Goal: Task Accomplishment & Management: Manage account settings

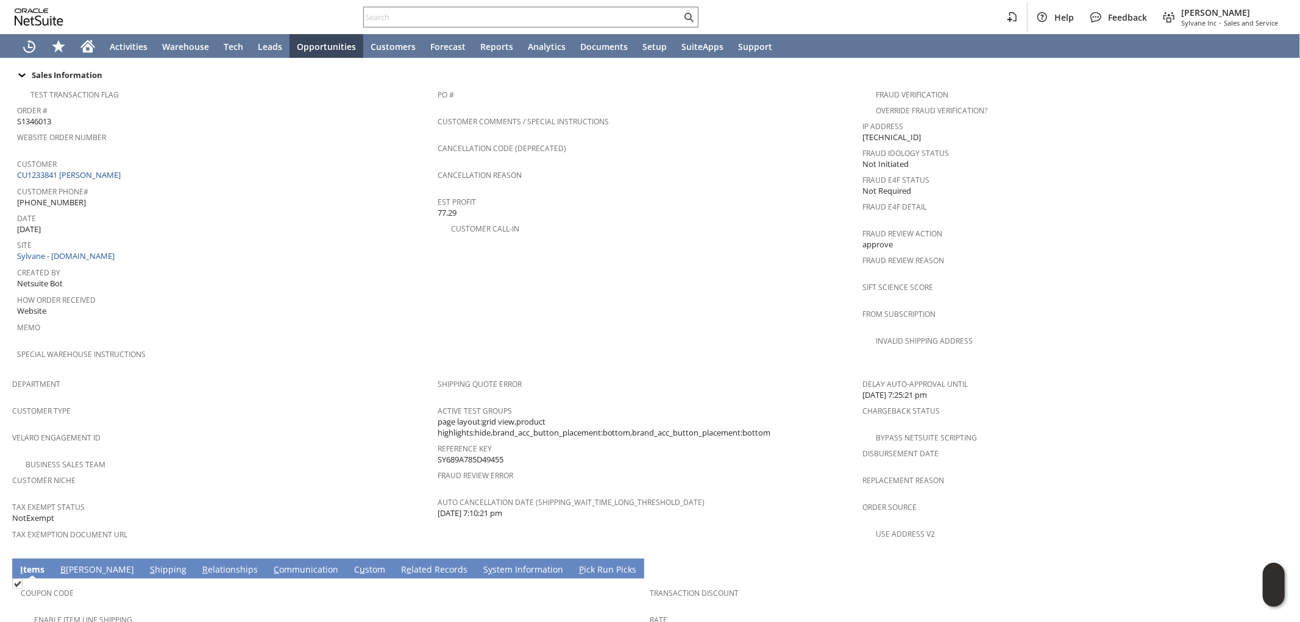
scroll to position [473, 0]
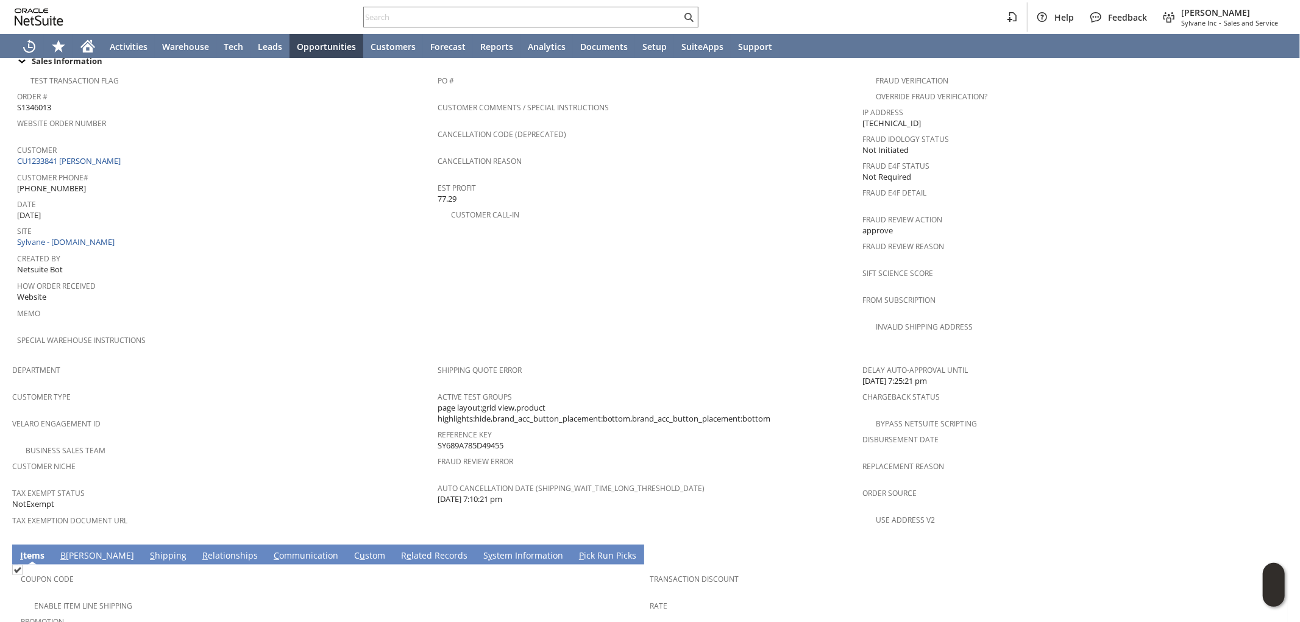
drag, startPoint x: 510, startPoint y: 414, endPoint x: 434, endPoint y: 413, distance: 76.2
click at [438, 426] on div "Reference Key SY689A785D49455" at bounding box center [647, 439] width 419 height 26
copy span "SY689A785D49455"
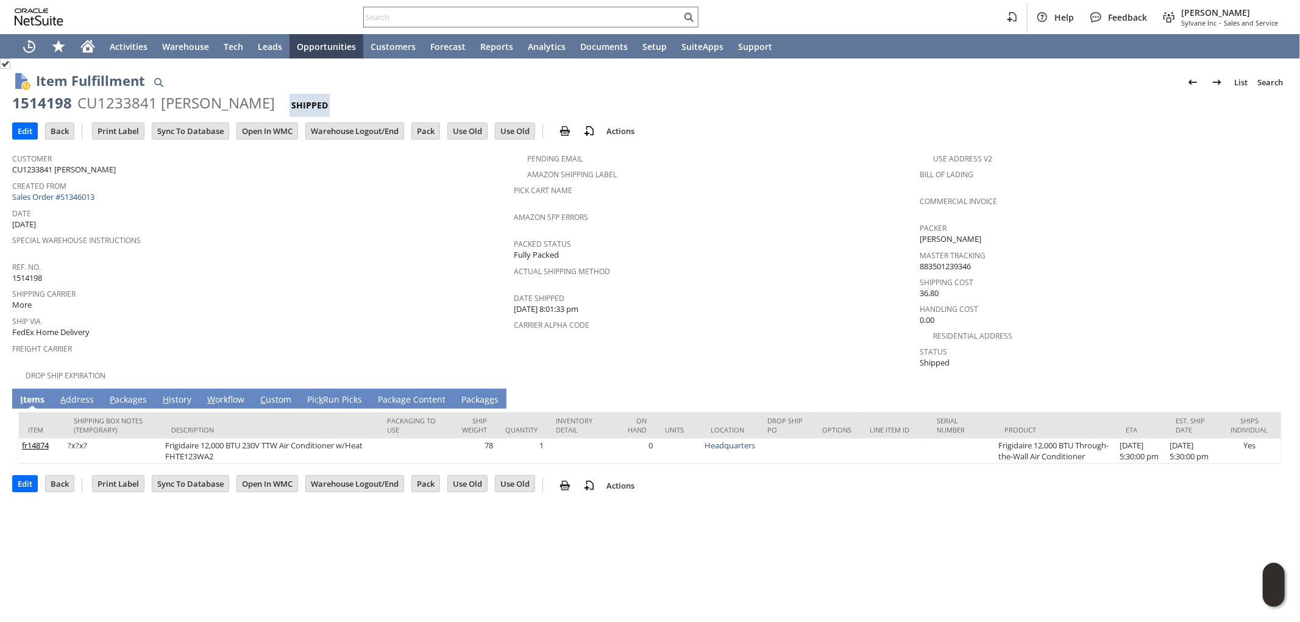
click at [82, 394] on link "A ddress" at bounding box center [77, 400] width 40 height 13
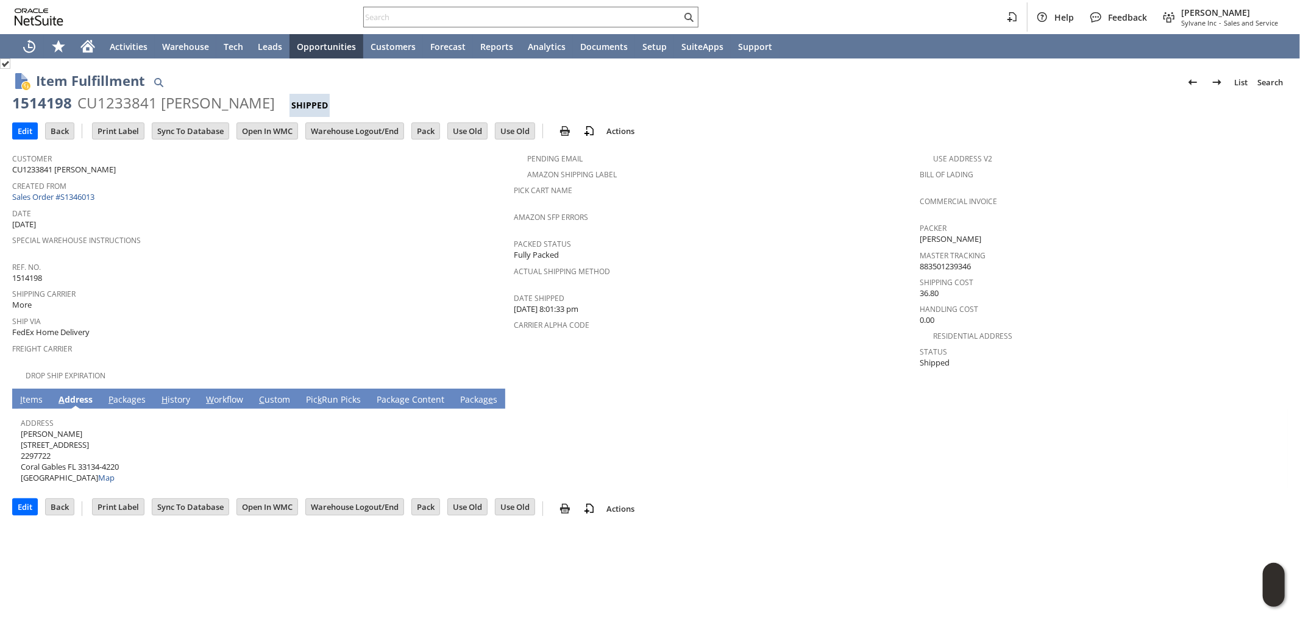
drag, startPoint x: 76, startPoint y: 422, endPoint x: 21, endPoint y: 422, distance: 54.2
click at [21, 428] on span "Luisa Talavera 418 Majorca Ave. 2297722 Coral Gables FL 33134-4220 United State…" at bounding box center [70, 455] width 98 height 55
copy span "[PERSON_NAME]"
click at [87, 434] on span "Luisa Talavera 418 Majorca Ave. 2297722 Coral Gables FL 33134-4220 United State…" at bounding box center [70, 455] width 98 height 55
drag, startPoint x: 84, startPoint y: 434, endPoint x: 21, endPoint y: 434, distance: 62.8
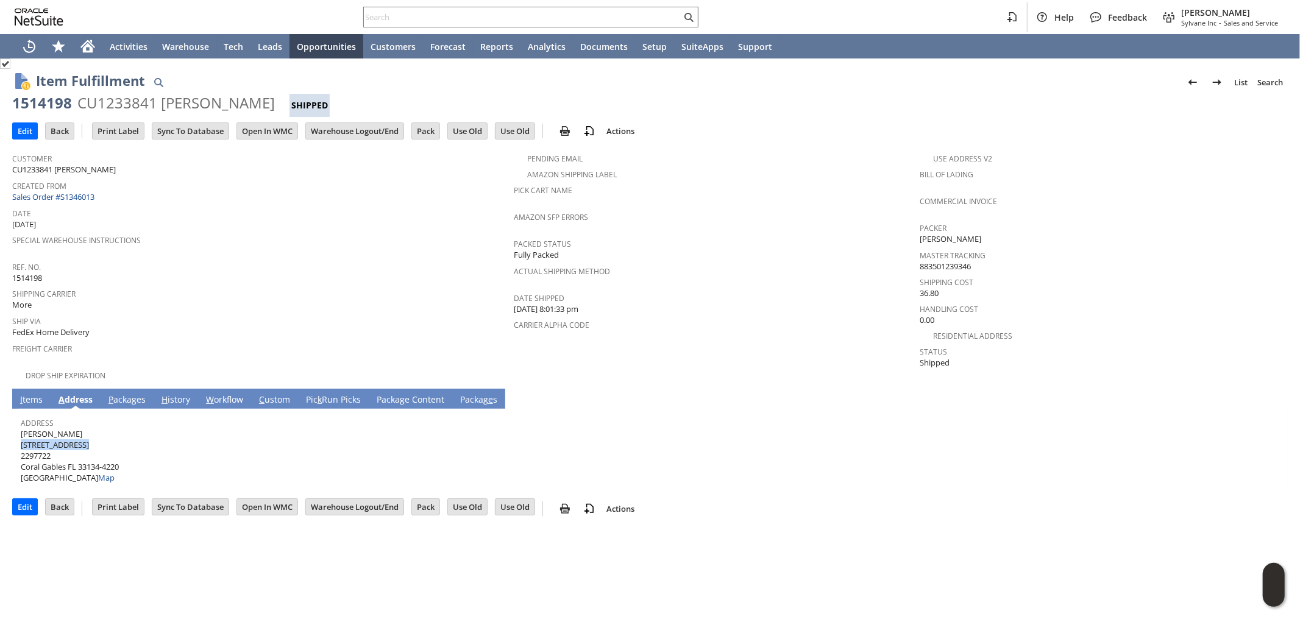
click at [21, 434] on span "Luisa Talavera 418 Majorca Ave. 2297722 Coral Gables FL 33134-4220 United State…" at bounding box center [70, 455] width 98 height 55
copy span "[STREET_ADDRESS]"
drag, startPoint x: 80, startPoint y: 455, endPoint x: 113, endPoint y: 449, distance: 33.0
click at [104, 452] on span "Luisa Talavera 418 Majorca Ave. 2297722 Coral Gables FL 33134-4220 United State…" at bounding box center [70, 455] width 98 height 55
copy span "33134"
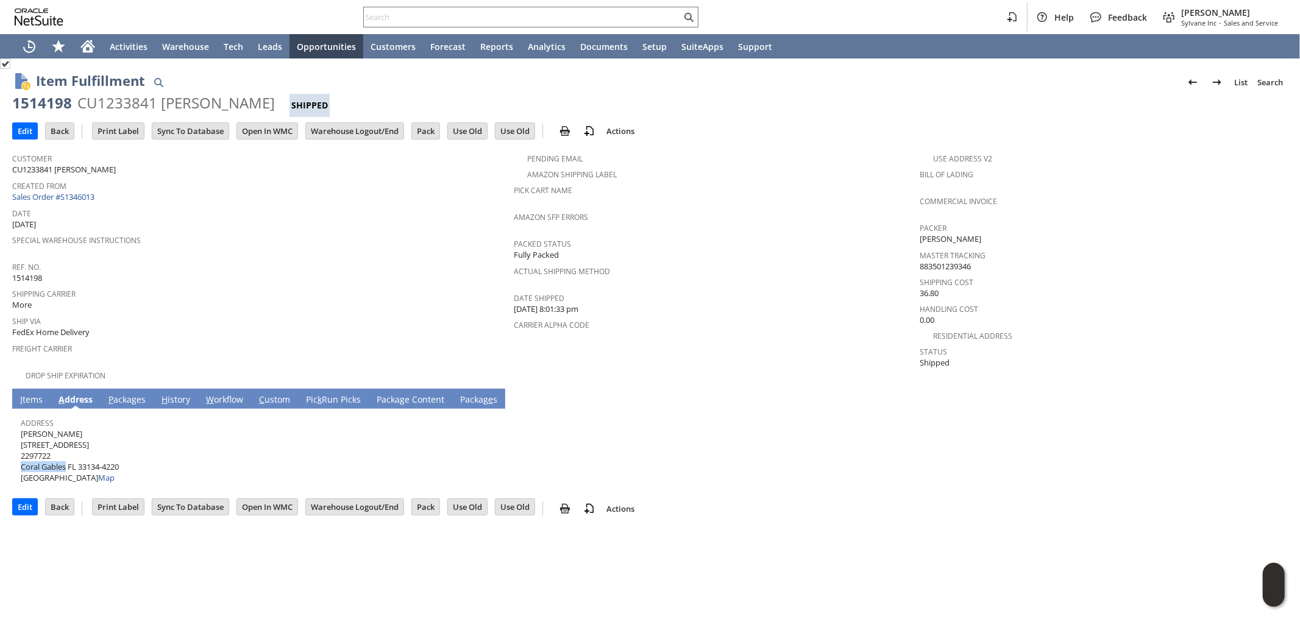
drag, startPoint x: 66, startPoint y: 455, endPoint x: 32, endPoint y: 447, distance: 34.4
click at [22, 452] on span "Luisa Talavera 418 Majorca Ave. 2297722 Coral Gables FL 33134-4220 United State…" at bounding box center [70, 455] width 98 height 55
copy span "Coral Gables"
click at [114, 394] on link "P ackages" at bounding box center [126, 400] width 43 height 13
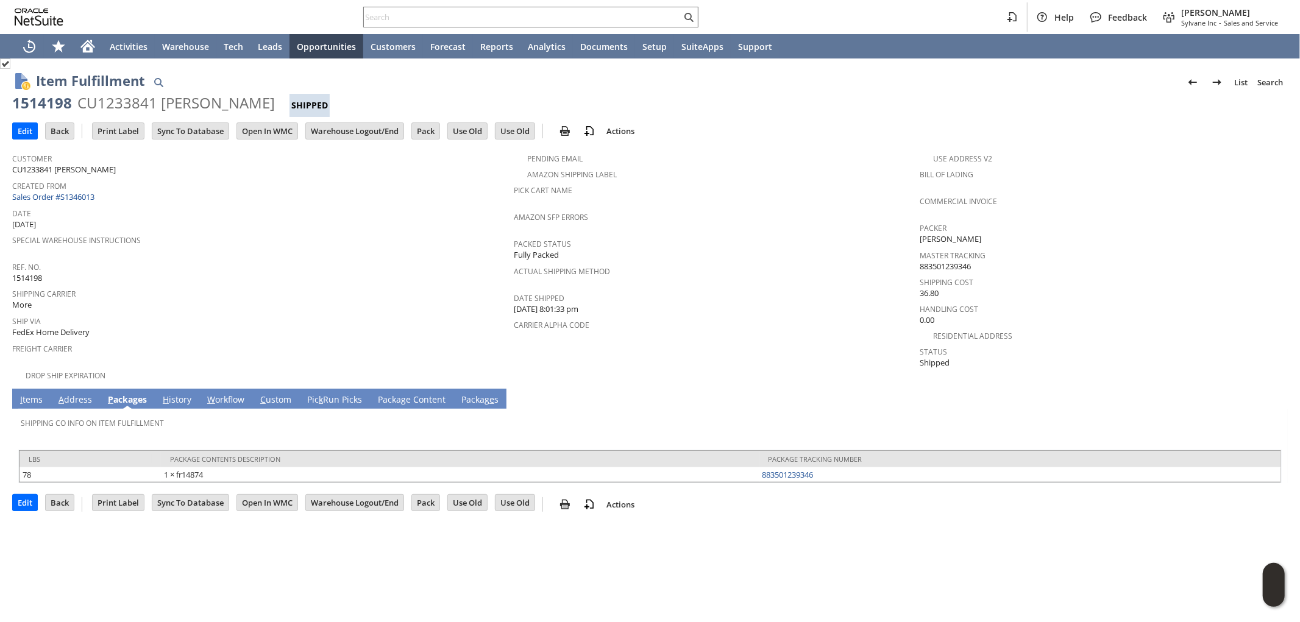
click at [67, 394] on link "A ddress" at bounding box center [75, 400] width 40 height 13
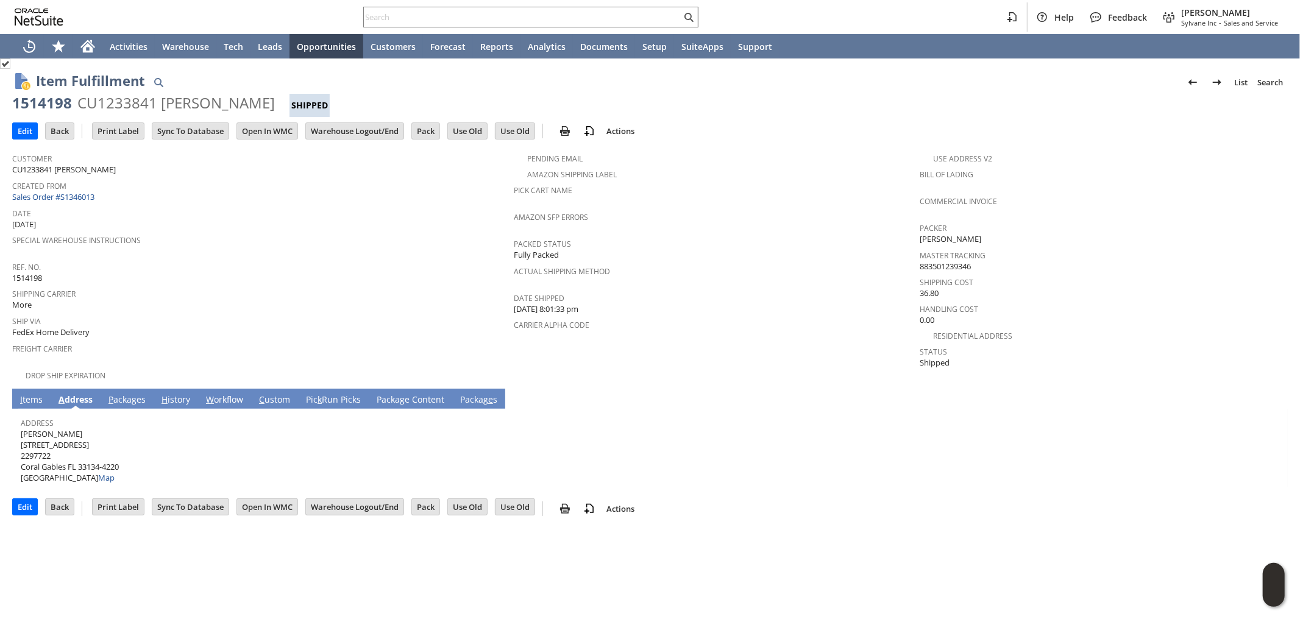
drag, startPoint x: 10, startPoint y: 385, endPoint x: 16, endPoint y: 386, distance: 6.4
click at [12, 385] on div "Item Fulfillment List Search 1514198 CU1233841 Luisa Talavera Shipped Go Edit B…" at bounding box center [650, 295] width 1300 height 473
click at [17, 394] on link "I tems" at bounding box center [31, 400] width 29 height 13
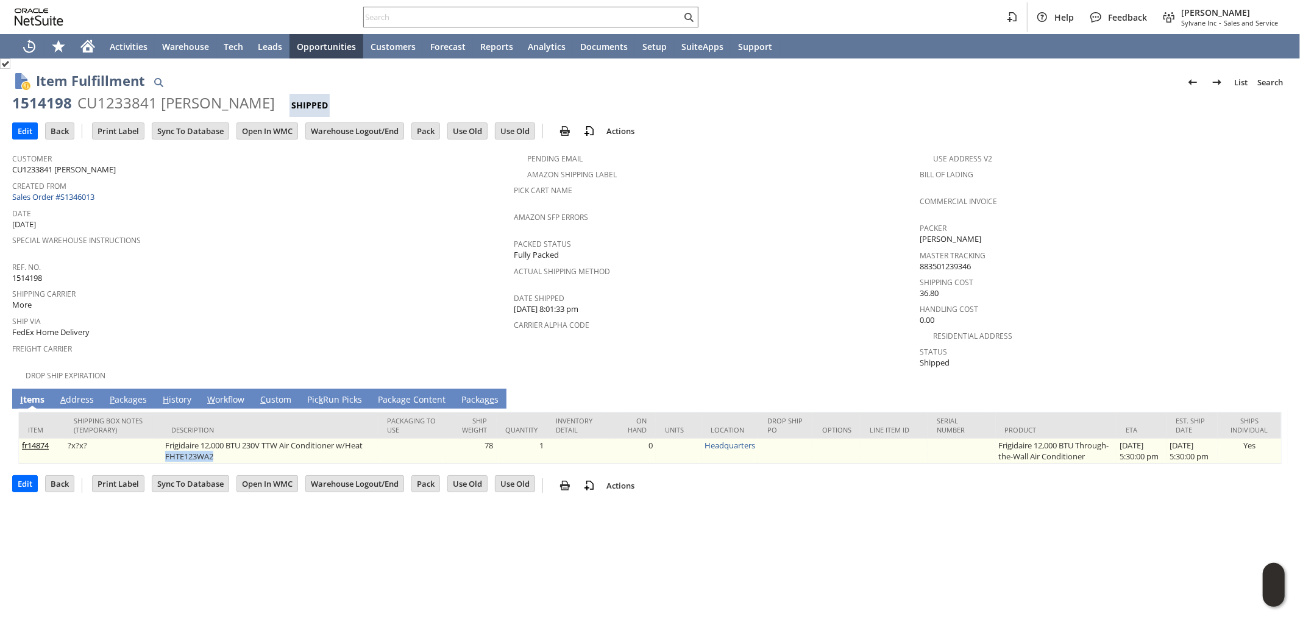
drag, startPoint x: 210, startPoint y: 446, endPoint x: 165, endPoint y: 440, distance: 46.1
click at [162, 446] on td "Frigidaire 12,000 BTU 230V TTW Air Conditioner w/Heat FHTE123WA2" at bounding box center [270, 451] width 216 height 25
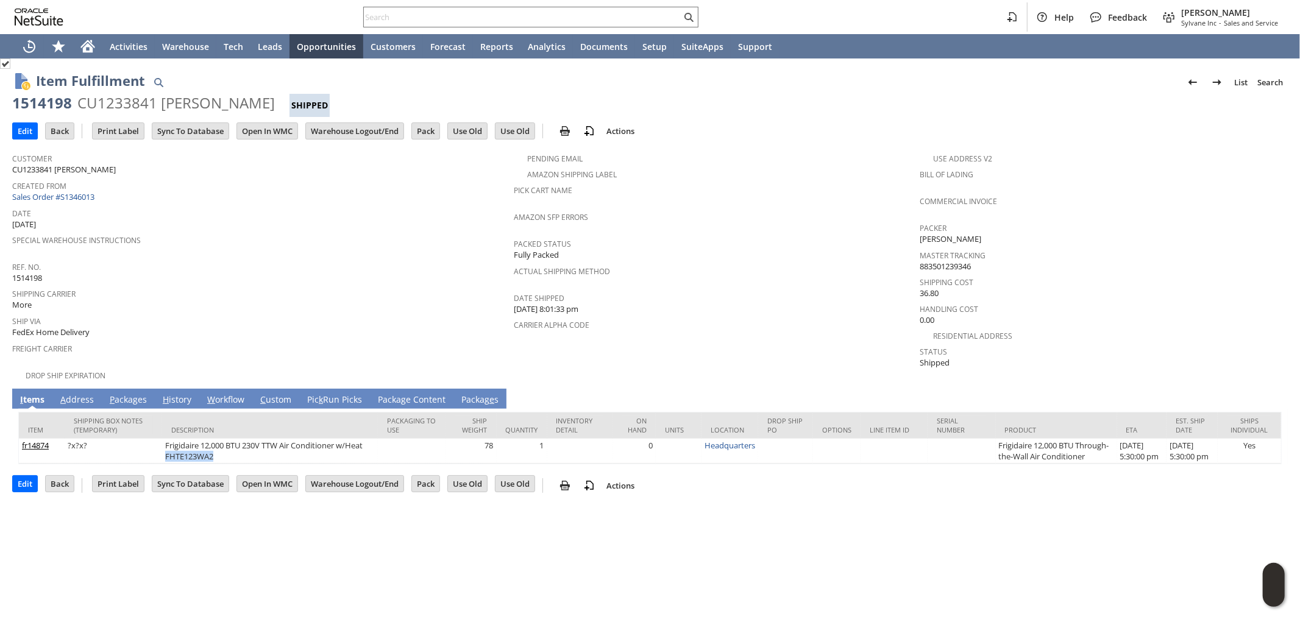
copy td "FHTE123WA2"
click at [583, 23] on input "text" at bounding box center [522, 17] width 317 height 15
paste input "4806356364"
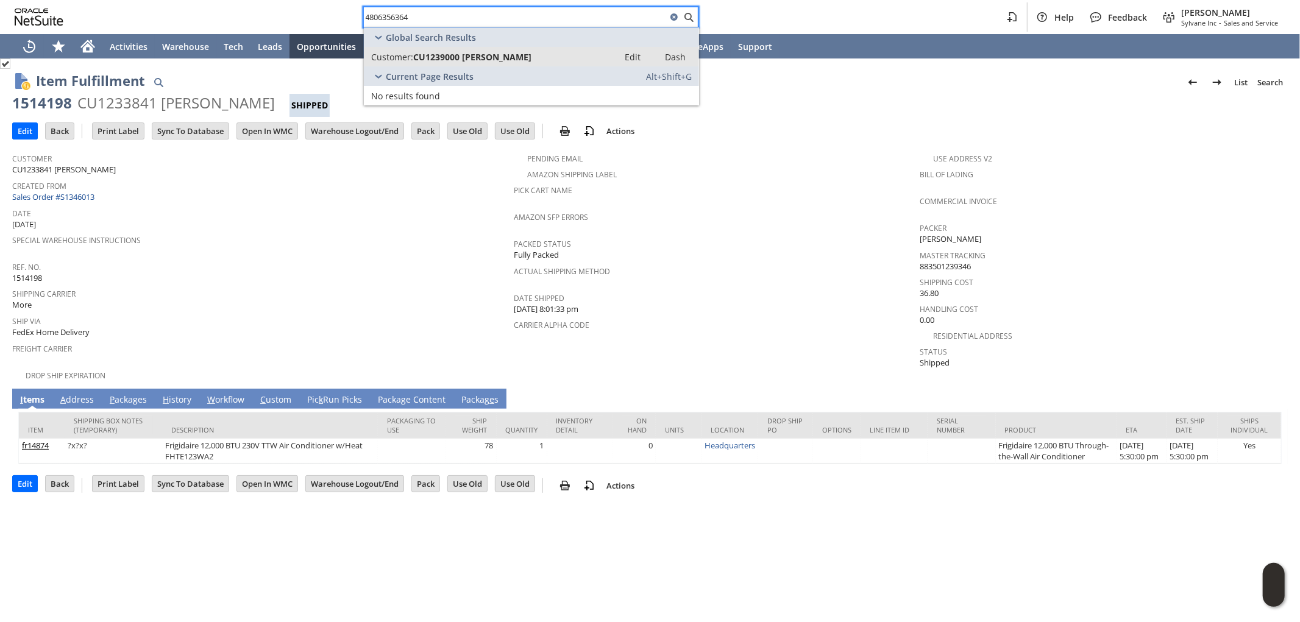
type input "4806356364"
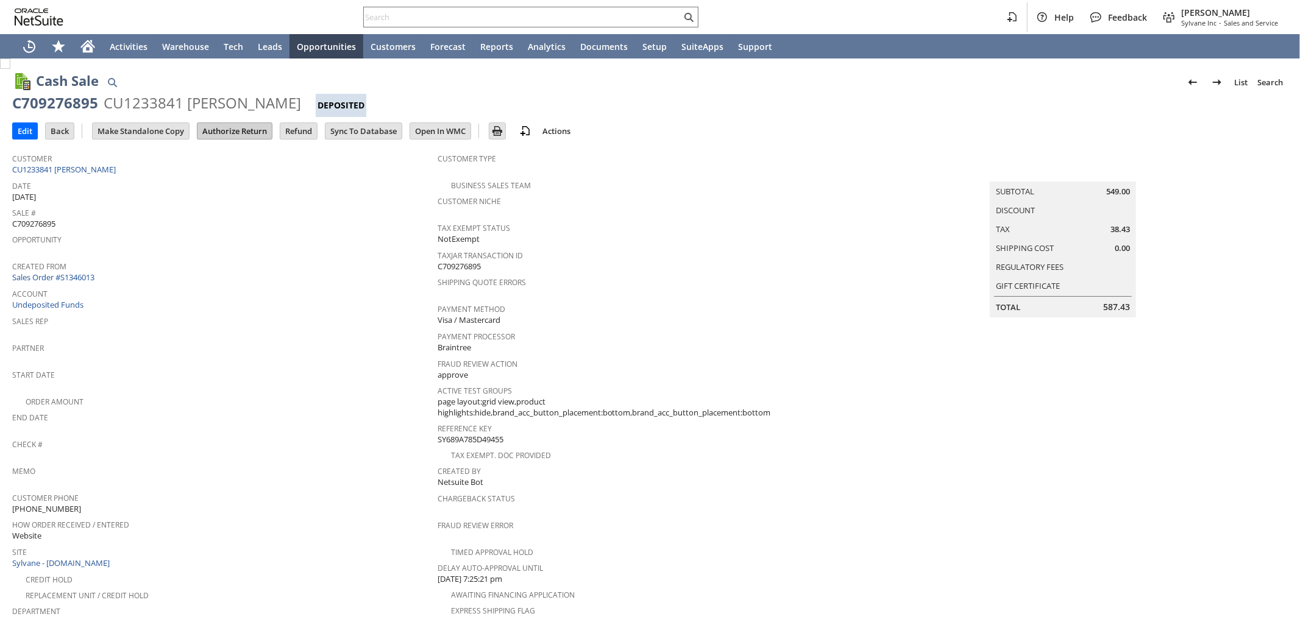
click at [245, 129] on input "Authorize Return" at bounding box center [234, 131] width 74 height 16
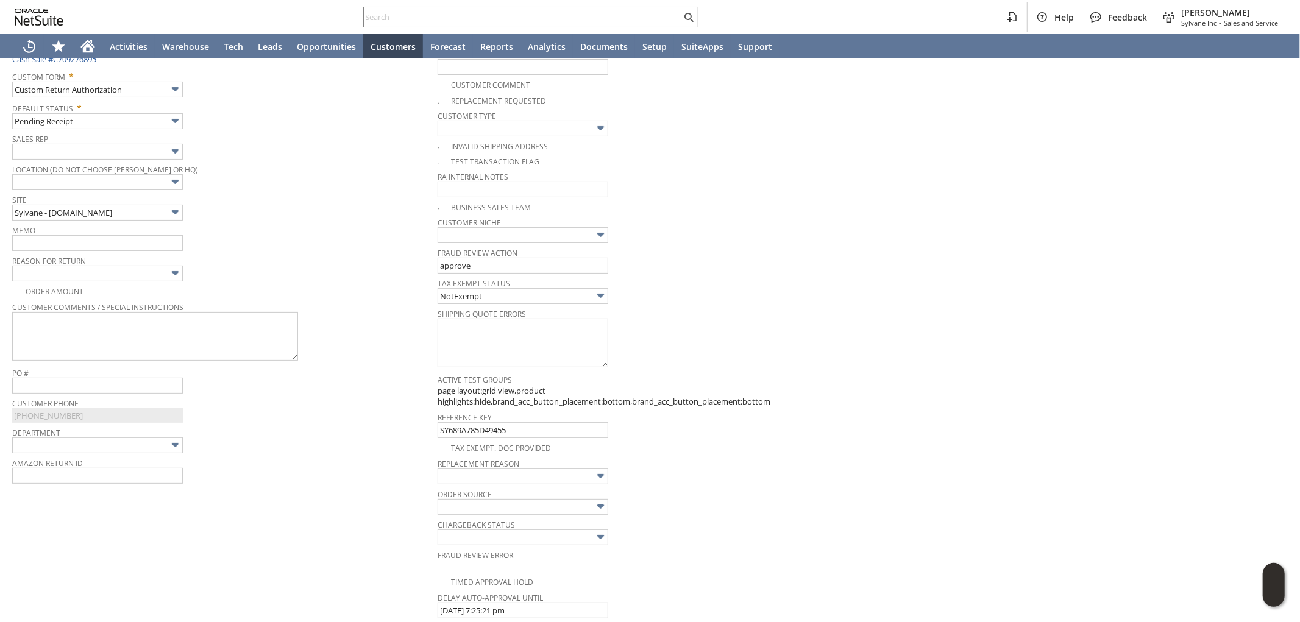
scroll to position [190, 0]
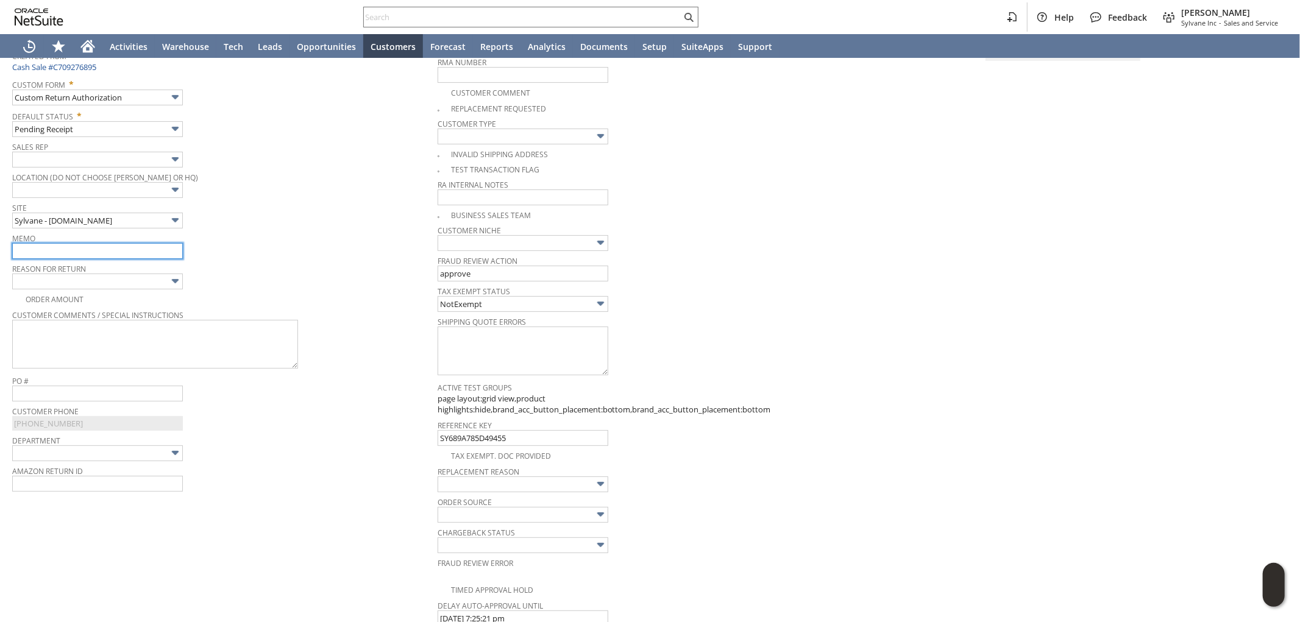
click at [82, 252] on input "text" at bounding box center [97, 251] width 171 height 16
type input "Return refund - purchased wrong voltage"
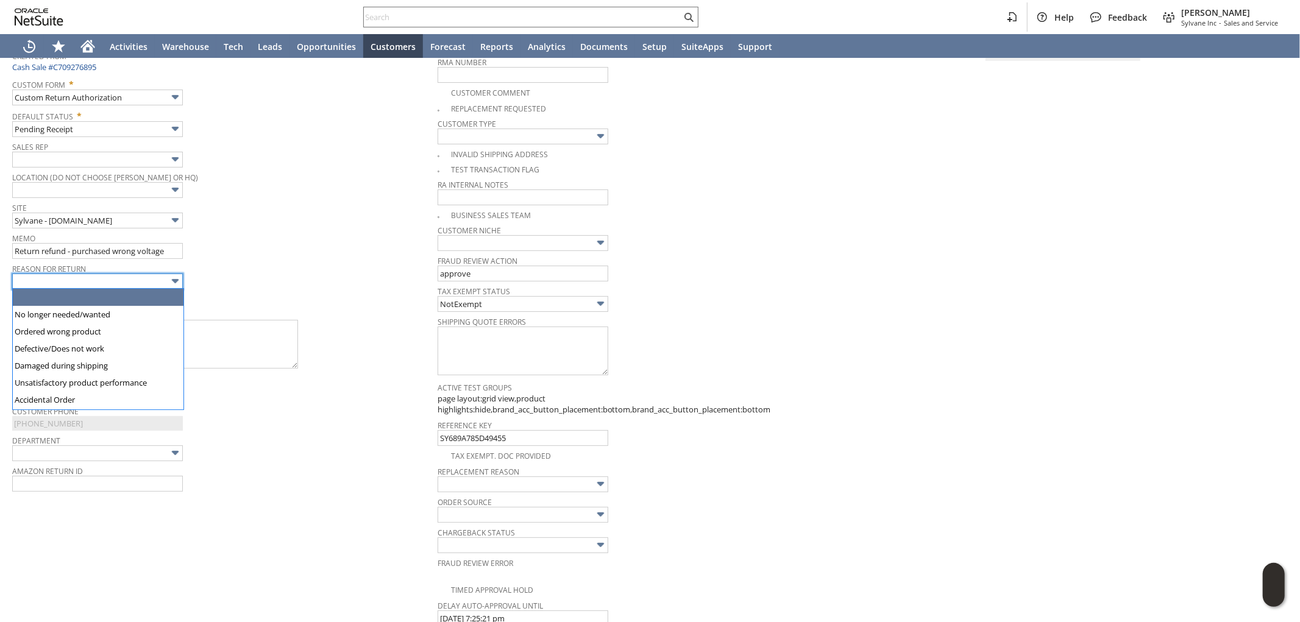
click at [136, 285] on input "text" at bounding box center [97, 282] width 171 height 16
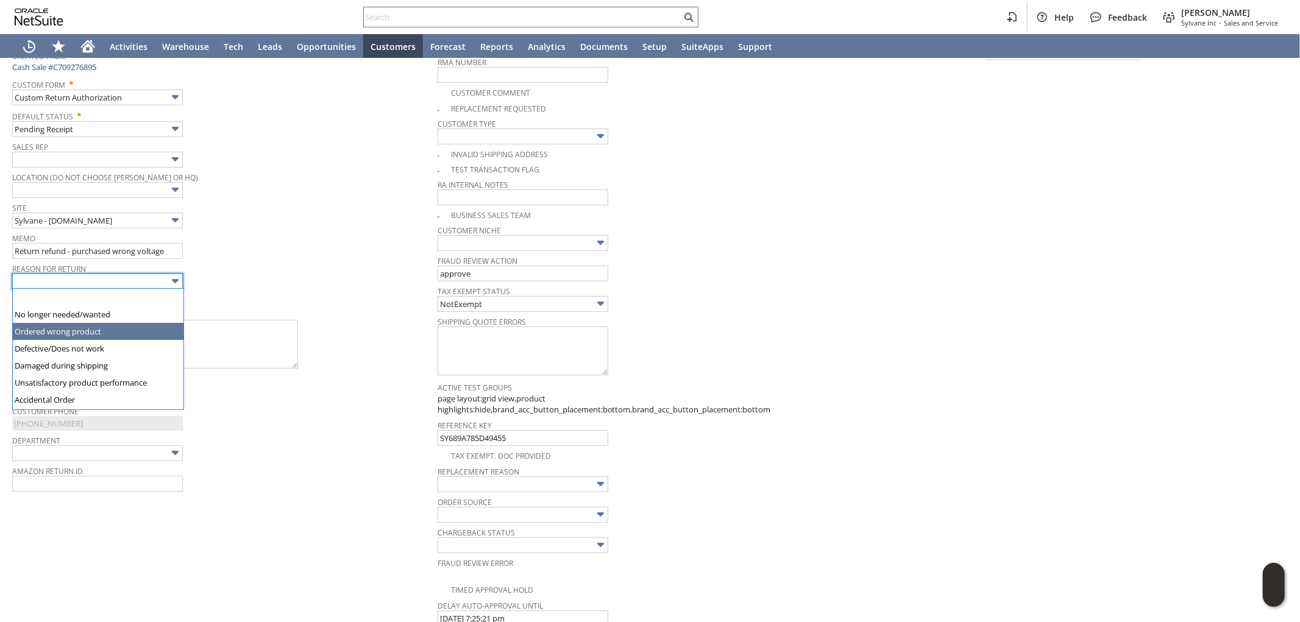
type input "Ordered wrong product"
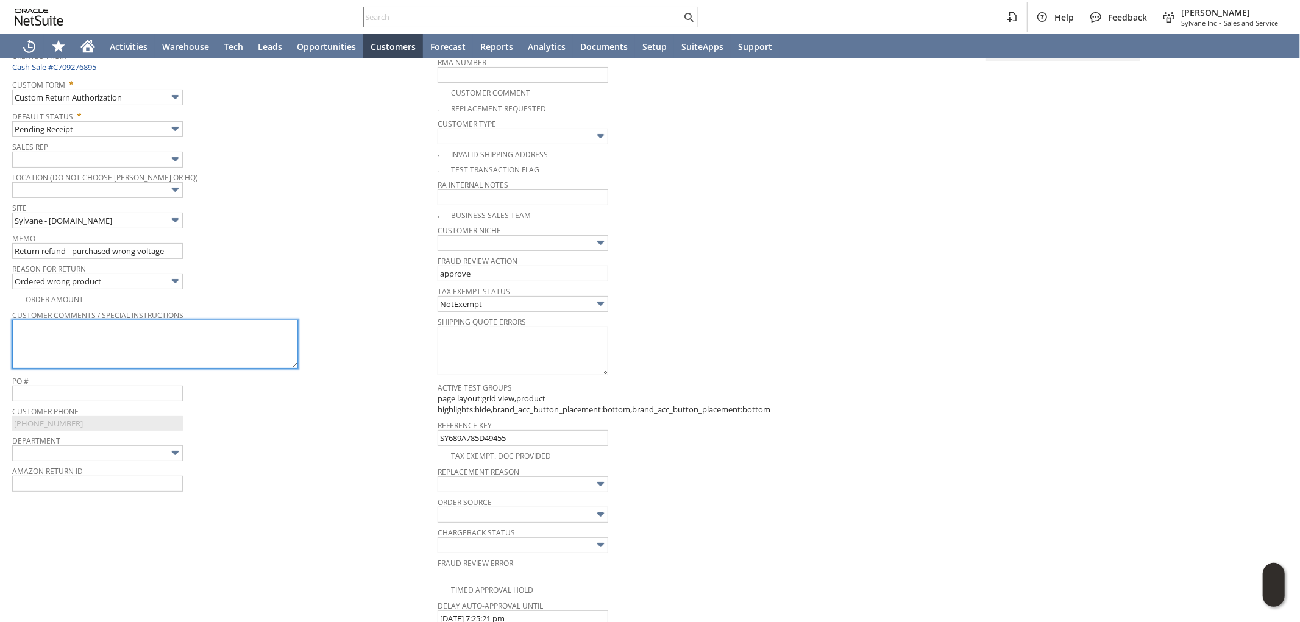
click at [133, 341] on textarea at bounding box center [155, 344] width 286 height 49
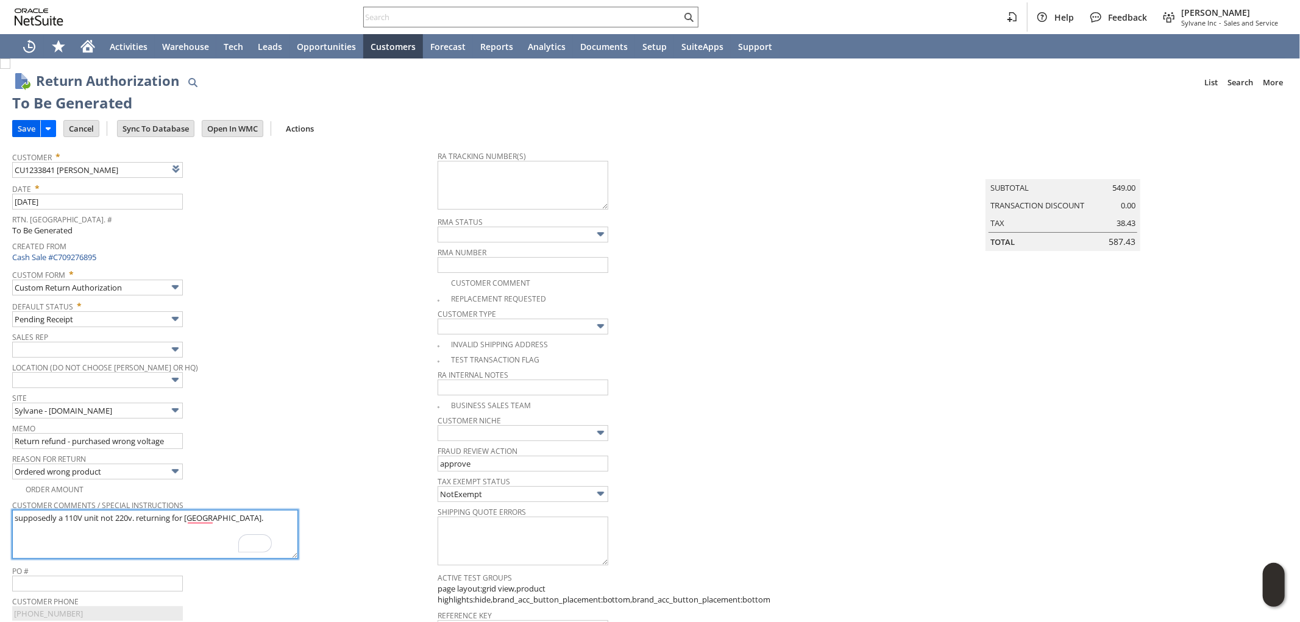
type textarea "supposedly a 110V unit not 220v. returning for refund."
click at [30, 127] on input "Save" at bounding box center [26, 129] width 27 height 16
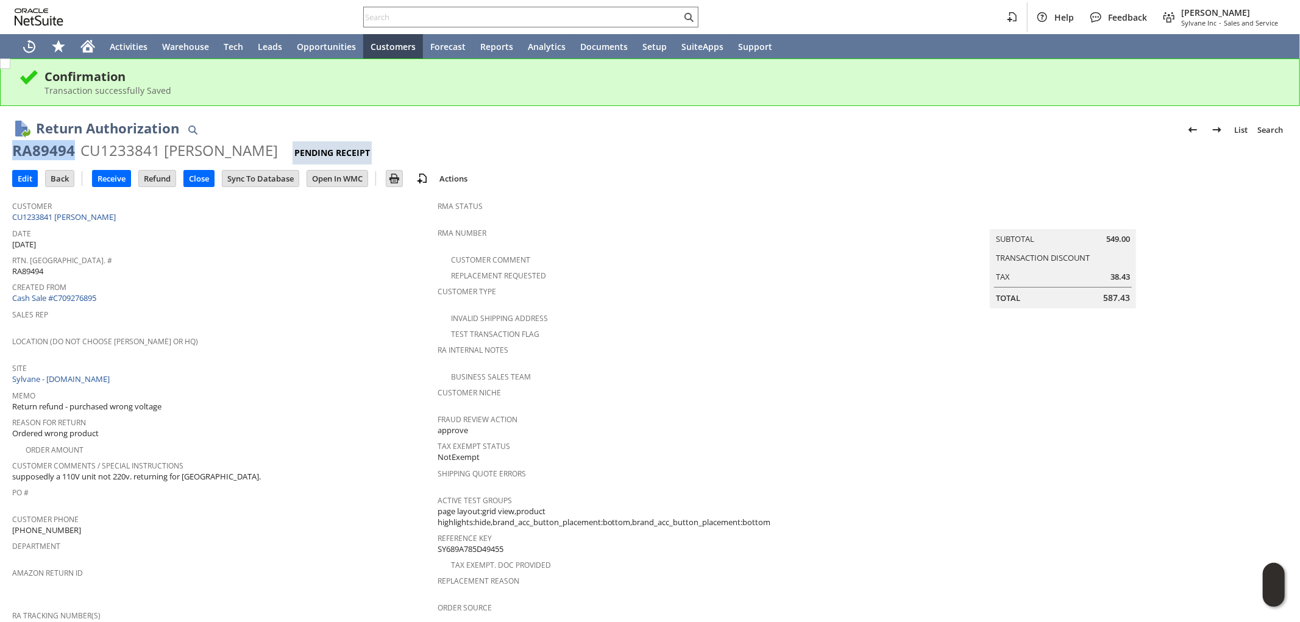
drag, startPoint x: 74, startPoint y: 149, endPoint x: 15, endPoint y: 153, distance: 58.6
click at [15, 153] on div "RA89494 CU1233841 [PERSON_NAME] Pending Receipt" at bounding box center [649, 153] width 1275 height 24
copy div "RA89494"
click at [21, 176] on input "Edit" at bounding box center [25, 179] width 24 height 16
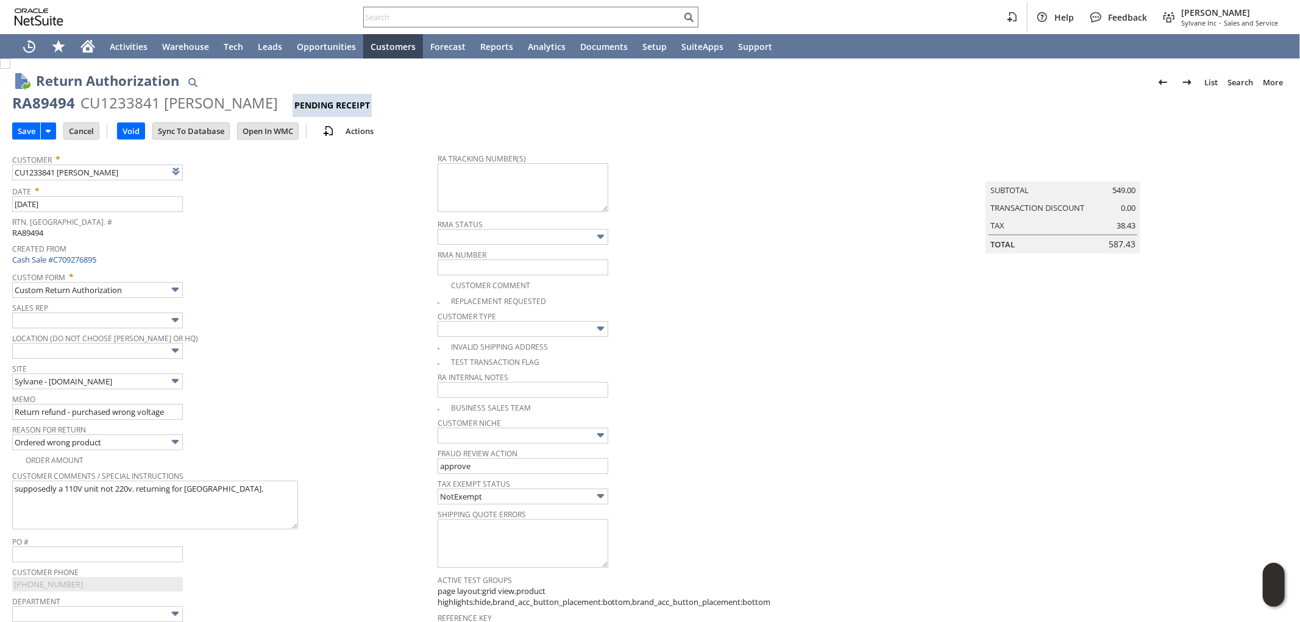
drag, startPoint x: 15, startPoint y: 101, endPoint x: 258, endPoint y: 98, distance: 242.6
click at [258, 98] on div "RA89494 CU1233841 Luisa Talavera Pending Receipt" at bounding box center [649, 105] width 1275 height 24
copy div "RA89494 CU1233841 Luisa Talavera"
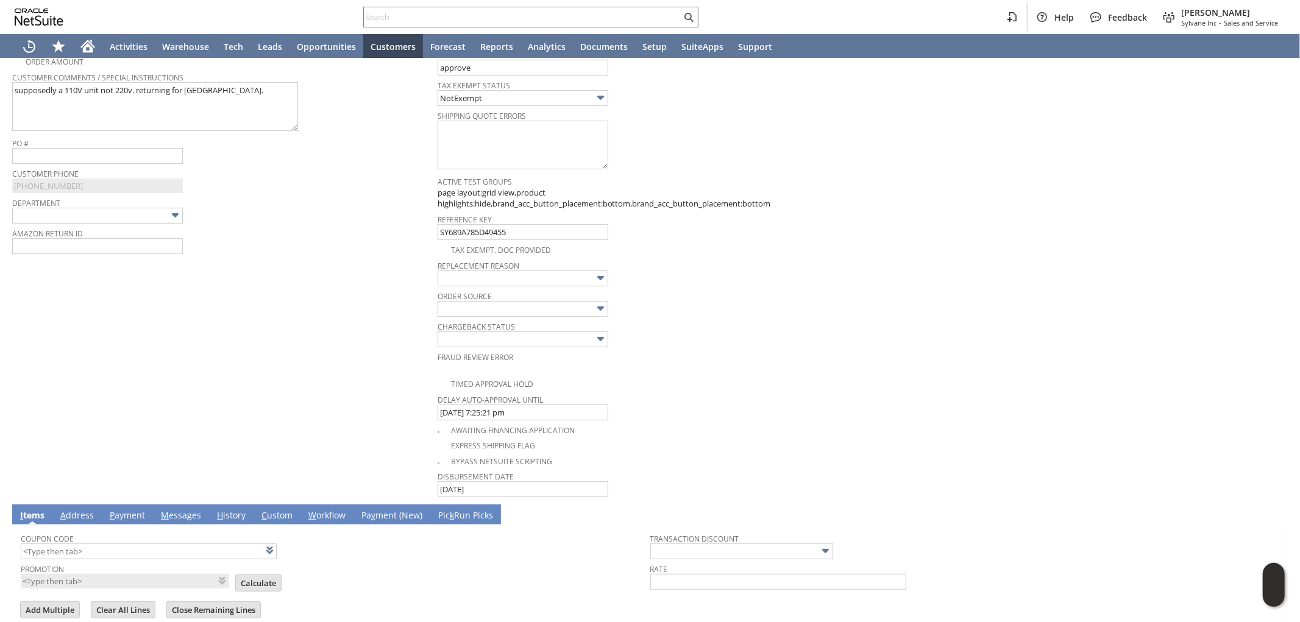
scroll to position [600, 0]
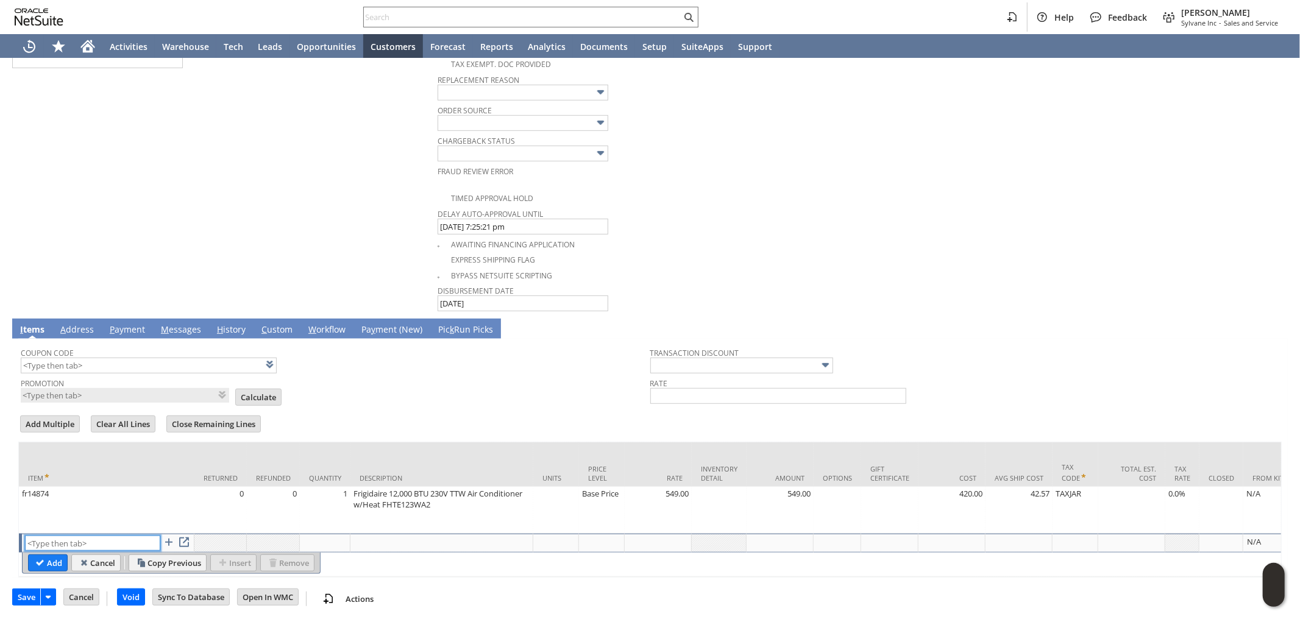
click at [93, 536] on input "text" at bounding box center [92, 543] width 135 height 15
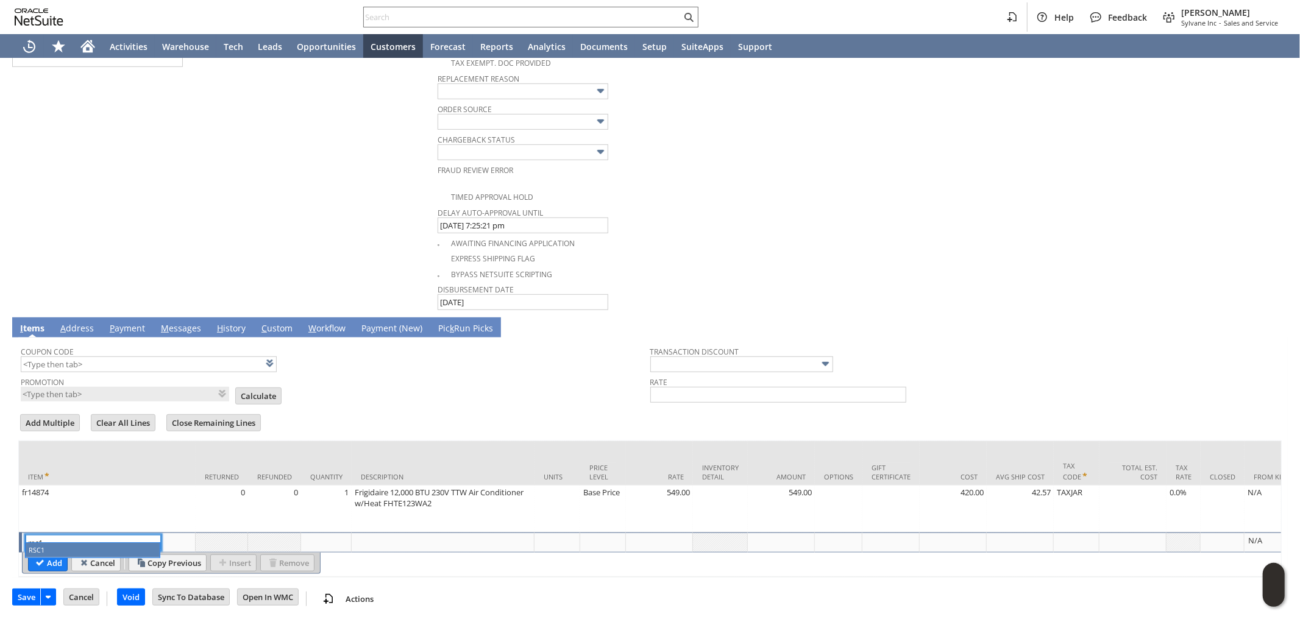
type input "RSC1"
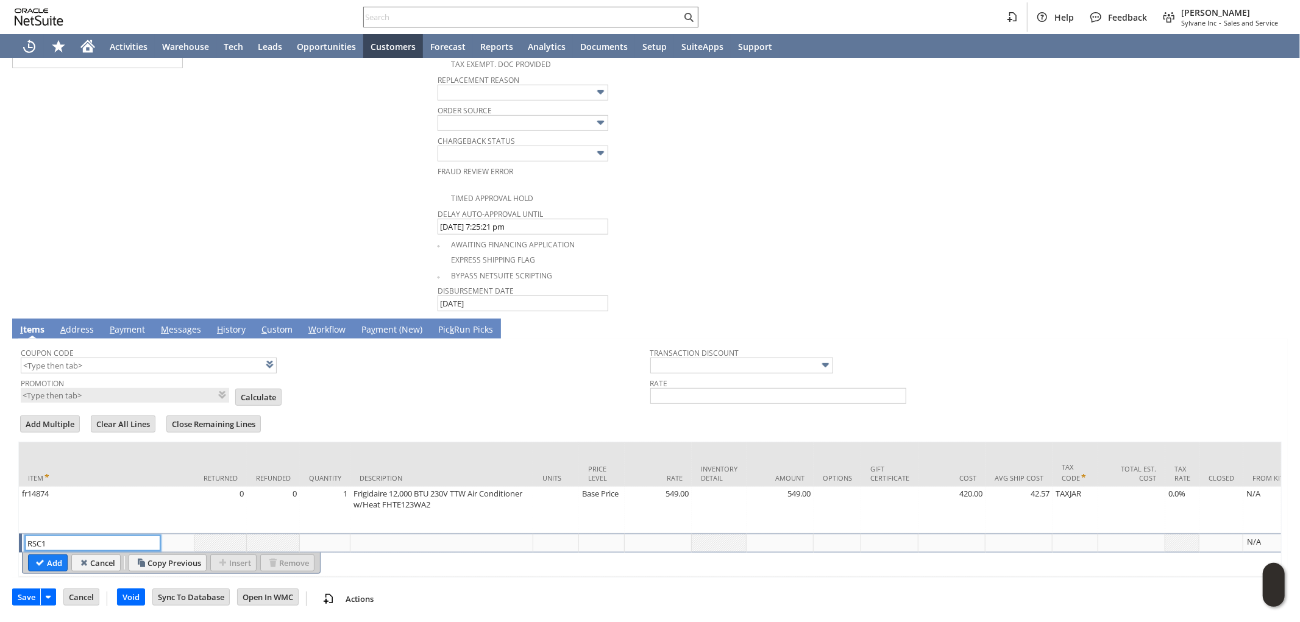
type input "Disco...rice"
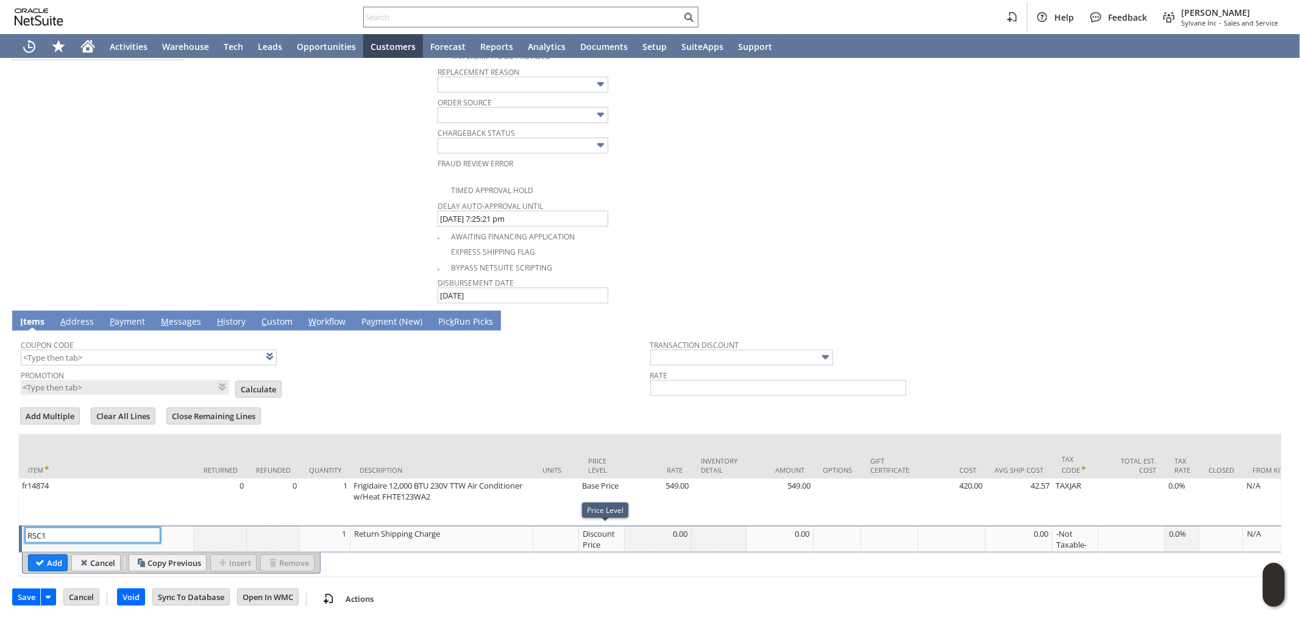
type input "RSC1"
click at [606, 534] on div "Discount Price" at bounding box center [601, 539] width 39 height 23
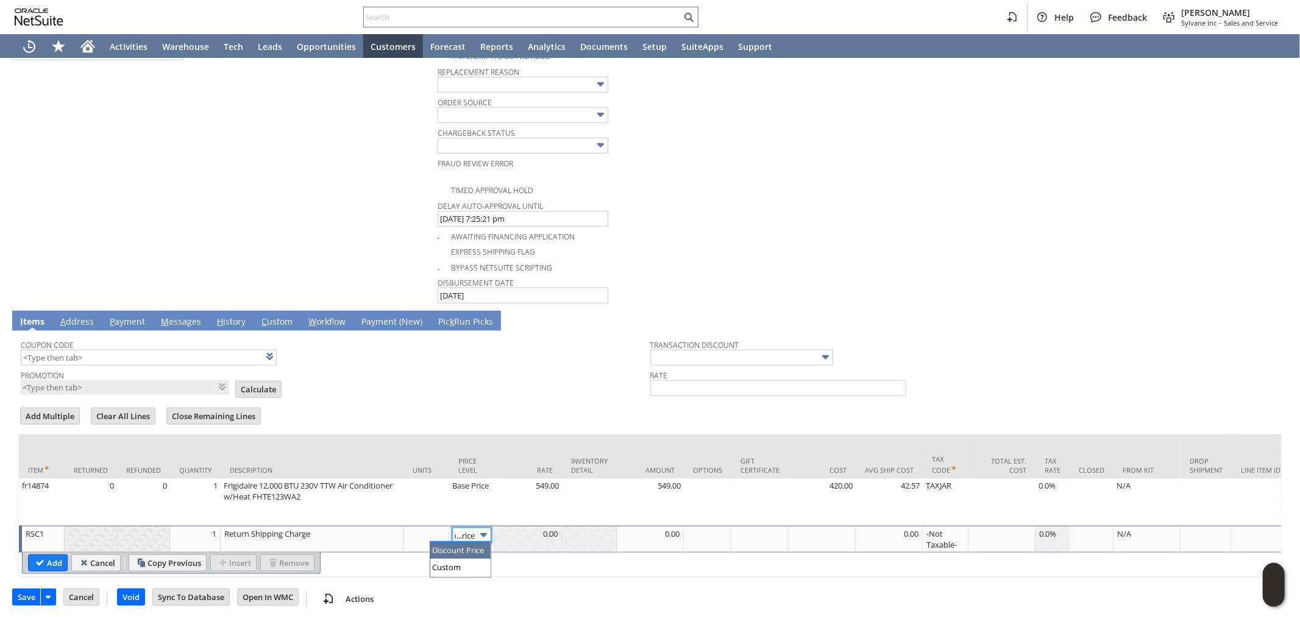
scroll to position [0, 0]
click at [477, 532] on img at bounding box center [484, 535] width 14 height 14
click at [478, 533] on img at bounding box center [484, 535] width 14 height 14
click at [479, 534] on img at bounding box center [484, 535] width 14 height 14
type input "Custom"
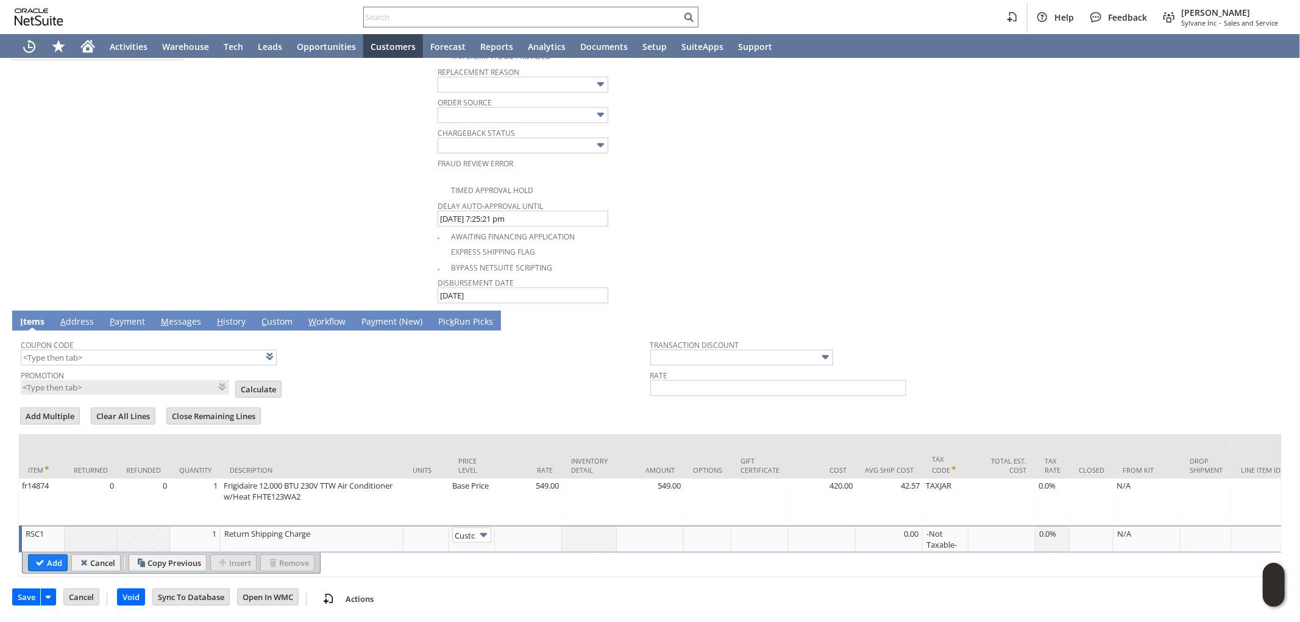
click at [644, 534] on div at bounding box center [650, 534] width 60 height 12
type input "-50.90"
click at [47, 559] on input "Add" at bounding box center [48, 563] width 38 height 16
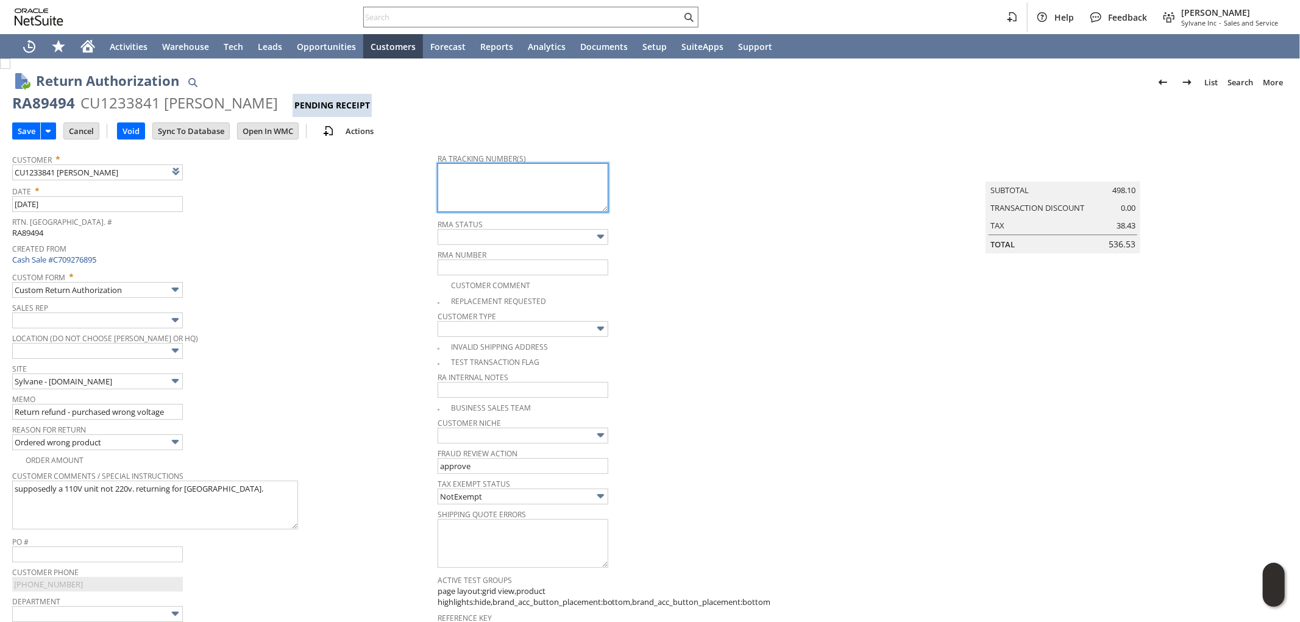
click at [480, 181] on textarea at bounding box center [523, 187] width 171 height 49
paste textarea "791922420360"
type textarea "791922420360 - email"
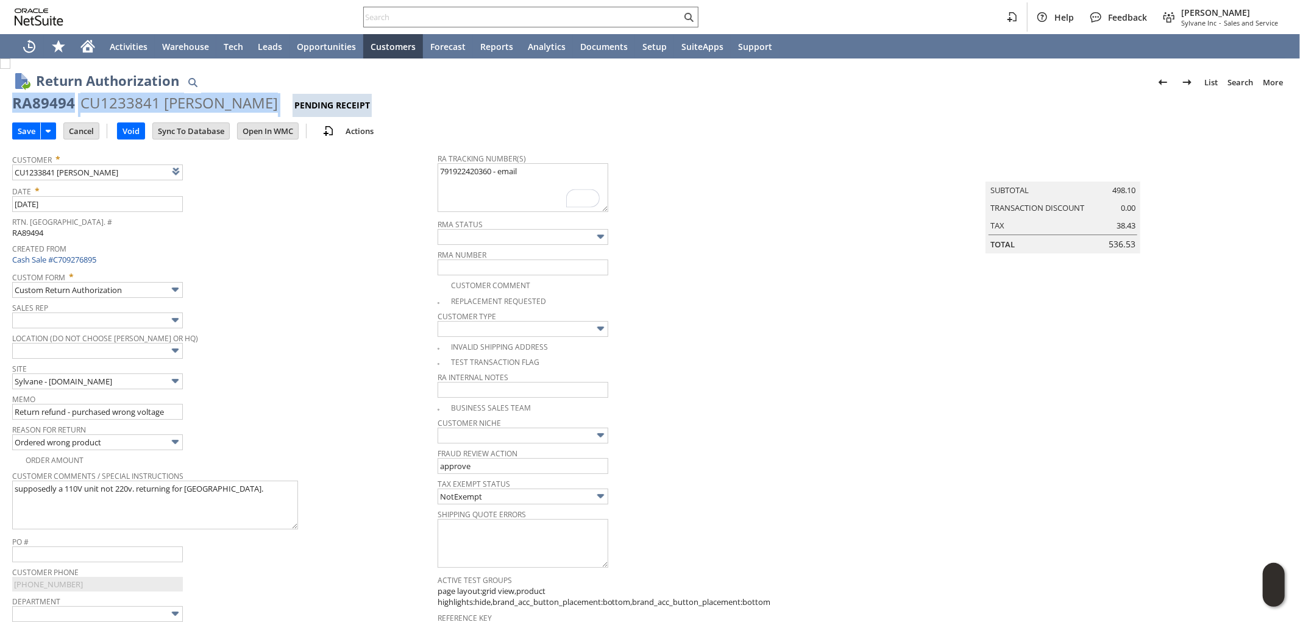
drag, startPoint x: 13, startPoint y: 102, endPoint x: 226, endPoint y: 112, distance: 213.5
click at [260, 102] on div "RA89494 CU1233841 Luisa Talavera Pending Receipt" at bounding box center [649, 105] width 1275 height 24
copy div "RA89494 CU1233841 Luisa Talavera"
click at [20, 130] on input "Save" at bounding box center [26, 131] width 27 height 16
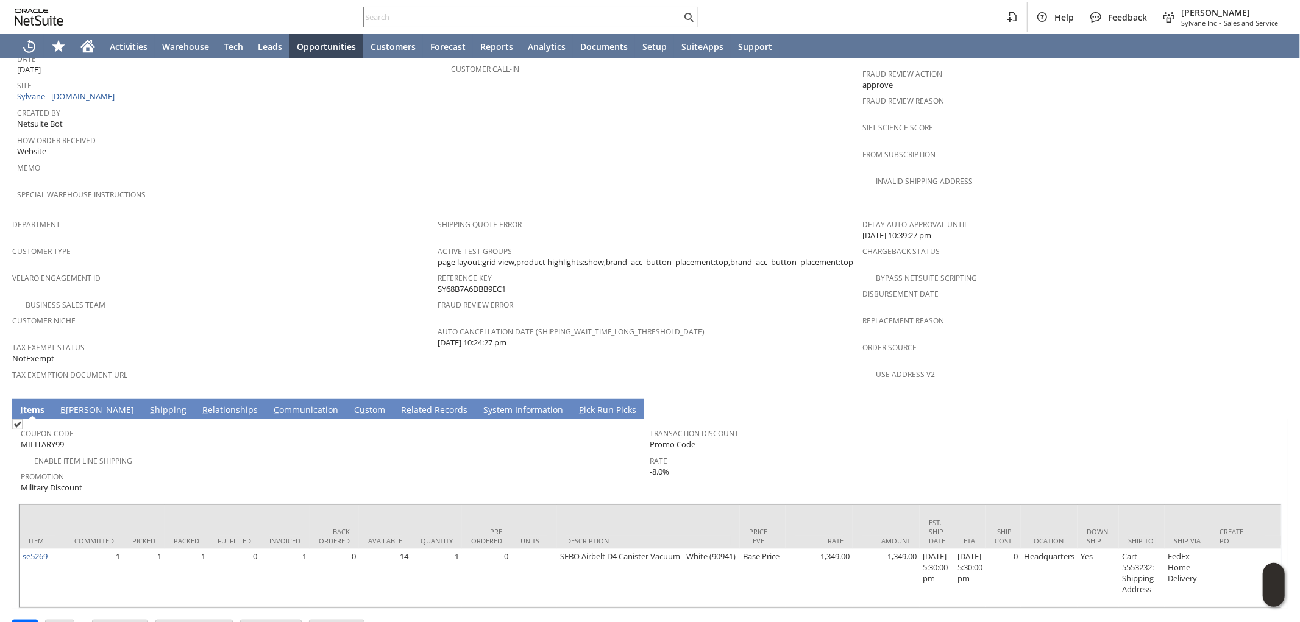
click at [147, 404] on link "S hipping" at bounding box center [168, 410] width 43 height 13
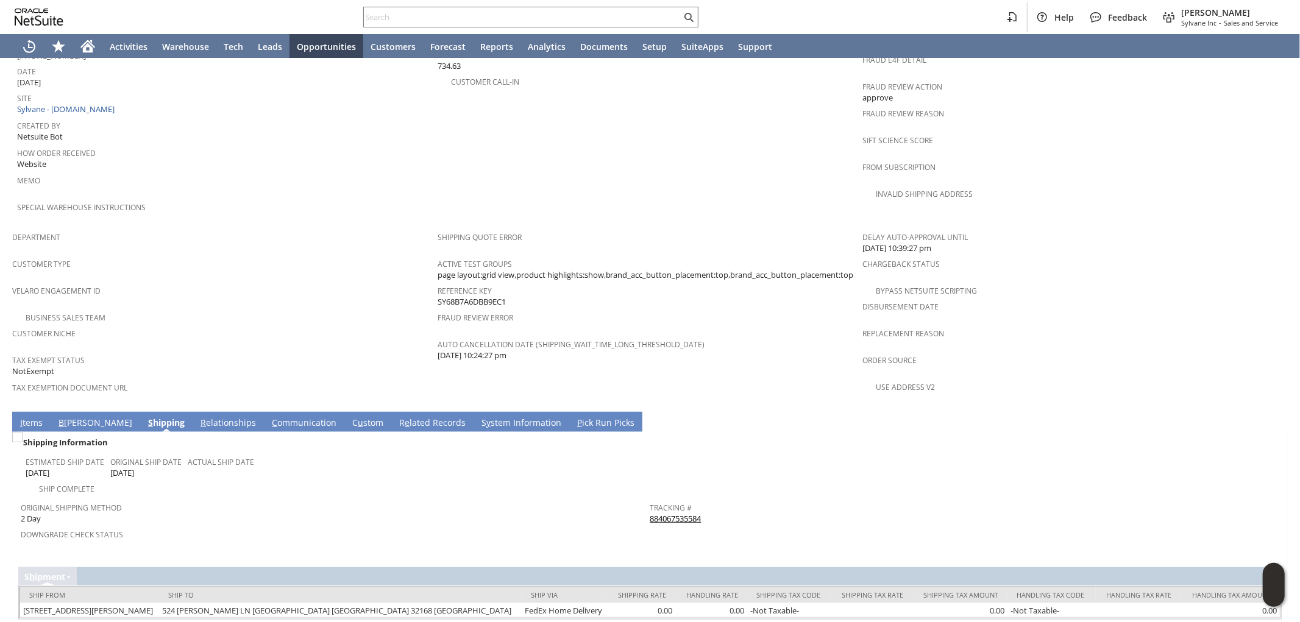
drag, startPoint x: 684, startPoint y: 471, endPoint x: 670, endPoint y: 480, distance: 16.4
click at [31, 417] on link "I tems" at bounding box center [31, 423] width 29 height 13
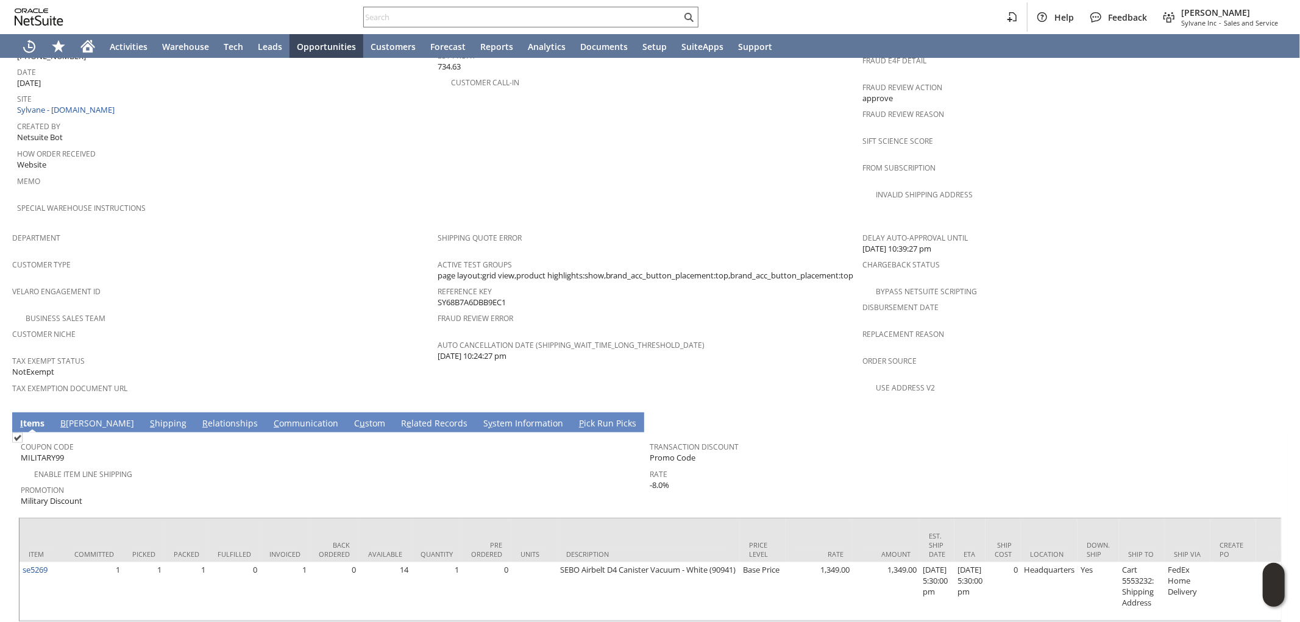
scroll to position [619, 0]
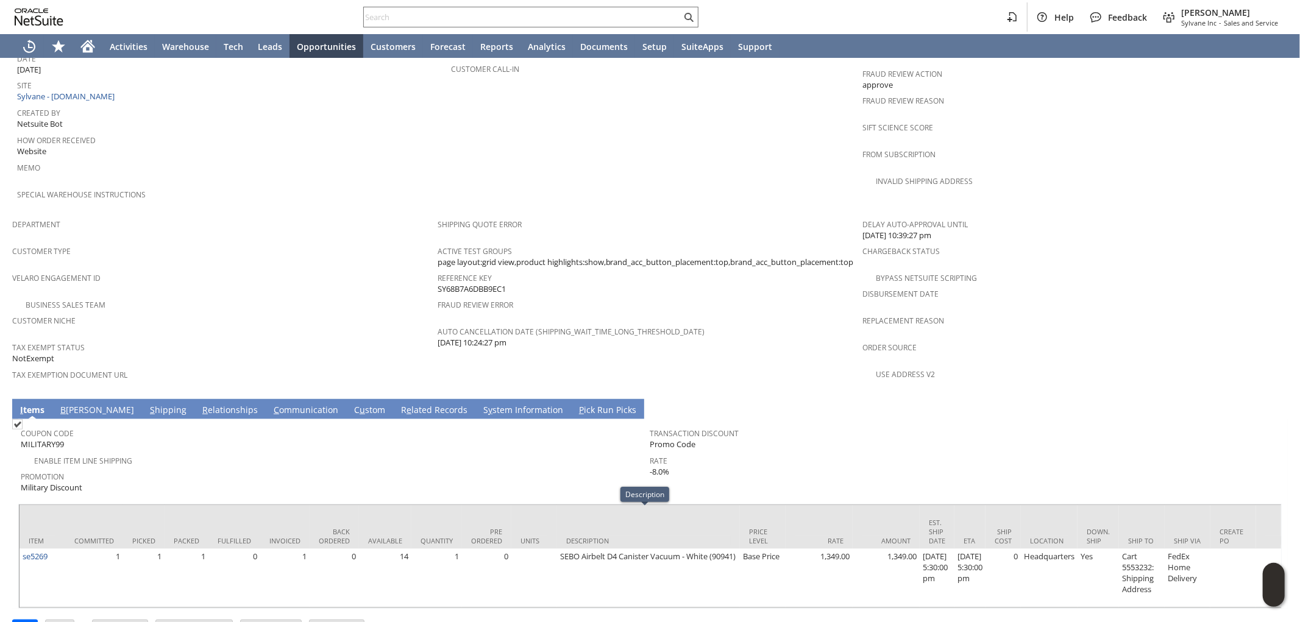
click at [416, 455] on td "Coupon Code MILITARY99 Enable Item Line Shipping Promotion Military Discount Tr…" at bounding box center [649, 458] width 1263 height 79
click at [147, 404] on link "S hipping" at bounding box center [168, 410] width 43 height 13
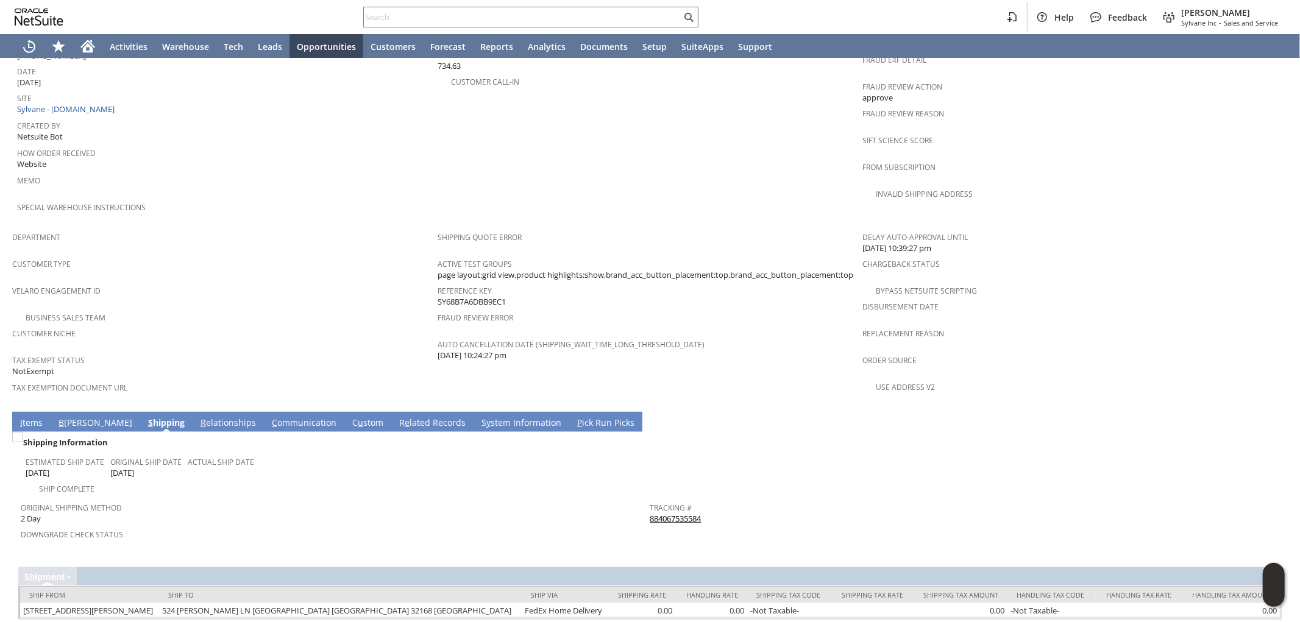
click at [73, 417] on link "B illing" at bounding box center [95, 423] width 80 height 13
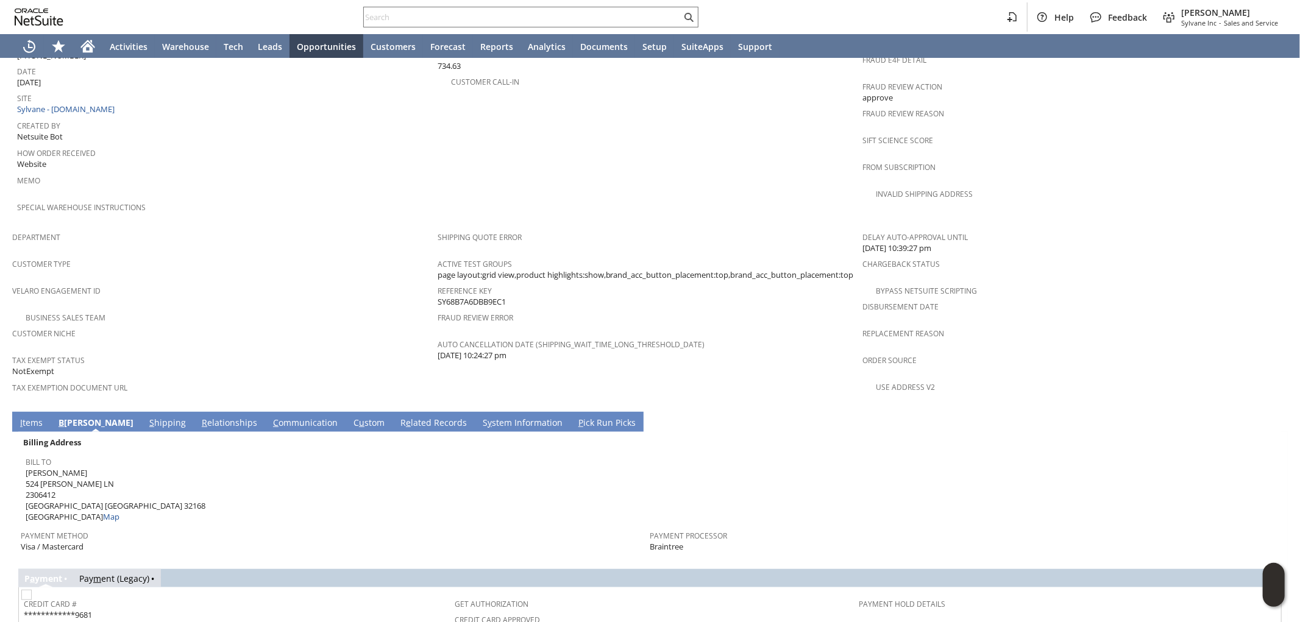
click at [34, 417] on link "I tems" at bounding box center [31, 423] width 29 height 13
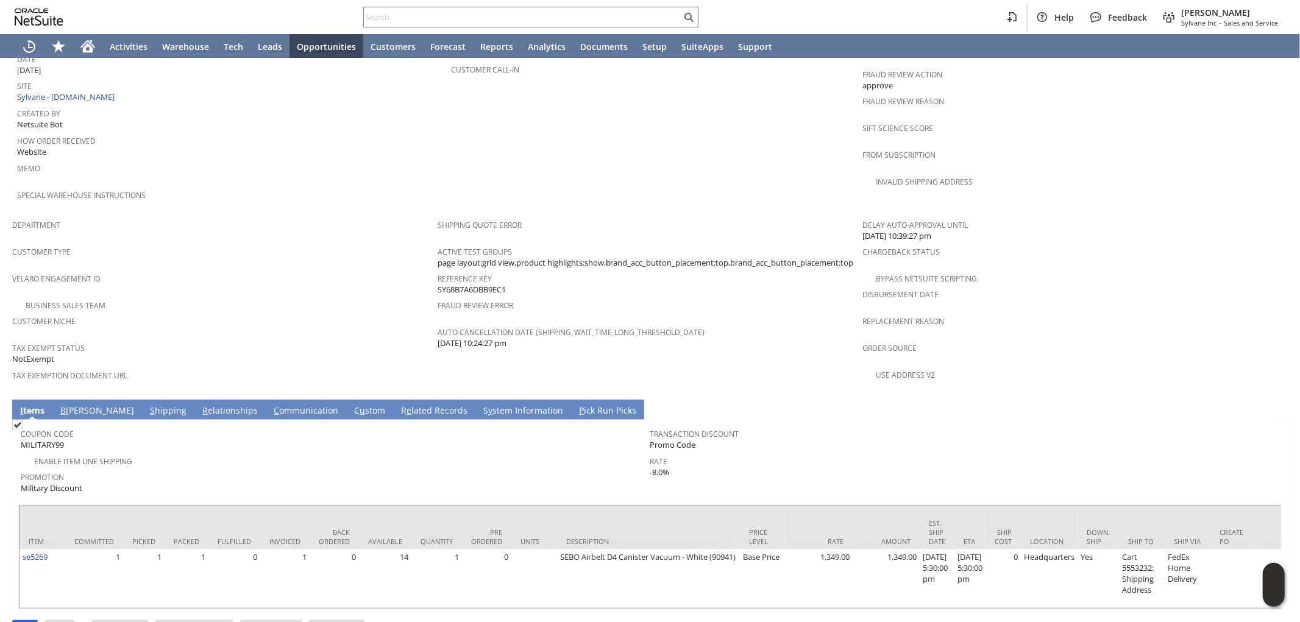
scroll to position [619, 0]
click at [147, 404] on link "S hipping" at bounding box center [168, 410] width 43 height 13
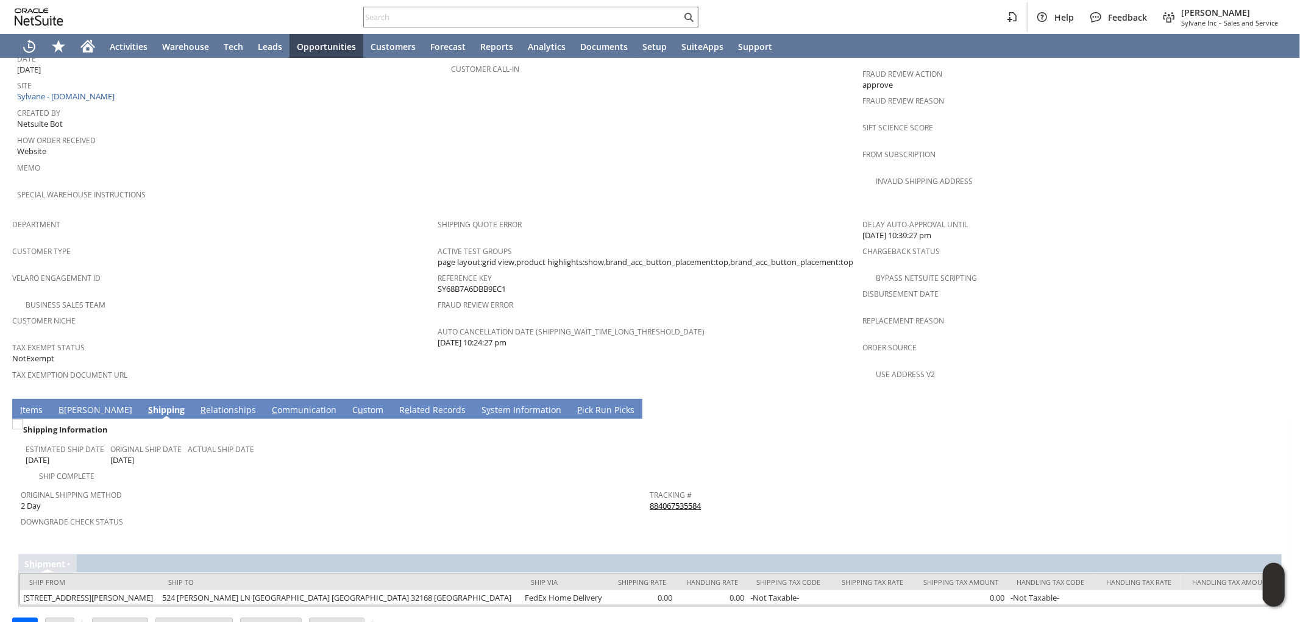
scroll to position [606, 0]
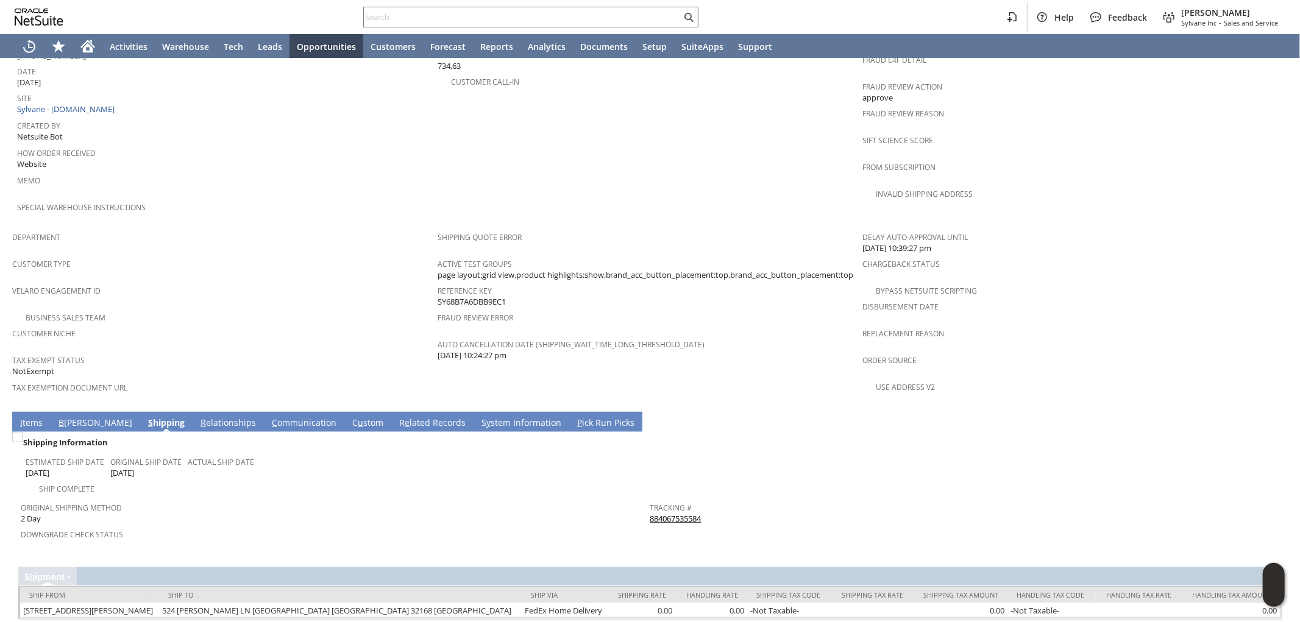
click at [587, 526] on div "Downgrade Check Status" at bounding box center [332, 539] width 623 height 26
click at [33, 417] on link "I tems" at bounding box center [31, 423] width 29 height 13
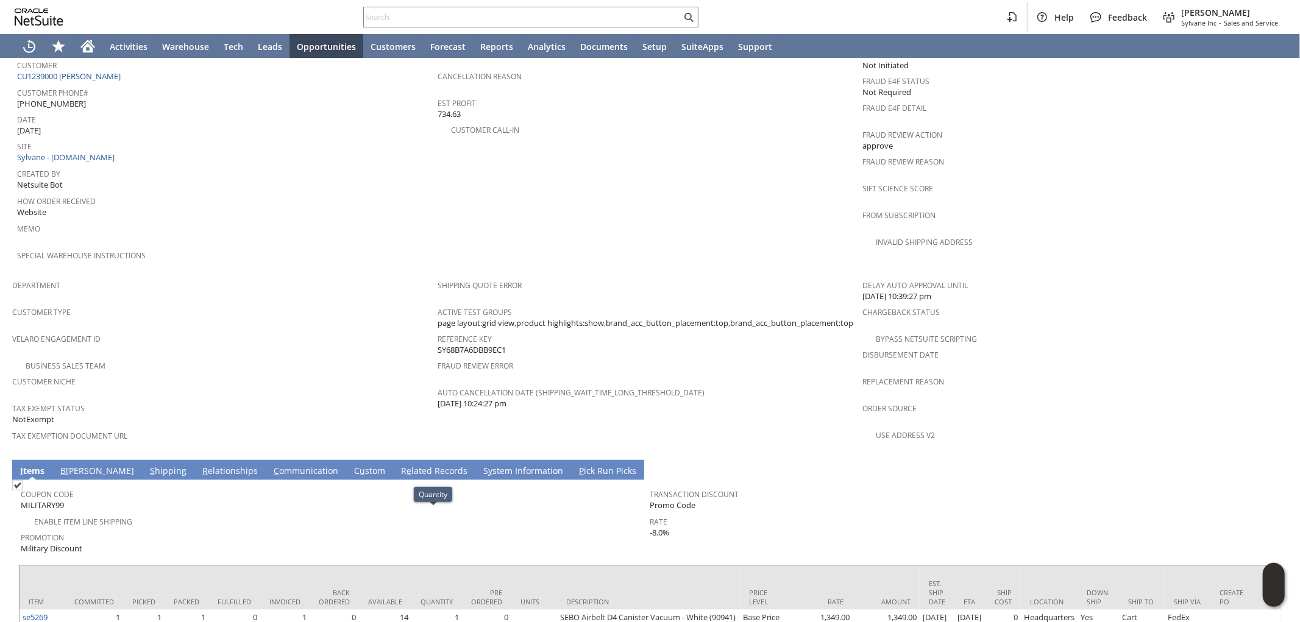
scroll to position [552, 0]
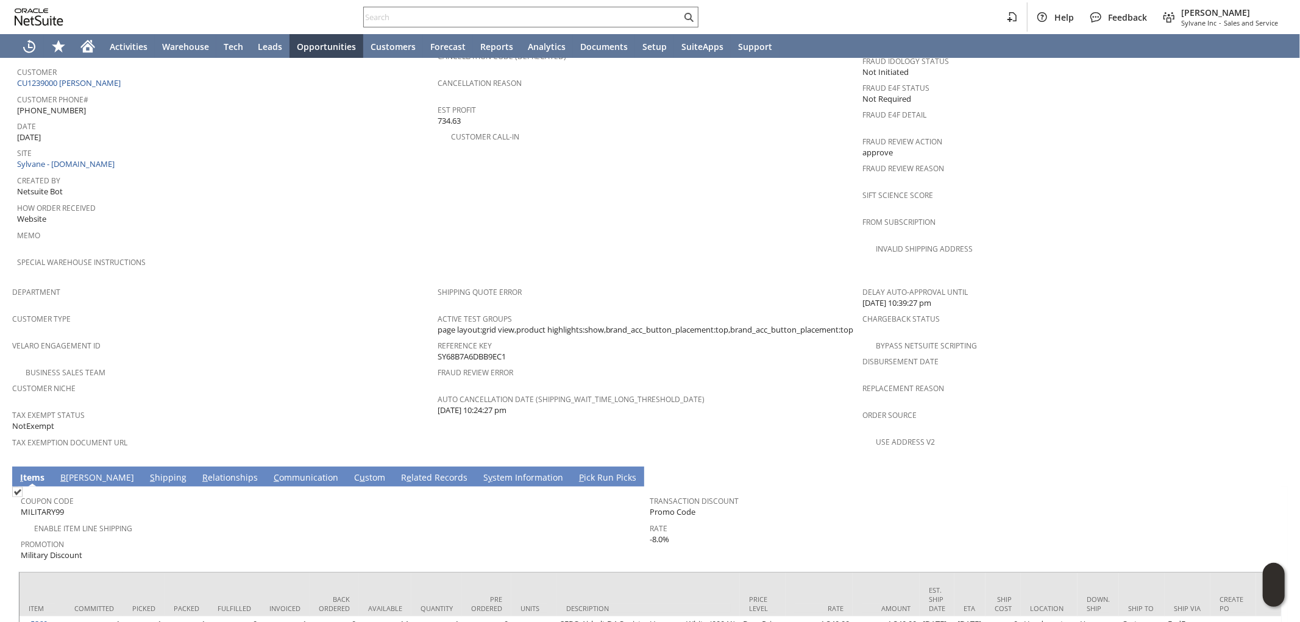
click at [147, 472] on link "S hipping" at bounding box center [168, 478] width 43 height 13
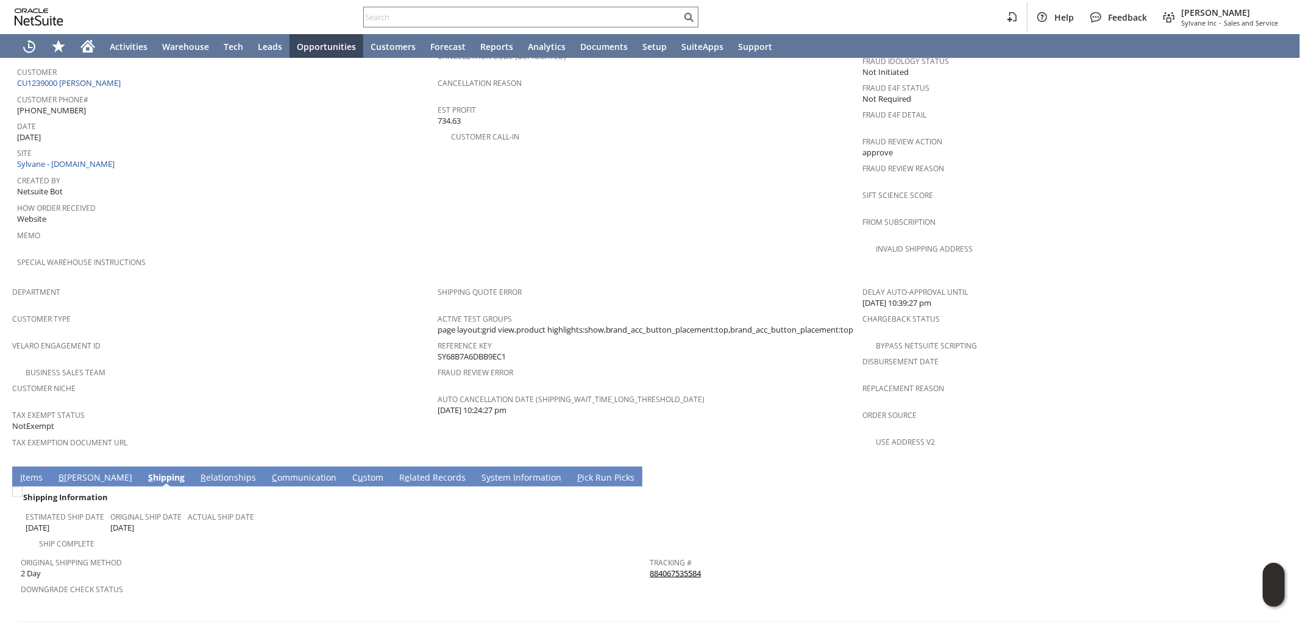
click at [76, 472] on link "B illing" at bounding box center [95, 478] width 80 height 13
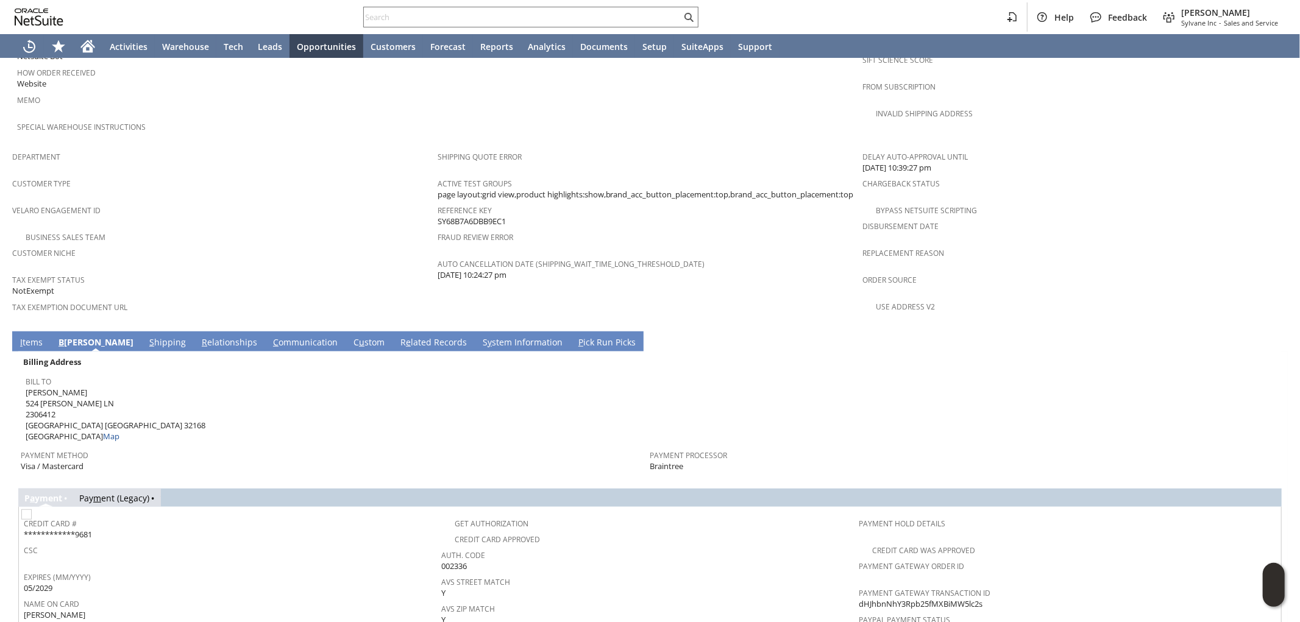
click at [146, 336] on link "S hipping" at bounding box center [167, 342] width 43 height 13
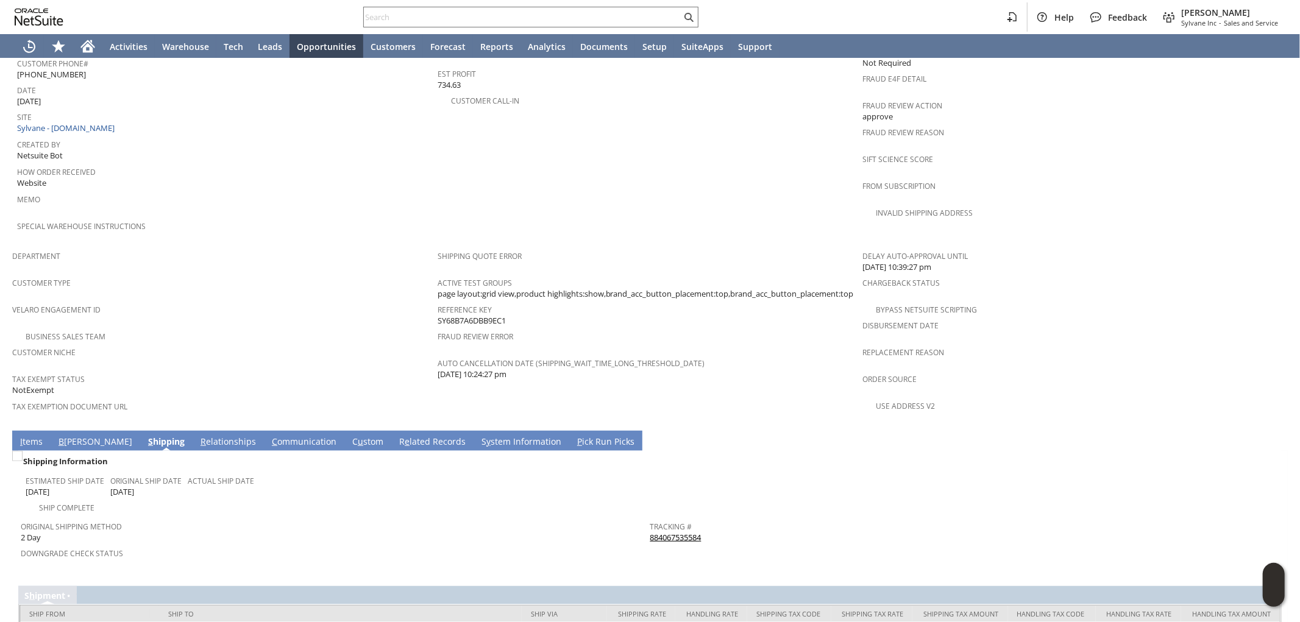
scroll to position [606, 0]
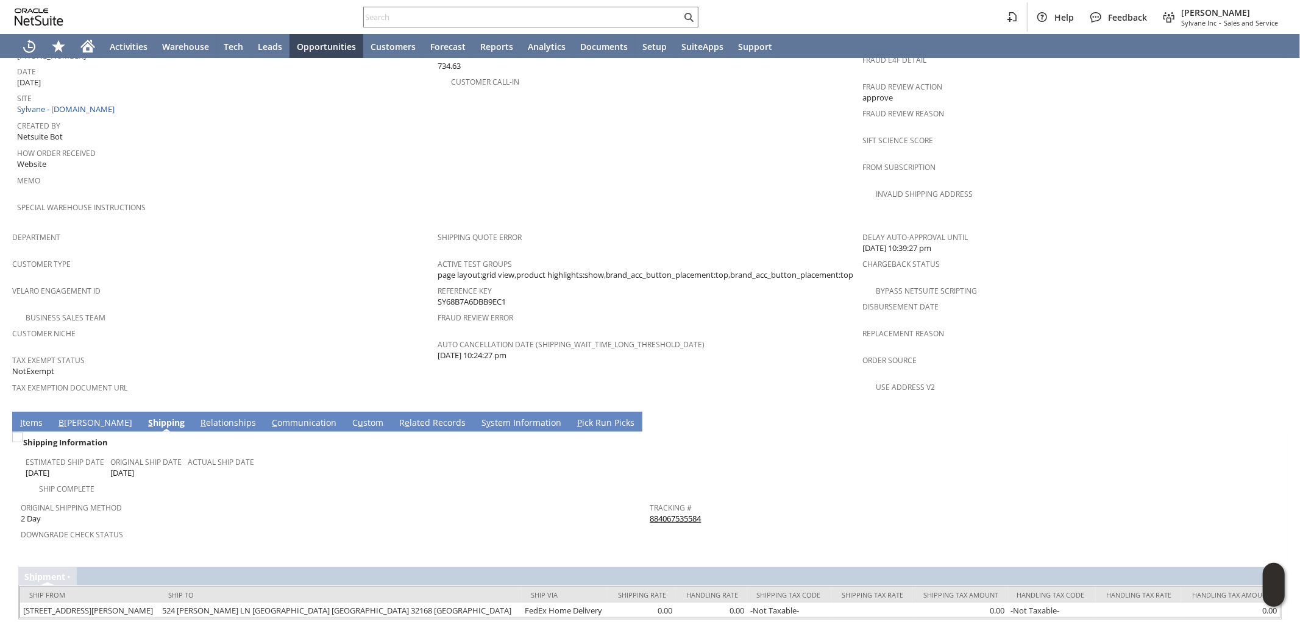
click at [49, 412] on td "I tems" at bounding box center [31, 422] width 38 height 20
click at [32, 417] on link "I tems" at bounding box center [31, 423] width 29 height 13
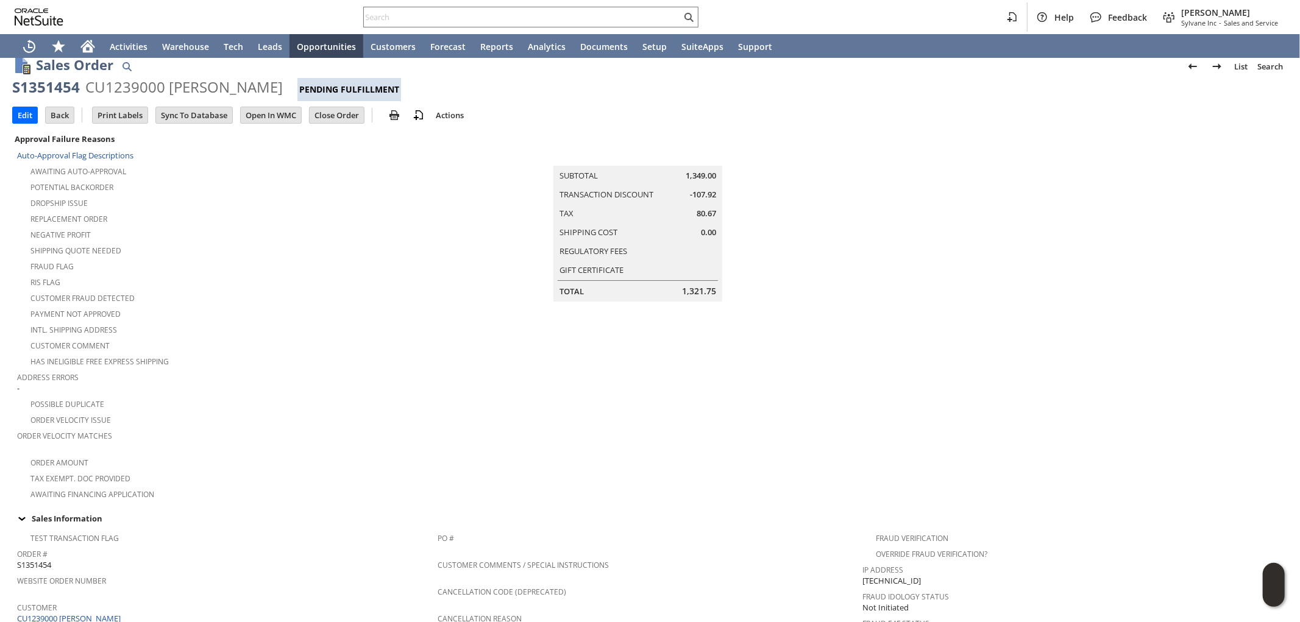
scroll to position [0, 0]
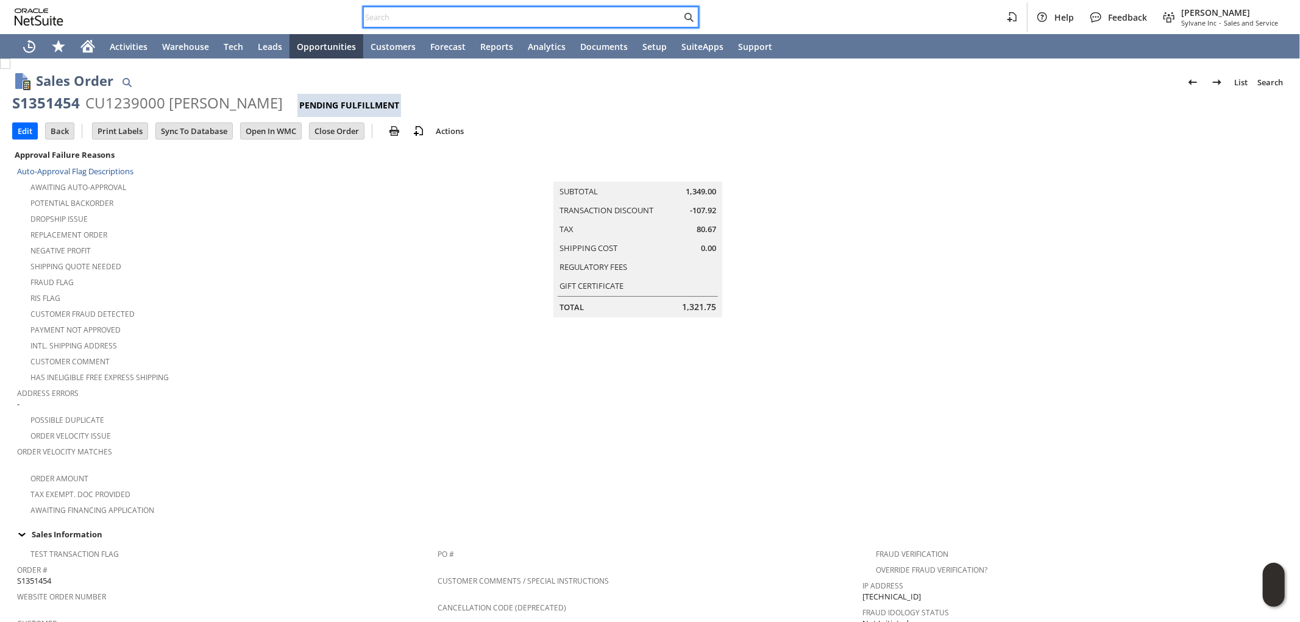
click at [595, 21] on input "text" at bounding box center [522, 17] width 317 height 15
paste input "3106455227"
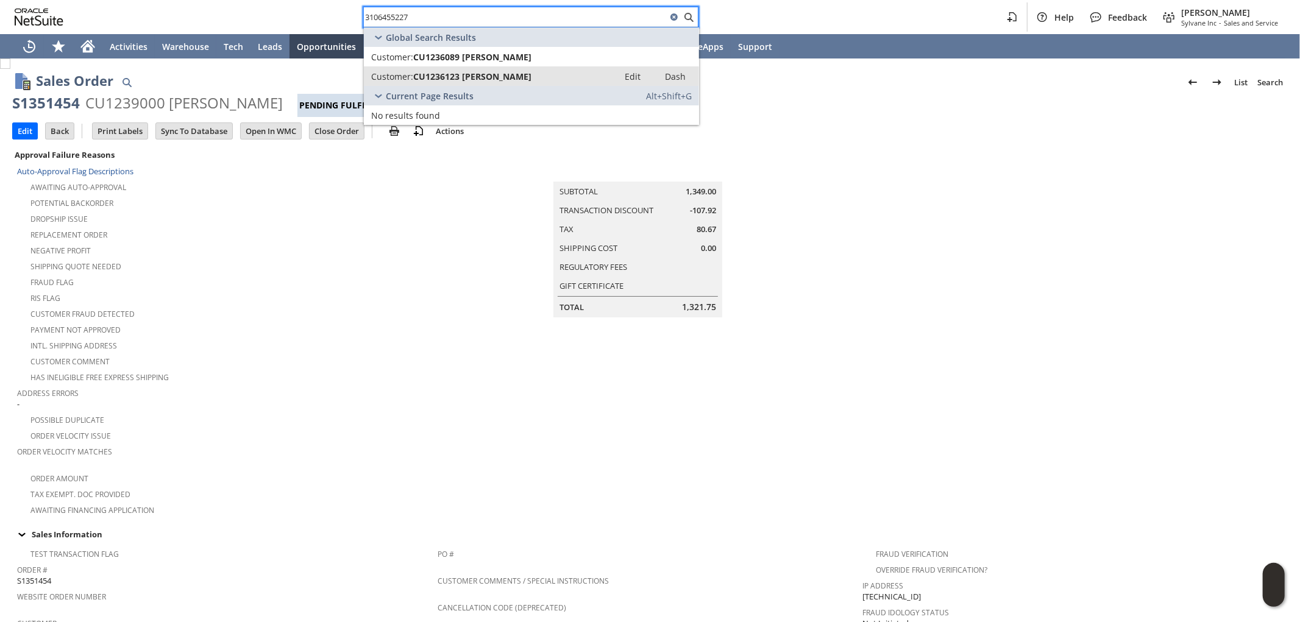
type input "3106455227"
click at [535, 76] on div "Customer: CU1236123 Cynthia Marshall" at bounding box center [491, 77] width 240 height 12
click at [545, 59] on div "Customer: CU1236089 Cynthia Marshall" at bounding box center [491, 57] width 240 height 12
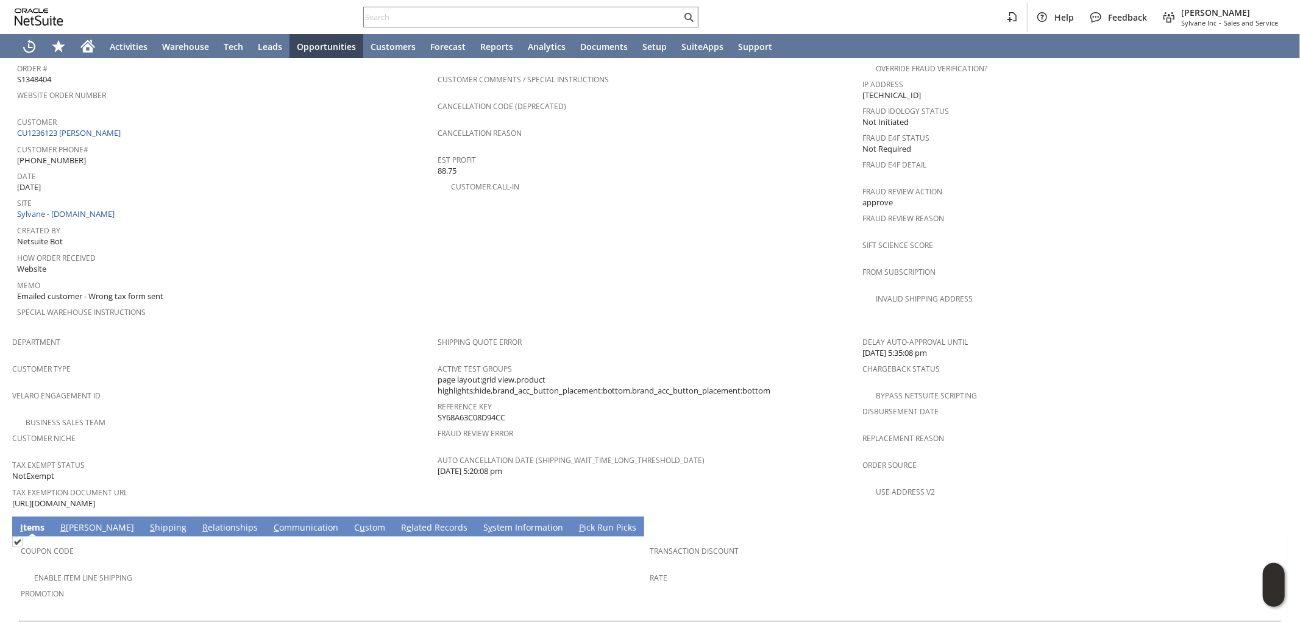
scroll to position [473, 0]
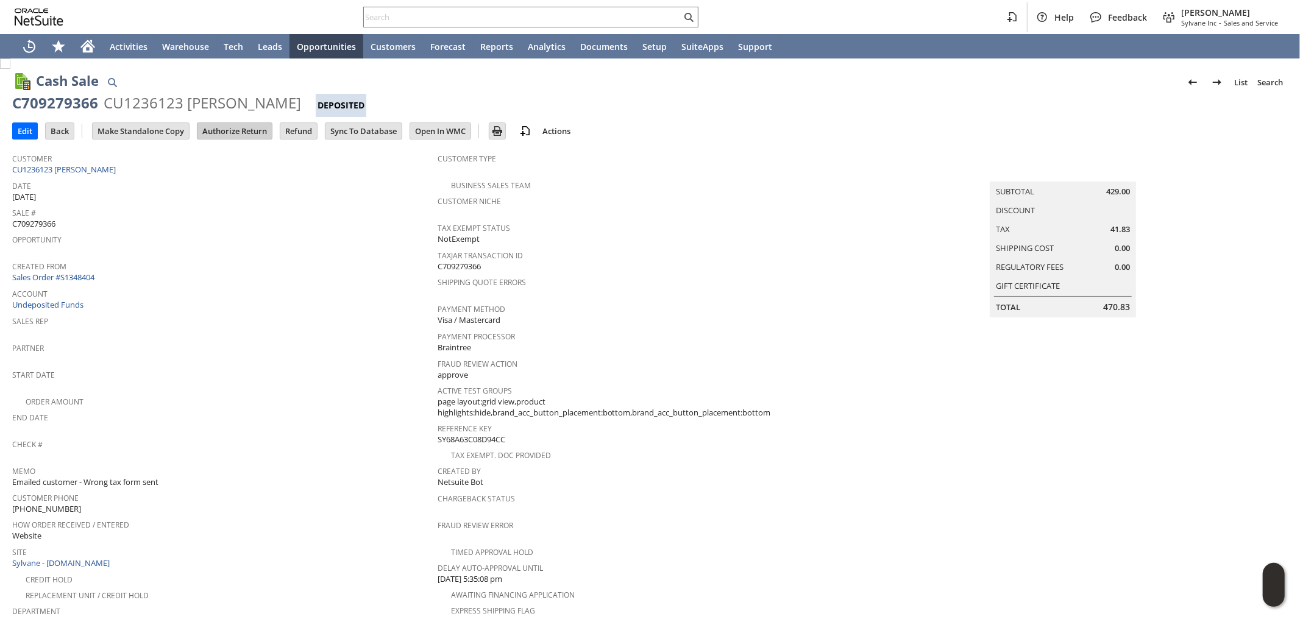
click at [232, 133] on input "Authorize Return" at bounding box center [234, 131] width 74 height 16
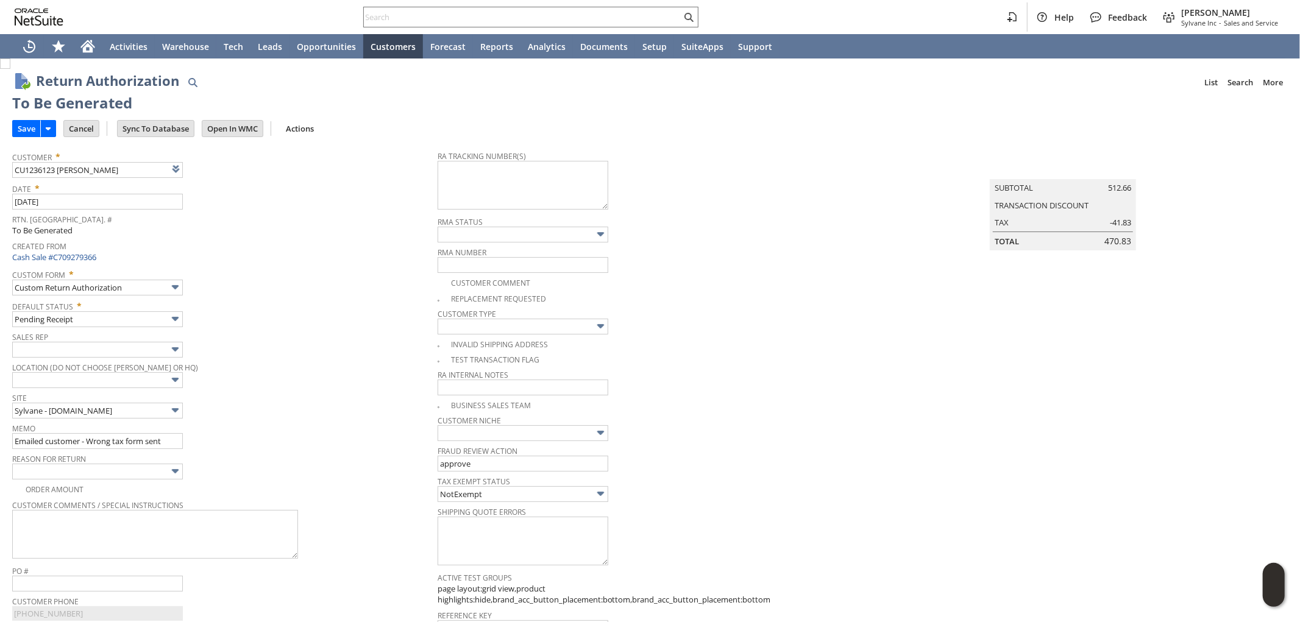
type input "Add"
type input "Copy Previous"
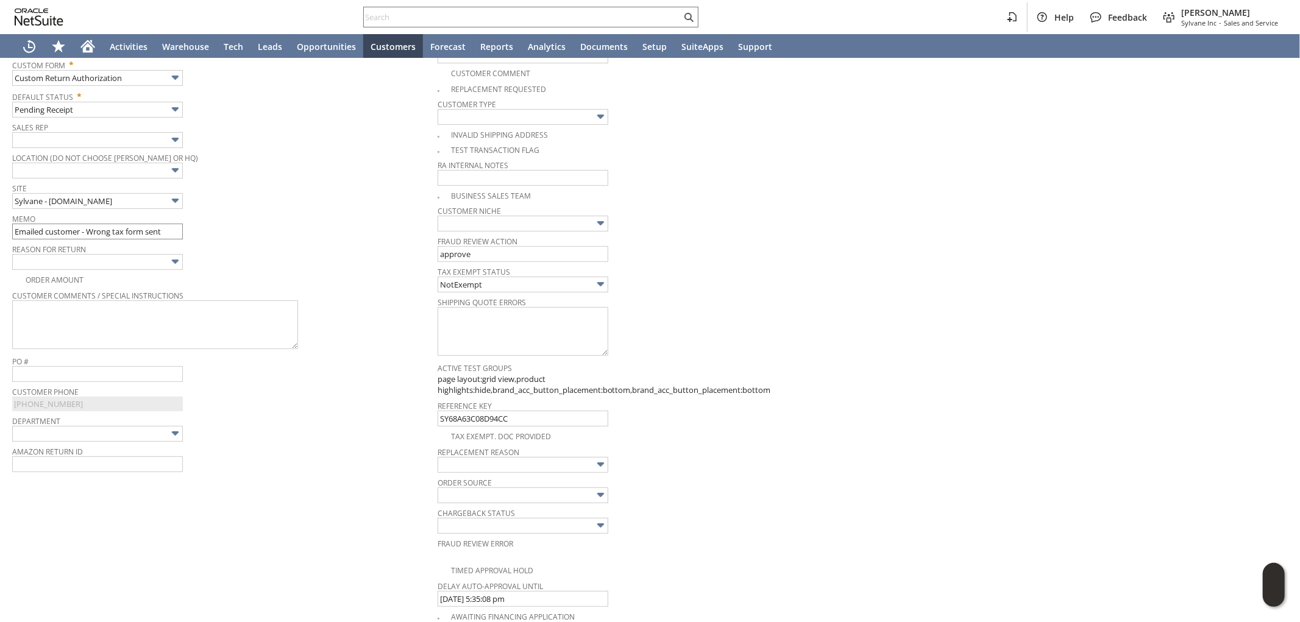
scroll to position [168, 0]
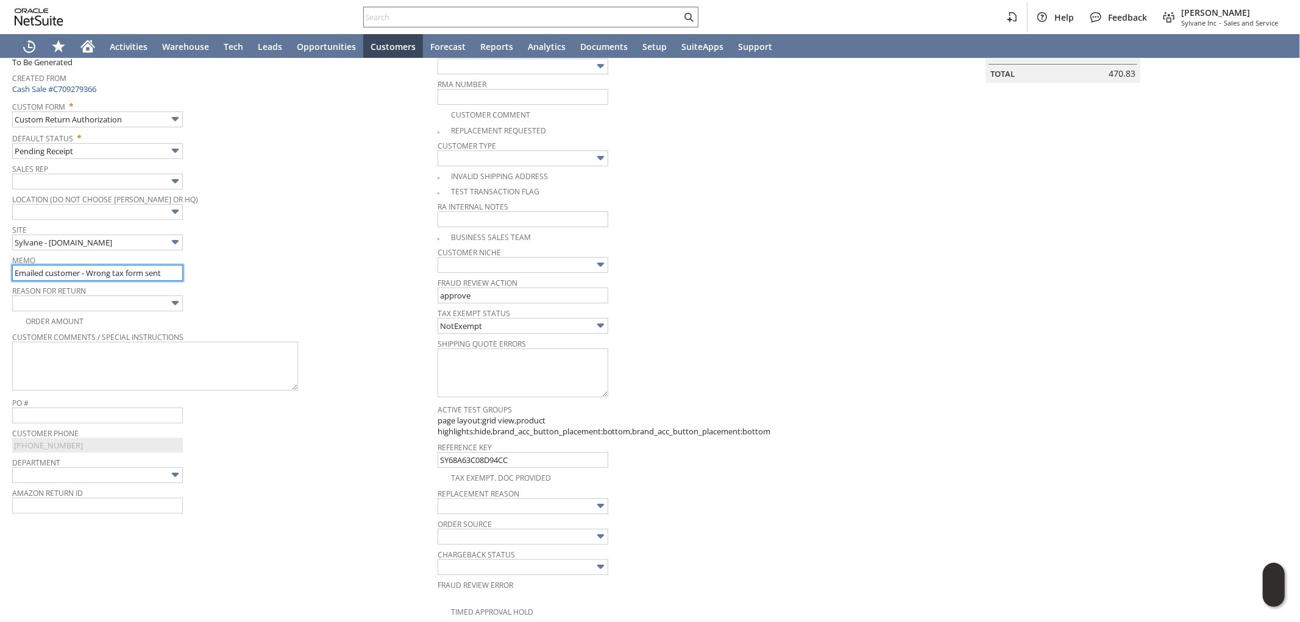
drag, startPoint x: 180, startPoint y: 268, endPoint x: 32, endPoint y: 257, distance: 149.1
click at [2, 256] on div "Return Authorization List Search More Add To Shortcuts To Be Generated Go Save …" at bounding box center [650, 457] width 1300 height 1135
type input "Refund once received"
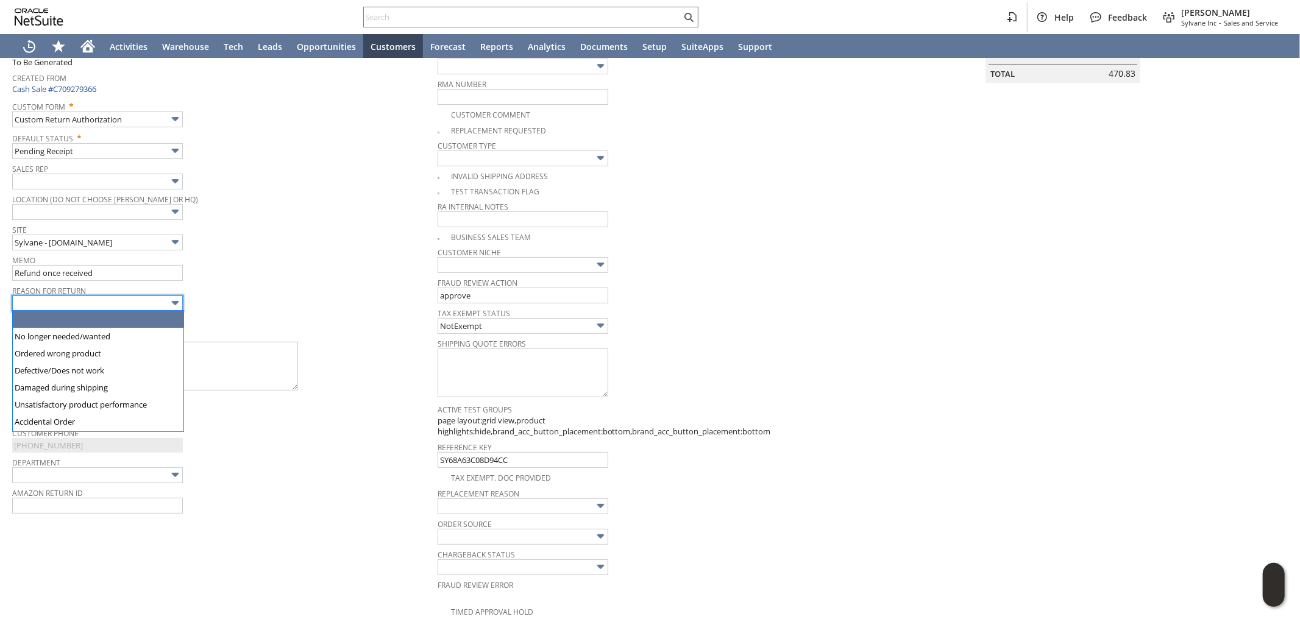
click at [88, 302] on input "text" at bounding box center [97, 304] width 171 height 16
type input "No longer needed/wanted"
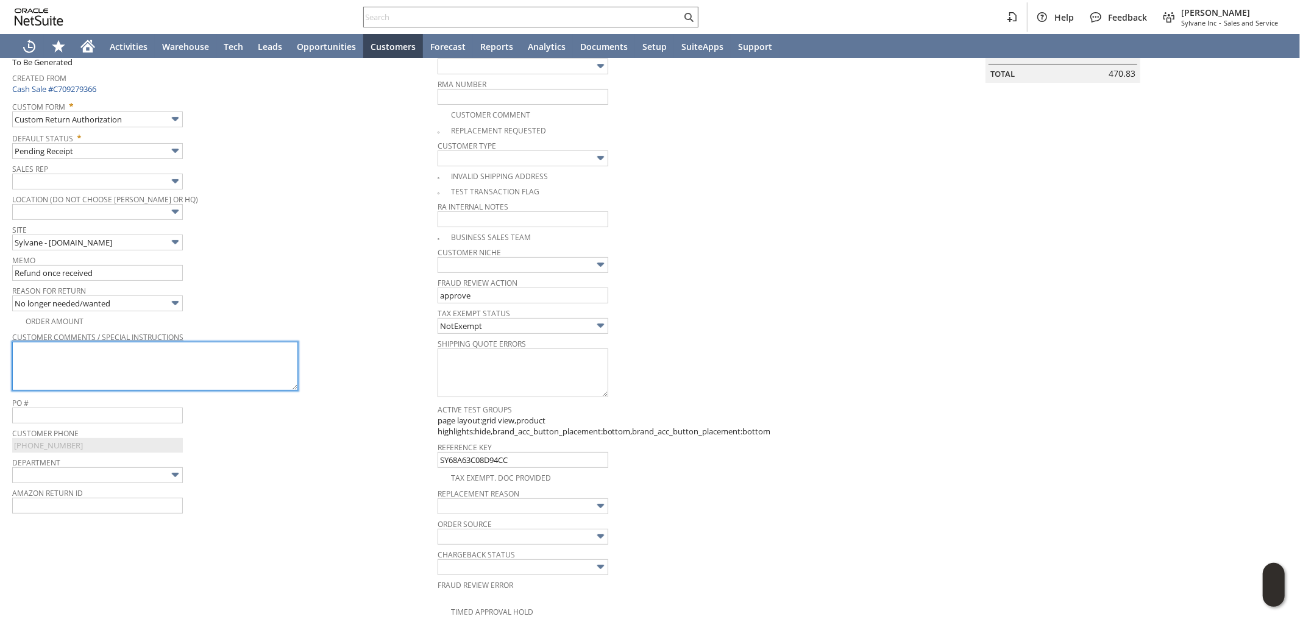
click at [78, 351] on textarea at bounding box center [155, 366] width 286 height 49
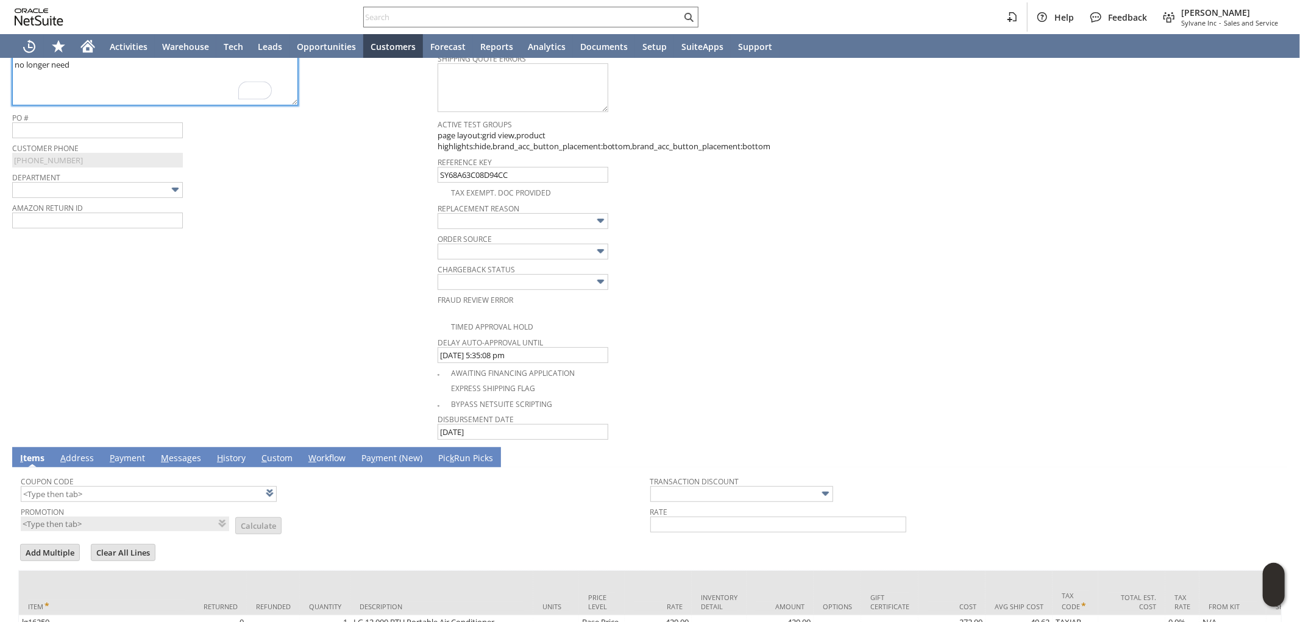
scroll to position [242, 0]
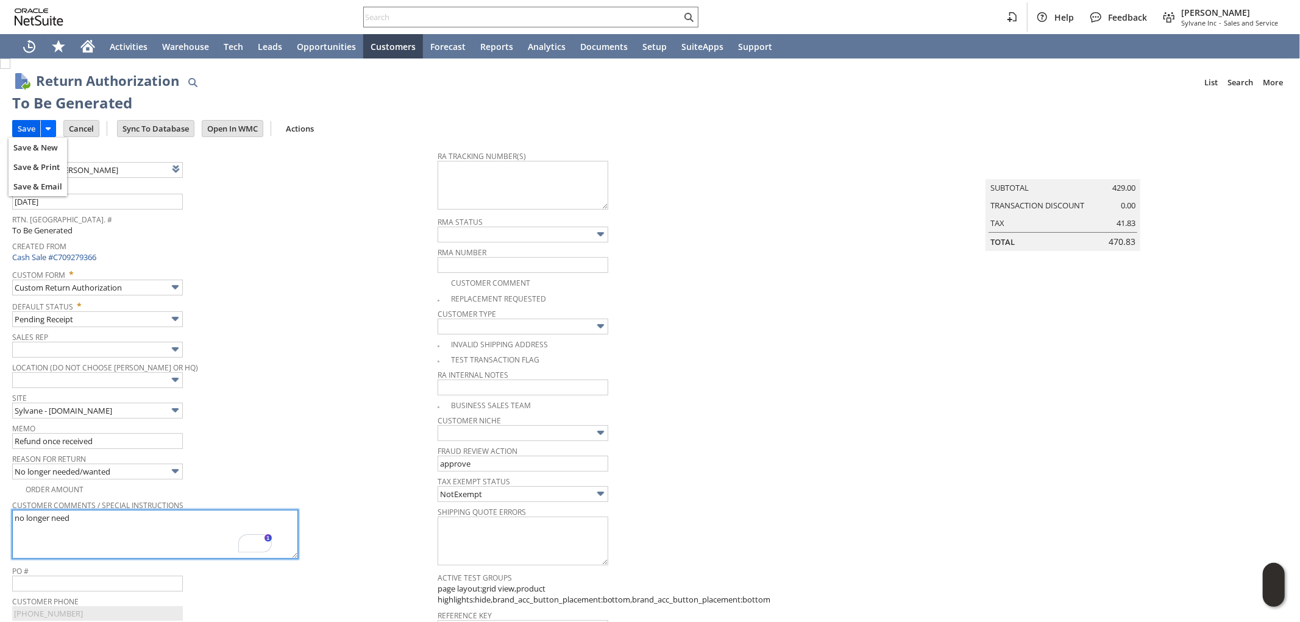
type textarea "no longer need"
click at [23, 129] on input "Save" at bounding box center [26, 129] width 27 height 16
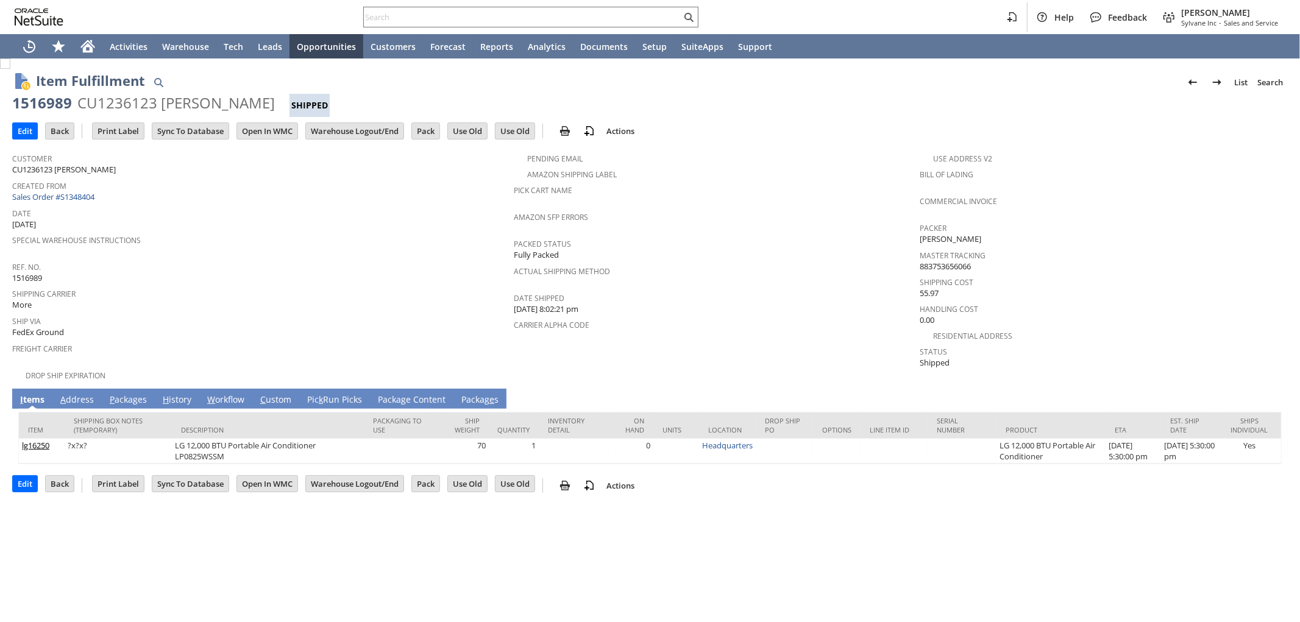
click at [74, 389] on td "A ddress" at bounding box center [76, 399] width 49 height 20
click at [80, 394] on link "A ddress" at bounding box center [77, 400] width 40 height 13
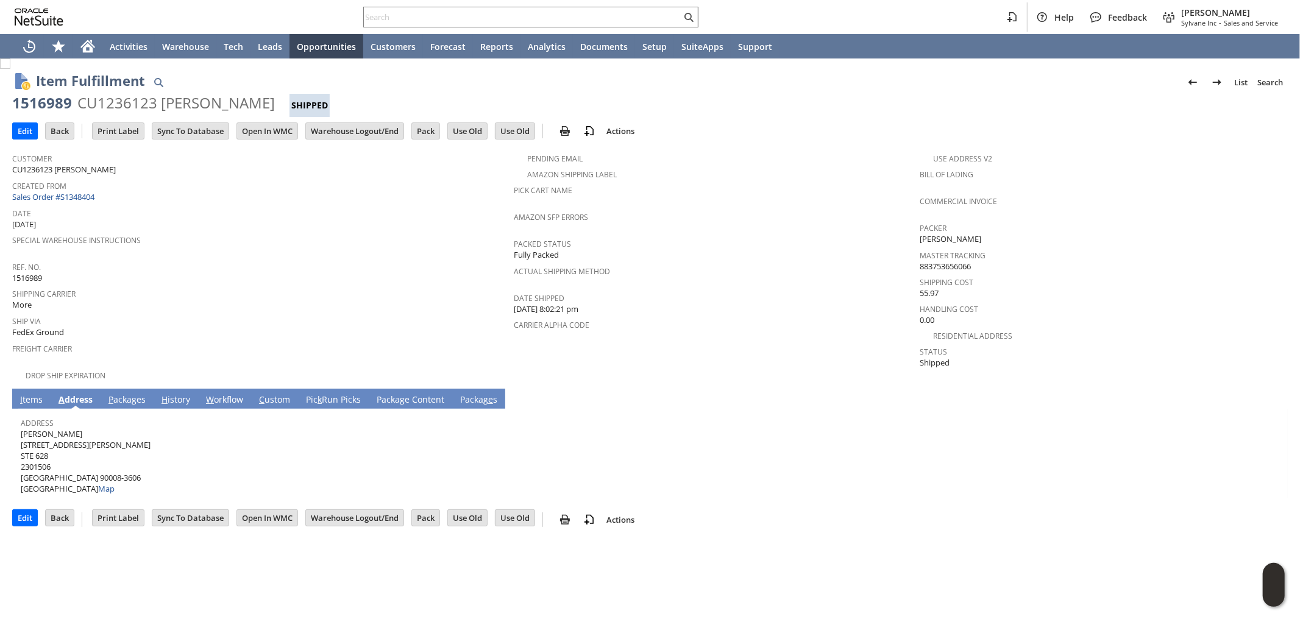
drag, startPoint x: 85, startPoint y: 423, endPoint x: 35, endPoint y: 417, distance: 50.3
click at [23, 428] on span "[PERSON_NAME] [STREET_ADDRESS][PERSON_NAME][PHONE_NUMBER] Map" at bounding box center [86, 461] width 130 height 66
copy span "[PERSON_NAME]"
click at [113, 430] on span "[PERSON_NAME] [STREET_ADDRESS][PERSON_NAME][PHONE_NUMBER] Map" at bounding box center [86, 461] width 130 height 66
drag, startPoint x: 112, startPoint y: 431, endPoint x: 21, endPoint y: 431, distance: 90.2
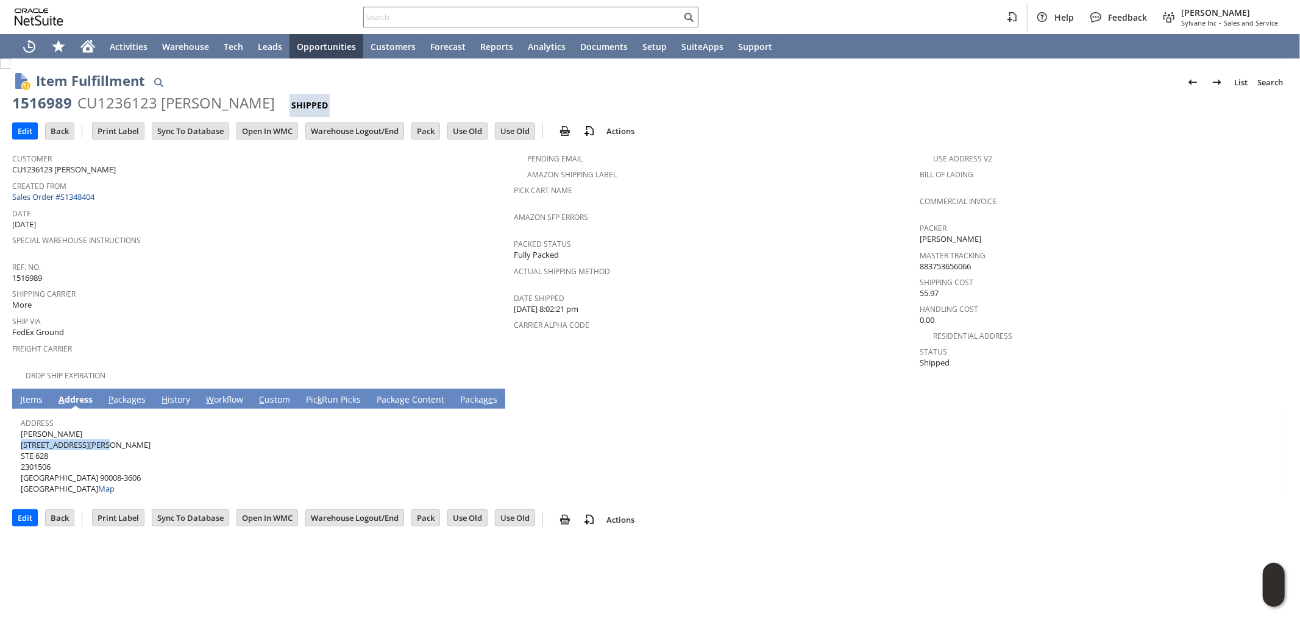
click at [21, 431] on span "[PERSON_NAME] [STREET_ADDRESS][PERSON_NAME][PHONE_NUMBER] Map" at bounding box center [86, 461] width 130 height 66
copy span "[STREET_ADDRESS][PERSON_NAME]"
drag, startPoint x: 87, startPoint y: 464, endPoint x: 106, endPoint y: 467, distance: 19.2
click at [106, 467] on span "[PERSON_NAME] [STREET_ADDRESS][PERSON_NAME][PHONE_NUMBER] Map" at bounding box center [86, 461] width 130 height 66
copy span "90008"
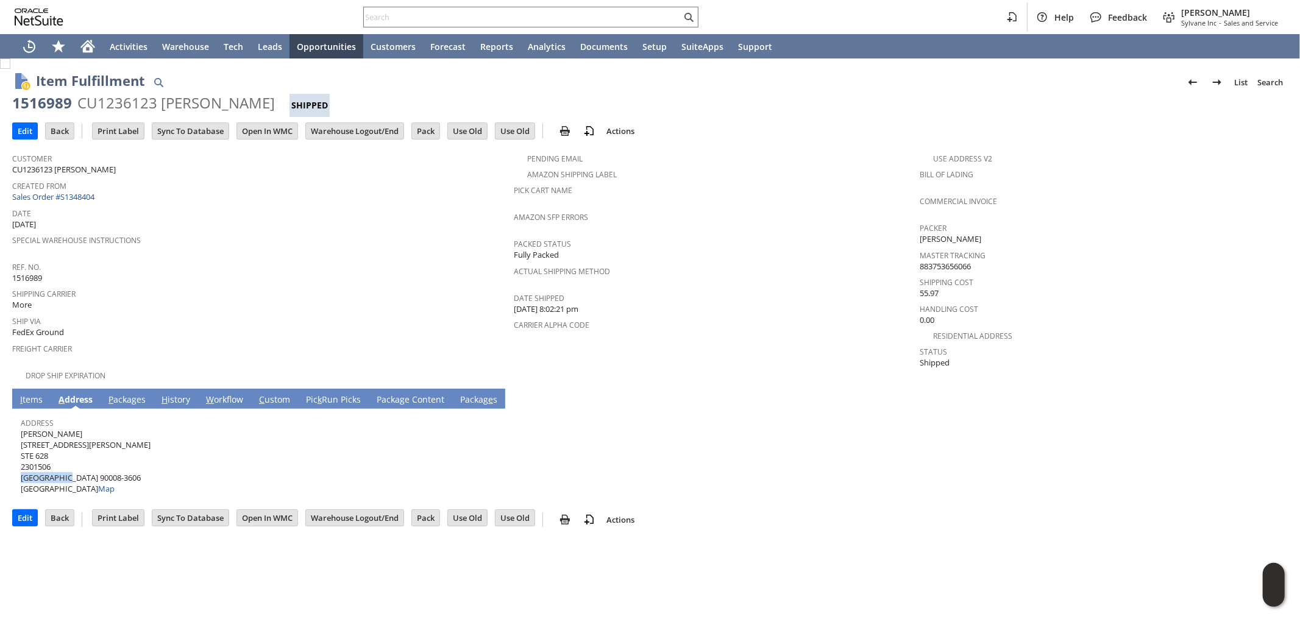
drag, startPoint x: 71, startPoint y: 466, endPoint x: 21, endPoint y: 467, distance: 49.4
click at [21, 467] on span "[PERSON_NAME] [STREET_ADDRESS][PERSON_NAME][PHONE_NUMBER] Map" at bounding box center [86, 461] width 130 height 66
copy span "[GEOGRAPHIC_DATA]"
drag, startPoint x: 127, startPoint y: 385, endPoint x: 122, endPoint y: 394, distance: 10.6
click at [127, 394] on link "P ackages" at bounding box center [126, 400] width 43 height 13
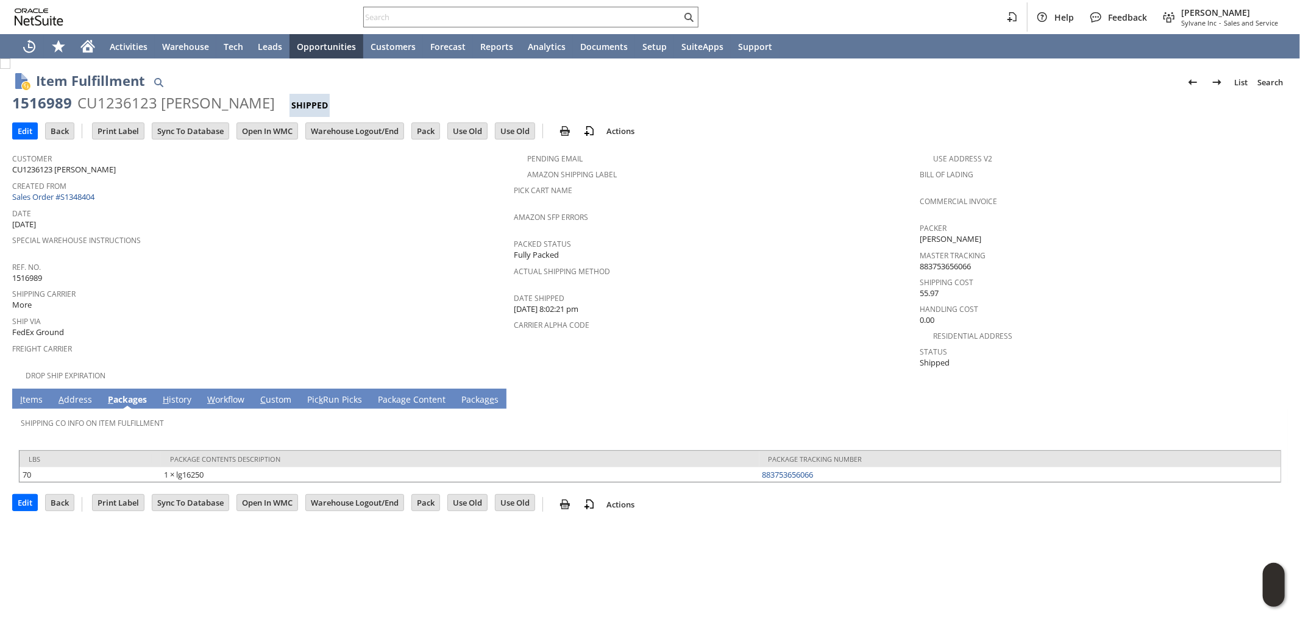
click at [24, 394] on link "I tems" at bounding box center [31, 400] width 29 height 13
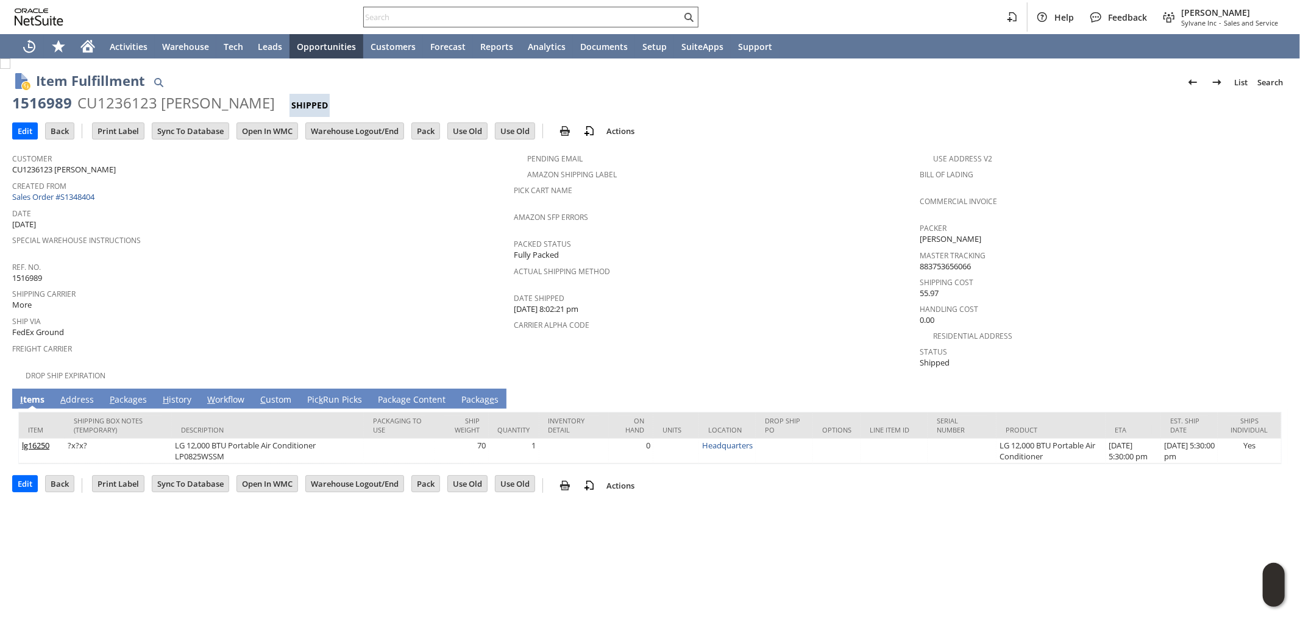
click at [514, 13] on input "text" at bounding box center [522, 17] width 317 height 15
paste input "qu13367"
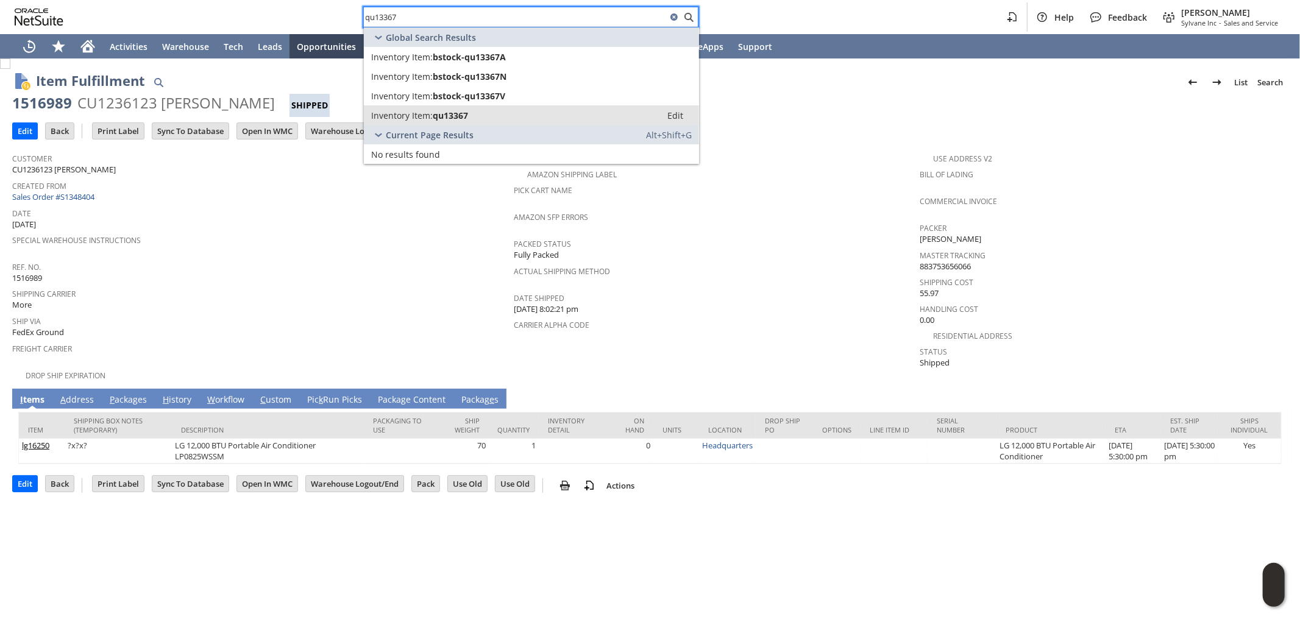
type input "qu13367"
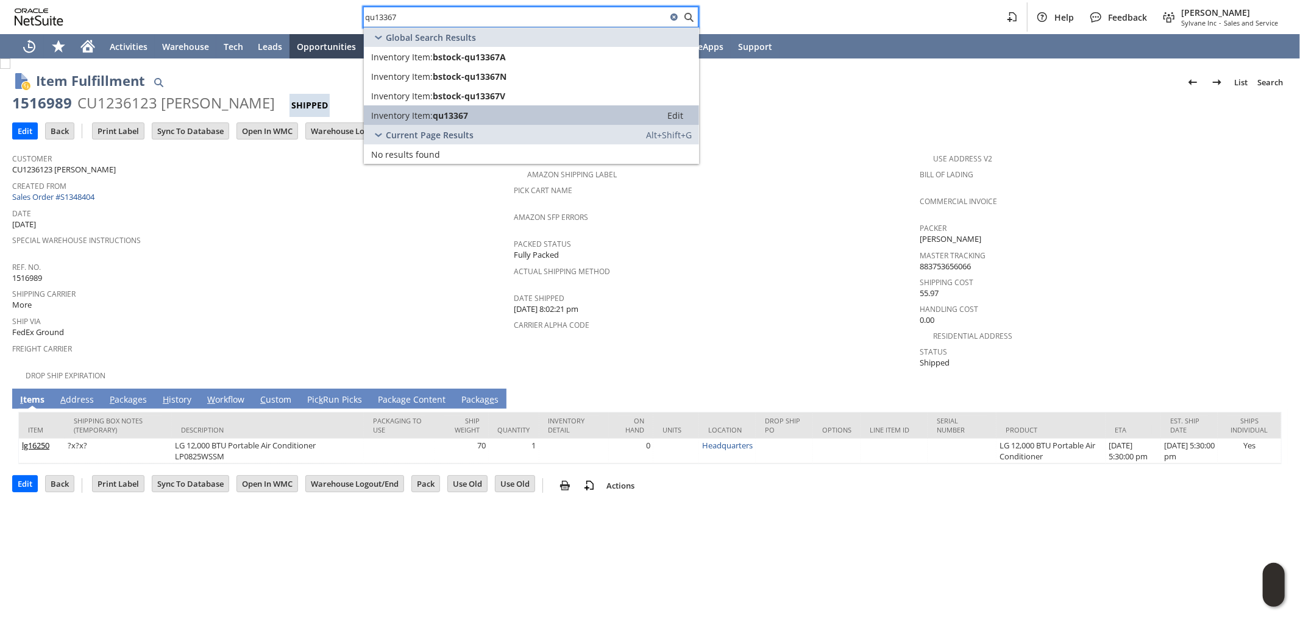
click at [478, 112] on div "Inventory Item: qu13367" at bounding box center [512, 116] width 283 height 12
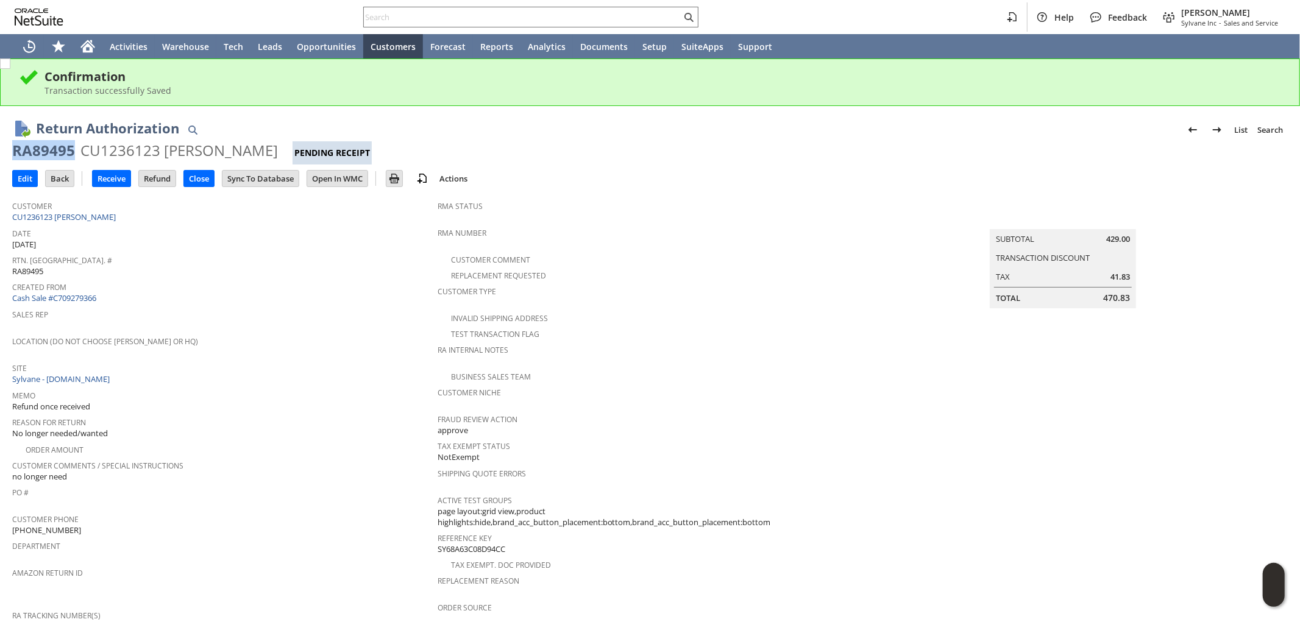
drag, startPoint x: 66, startPoint y: 149, endPoint x: 15, endPoint y: 151, distance: 51.2
click at [15, 151] on div "RA89495" at bounding box center [43, 151] width 63 height 20
copy div "RA89495"
click at [26, 177] on input "Edit" at bounding box center [25, 179] width 24 height 16
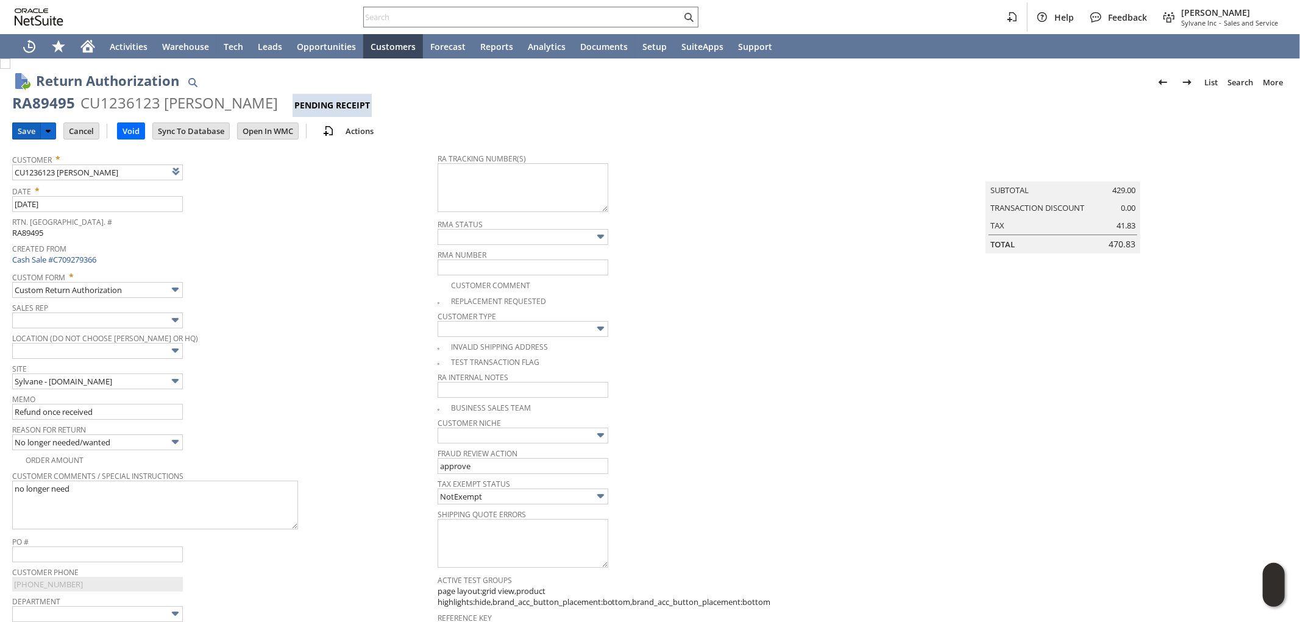
click at [26, 130] on input "Save" at bounding box center [26, 131] width 27 height 16
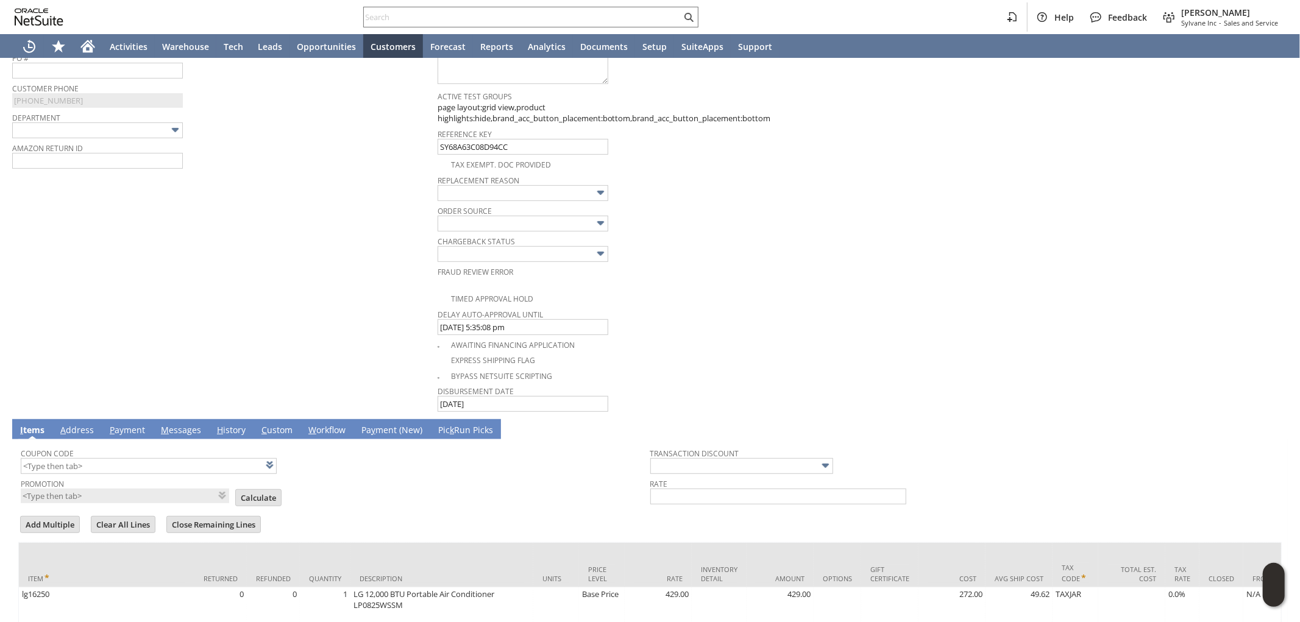
scroll to position [541, 0]
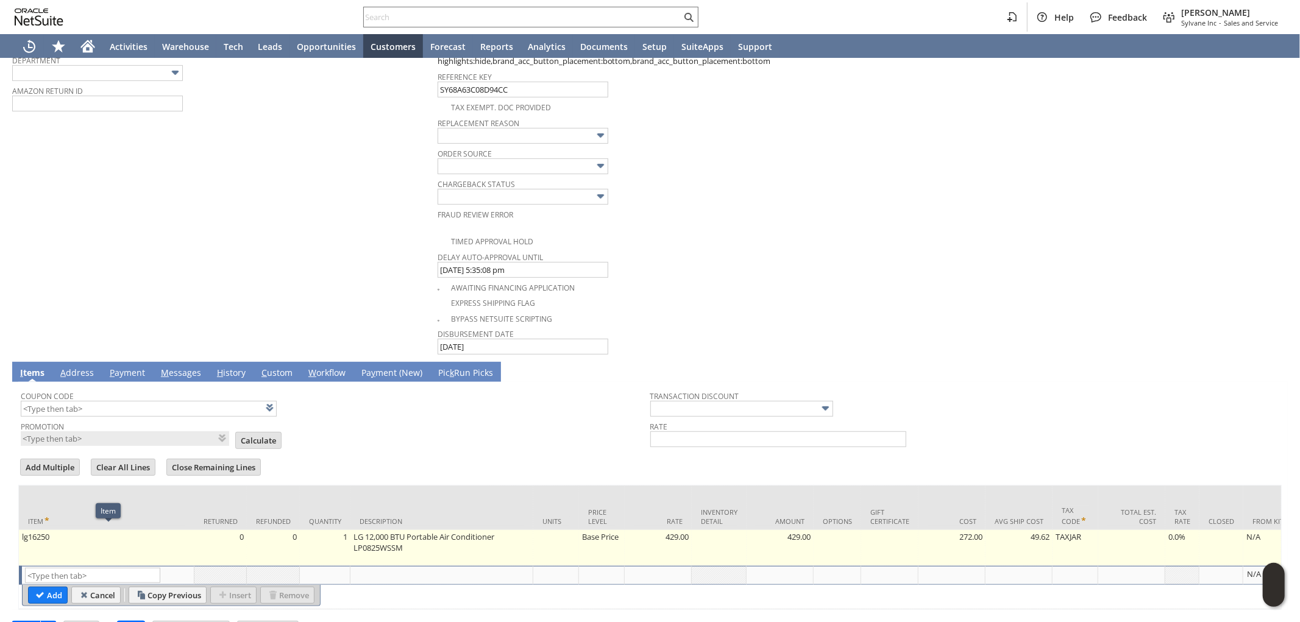
click at [107, 559] on td "lg16250" at bounding box center [107, 548] width 176 height 36
type input "lg16250"
type input "OK"
type input "Make Copy"
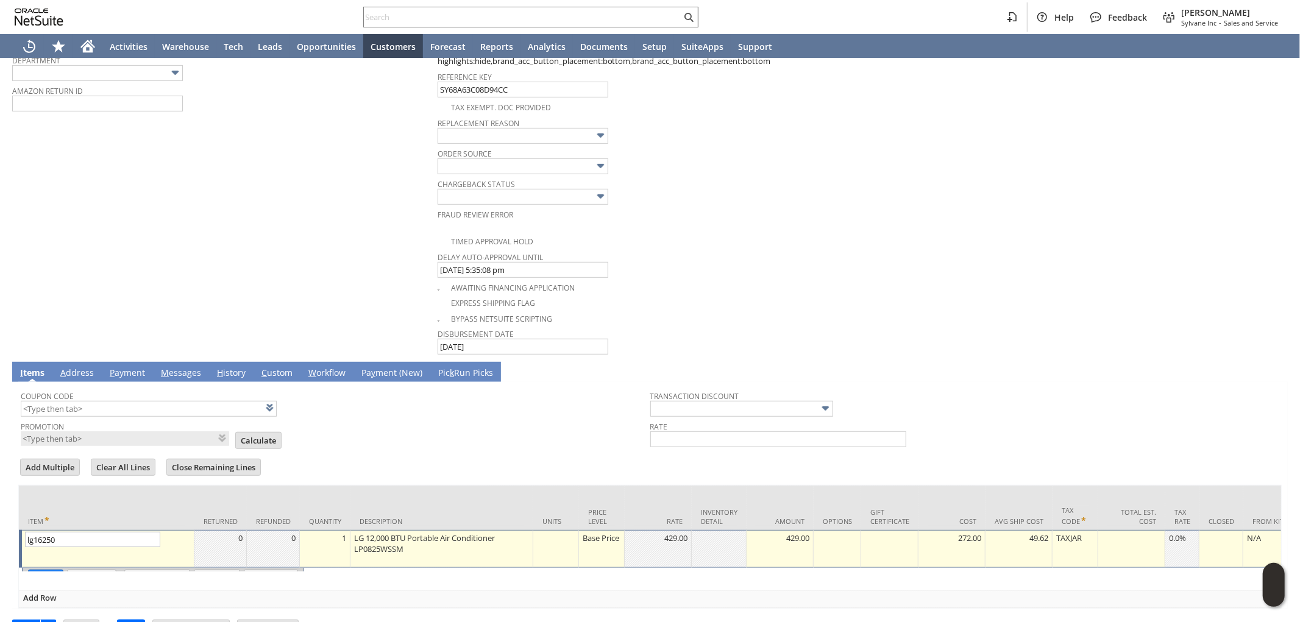
click at [105, 570] on input "Cancel" at bounding box center [92, 578] width 48 height 16
type input "Add"
type input "Copy Previous"
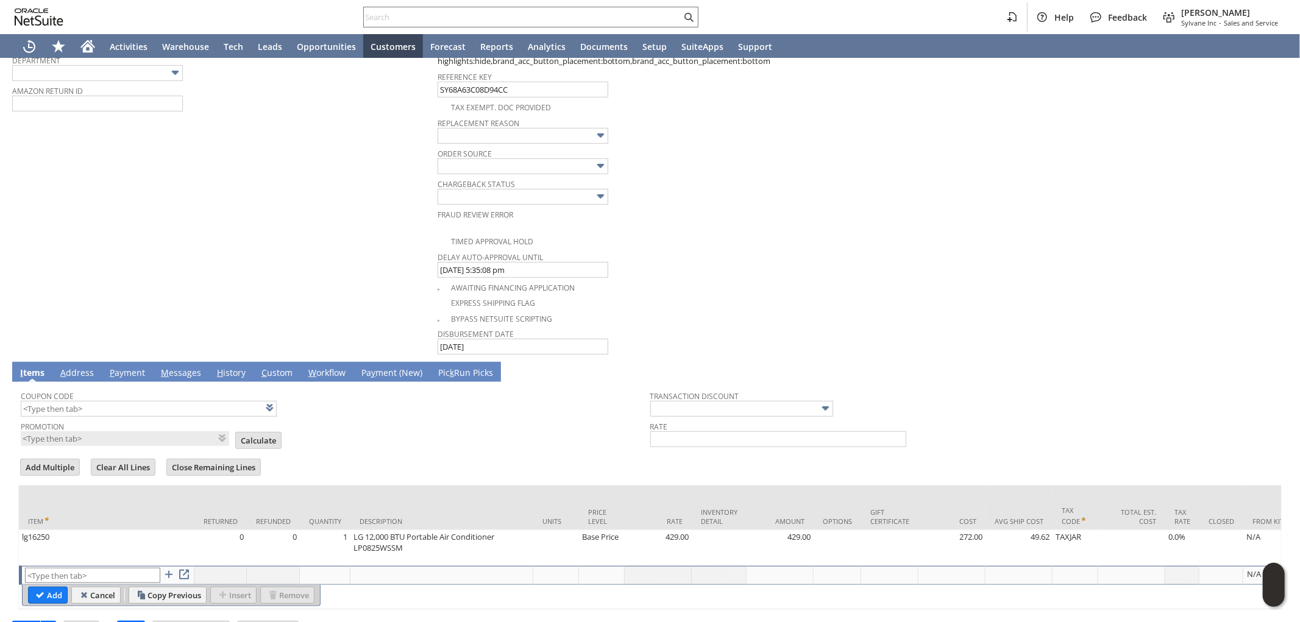
click at [111, 570] on input "text" at bounding box center [92, 575] width 135 height 15
type input "r"
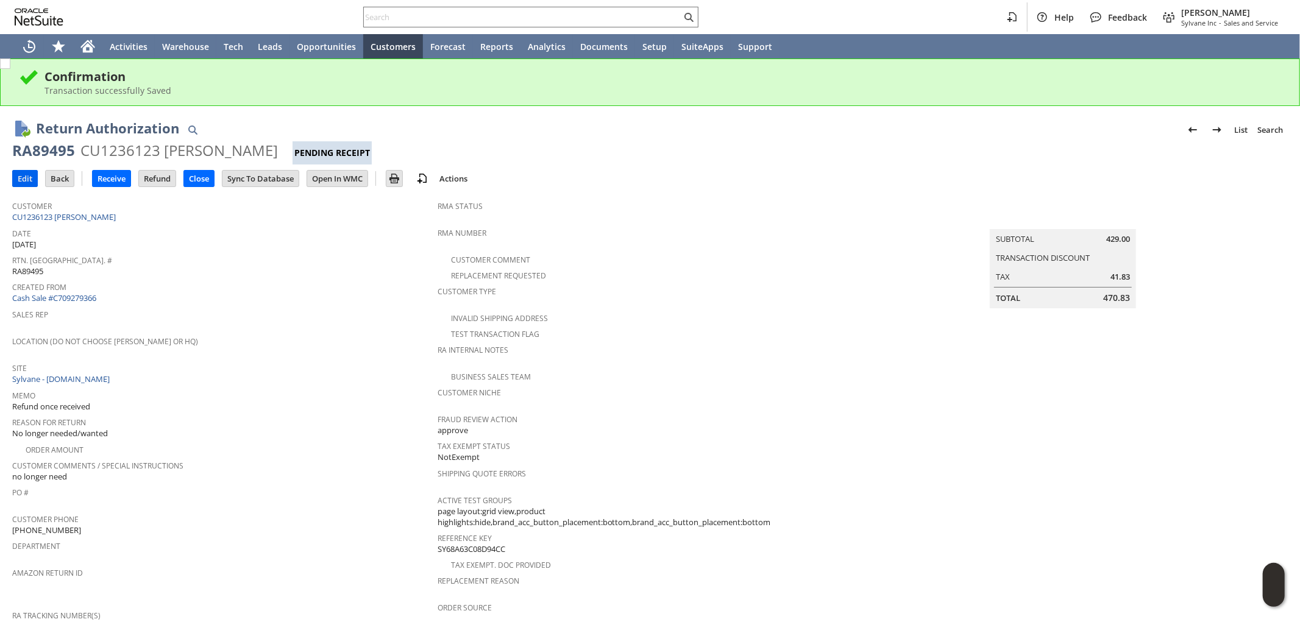
click at [27, 180] on input "Edit" at bounding box center [25, 179] width 24 height 16
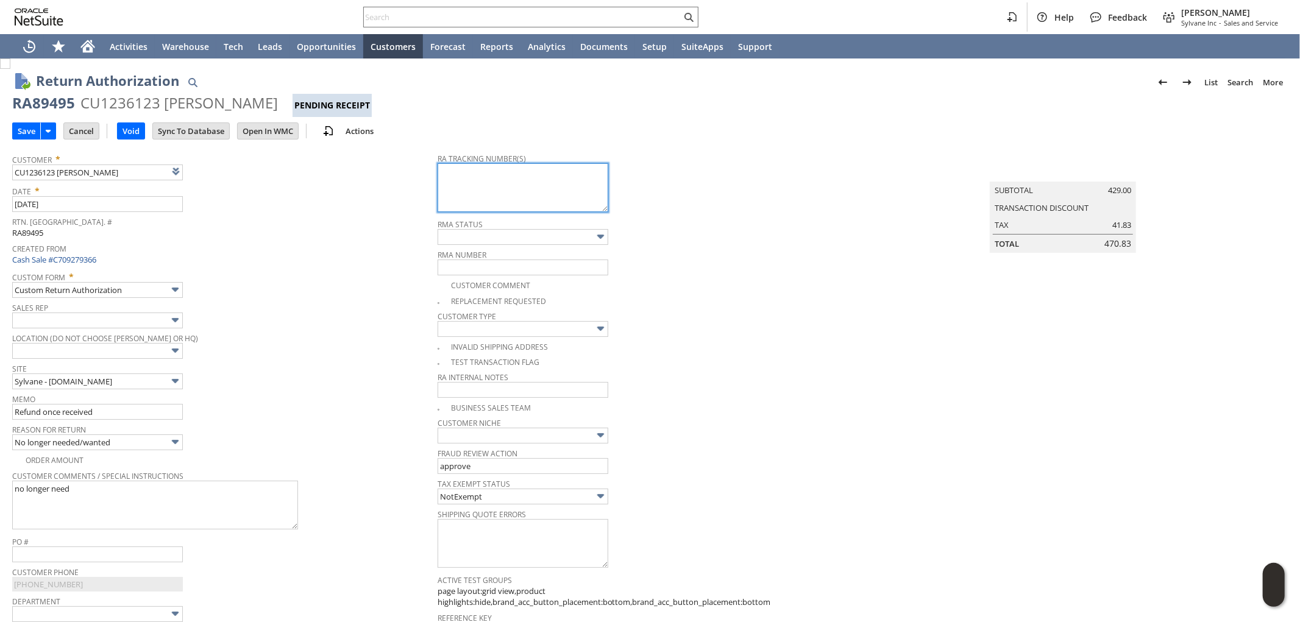
click at [491, 197] on textarea at bounding box center [523, 187] width 171 height 49
click at [488, 187] on textarea at bounding box center [523, 187] width 171 height 49
paste textarea "791922511769"
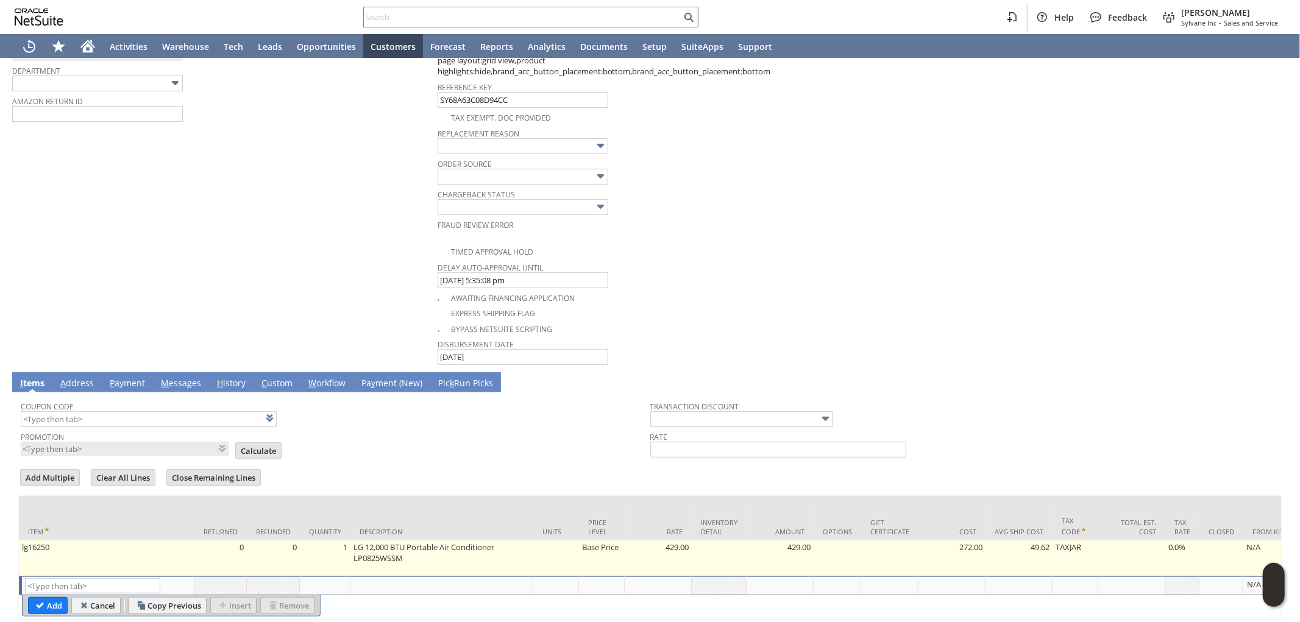
scroll to position [578, 0]
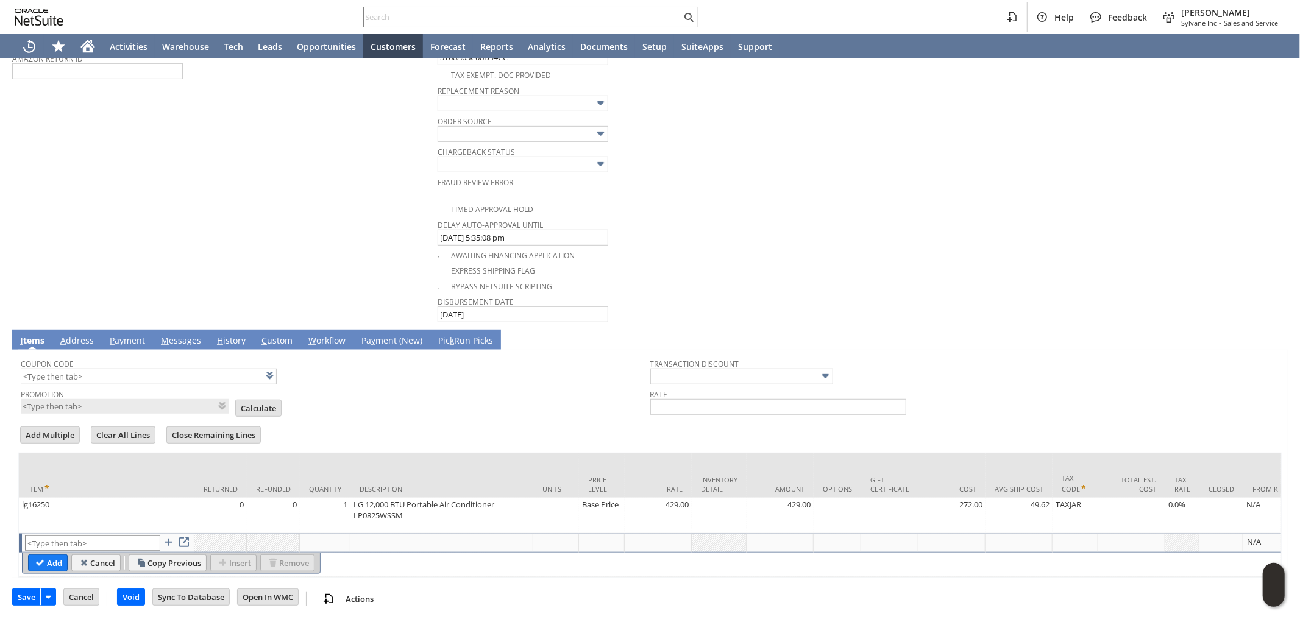
type textarea "791922511769 - email"
click at [98, 536] on input "text" at bounding box center [92, 543] width 135 height 15
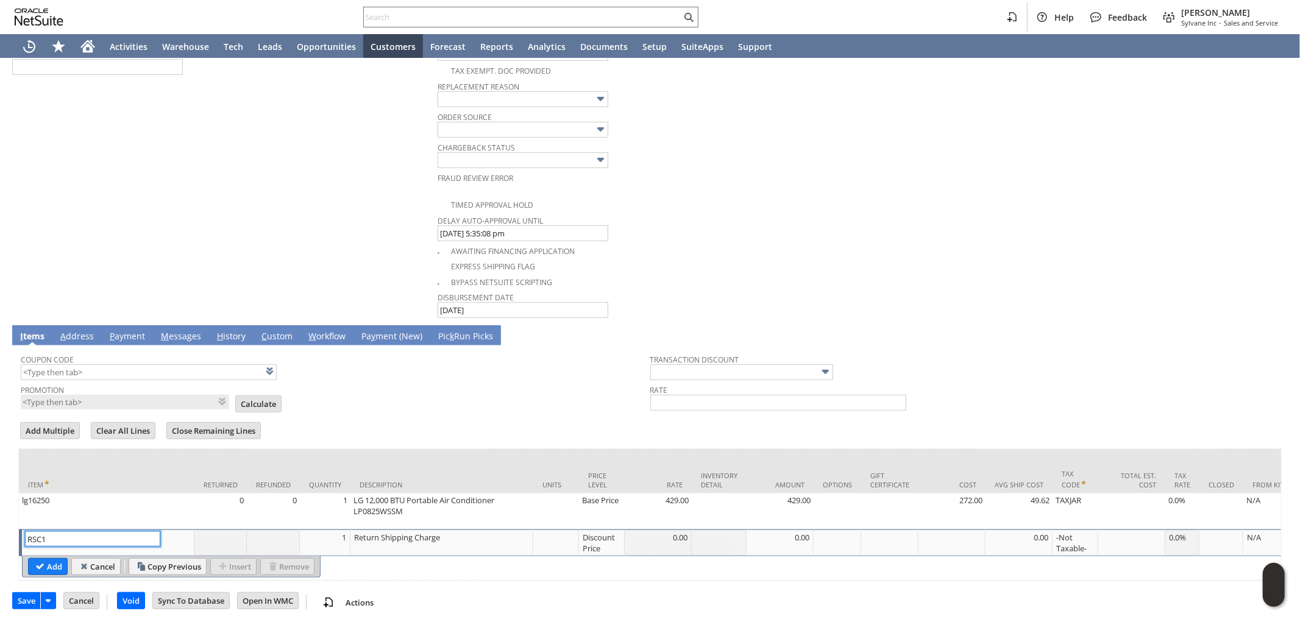
type input "RSC1"
click at [601, 537] on div "Discount Price" at bounding box center [601, 542] width 39 height 23
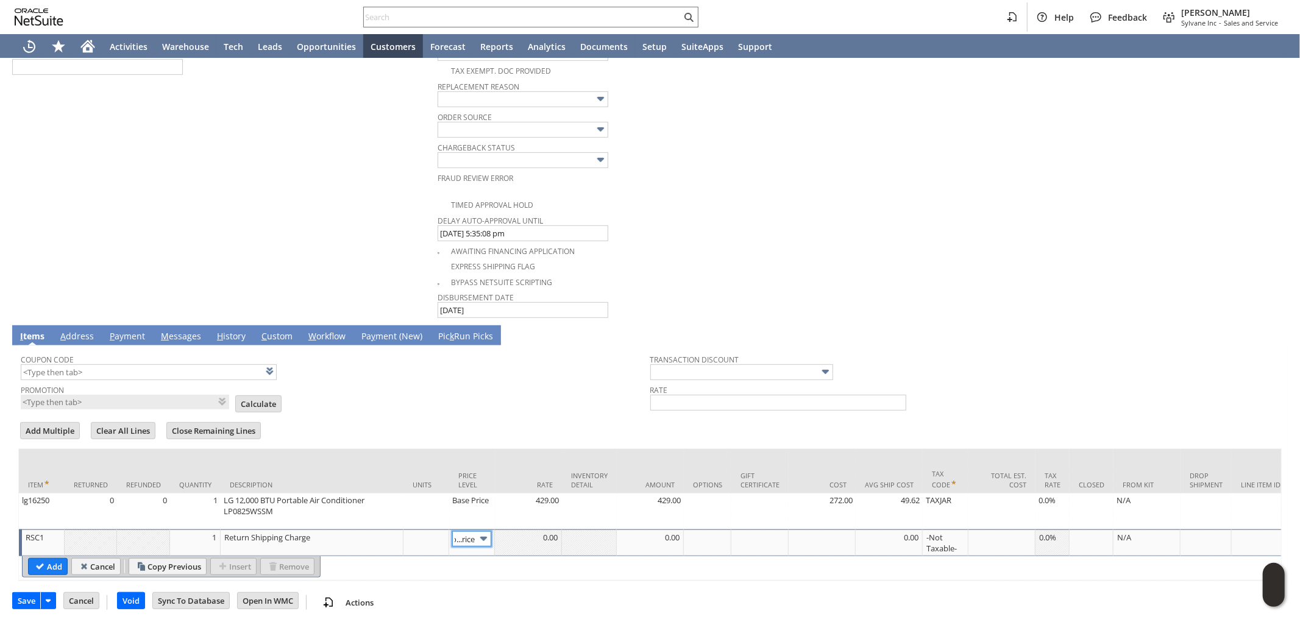
scroll to position [0, 0]
click at [480, 532] on img at bounding box center [484, 539] width 14 height 14
type input "Custom"
click at [625, 537] on td at bounding box center [650, 543] width 67 height 27
click at [620, 531] on input "83.80" at bounding box center [650, 538] width 60 height 15
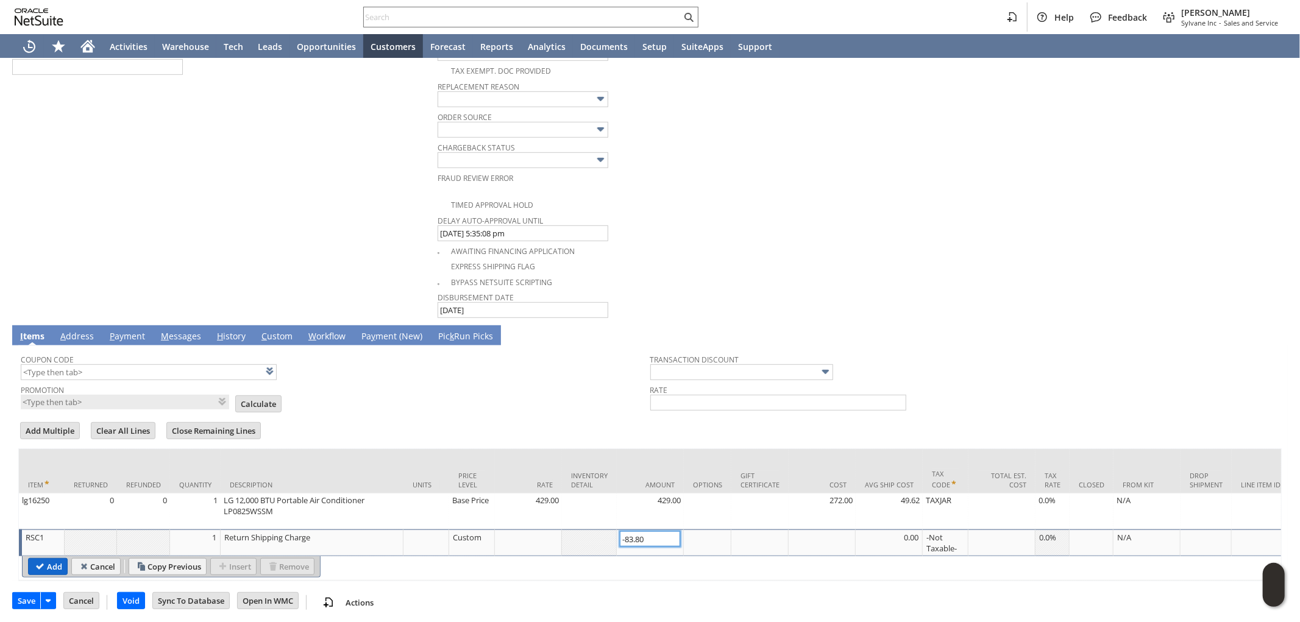
type input "-83.80"
click at [50, 561] on input "Add" at bounding box center [48, 567] width 38 height 16
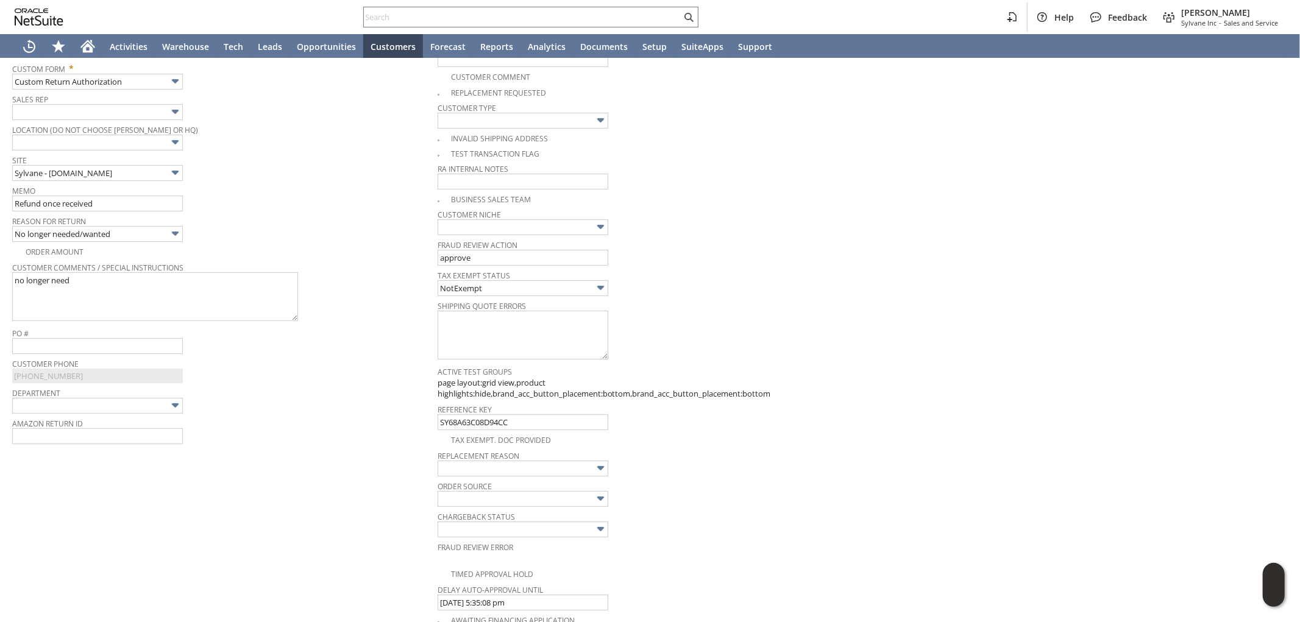
scroll to position [37, 0]
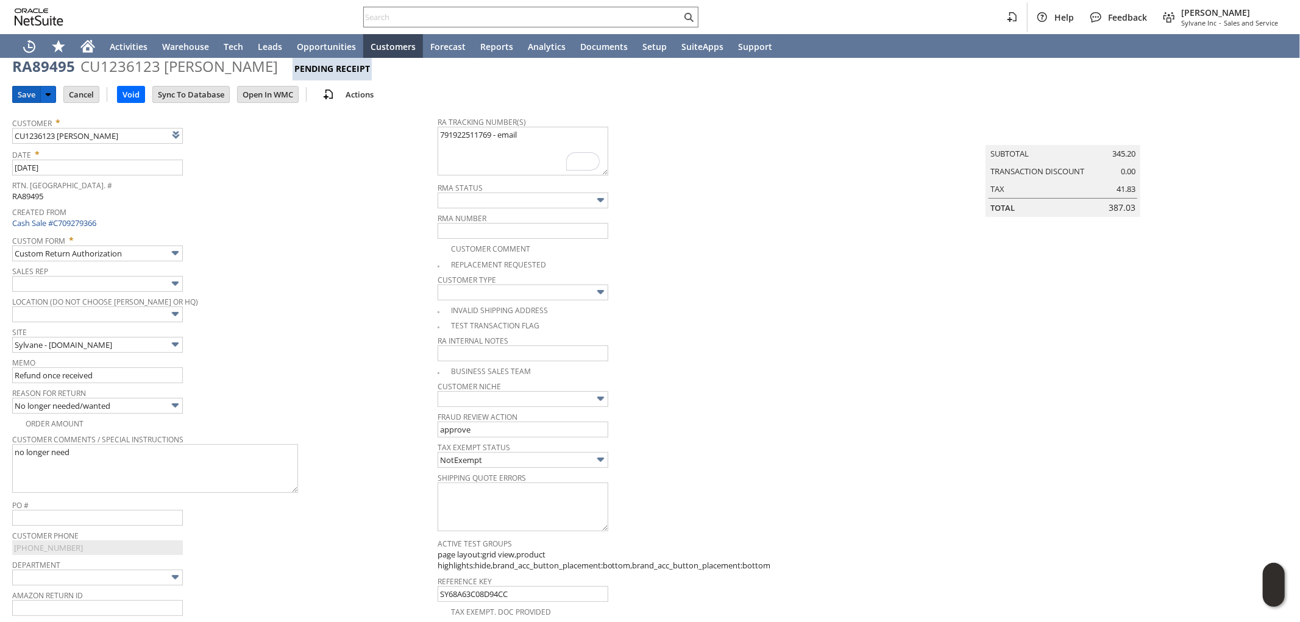
click at [29, 95] on input "Save" at bounding box center [26, 95] width 27 height 16
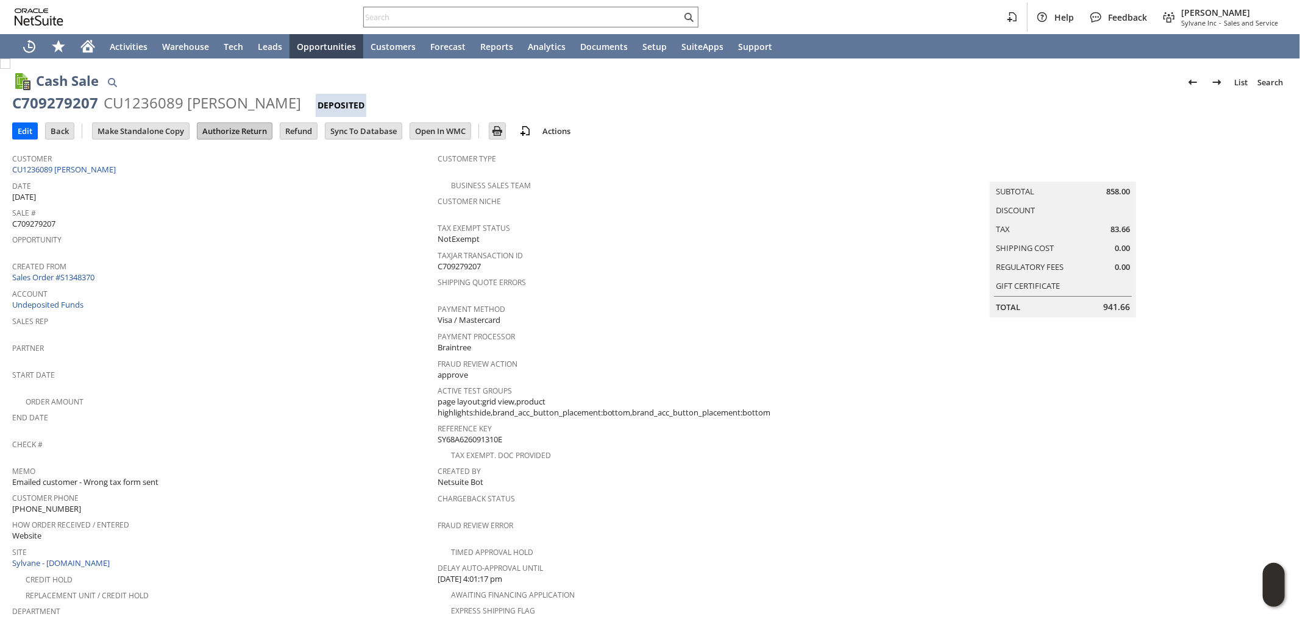
click at [240, 126] on input "Authorize Return" at bounding box center [234, 131] width 74 height 16
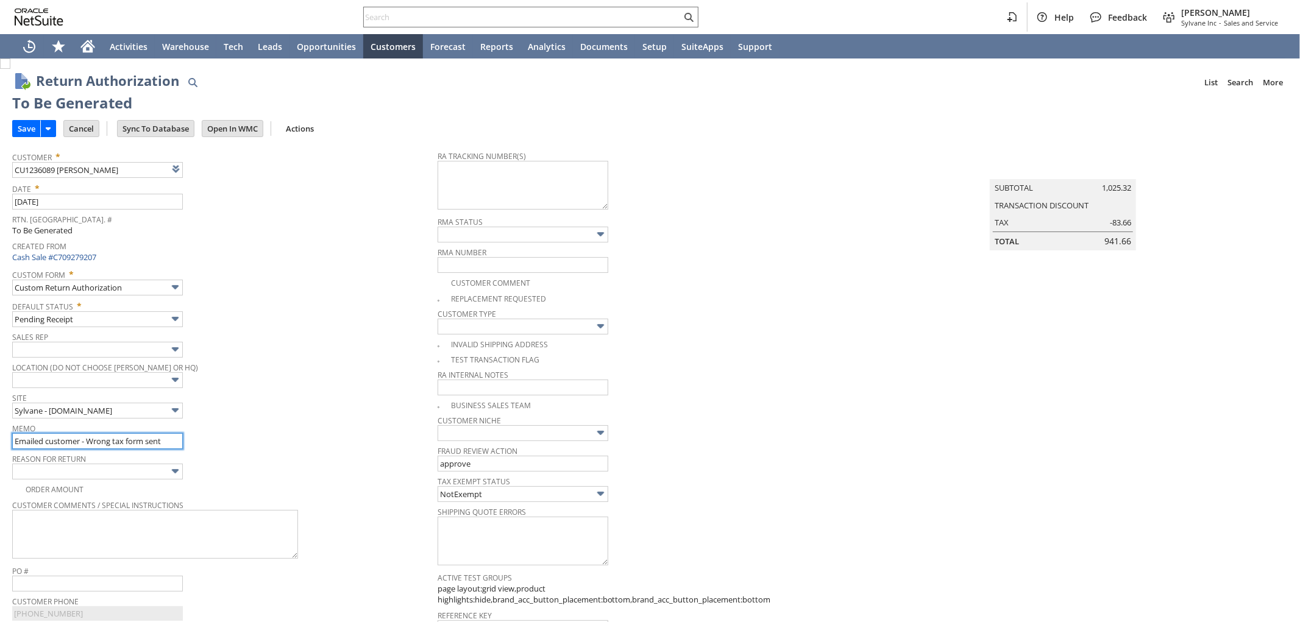
click at [169, 435] on input "Emailed customer - Wrong tax form sent" at bounding box center [97, 441] width 171 height 16
drag, startPoint x: 166, startPoint y: 442, endPoint x: 16, endPoint y: 423, distance: 151.1
click at [0, 422] on div "Return Authorization List Search More Add To Shortcuts To Be Generated Go Save …" at bounding box center [650, 626] width 1300 height 1135
type input "Refund once received"
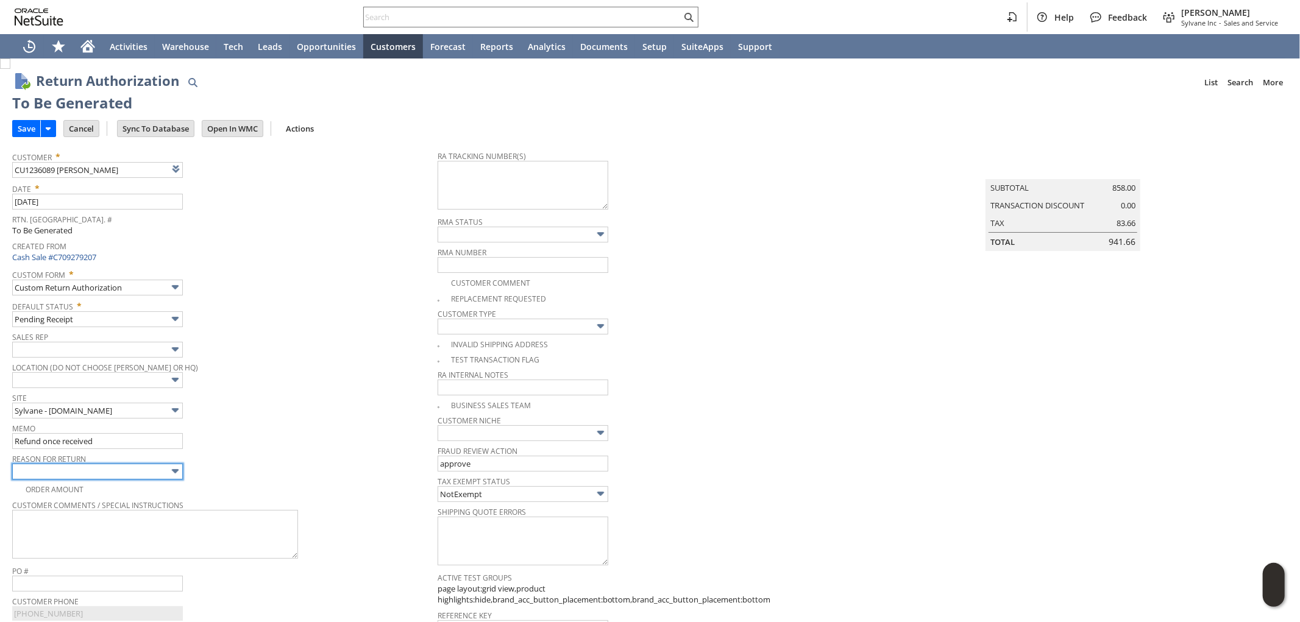
click at [82, 467] on input "text" at bounding box center [97, 472] width 171 height 16
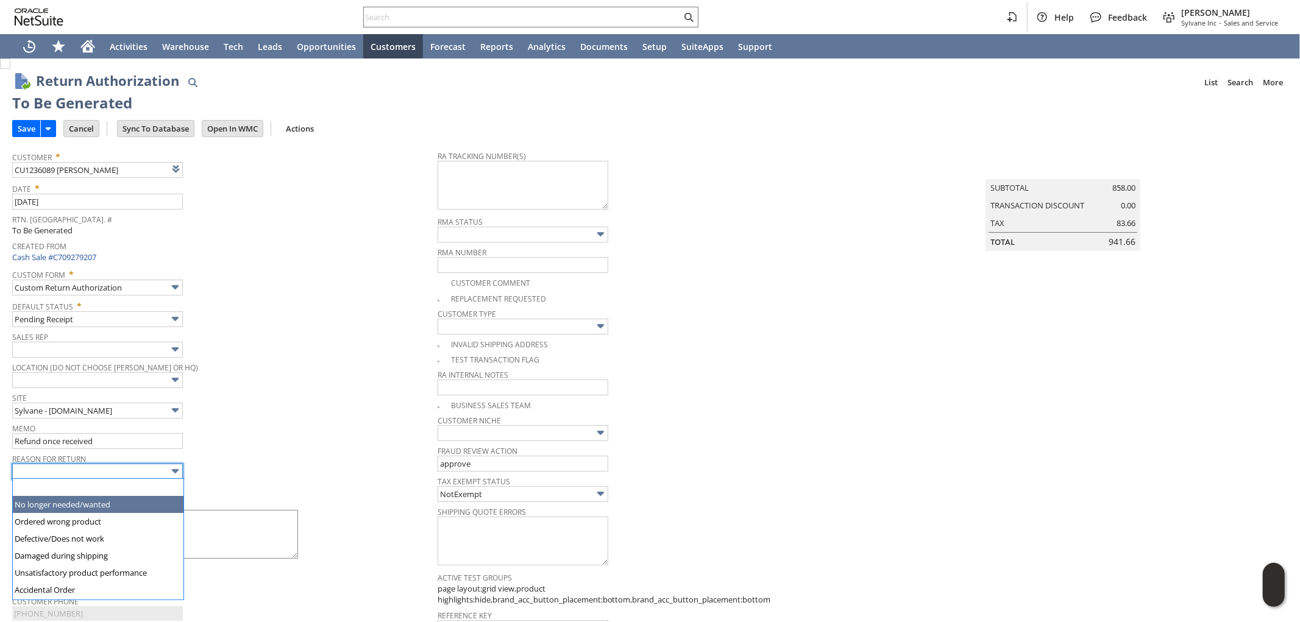
drag, startPoint x: 74, startPoint y: 503, endPoint x: 55, endPoint y: 528, distance: 31.0
type input "No longer needed/wanted"
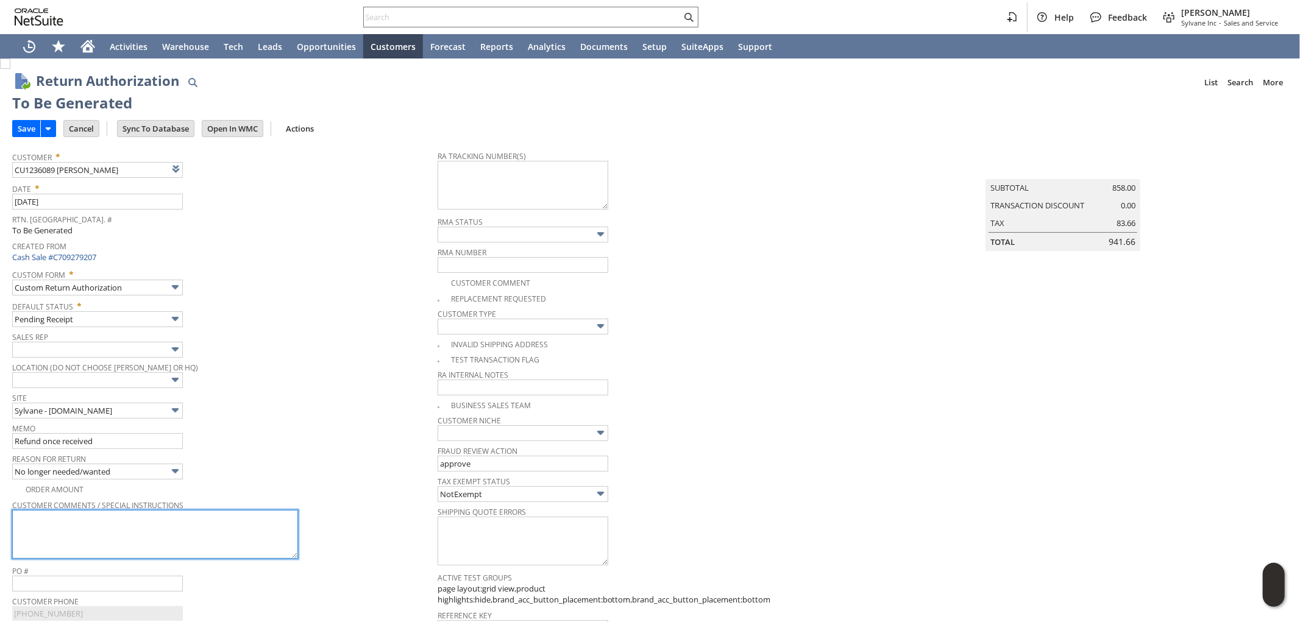
click at [71, 541] on textarea at bounding box center [155, 534] width 286 height 49
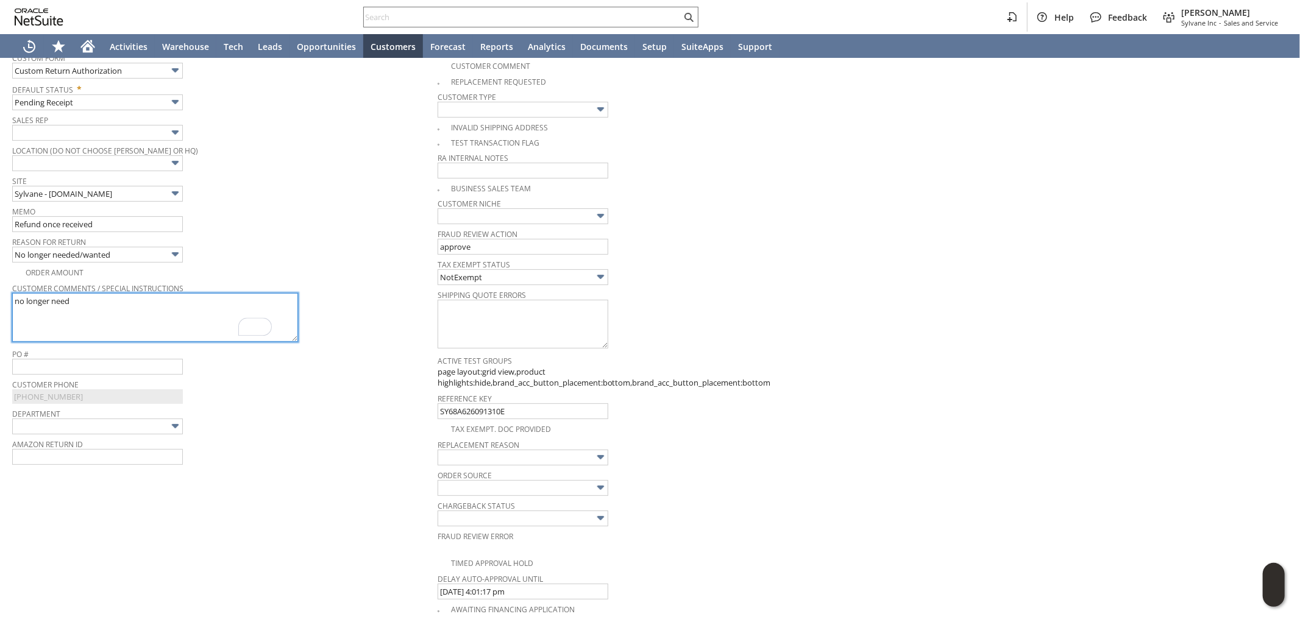
scroll to position [169, 0]
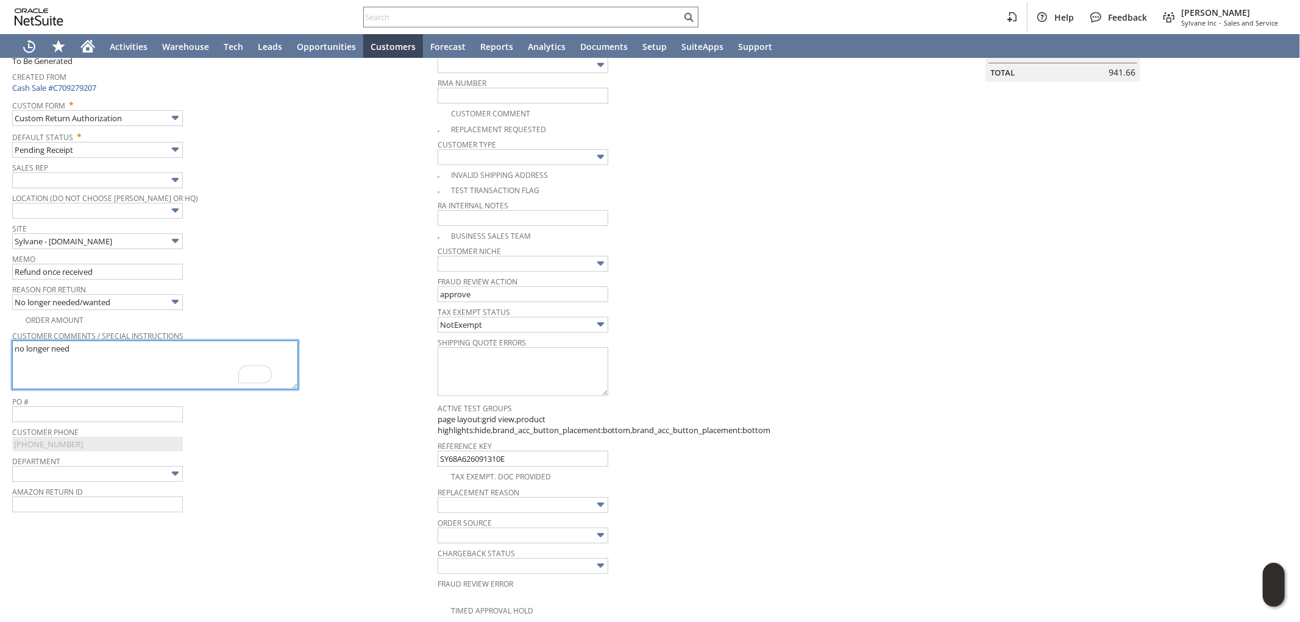
type textarea "no longer need"
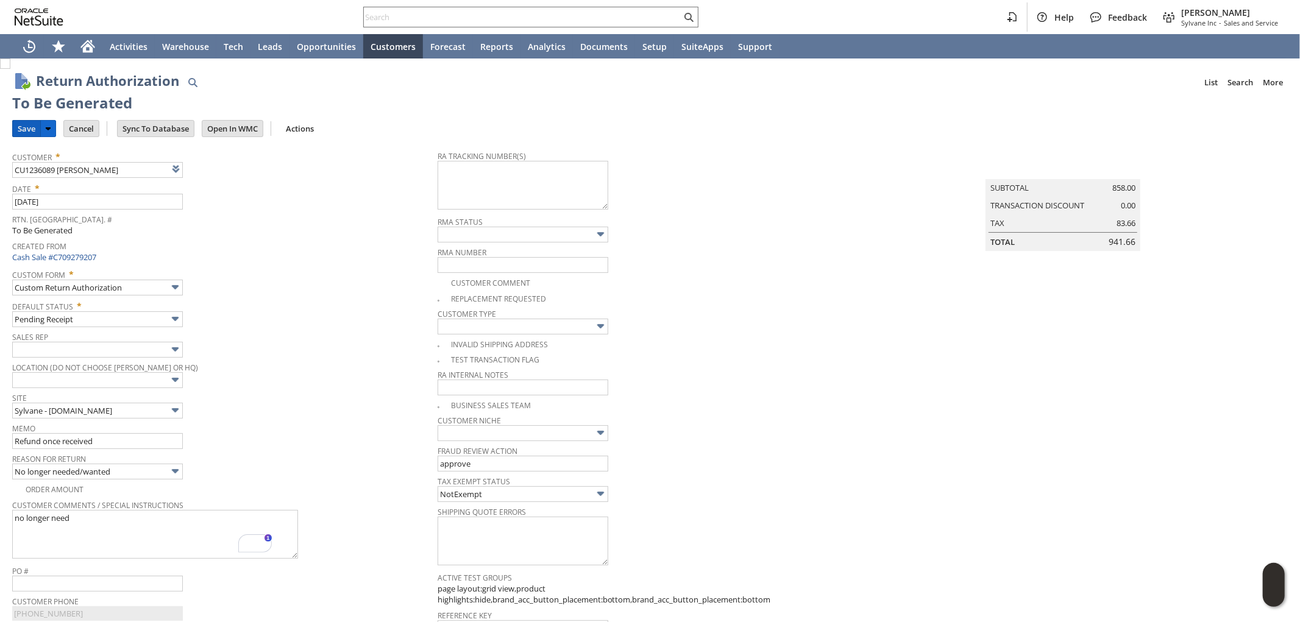
click at [23, 124] on input "Save" at bounding box center [26, 129] width 27 height 16
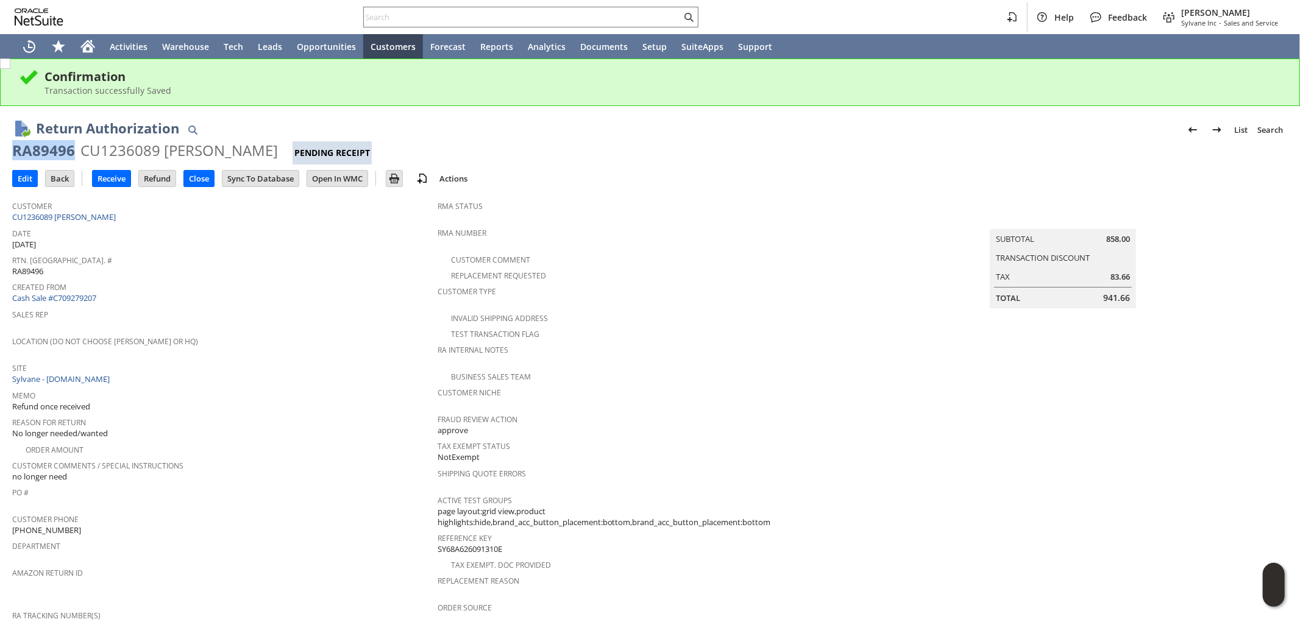
drag, startPoint x: 71, startPoint y: 148, endPoint x: 16, endPoint y: 152, distance: 55.6
click at [16, 152] on div "RA89496" at bounding box center [43, 151] width 63 height 20
copy div "RA89496"
click at [29, 179] on input "Edit" at bounding box center [25, 179] width 24 height 16
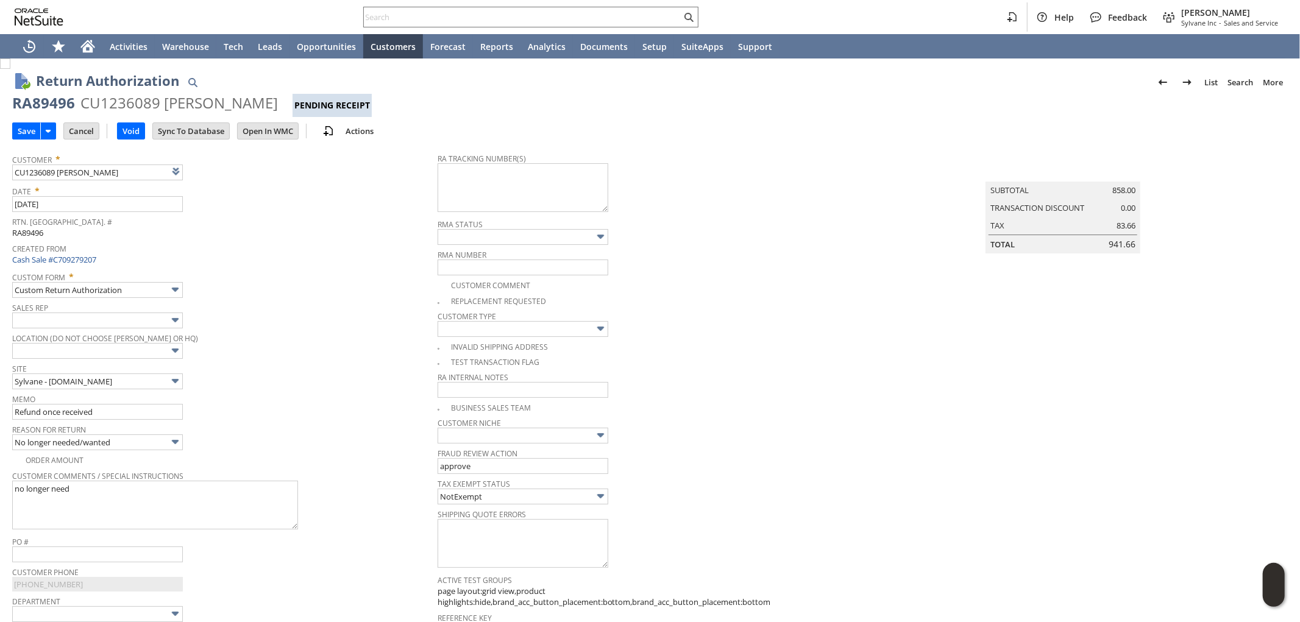
click at [69, 106] on div "RA89496" at bounding box center [43, 103] width 63 height 20
drag, startPoint x: 74, startPoint y: 99, endPoint x: 13, endPoint y: 105, distance: 61.2
click at [13, 105] on div "RA89496 CU1236089 [PERSON_NAME] Pending Receipt" at bounding box center [649, 105] width 1275 height 24
copy div "RA89496"
click at [512, 183] on textarea at bounding box center [523, 187] width 171 height 49
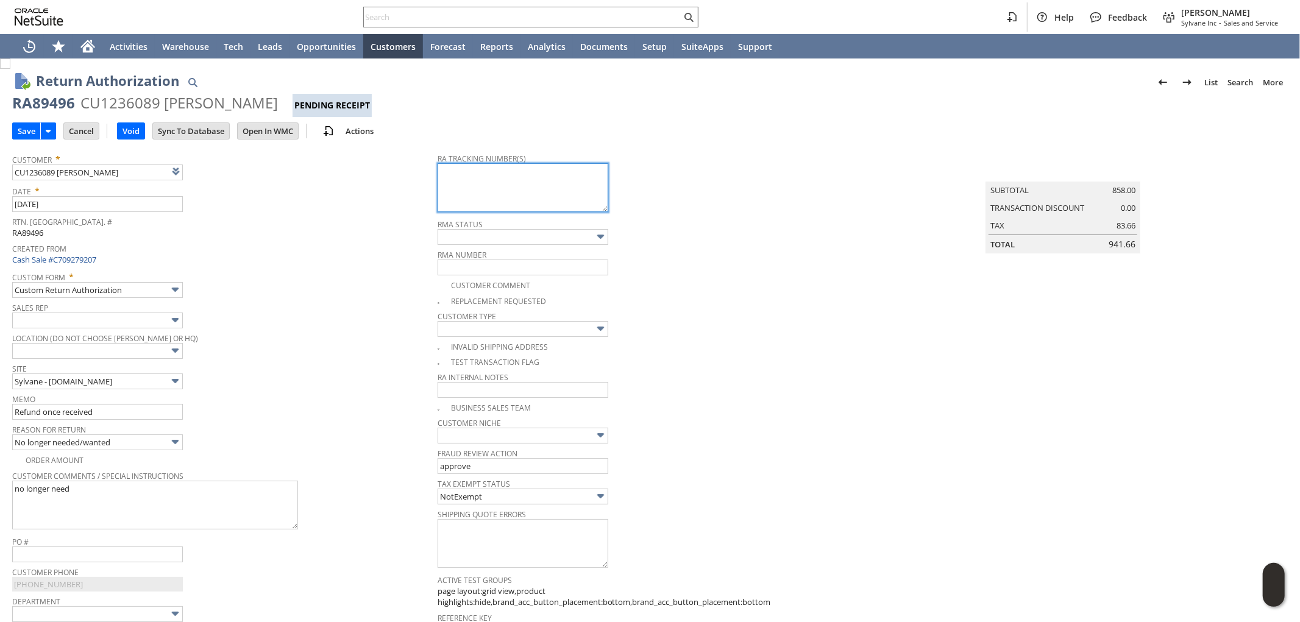
paste textarea "791922518546"
drag, startPoint x: 275, startPoint y: 102, endPoint x: 16, endPoint y: 94, distance: 259.7
click at [16, 94] on div "RA89496 CU1236089 Cynthia Marshall Pending Receipt" at bounding box center [649, 105] width 1275 height 24
copy div "RA89496 CU1236089 Cynthia Marshall"
click at [528, 173] on textarea "791922518546 - 1 of 2" at bounding box center [523, 187] width 171 height 49
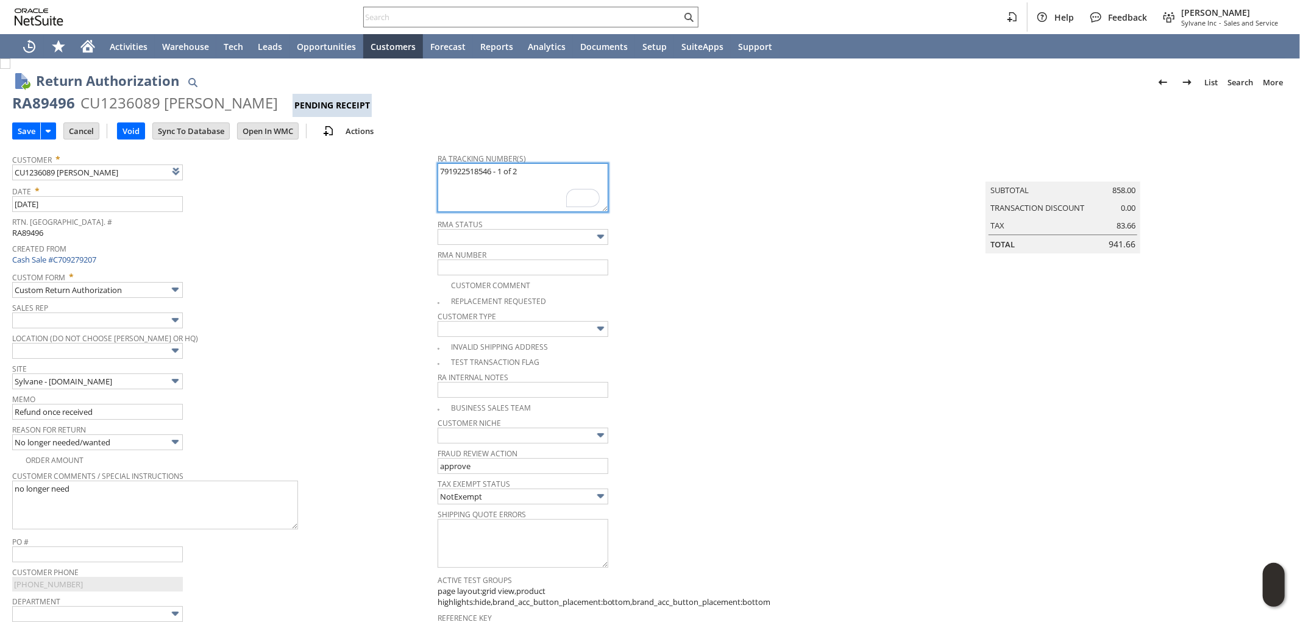
paste textarea "791922521667"
type textarea "791922518546 - 1 of 2 791922521667 - 2 of 2"
drag, startPoint x: 14, startPoint y: 100, endPoint x: 275, endPoint y: 104, distance: 260.8
click at [275, 104] on div "RA89496 CU1236089 Cynthia Marshall Pending Receipt" at bounding box center [649, 105] width 1275 height 24
copy div "RA89496 CU1236089 Cynthia Marshall"
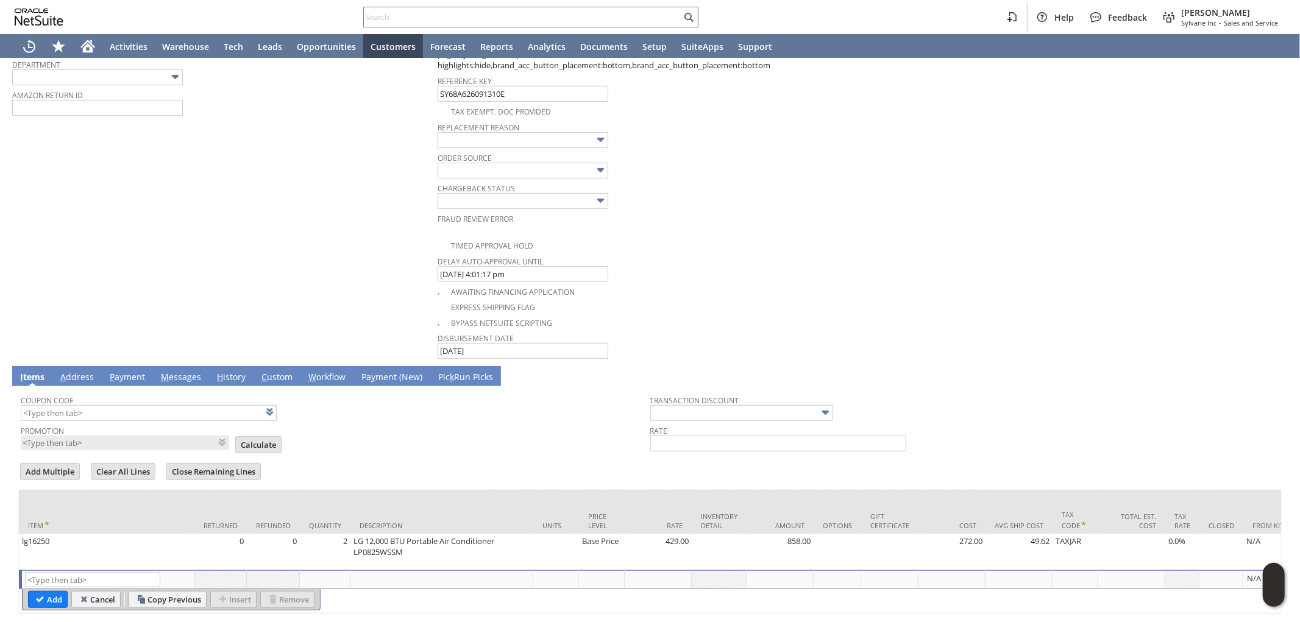
scroll to position [541, 0]
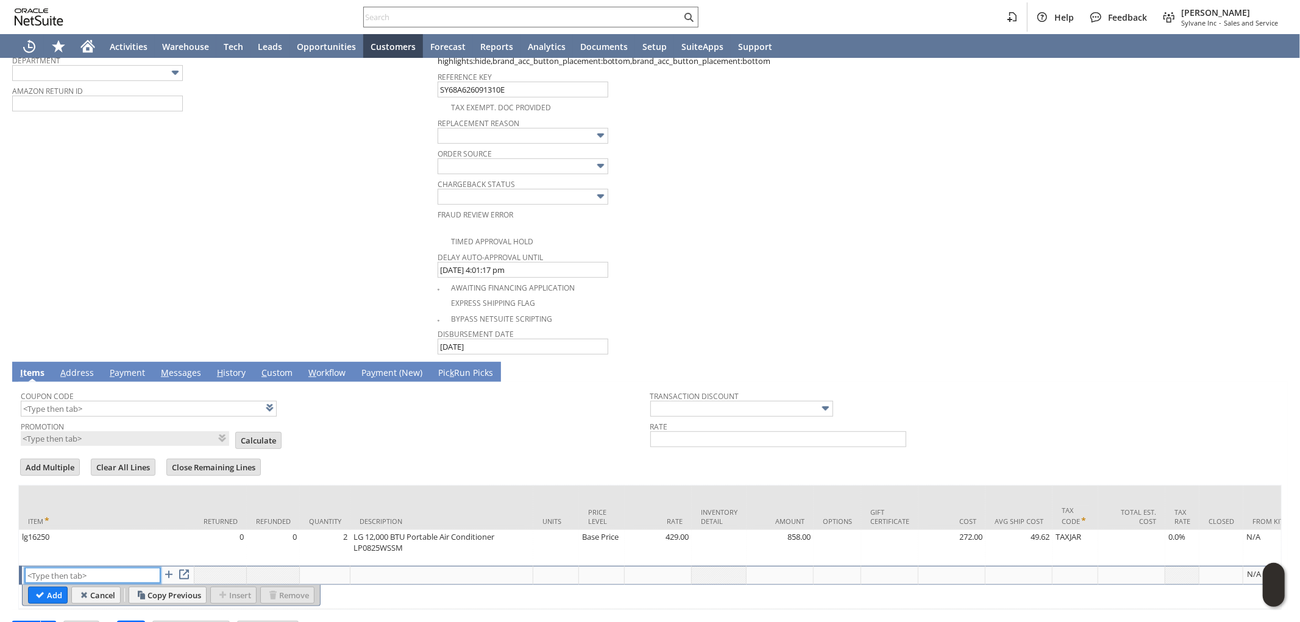
click at [105, 568] on input "text" at bounding box center [92, 575] width 135 height 15
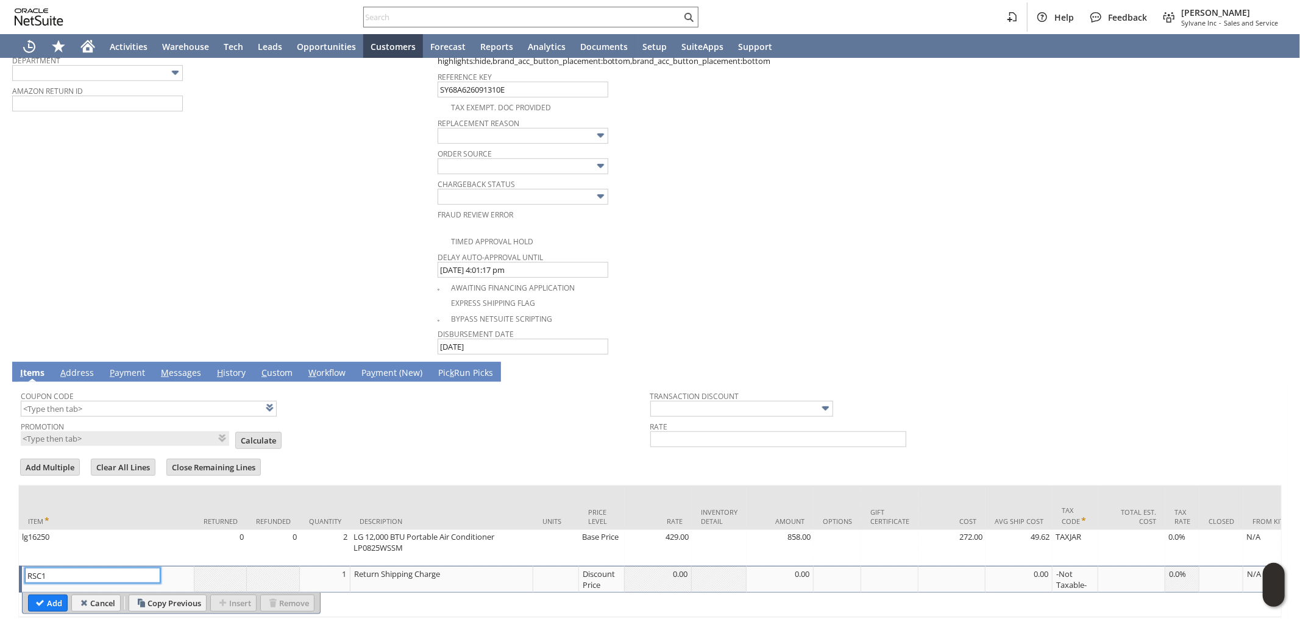
type input "RSC1"
click at [611, 573] on div "Discount Price" at bounding box center [601, 579] width 39 height 23
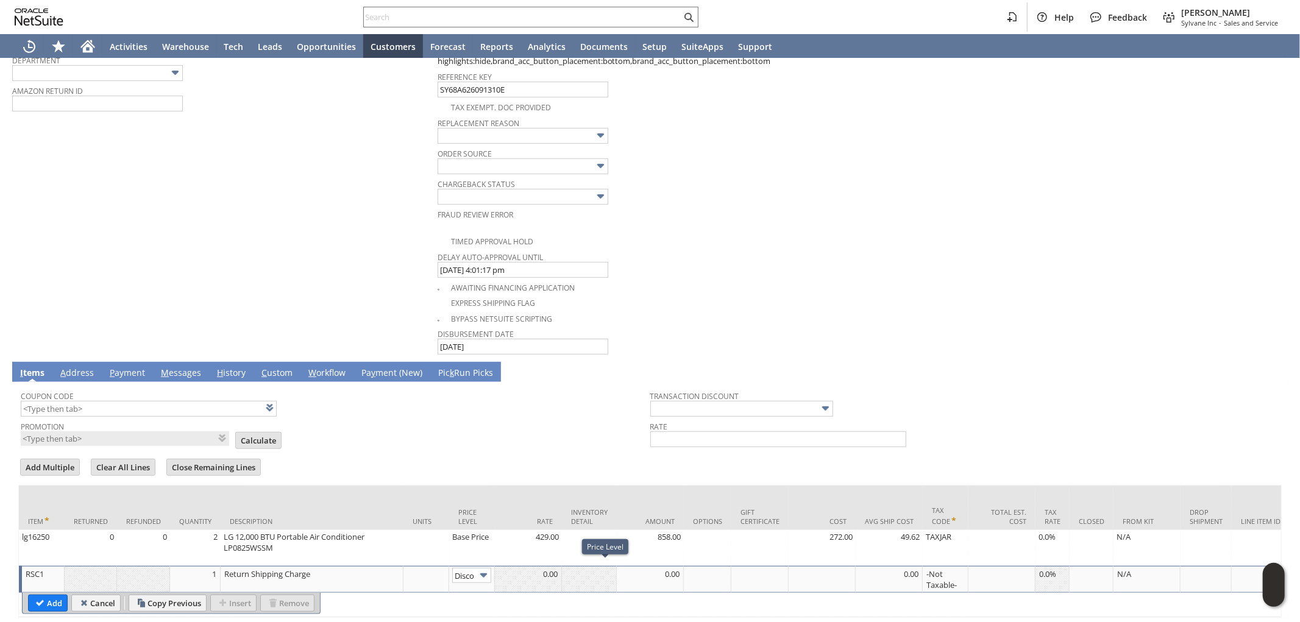
scroll to position [0, 20]
click at [485, 571] on img at bounding box center [484, 576] width 14 height 14
click at [480, 573] on img at bounding box center [484, 576] width 14 height 14
type input "Custom"
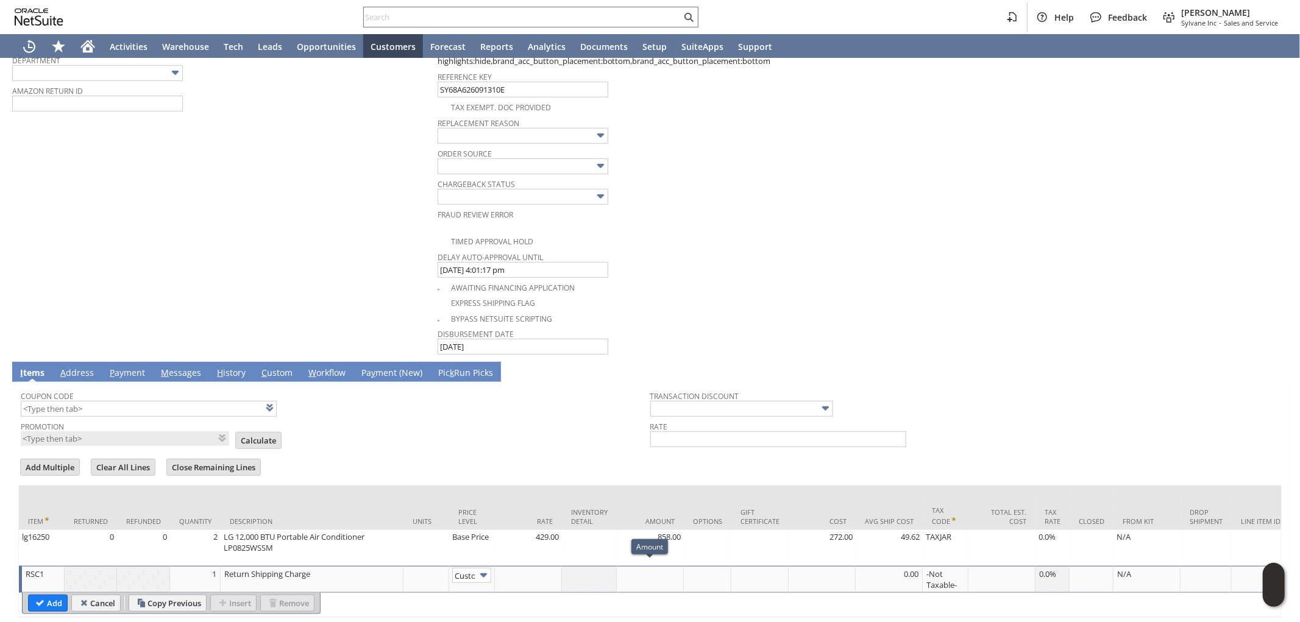
click at [653, 570] on div at bounding box center [650, 574] width 60 height 12
click at [652, 570] on input "-167.00" at bounding box center [650, 575] width 60 height 15
click at [639, 573] on input "-167.00" at bounding box center [650, 575] width 60 height 15
click at [639, 569] on input "-1676" at bounding box center [650, 575] width 60 height 15
type input "-167.60"
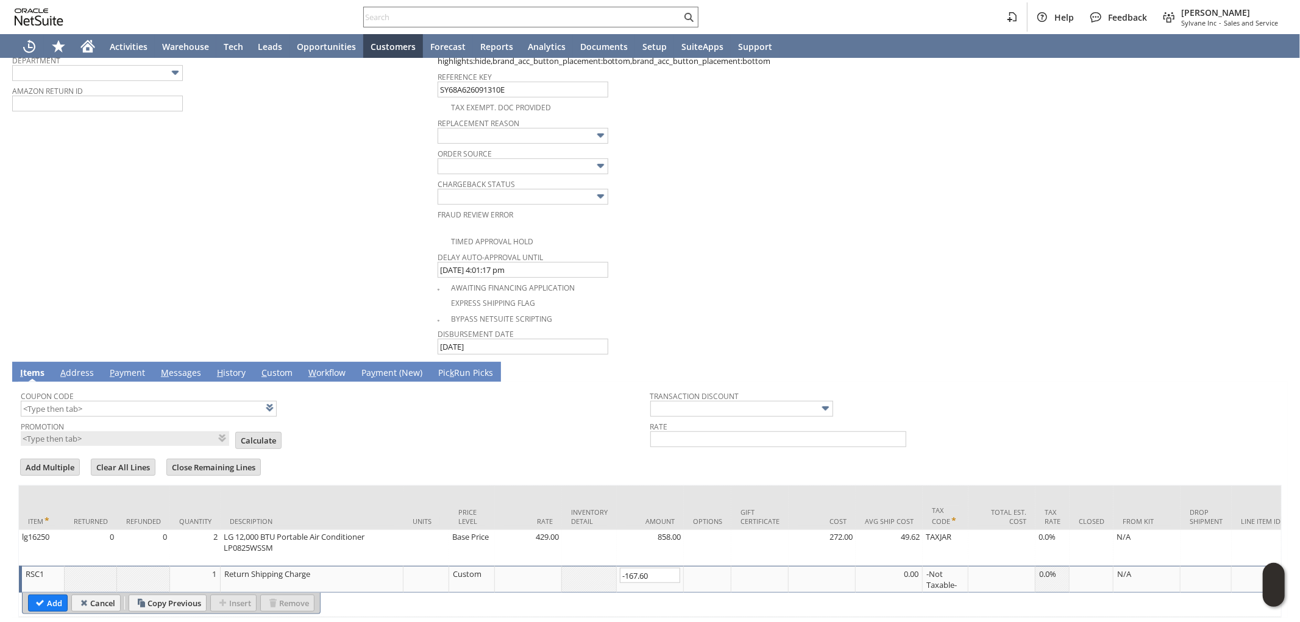
click at [588, 433] on td "Promotion List Calculate" at bounding box center [336, 432] width 630 height 29
click at [55, 595] on input "Add" at bounding box center [48, 603] width 38 height 16
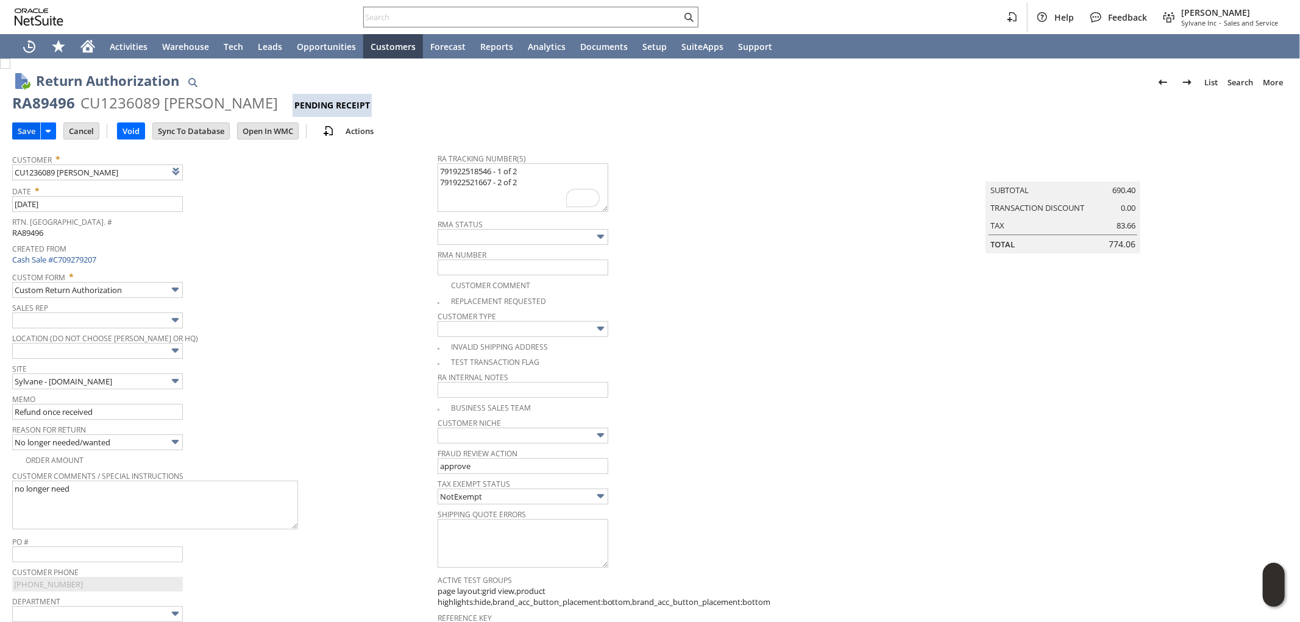
click at [27, 133] on input "Save" at bounding box center [26, 131] width 27 height 16
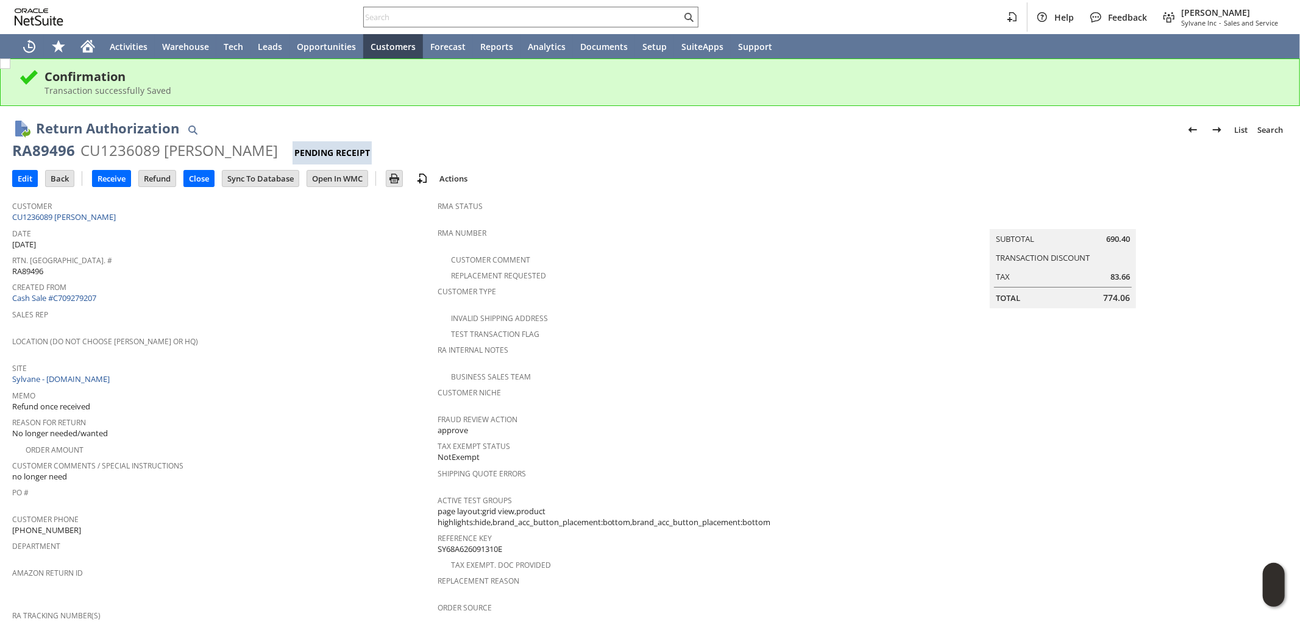
drag, startPoint x: 275, startPoint y: 152, endPoint x: 15, endPoint y: 143, distance: 259.8
click at [15, 143] on div "RA89496 CU1236089 [PERSON_NAME] Pending Receipt" at bounding box center [649, 153] width 1275 height 24
copy div "RA89496 CU1236089 [PERSON_NAME]"
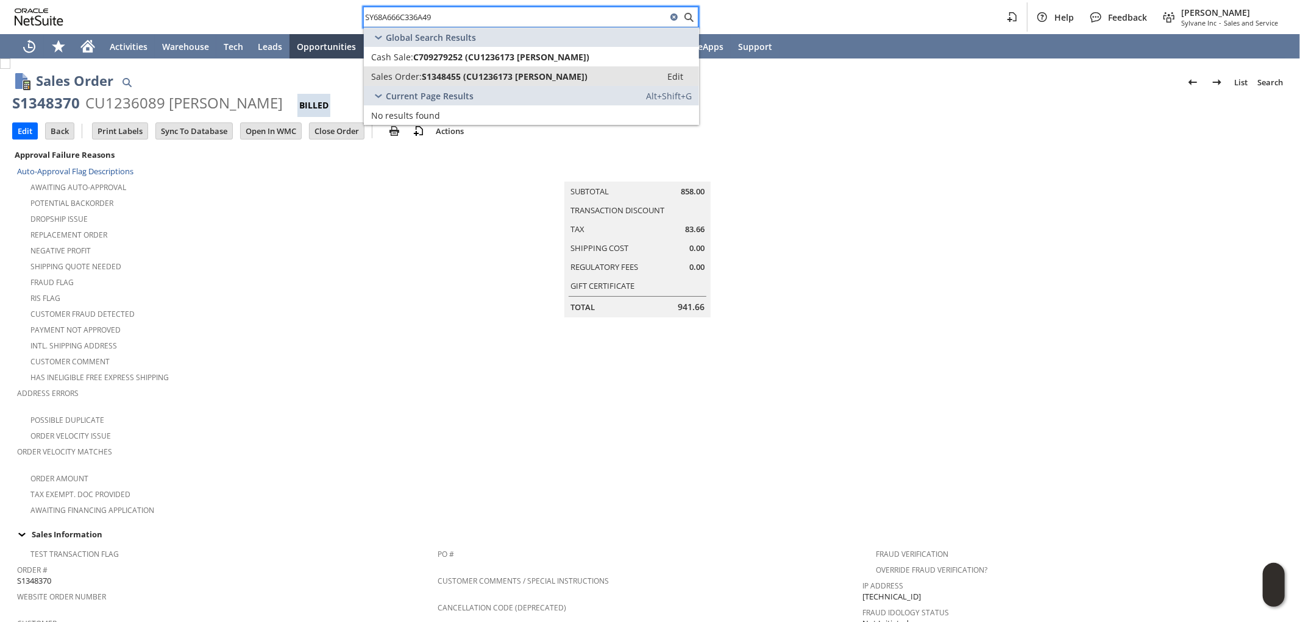
type input "SY68A666C336A49"
click at [489, 74] on span "S1348455 (CU1236173 [PERSON_NAME])" at bounding box center [505, 77] width 166 height 12
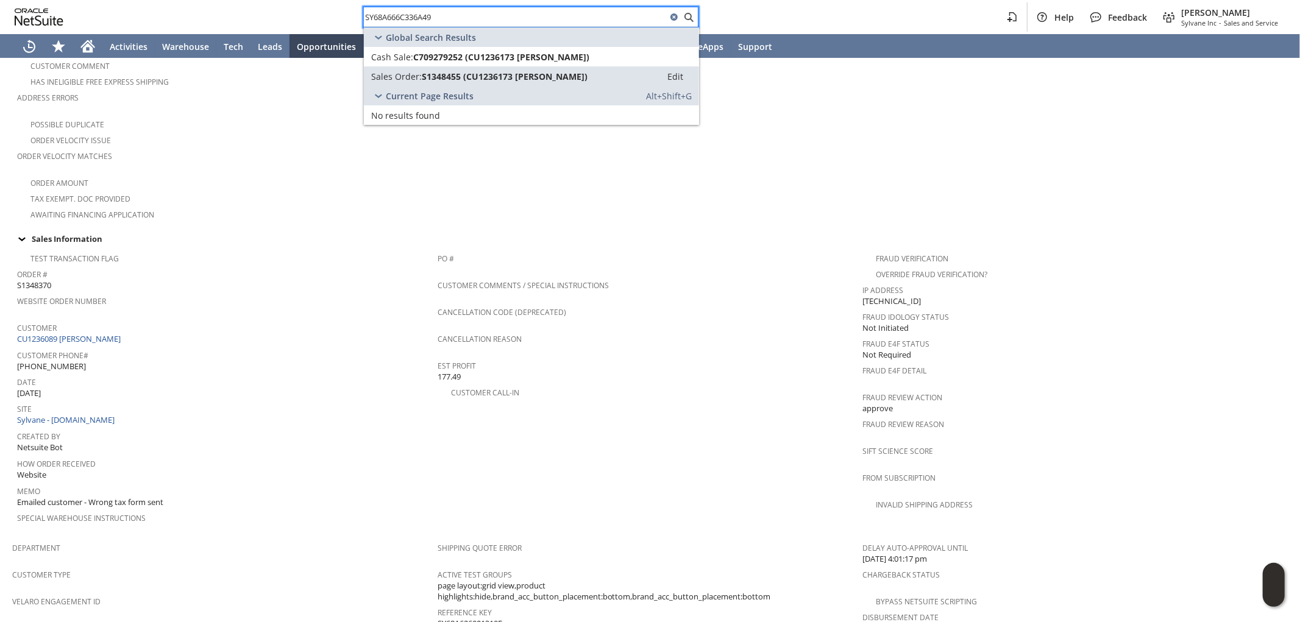
scroll to position [338, 0]
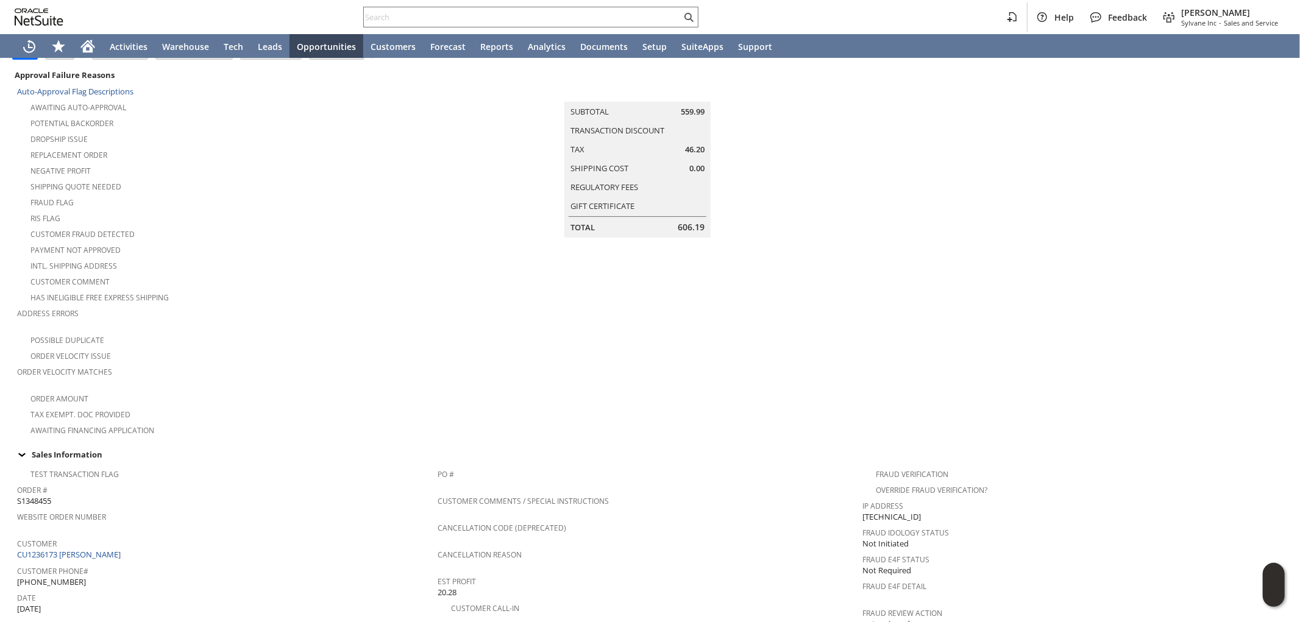
scroll to position [338, 0]
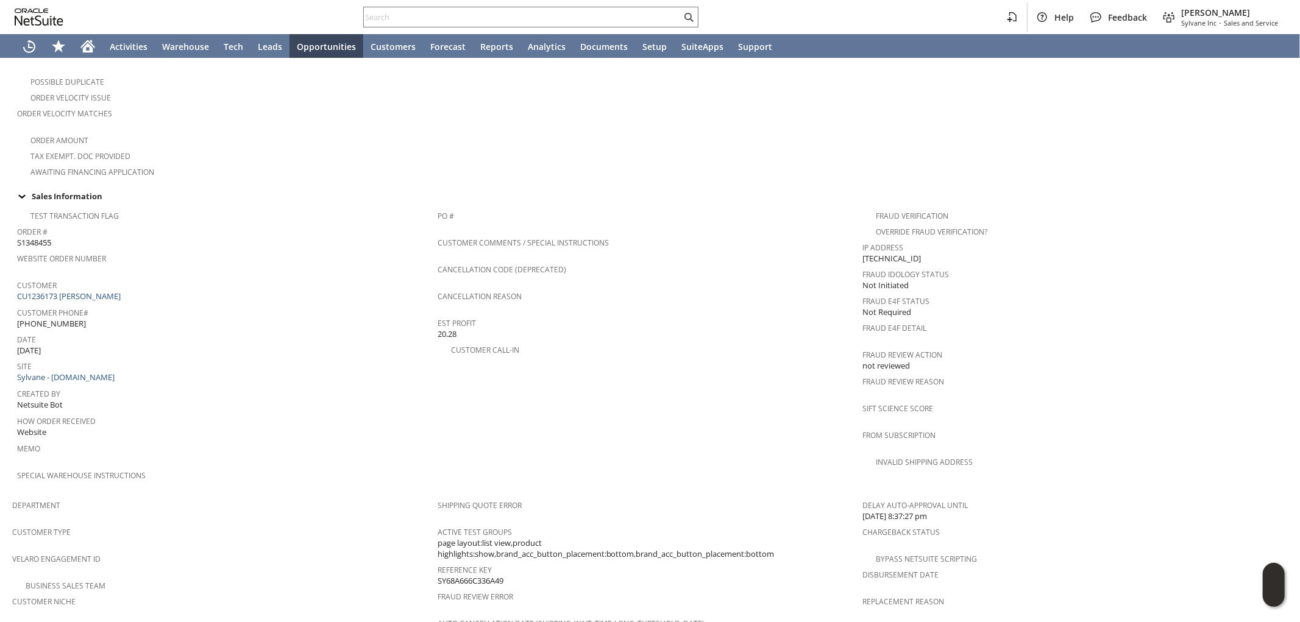
drag, startPoint x: 466, startPoint y: 311, endPoint x: 434, endPoint y: 308, distance: 31.2
click at [438, 314] on div "Est Profit 20.28" at bounding box center [647, 327] width 419 height 26
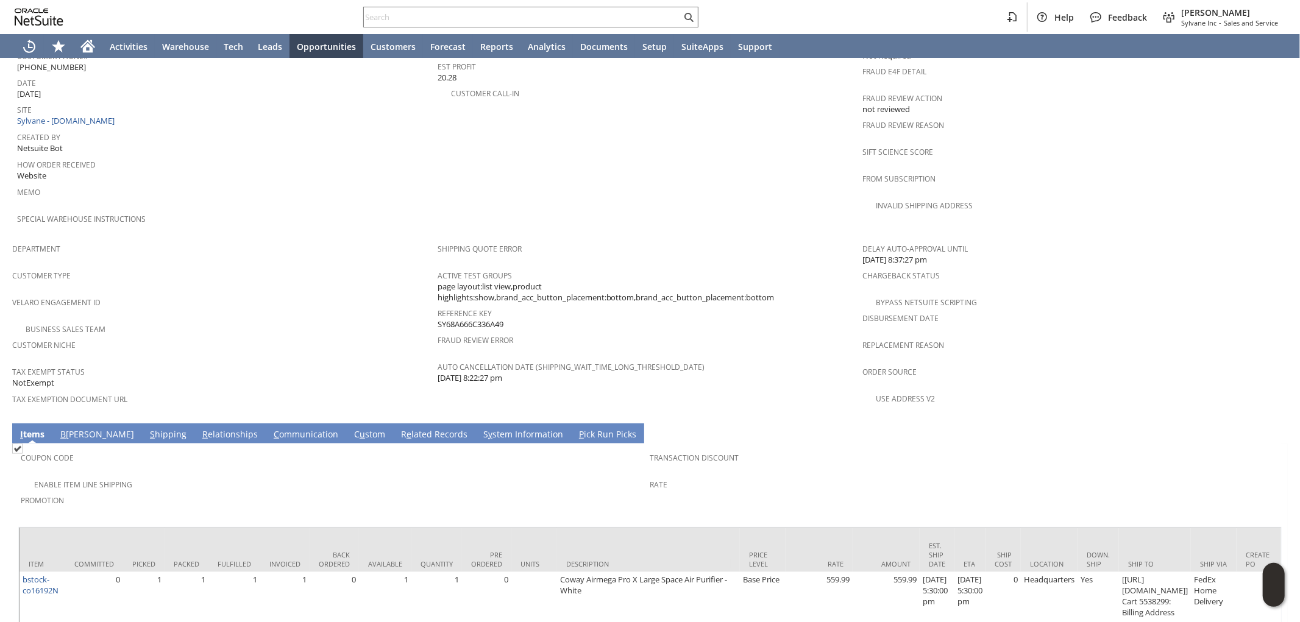
scroll to position [609, 0]
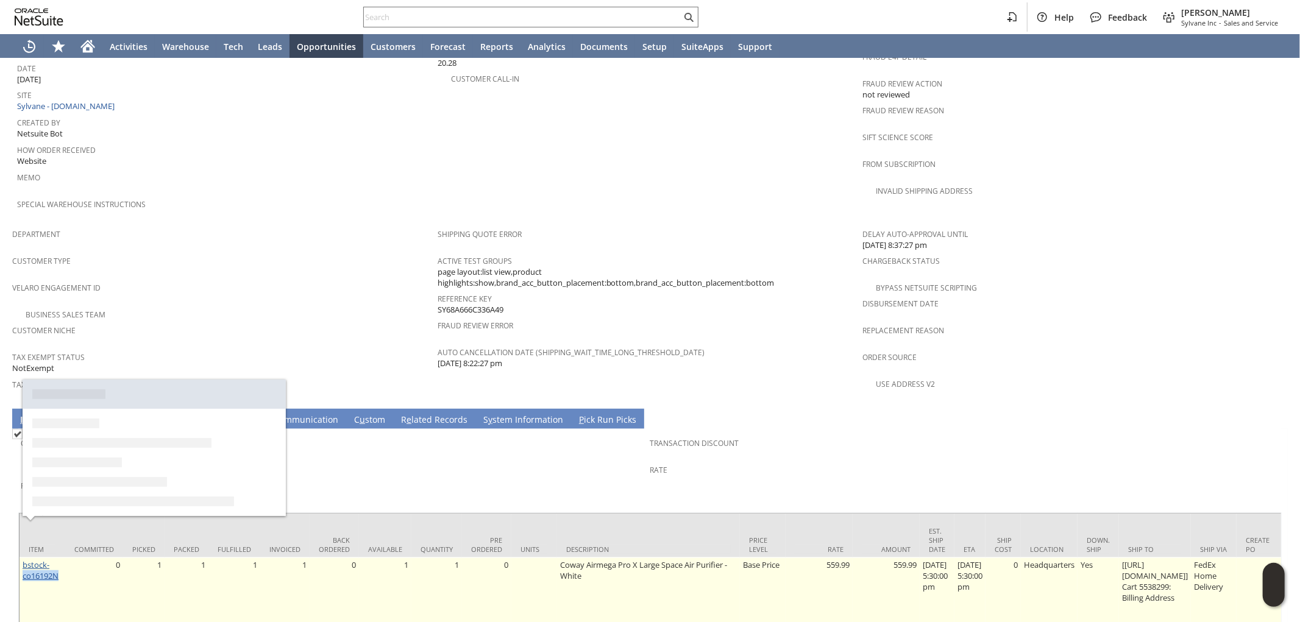
drag, startPoint x: 62, startPoint y: 540, endPoint x: 49, endPoint y: 533, distance: 13.9
click at [24, 558] on td "bstock-co16192N" at bounding box center [43, 592] width 46 height 69
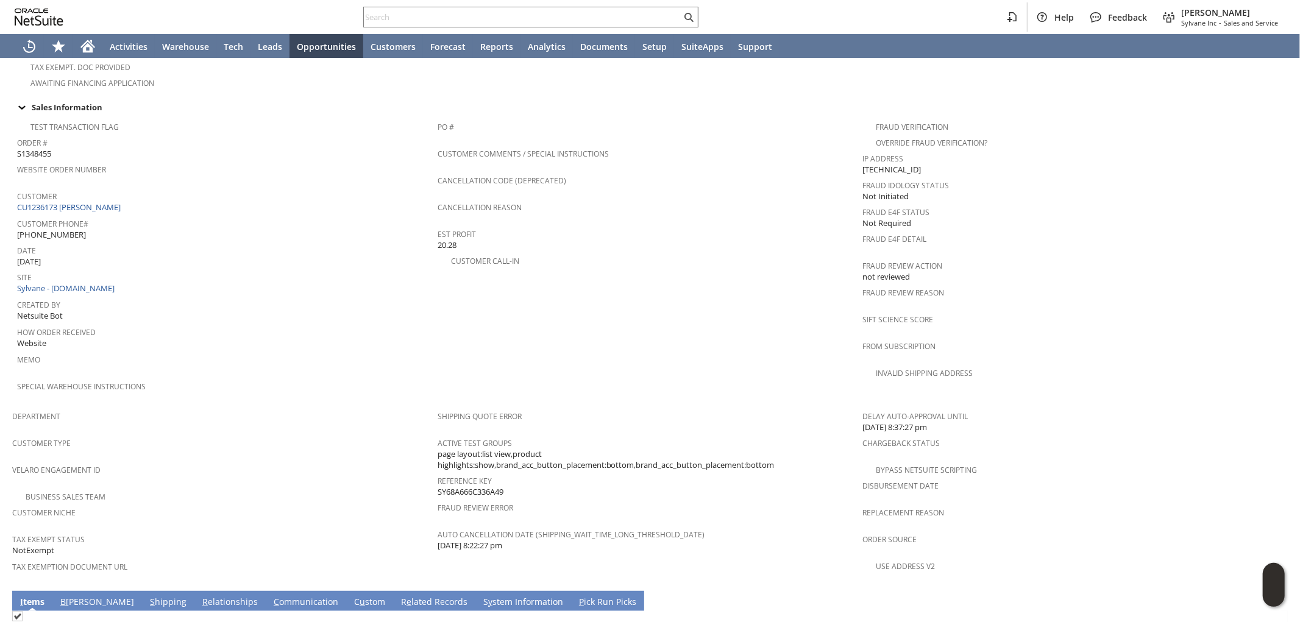
scroll to position [630, 0]
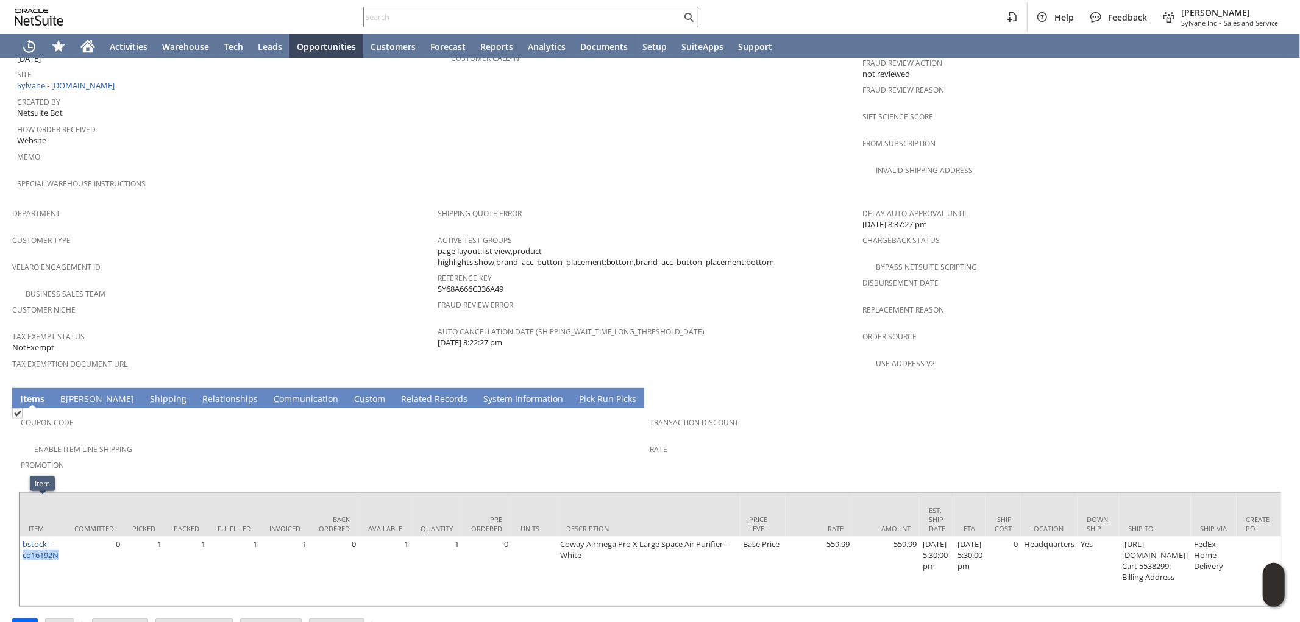
copy link "co16192N"
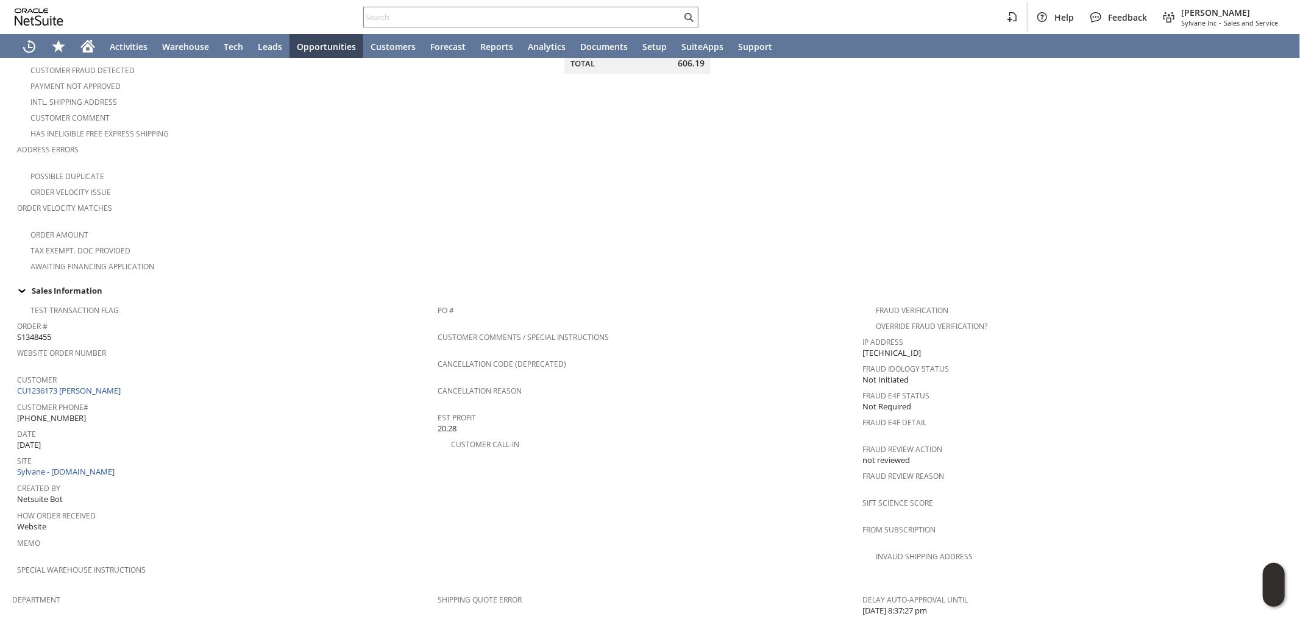
scroll to position [271, 0]
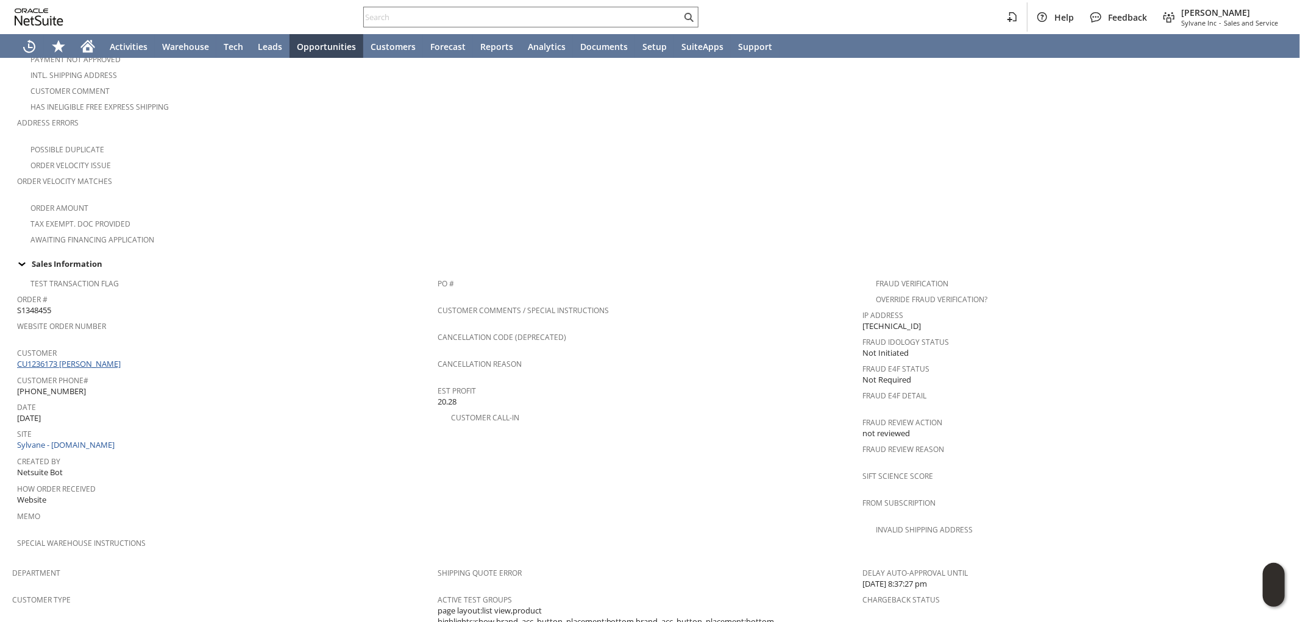
click at [83, 358] on link "CU1236173 Bob Sak" at bounding box center [70, 363] width 107 height 11
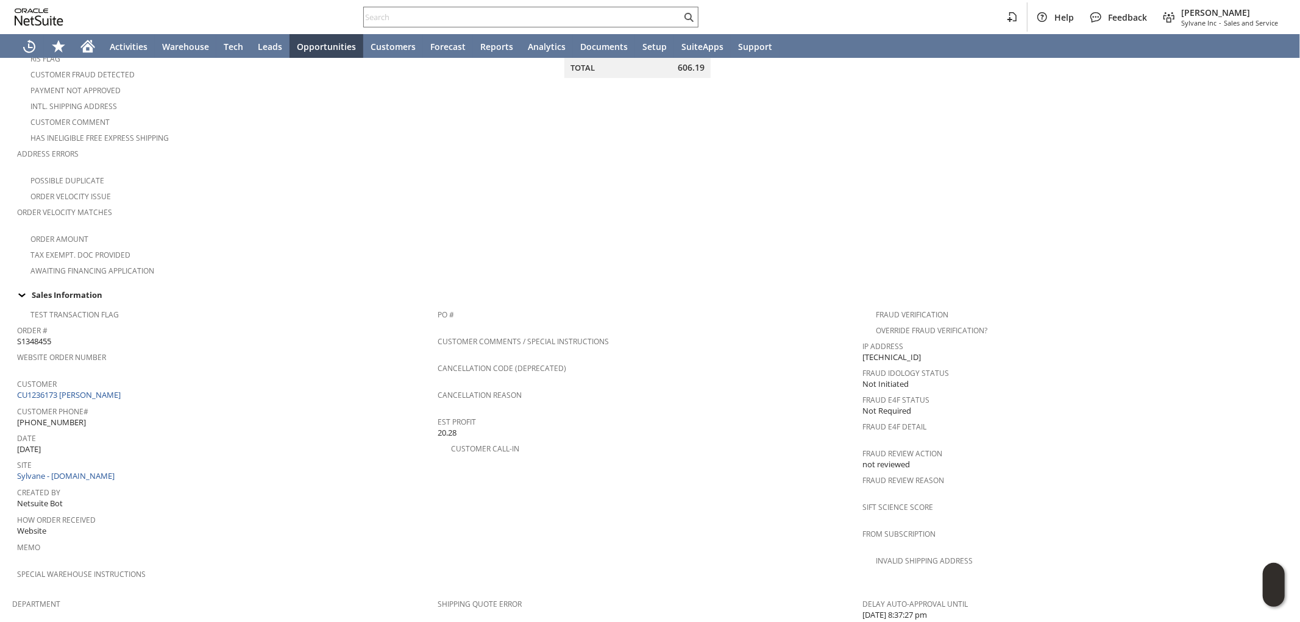
scroll to position [224, 0]
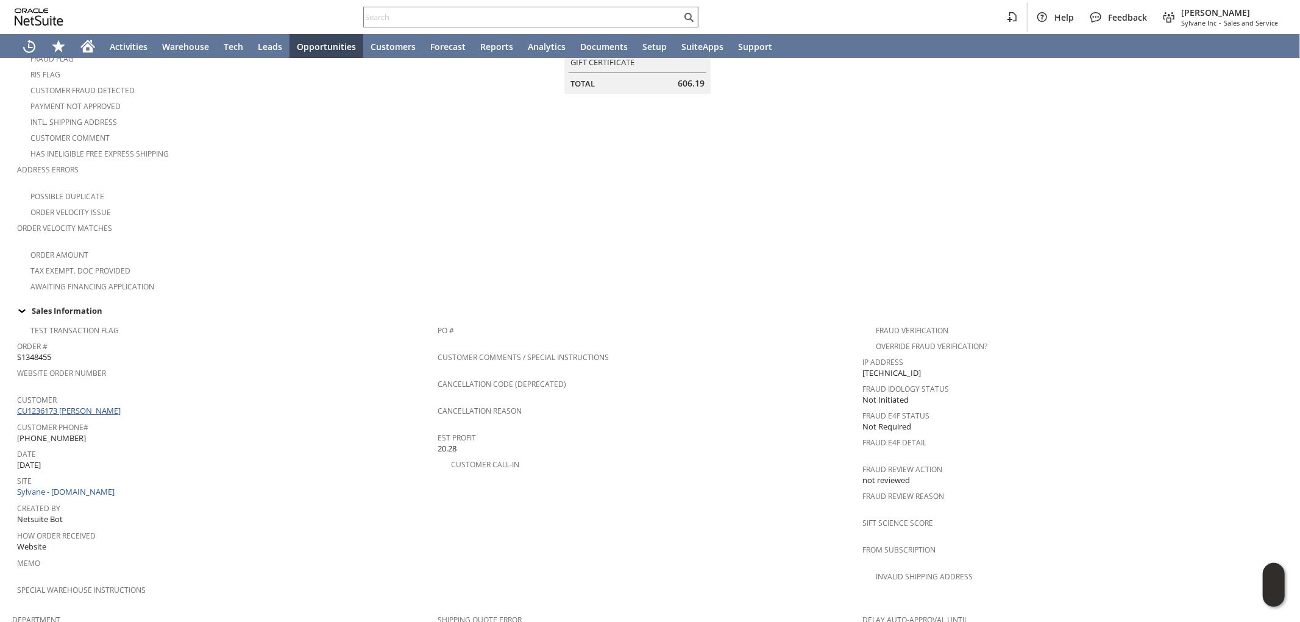
click at [78, 405] on link "CU1236173 Bob Sak" at bounding box center [70, 410] width 107 height 11
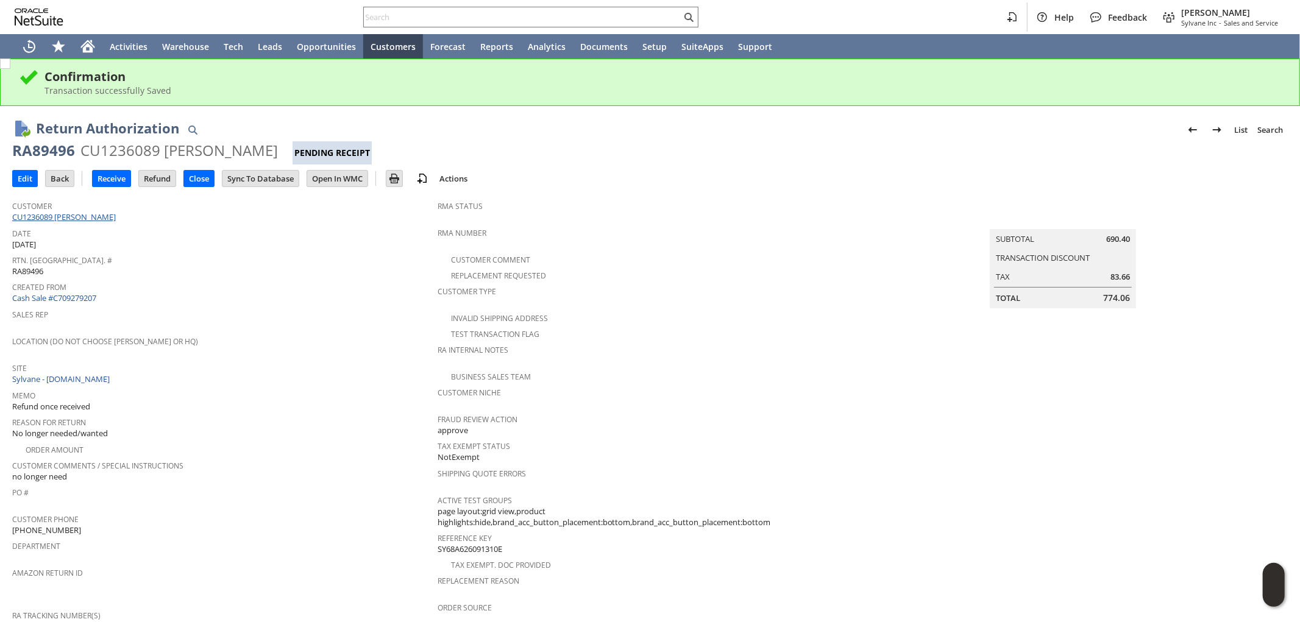
click at [94, 216] on link "CU1236089 [PERSON_NAME]" at bounding box center [65, 216] width 107 height 11
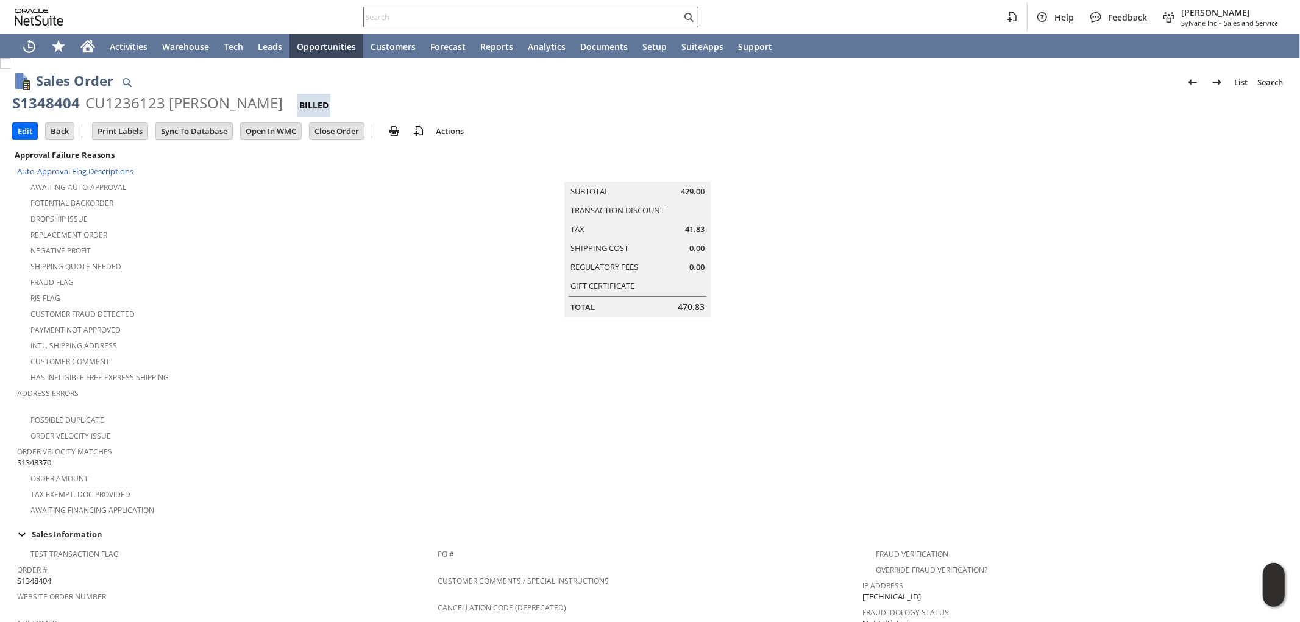
click at [458, 13] on input "text" at bounding box center [522, 17] width 317 height 15
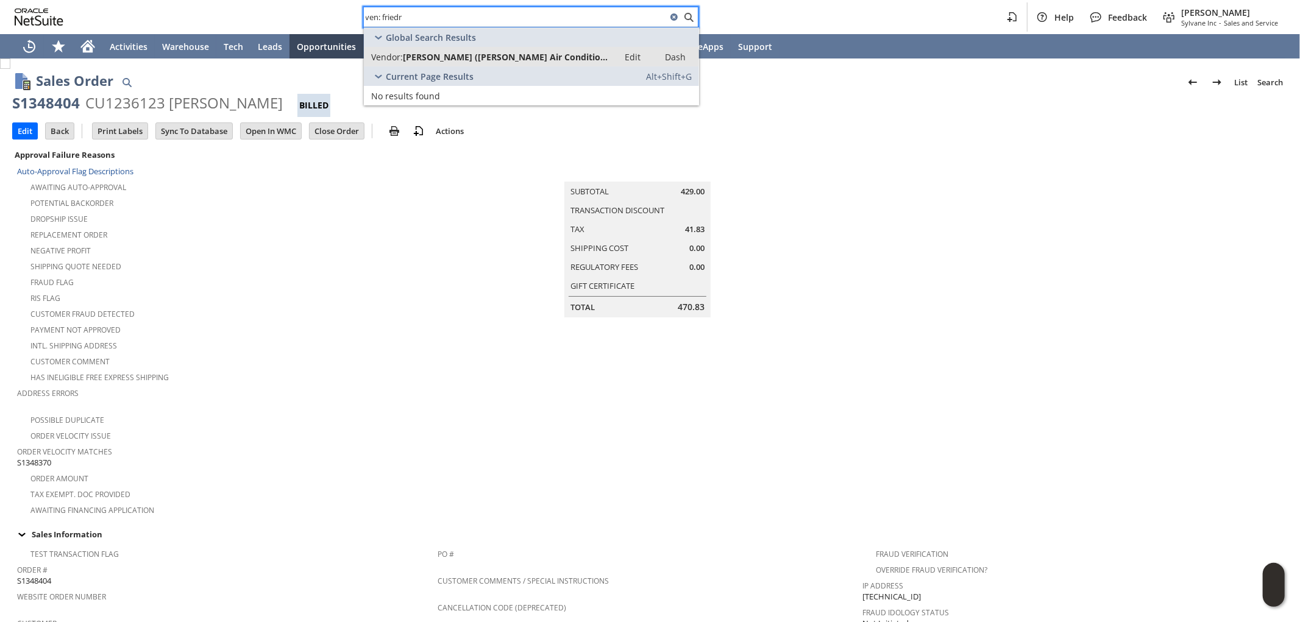
type input "ven: friedr"
click at [481, 61] on span "Friedrich (Friedrich Air Conditioning Co.)" at bounding box center [507, 57] width 208 height 12
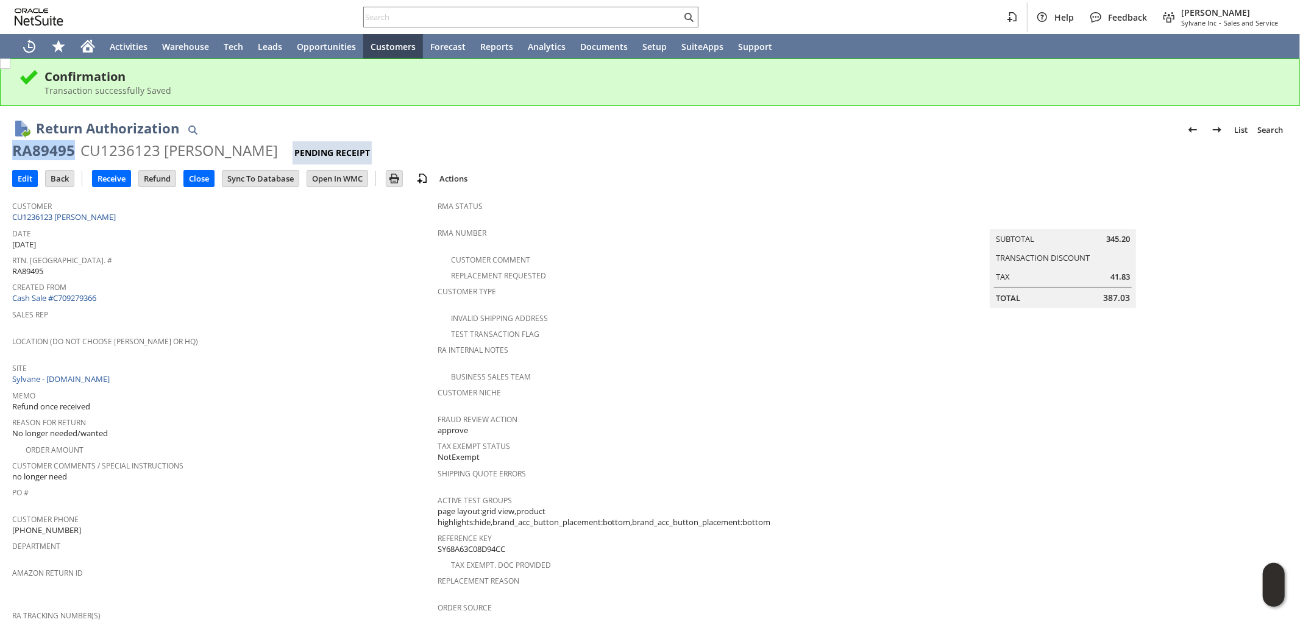
drag, startPoint x: 72, startPoint y: 150, endPoint x: 15, endPoint y: 154, distance: 57.4
click at [15, 154] on div "RA89495" at bounding box center [43, 151] width 63 height 20
copy div "RA89495"
click at [167, 234] on span "Date" at bounding box center [221, 232] width 419 height 14
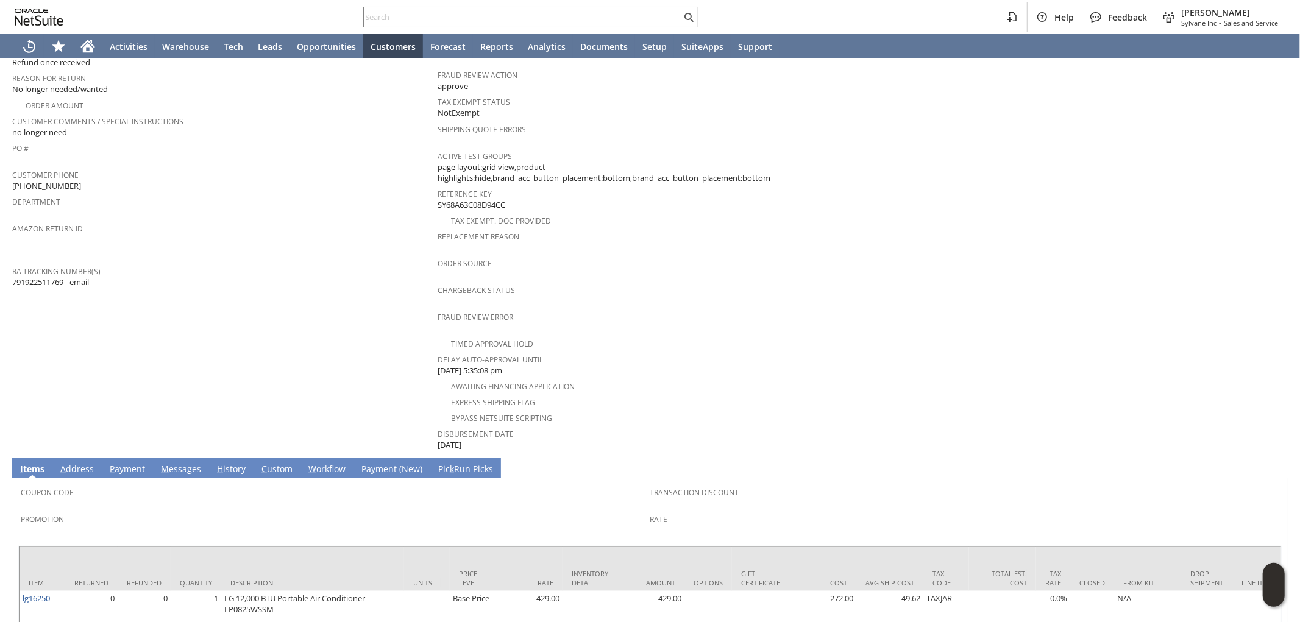
scroll to position [338, 0]
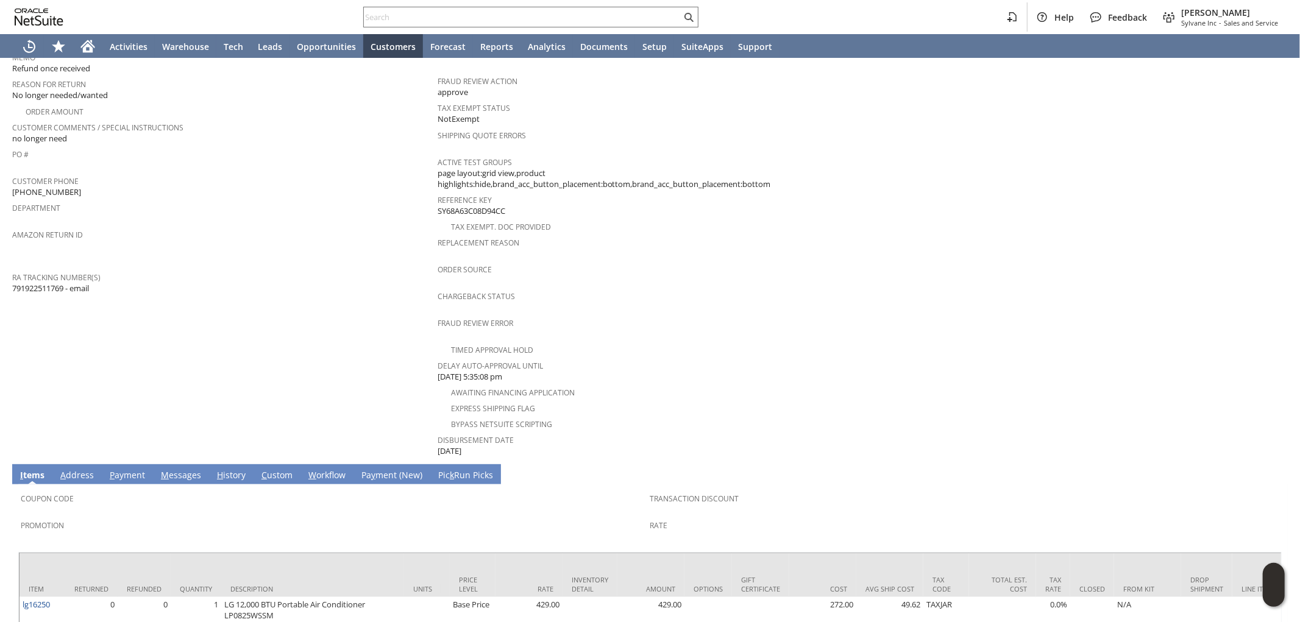
drag, startPoint x: 149, startPoint y: 265, endPoint x: 158, endPoint y: 236, distance: 30.3
click at [149, 269] on div "RA Tracking Number(s) 791922511769 - email" at bounding box center [221, 282] width 419 height 26
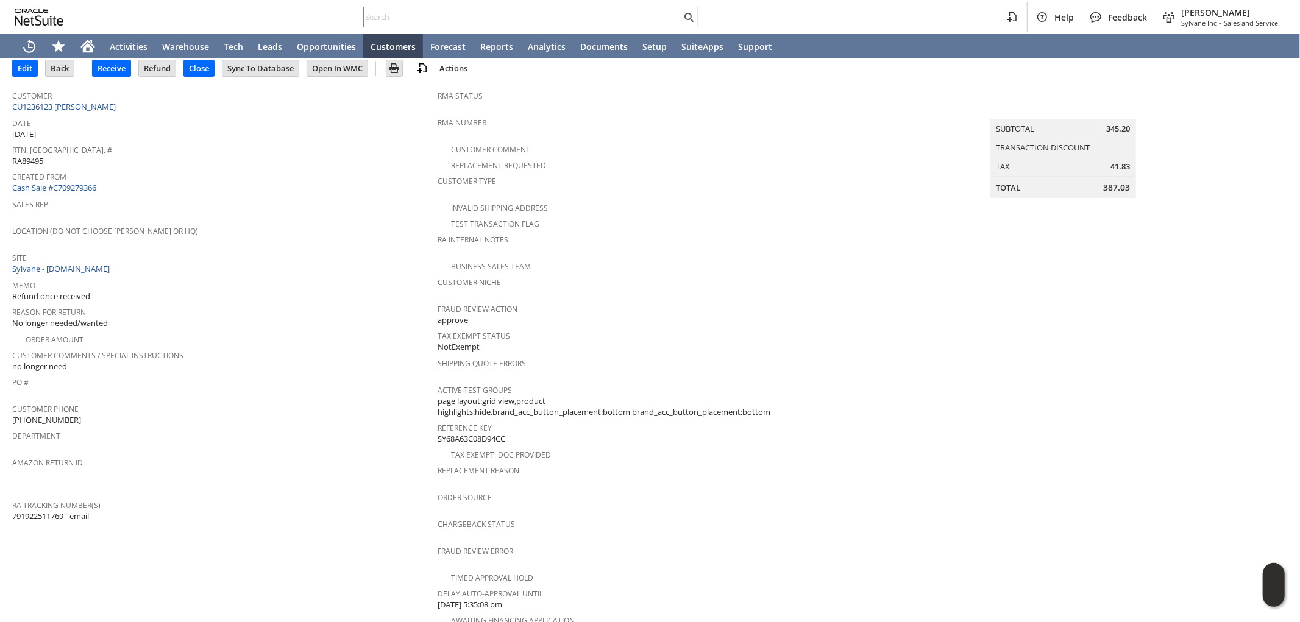
scroll to position [68, 0]
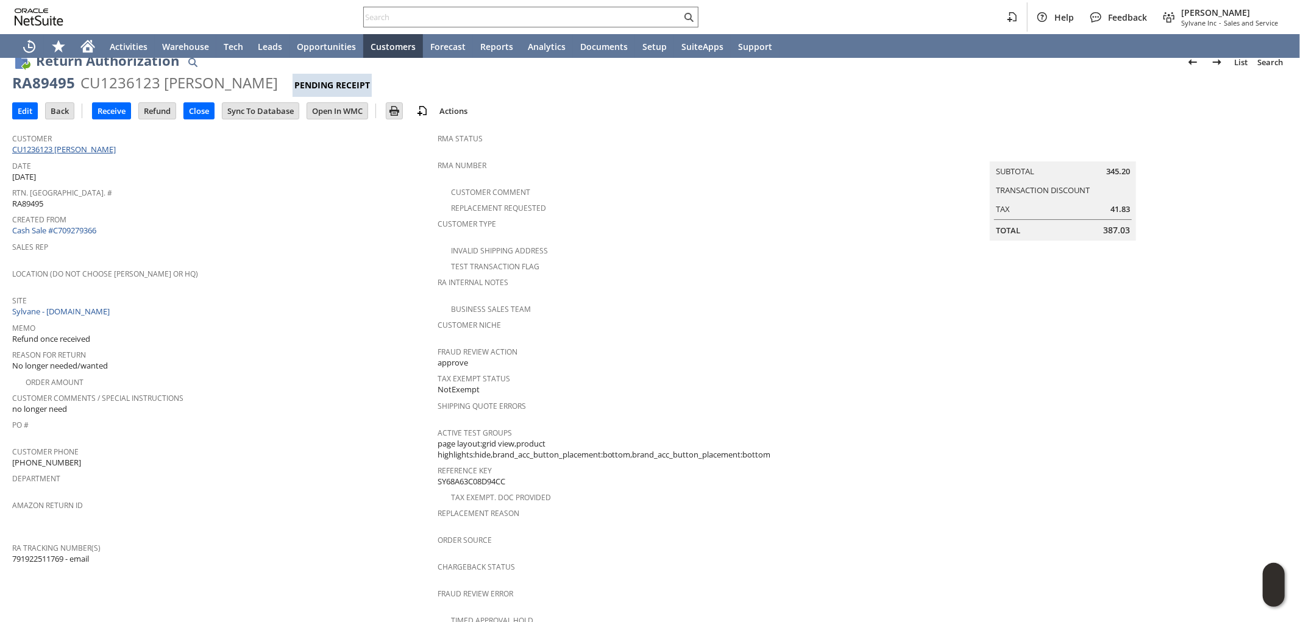
click at [89, 151] on link "CU1236123 Cynthia Marshall" at bounding box center [65, 149] width 107 height 11
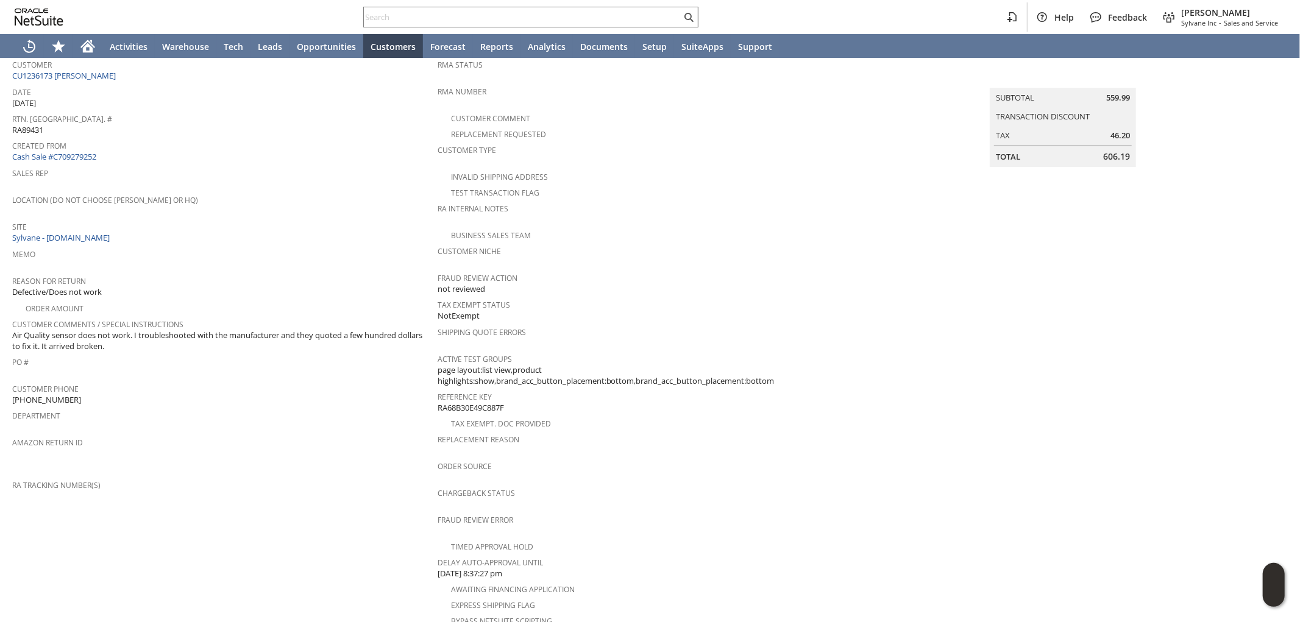
scroll to position [27, 0]
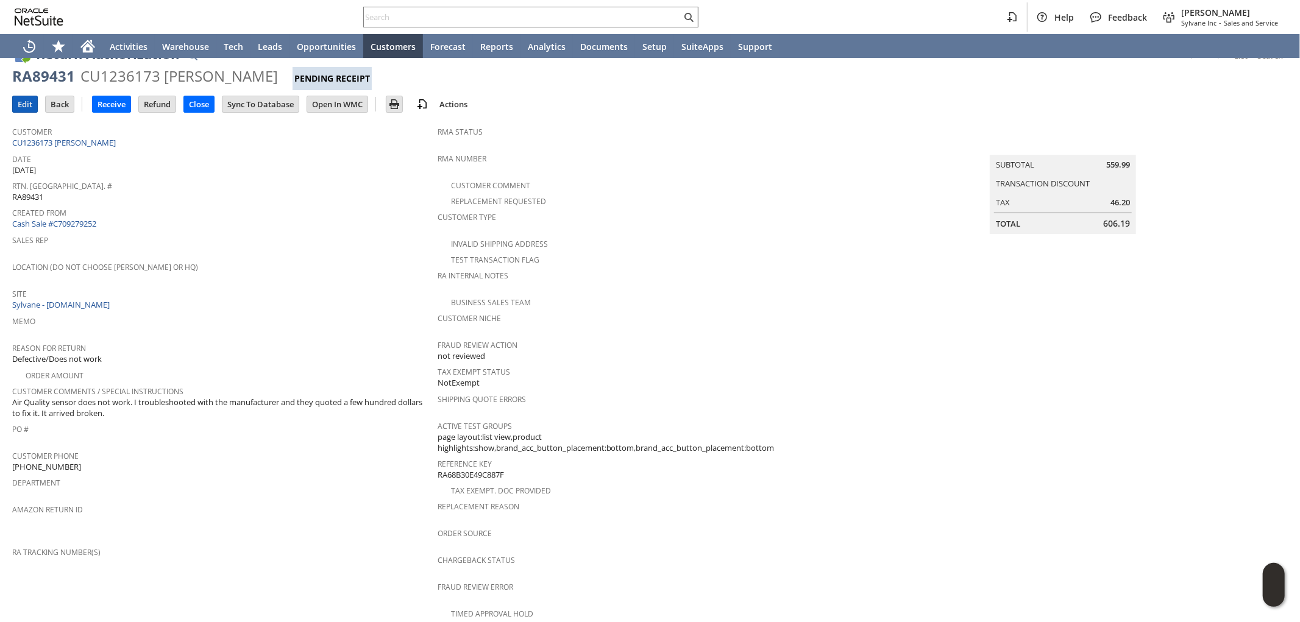
click at [21, 104] on input "Edit" at bounding box center [25, 104] width 24 height 16
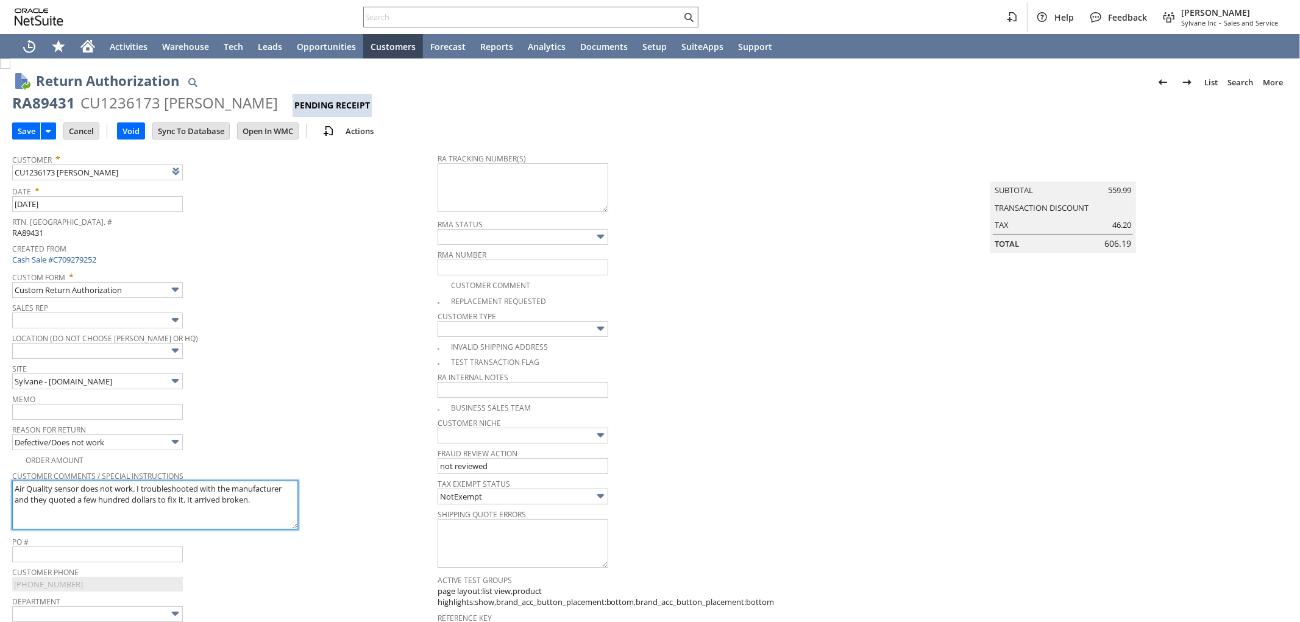
click at [95, 509] on textarea "Air Quality sensor does not work. I troubleshooted with the manufacturer and th…" at bounding box center [155, 505] width 286 height 49
type input "Add"
type input "Copy Previous"
click at [82, 514] on textarea "Air Quality sensor does not work. I troubleshooted with the manufacturer and th…" at bounding box center [155, 505] width 286 height 49
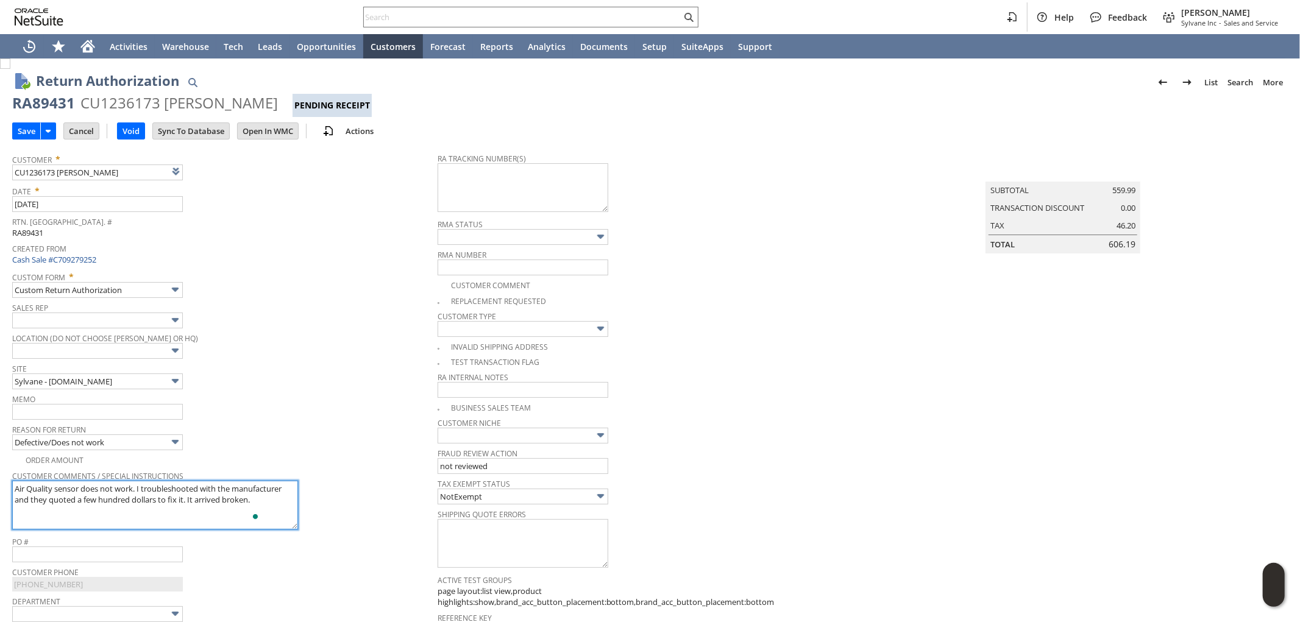
paste textarea "The item was stated to be Like New but is actually malfunctioning. The Air Qual…"
type textarea "Air Quality sensor does not work. I troubleshooted with the manufacturer and th…"
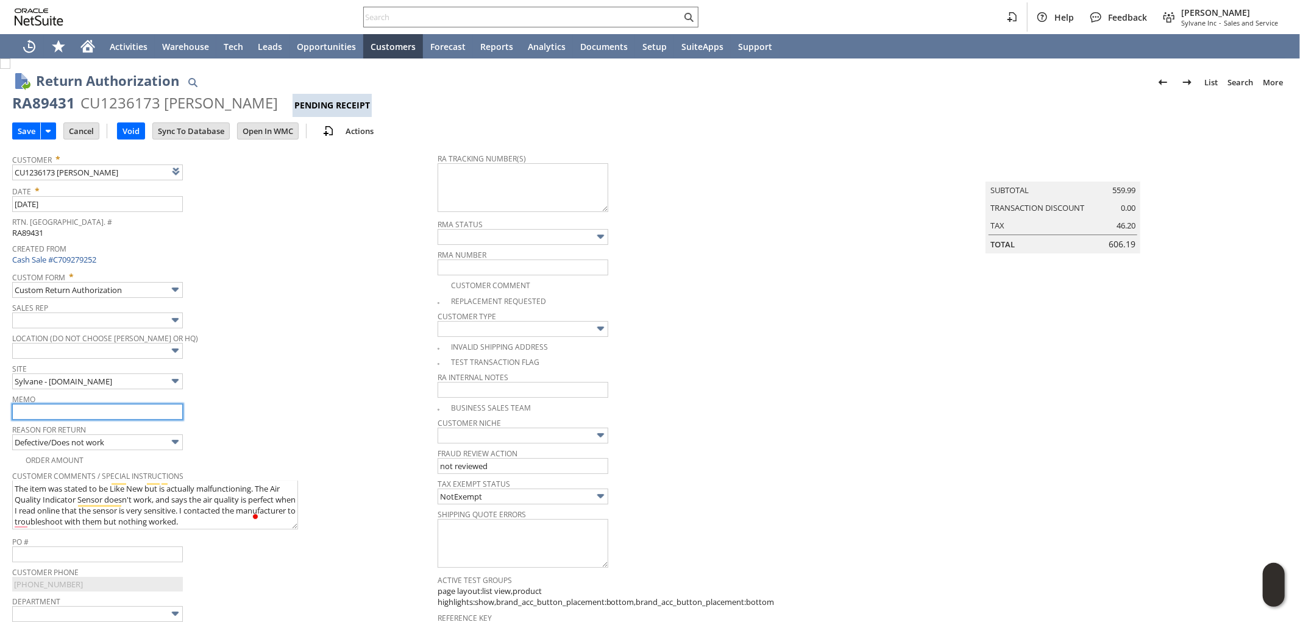
click at [76, 413] on input "text" at bounding box center [97, 412] width 171 height 16
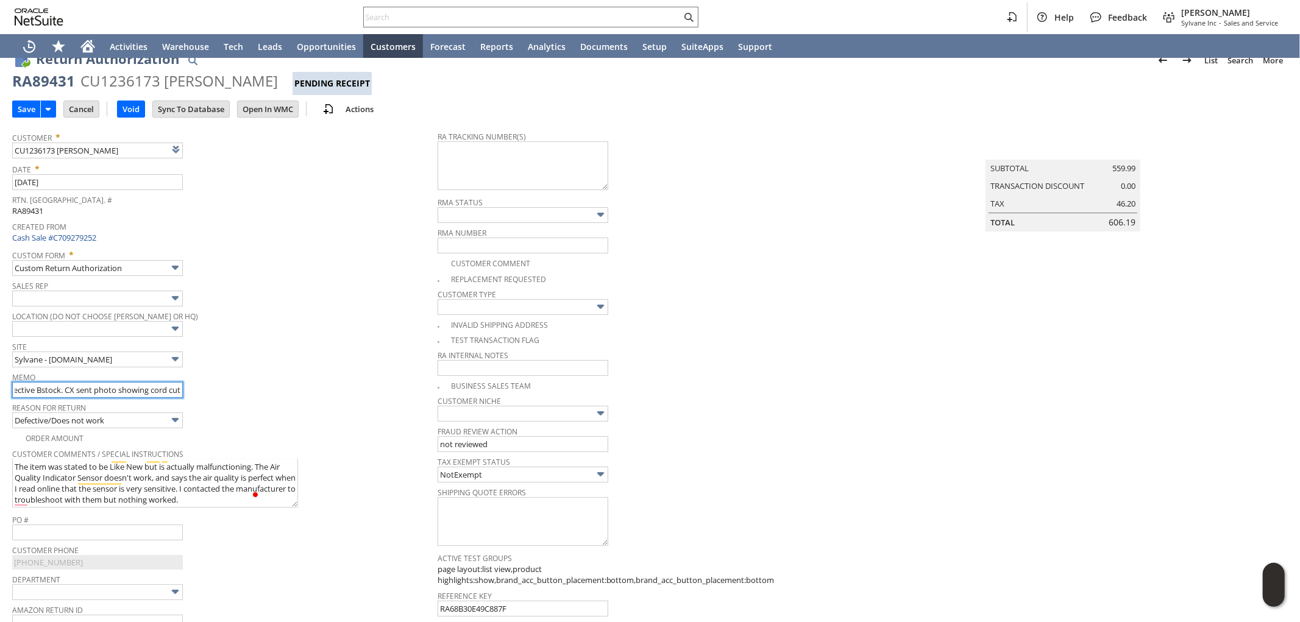
scroll to position [0, 0]
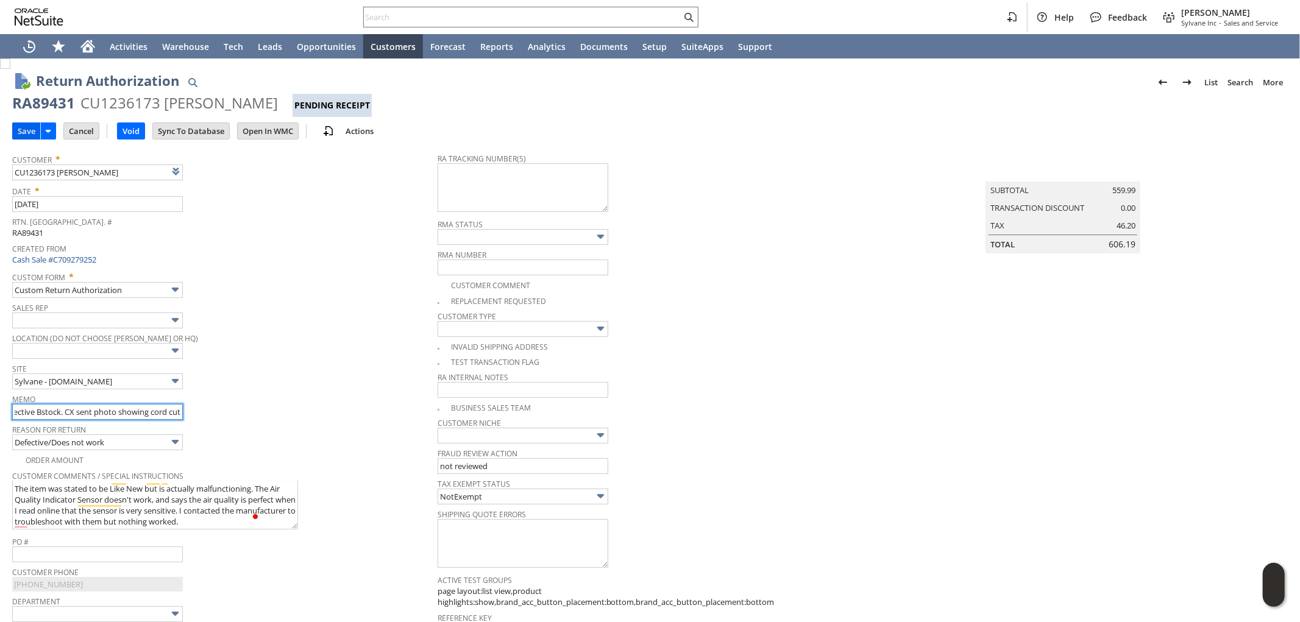
type input "Refund - not getting back, defective Bstock. CX sent photo showing cord cut"
click at [23, 132] on input "Save" at bounding box center [26, 131] width 27 height 16
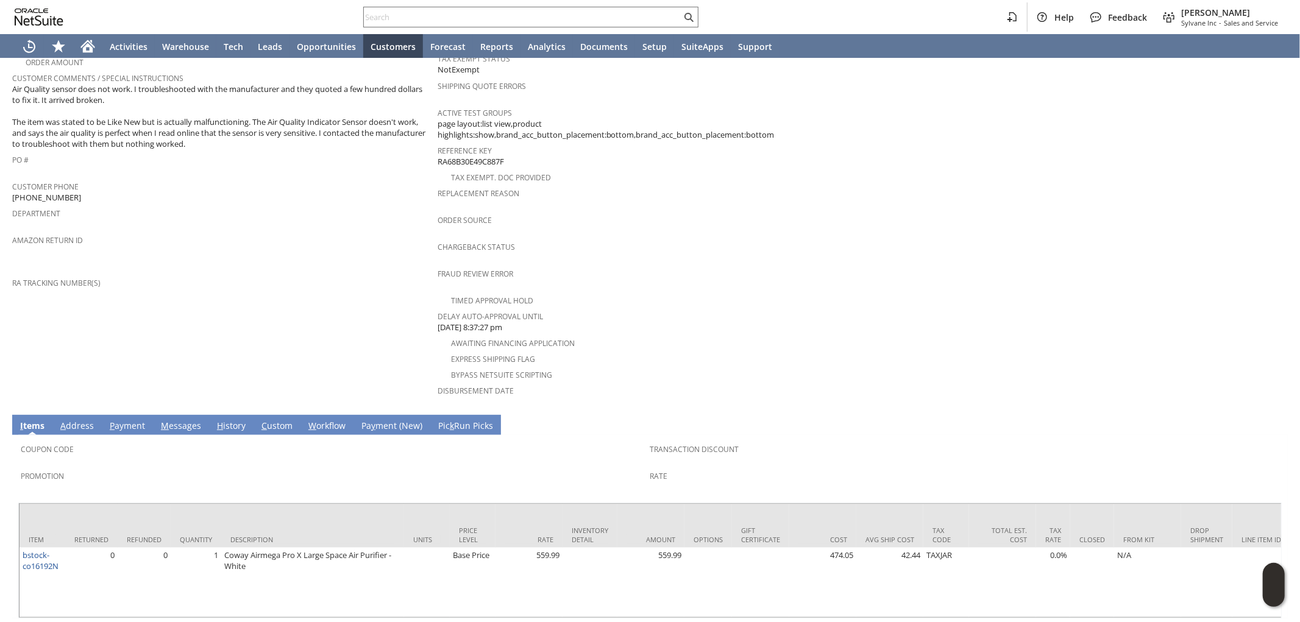
scroll to position [413, 0]
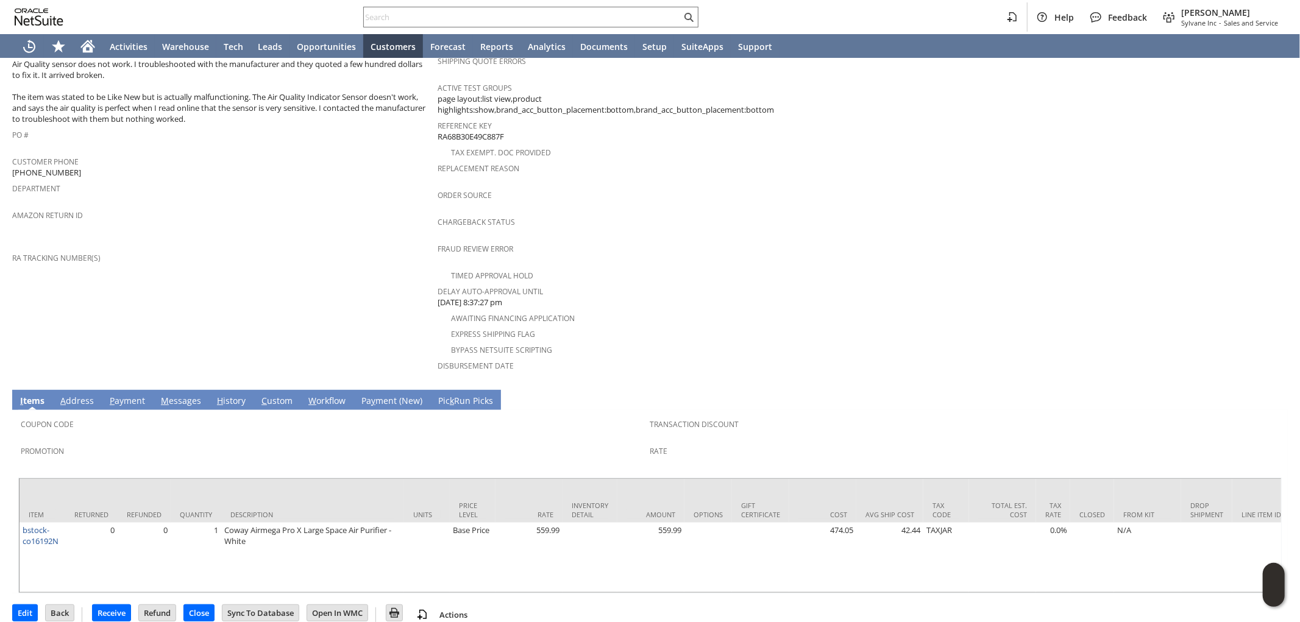
click at [228, 395] on link "H istory" at bounding box center [231, 401] width 35 height 13
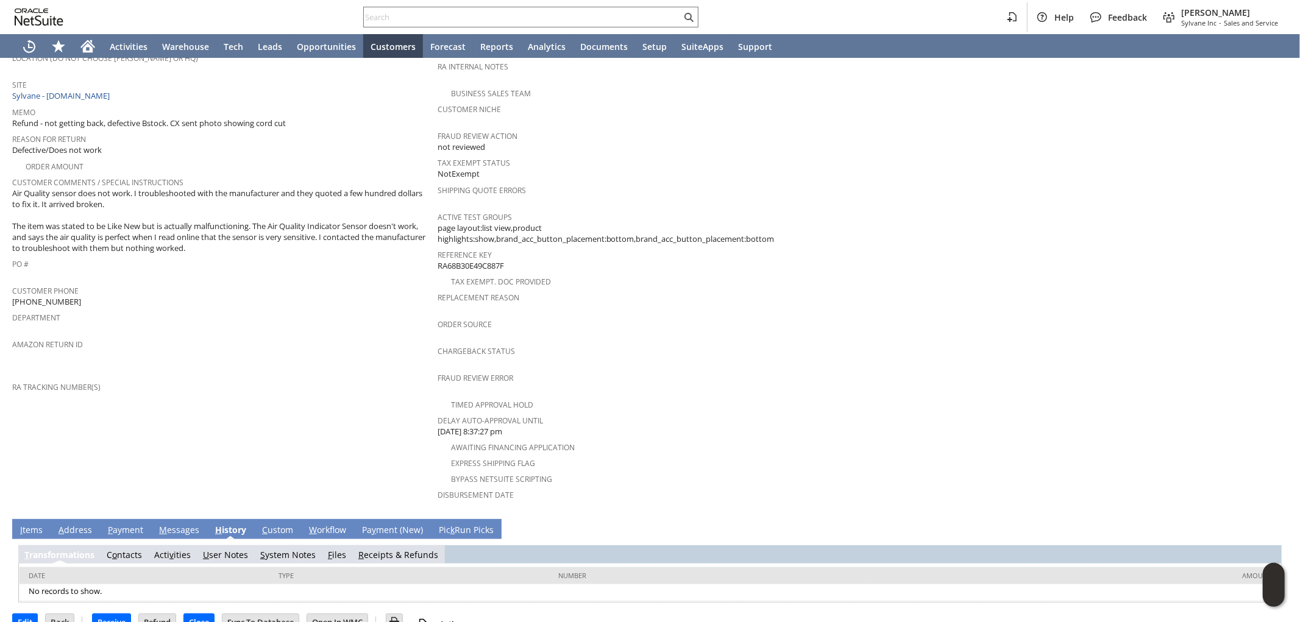
scroll to position [0, 0]
click at [339, 549] on link "F iles" at bounding box center [342, 555] width 18 height 12
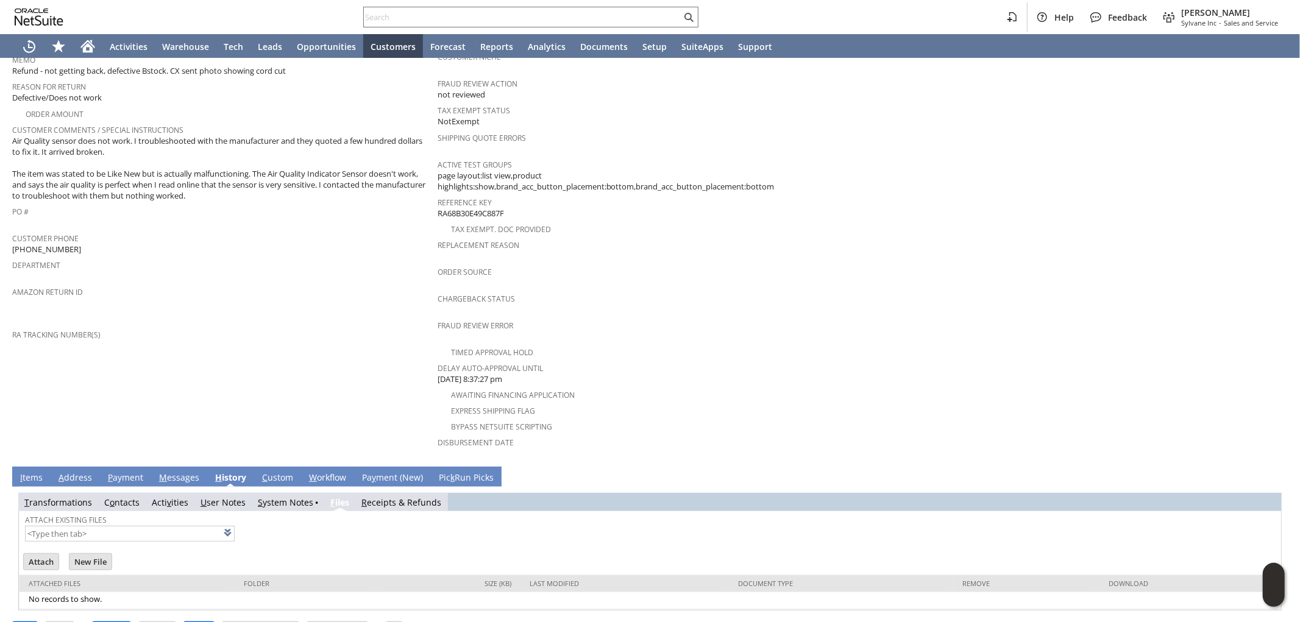
scroll to position [342, 0]
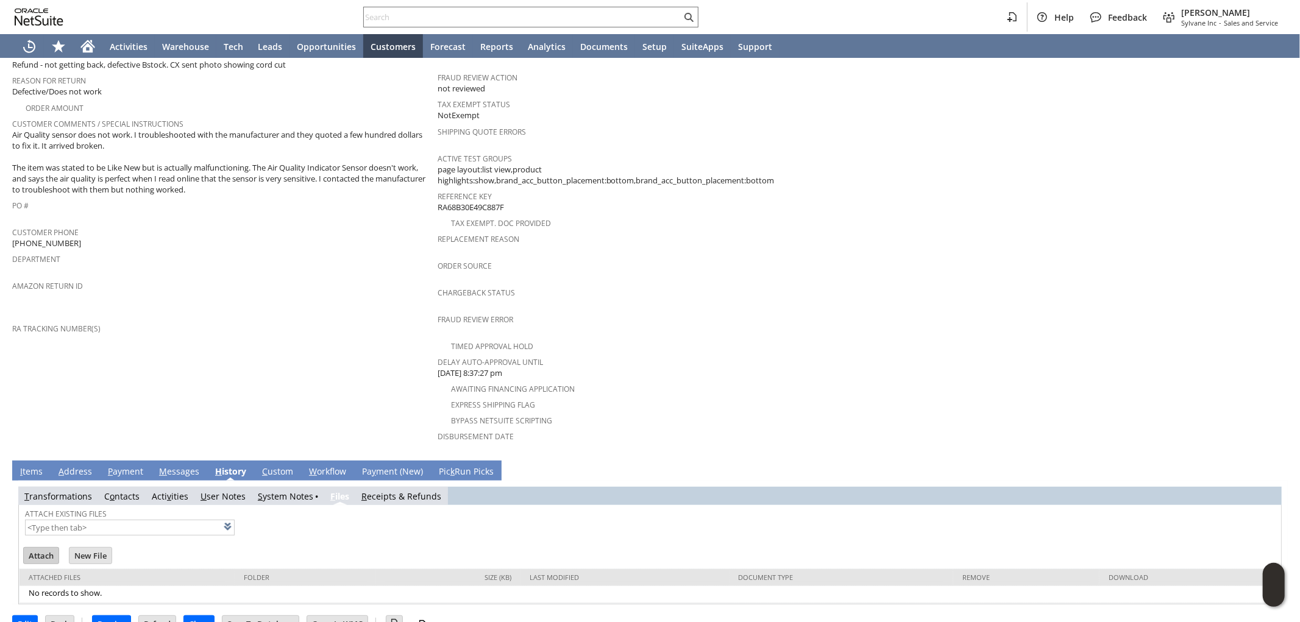
drag, startPoint x: 38, startPoint y: 528, endPoint x: 764, endPoint y: 51, distance: 869.1
click at [38, 548] on input "Attach" at bounding box center [41, 556] width 35 height 16
click at [236, 520] on link at bounding box center [242, 526] width 13 height 13
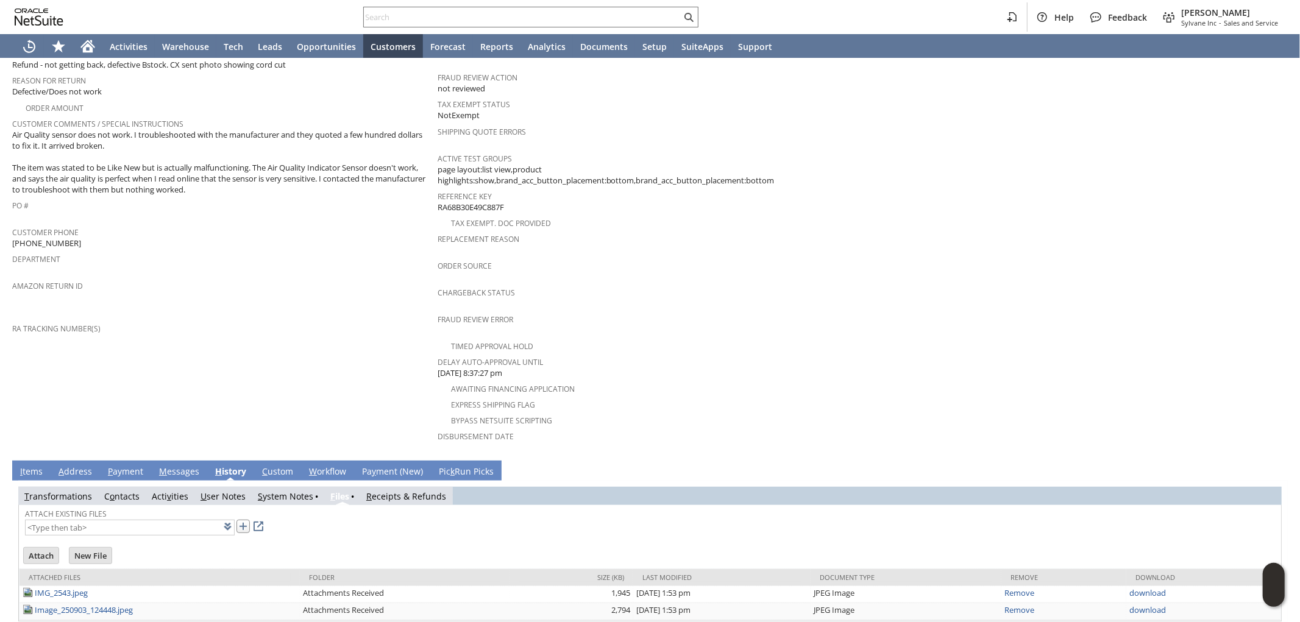
click at [236, 520] on link at bounding box center [242, 526] width 13 height 13
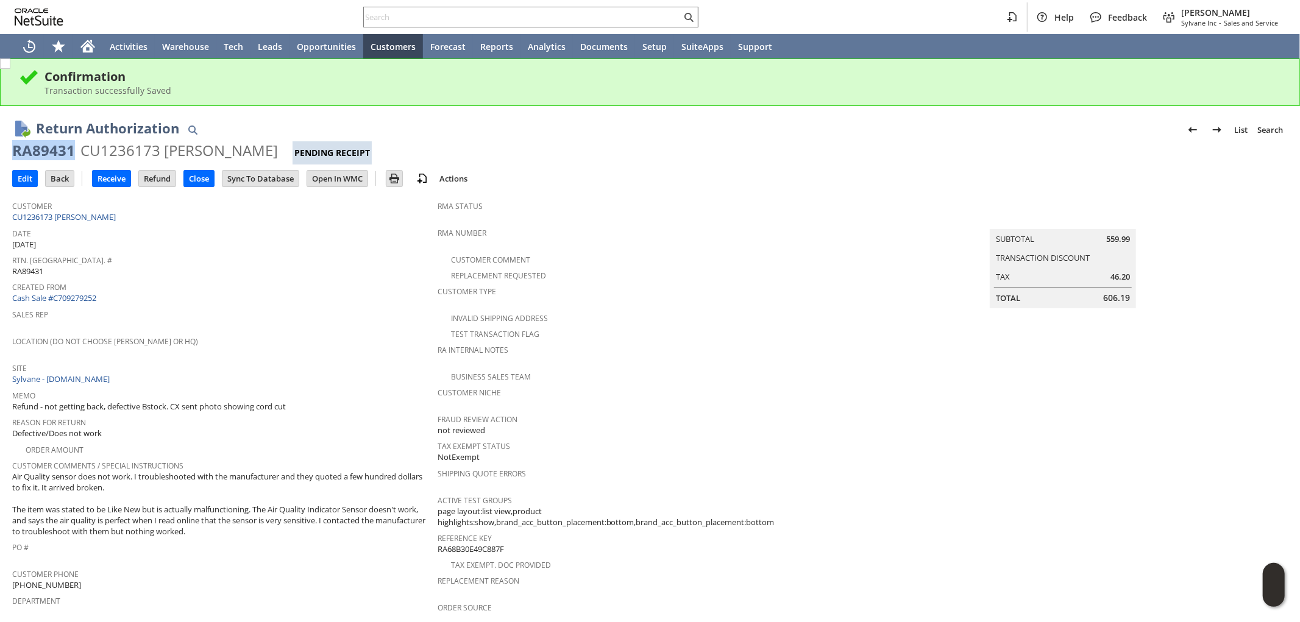
drag, startPoint x: 74, startPoint y: 144, endPoint x: 8, endPoint y: 152, distance: 67.0
click at [8, 152] on div "Return Authorization List Search RA89431 CU1236173 Bob Sak Pending Receipt Go E…" at bounding box center [650, 565] width 1300 height 919
copy div "RA89431"
drag, startPoint x: 650, startPoint y: 10, endPoint x: 634, endPoint y: 23, distance: 20.8
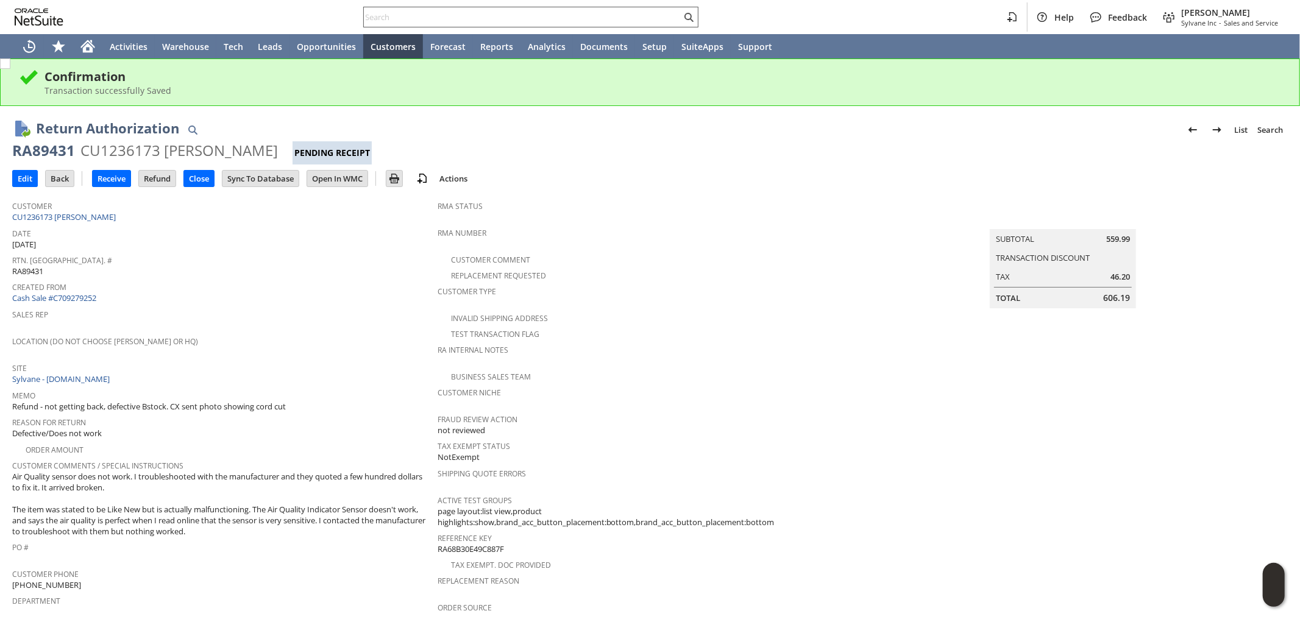
click at [644, 15] on input "text" at bounding box center [522, 17] width 317 height 15
paste input "SY689A3D08771B1"
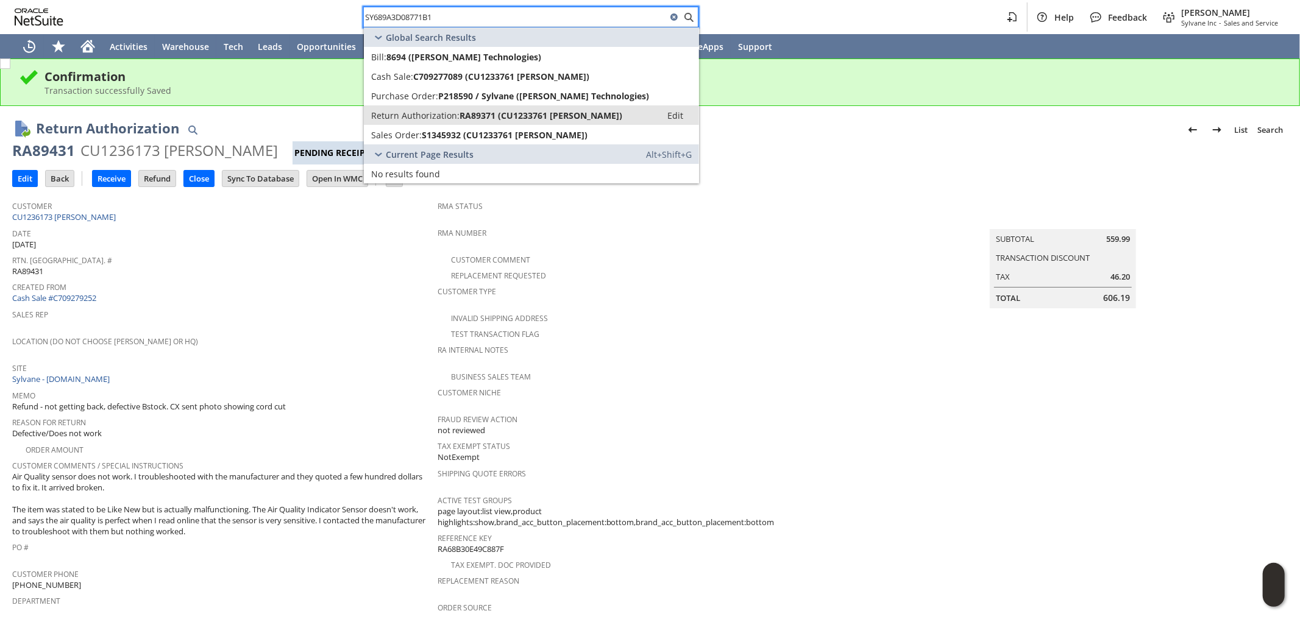
type input "SY689A3D08771B1"
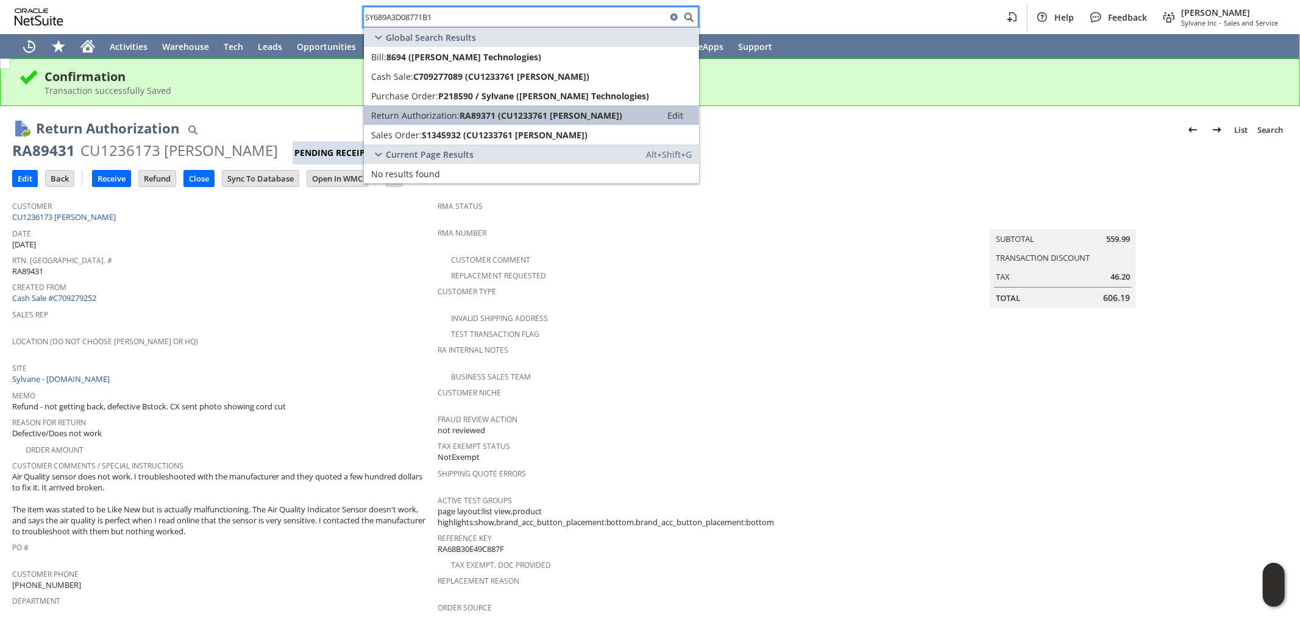
click at [540, 110] on span "RA89371 (CU1233761 Alfonso Mendoza)" at bounding box center [540, 116] width 163 height 12
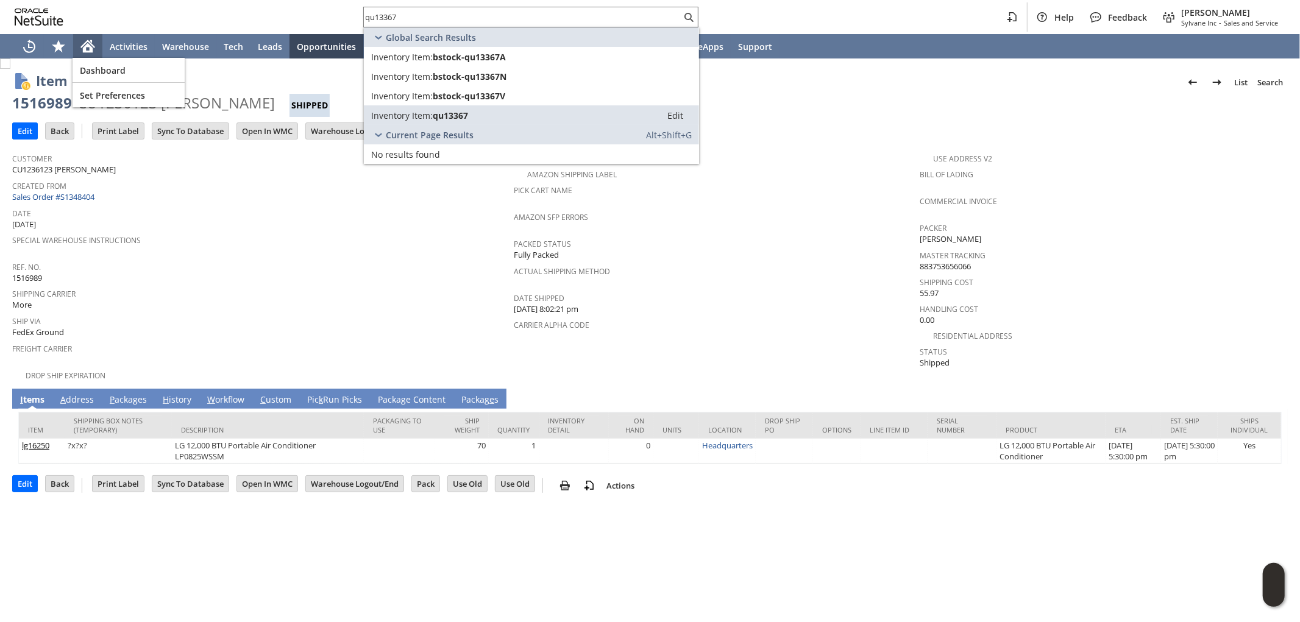
click at [90, 45] on icon "Home" at bounding box center [88, 47] width 10 height 9
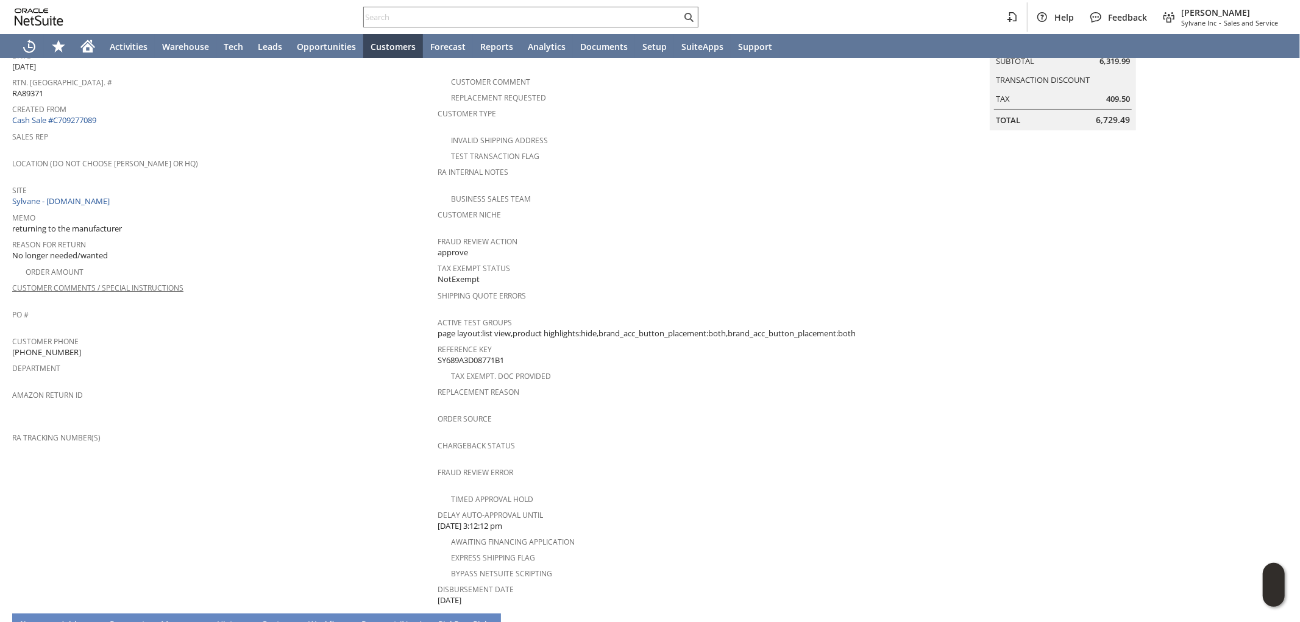
scroll to position [85, 0]
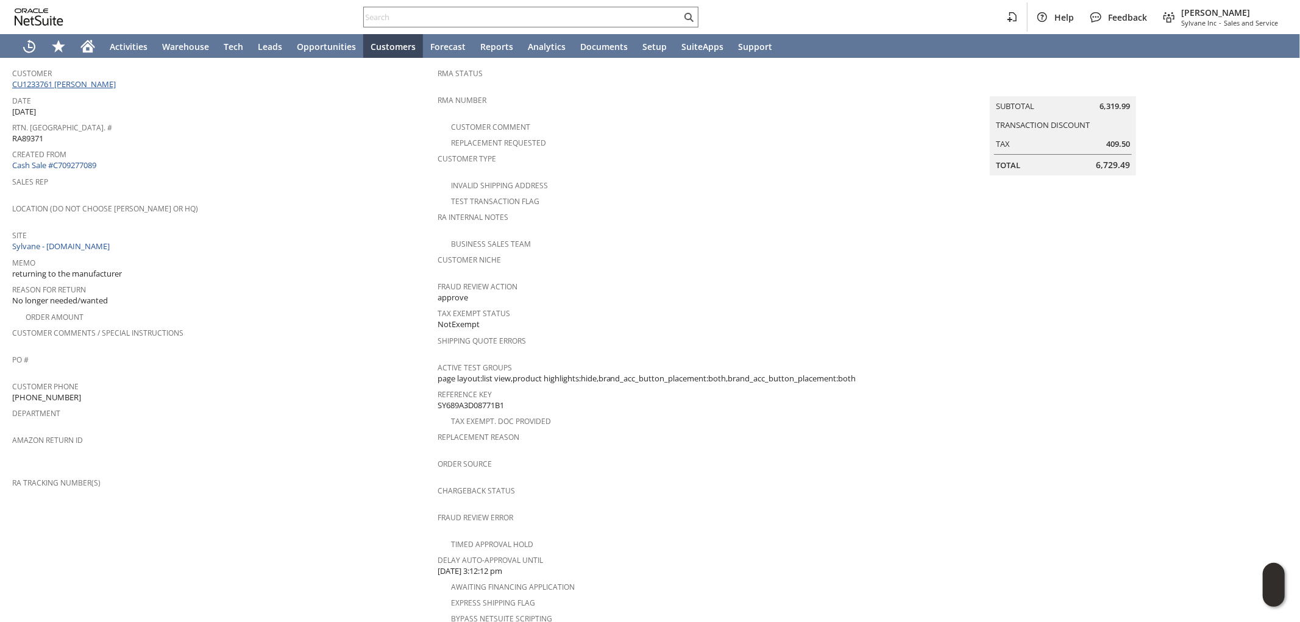
click at [101, 88] on link "CU1233761 [PERSON_NAME]" at bounding box center [65, 84] width 107 height 11
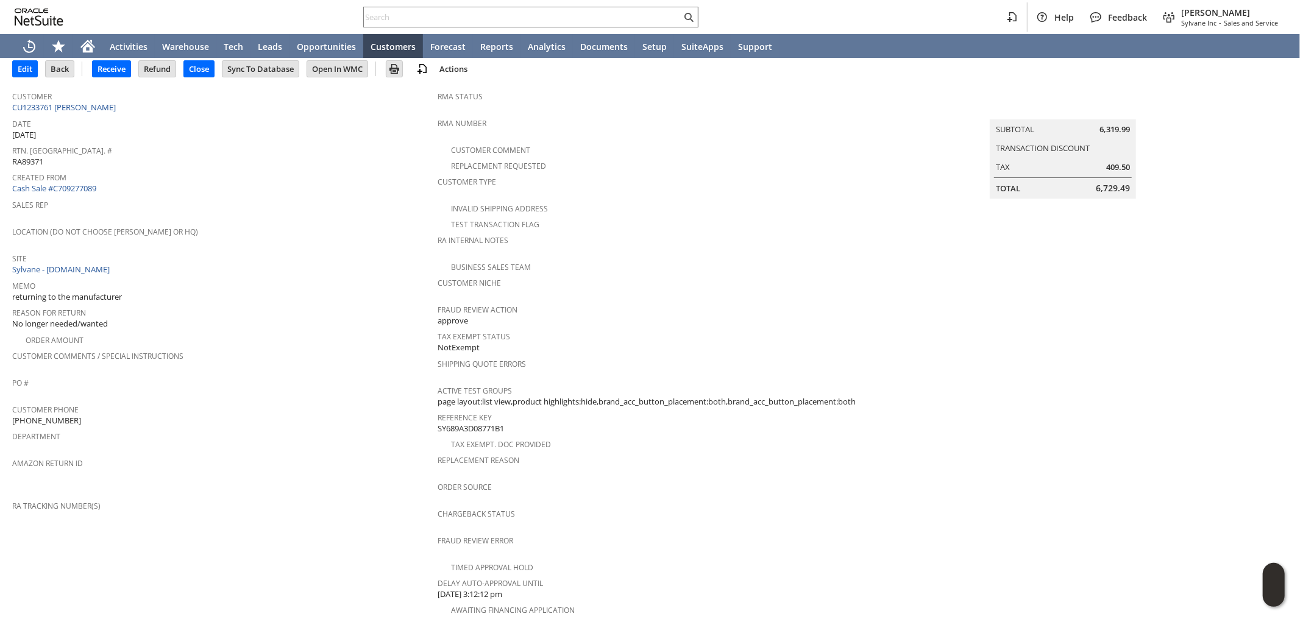
scroll to position [68, 0]
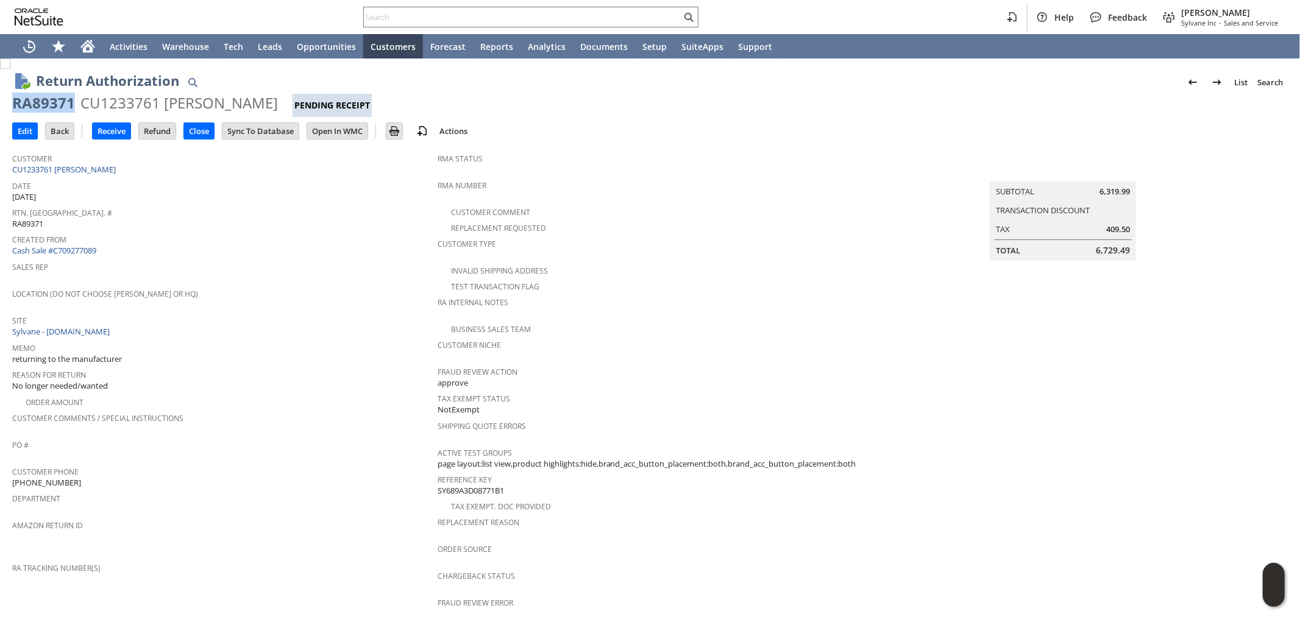
drag, startPoint x: 74, startPoint y: 105, endPoint x: 11, endPoint y: 106, distance: 62.8
click at [11, 106] on div "Return Authorization List Search RA89371 CU1233761 Alfonso Mendoza Pending Rece…" at bounding box center [650, 555] width 1300 height 992
copy div "RA89371"
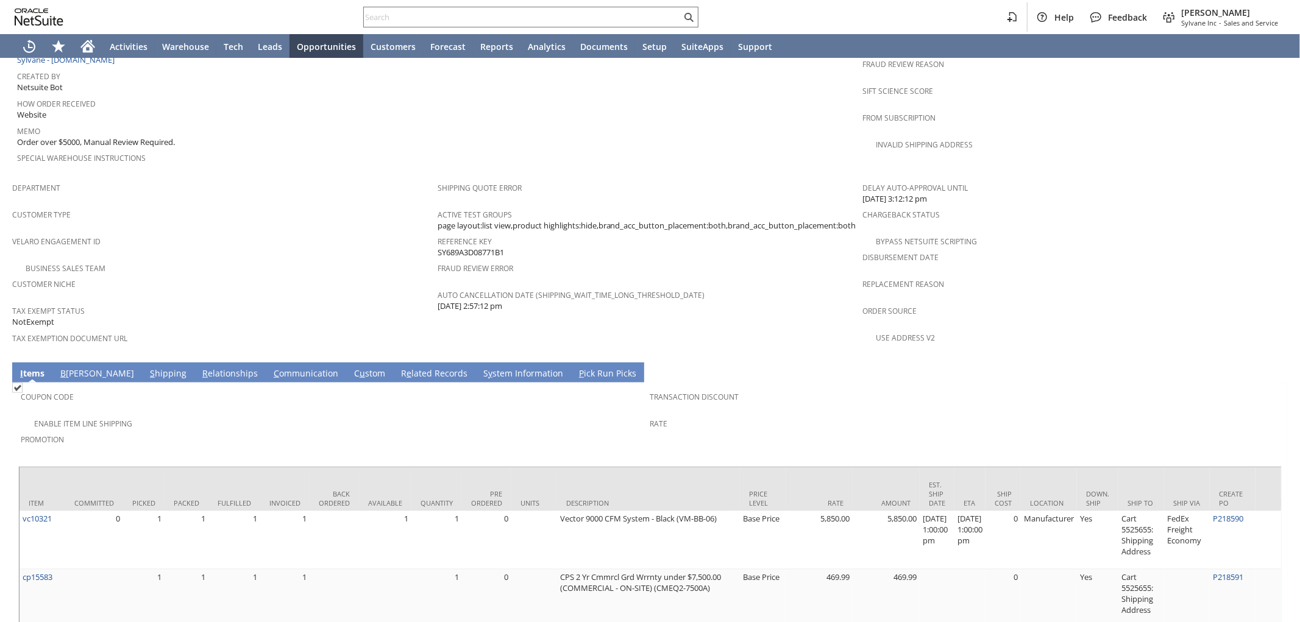
scroll to position [687, 0]
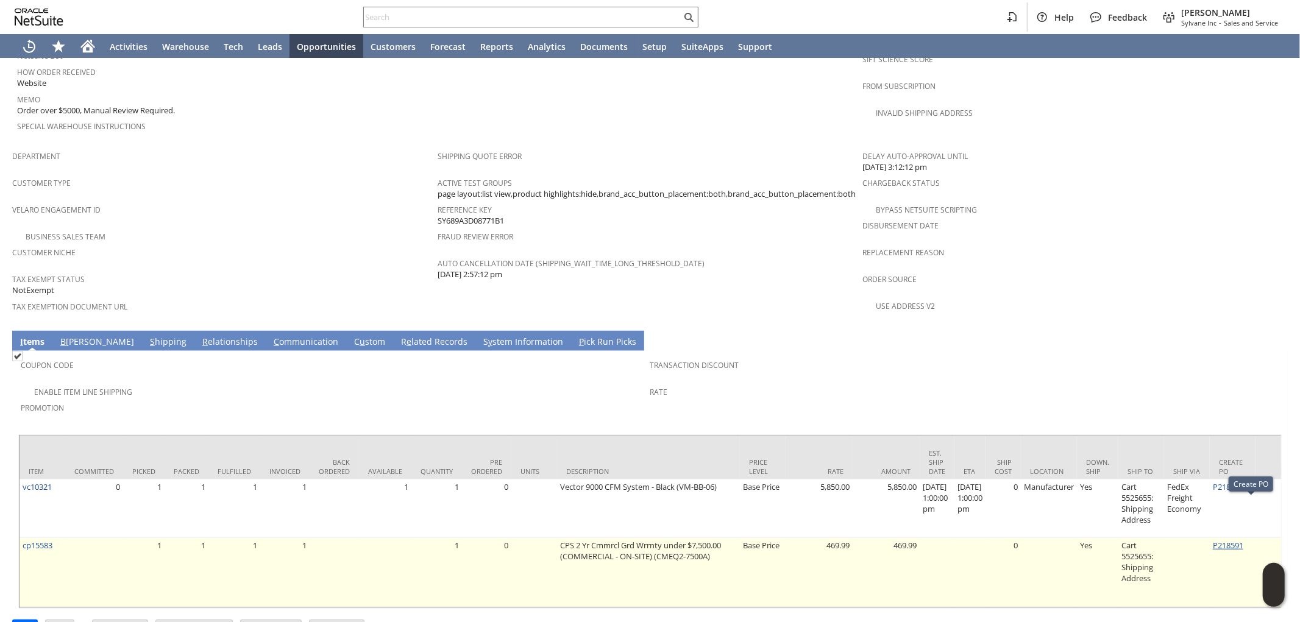
click at [1240, 540] on link "P218591" at bounding box center [1228, 545] width 30 height 11
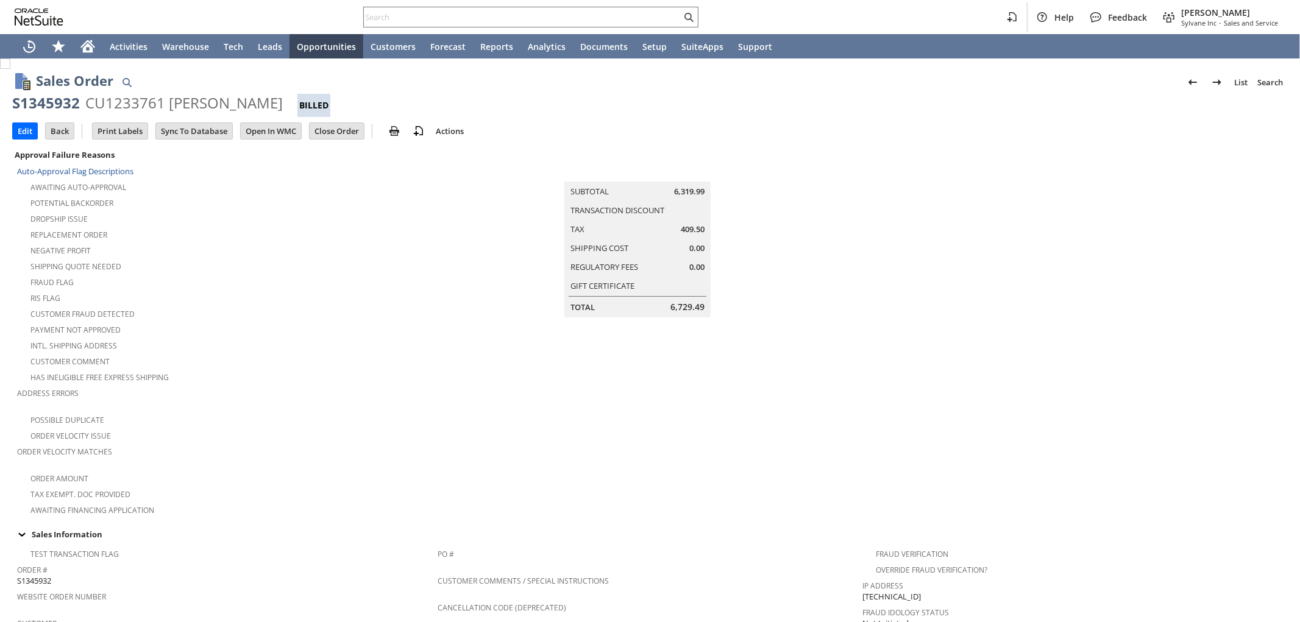
scroll to position [656, 0]
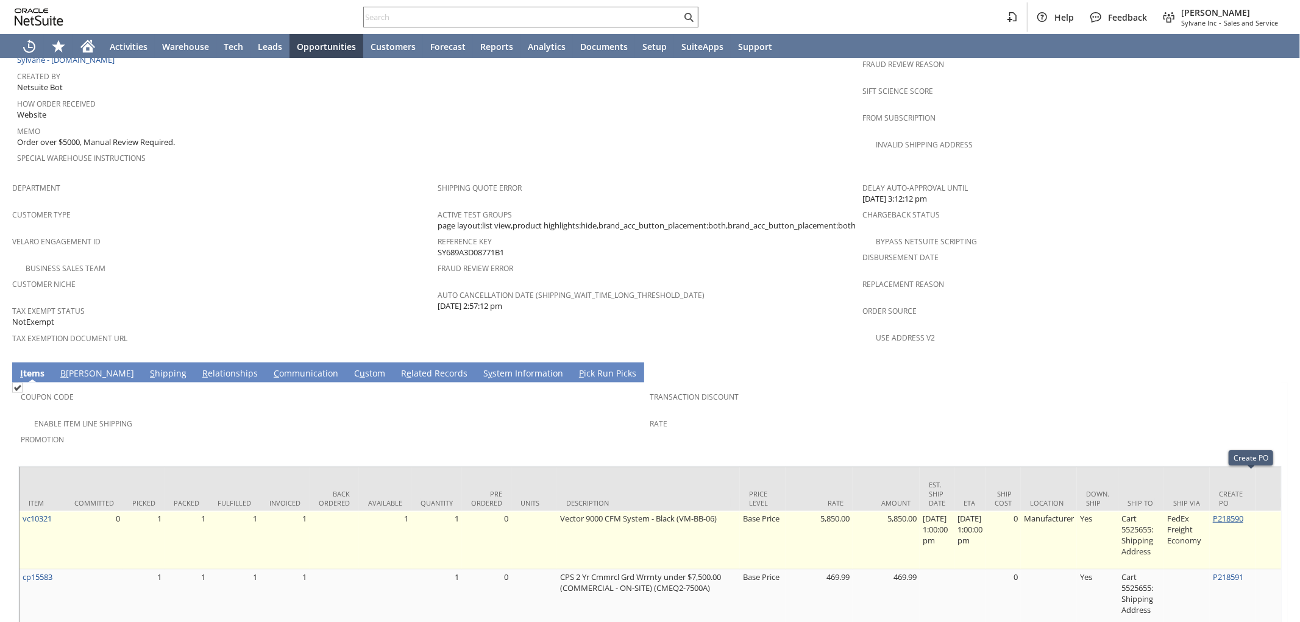
click at [1243, 513] on link "P218590" at bounding box center [1228, 518] width 30 height 11
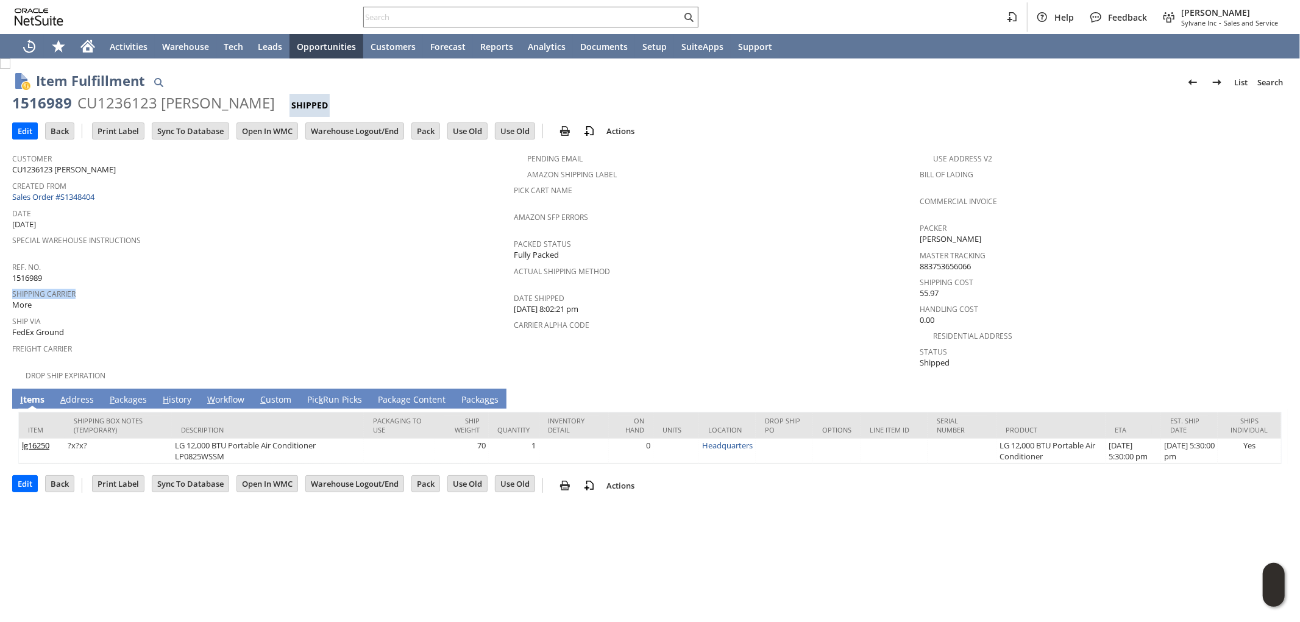
click at [392, 278] on tbody "Customer CU1236123 [PERSON_NAME] Created From Sales Order #S1348404 Date [DATE]…" at bounding box center [263, 265] width 502 height 236
click at [374, 296] on div "Shipping Carrier More" at bounding box center [259, 298] width 495 height 26
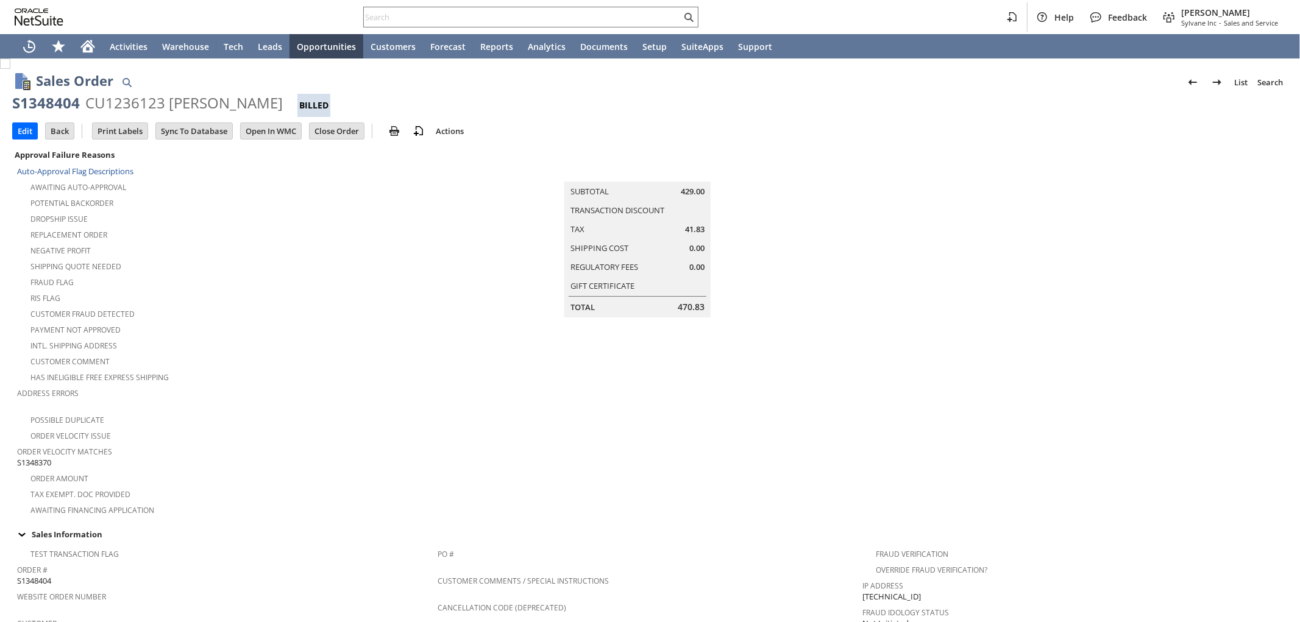
scroll to position [306, 0]
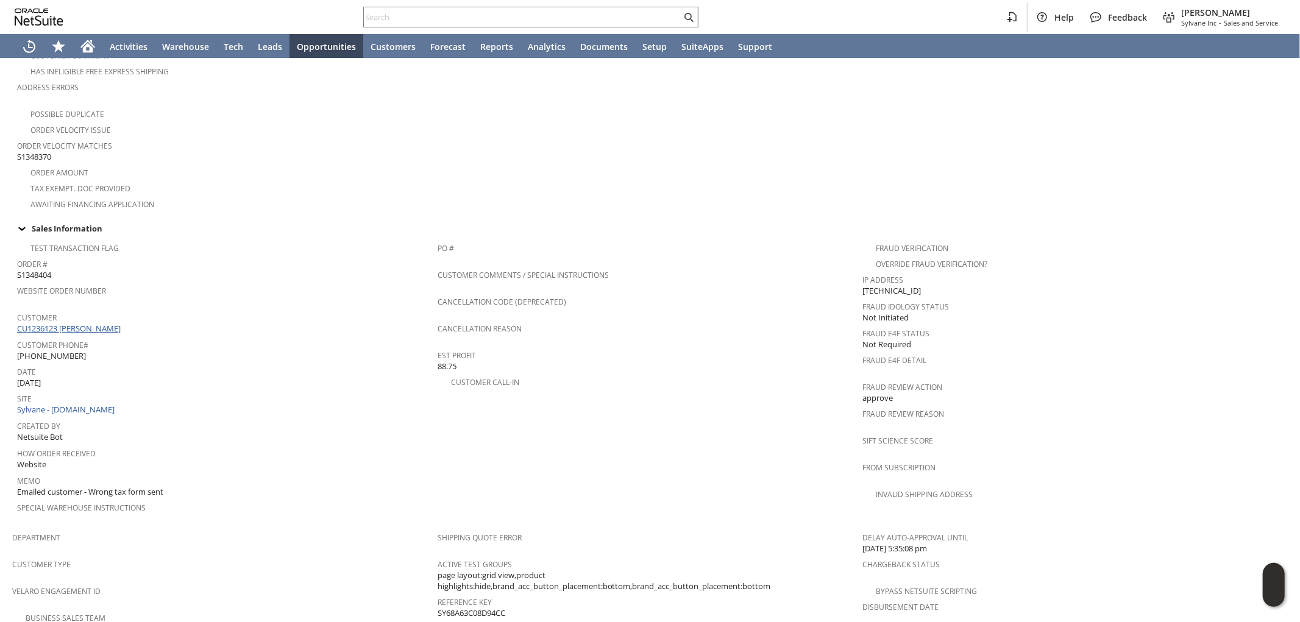
click at [94, 323] on link "CU1236123 [PERSON_NAME]" at bounding box center [70, 328] width 107 height 11
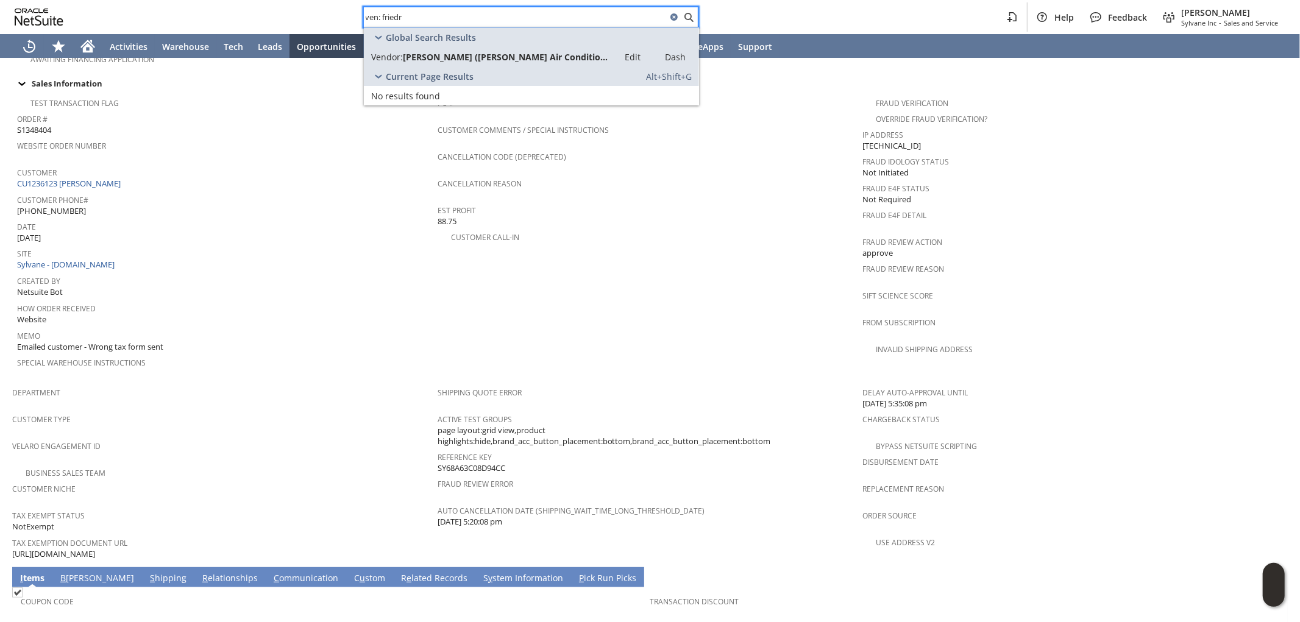
scroll to position [405, 0]
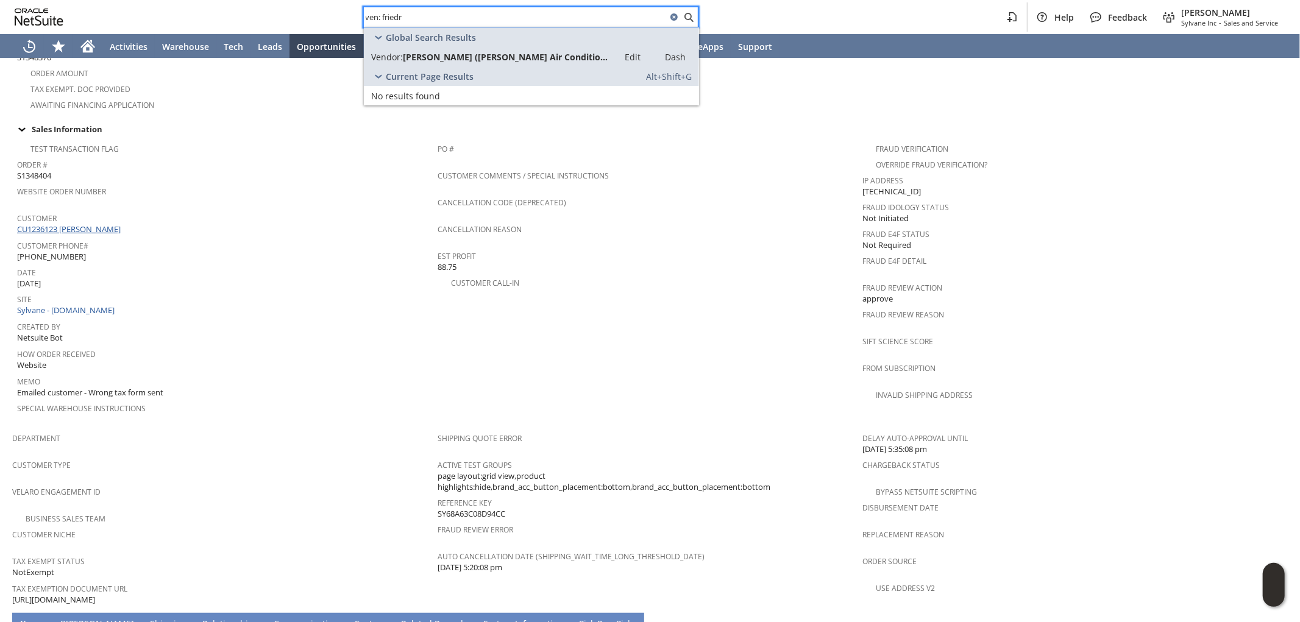
click at [105, 224] on link "CU1236123 Cynthia Marshall" at bounding box center [70, 229] width 107 height 11
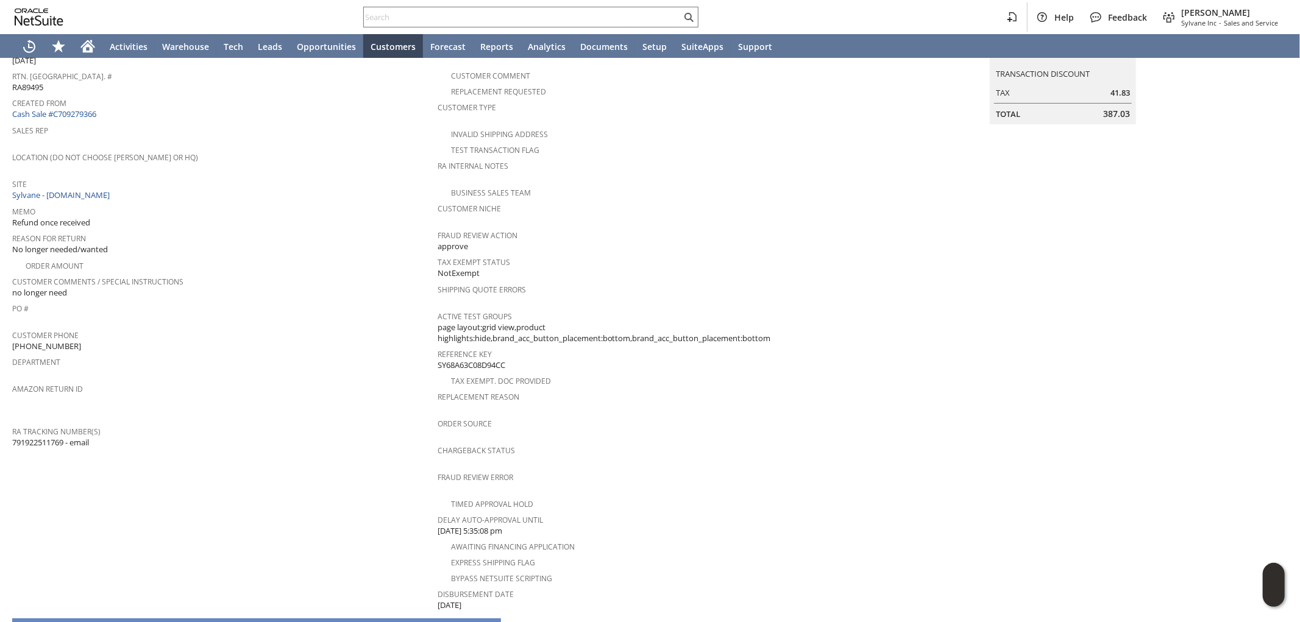
scroll to position [135, 0]
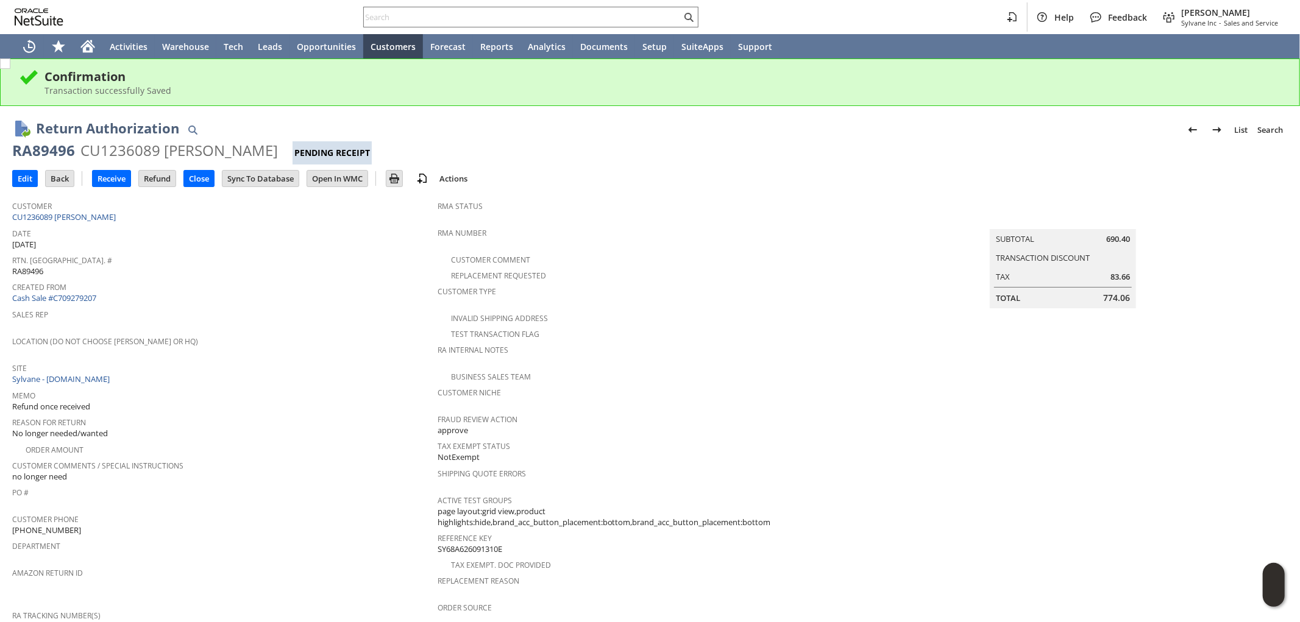
click at [216, 263] on div "Rtn. Auth. # RA89496" at bounding box center [221, 265] width 419 height 26
drag, startPoint x: 72, startPoint y: 153, endPoint x: 12, endPoint y: 155, distance: 59.8
click at [12, 155] on div "RA89496" at bounding box center [43, 151] width 63 height 20
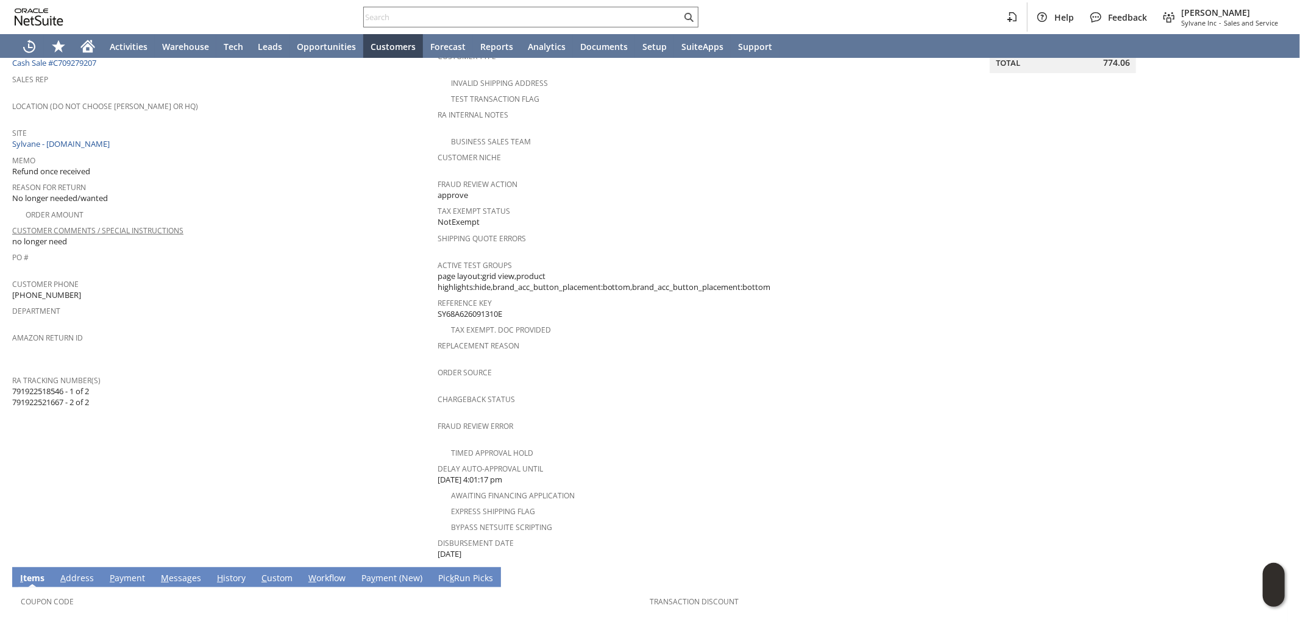
scroll to position [135, 0]
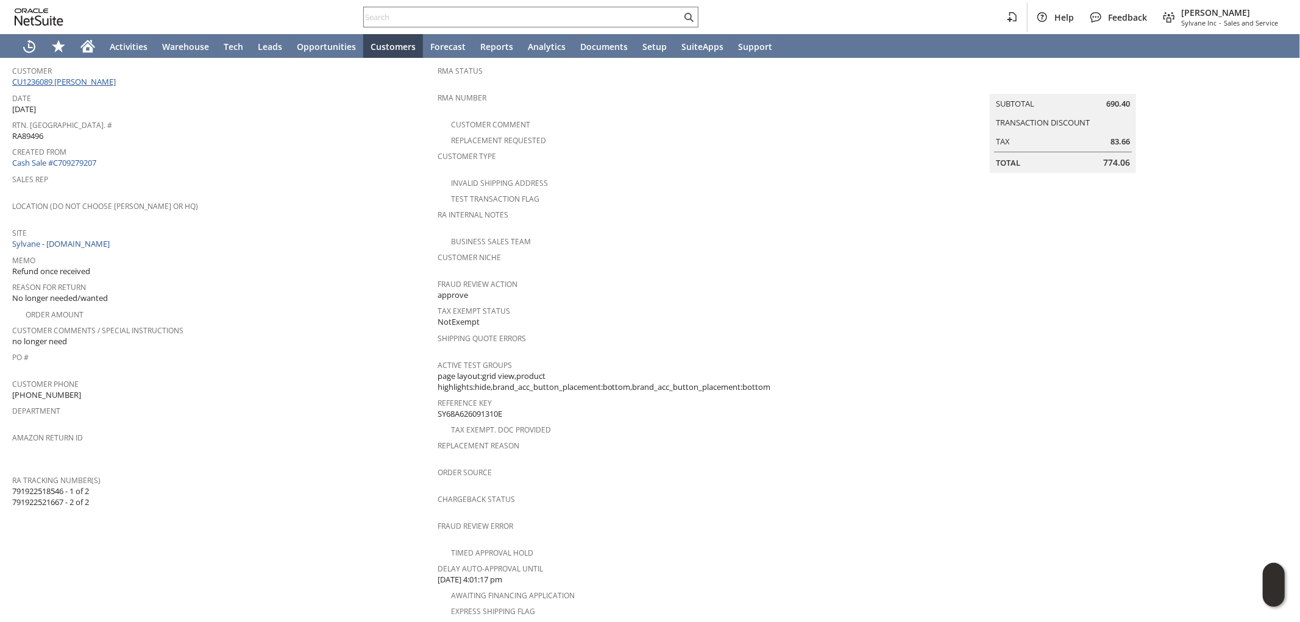
click at [93, 85] on link "CU1236089 Cynthia Marshall" at bounding box center [65, 81] width 107 height 11
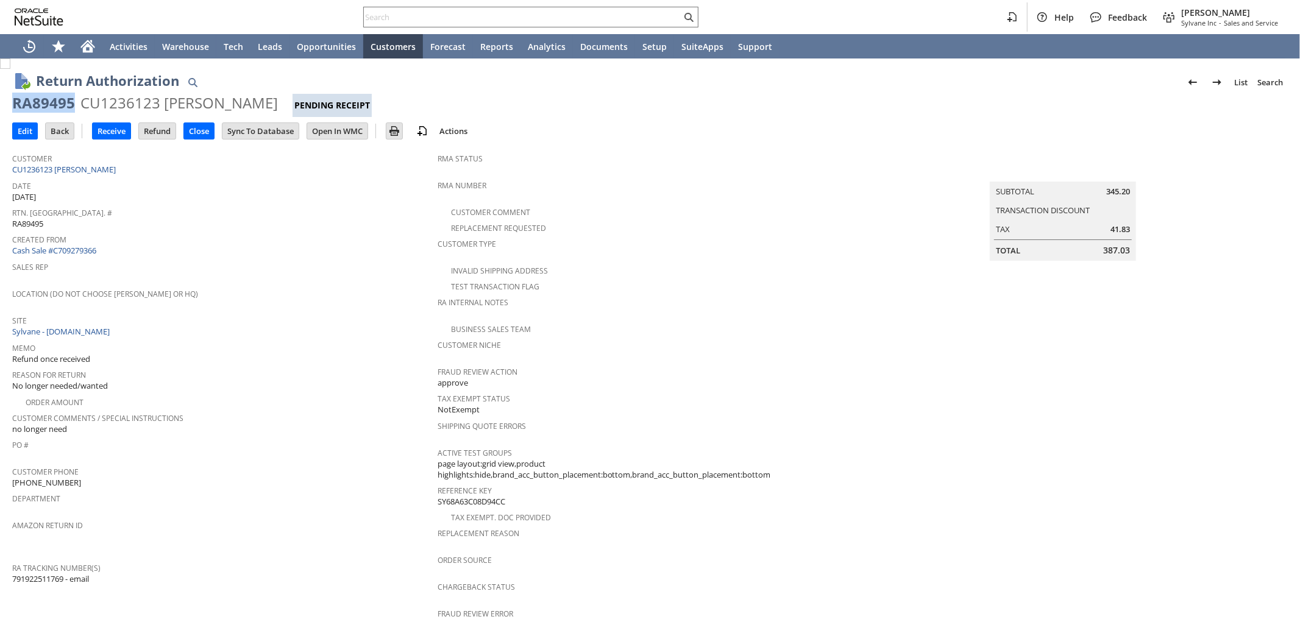
drag, startPoint x: 74, startPoint y: 99, endPoint x: 1, endPoint y: 101, distance: 73.1
click at [1, 101] on div "Return Authorization List Search RA89495 CU1236123 Cynthia Marshall Pending Rec…" at bounding box center [650, 533] width 1300 height 948
copy div "RA89495"
drag, startPoint x: 69, startPoint y: 104, endPoint x: 23, endPoint y: 102, distance: 45.7
click at [28, 98] on div "RA89495" at bounding box center [43, 103] width 63 height 20
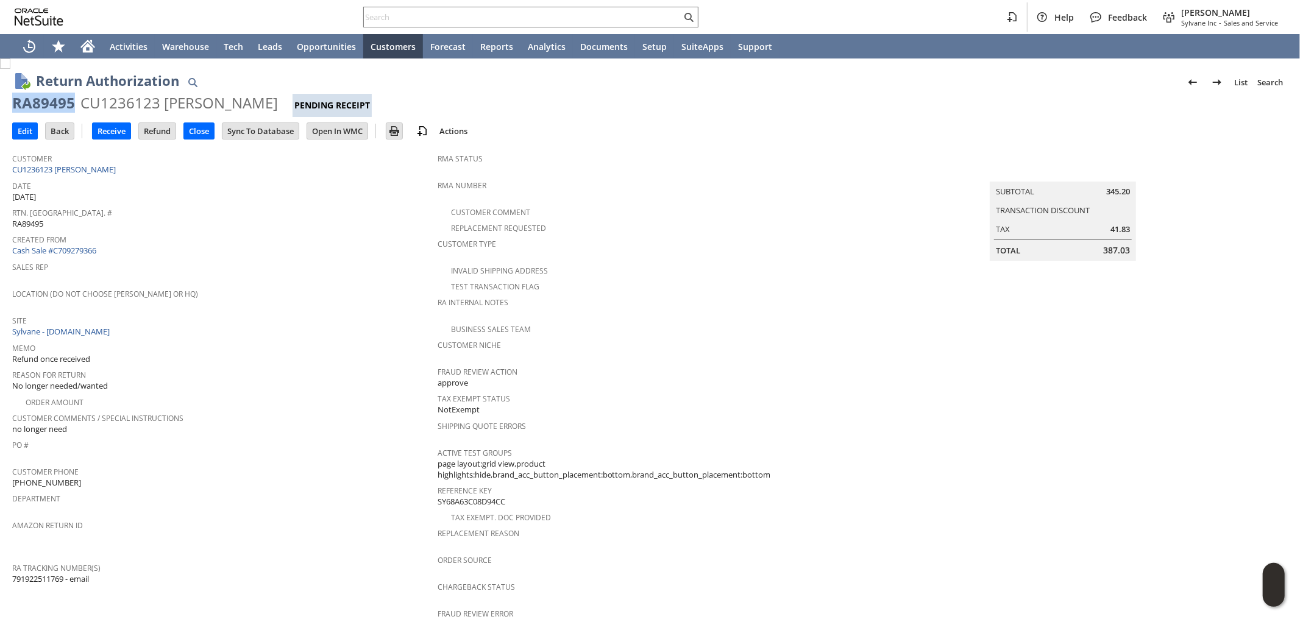
click at [13, 102] on div "RA89495" at bounding box center [43, 103] width 63 height 20
drag, startPoint x: 14, startPoint y: 102, endPoint x: 274, endPoint y: 105, distance: 260.2
click at [274, 105] on div "RA89495 CU1236123 Cynthia Marshall Pending Receipt" at bounding box center [649, 105] width 1275 height 24
click at [31, 124] on input "Edit" at bounding box center [25, 131] width 24 height 16
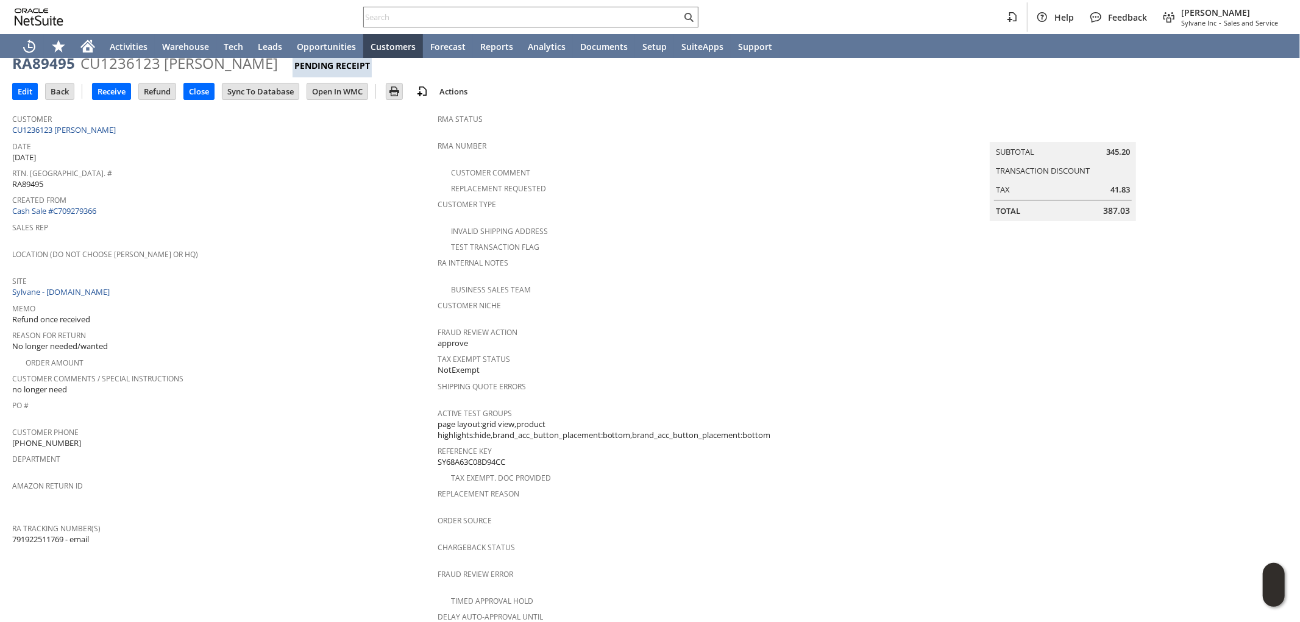
scroll to position [175, 0]
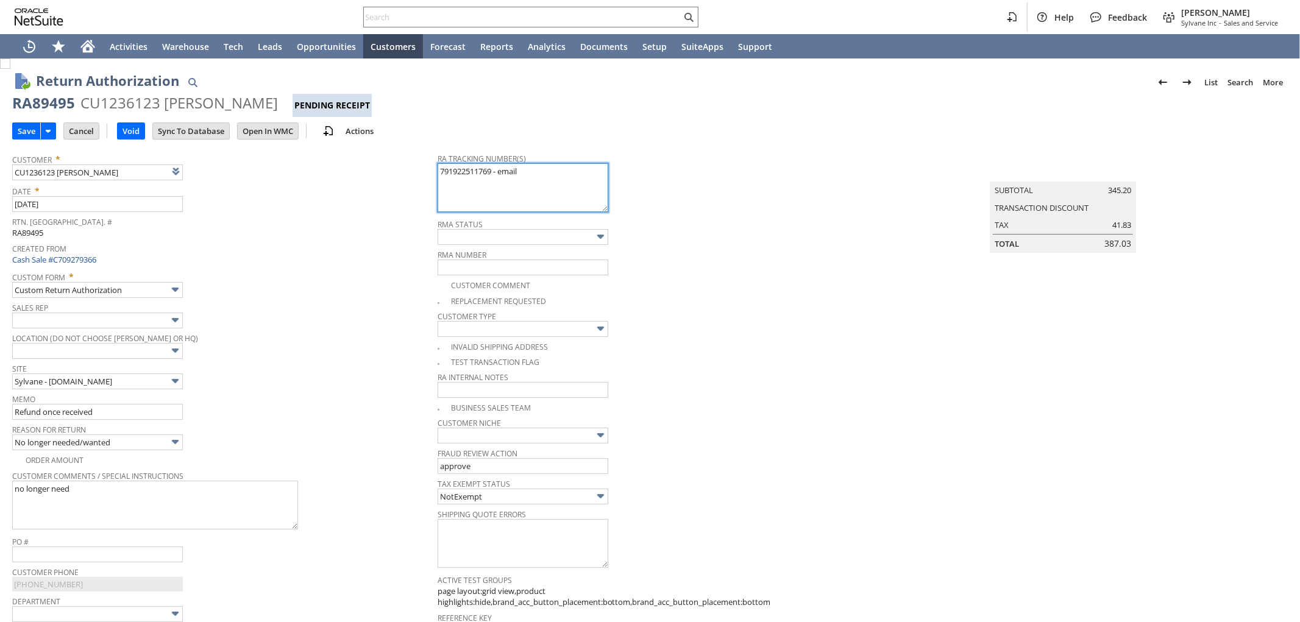
drag, startPoint x: 491, startPoint y: 171, endPoint x: 417, endPoint y: 168, distance: 73.8
click at [417, 168] on tr "Customer * CU1236123 [PERSON_NAME] List Search Date * [DATE] [GEOGRAPHIC_DATA].…" at bounding box center [649, 522] width 1275 height 750
paste textarea "778797"
type textarea "791922778797 - email"
type input "Add"
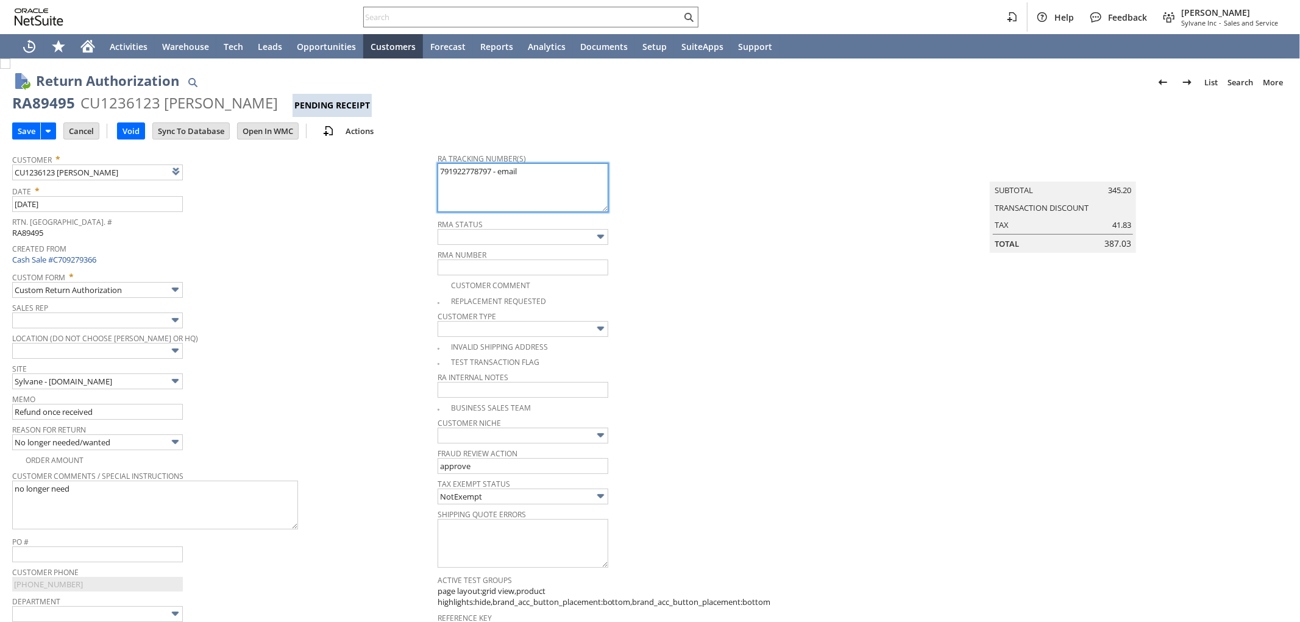
type input "Copy Previous"
type textarea "791922778797 - email"
click at [506, 195] on textarea "791922511769 - email" at bounding box center [523, 187] width 171 height 49
click at [28, 130] on input "Save" at bounding box center [26, 131] width 27 height 16
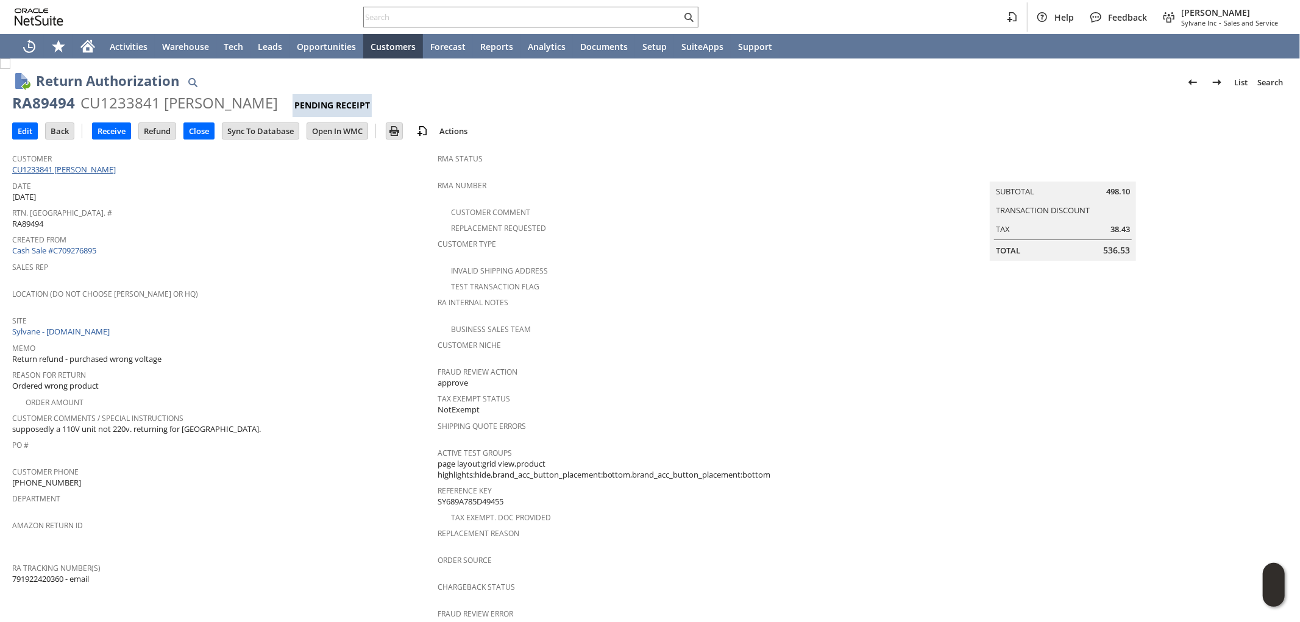
click at [93, 171] on link "CU1233841 [PERSON_NAME]" at bounding box center [65, 169] width 107 height 11
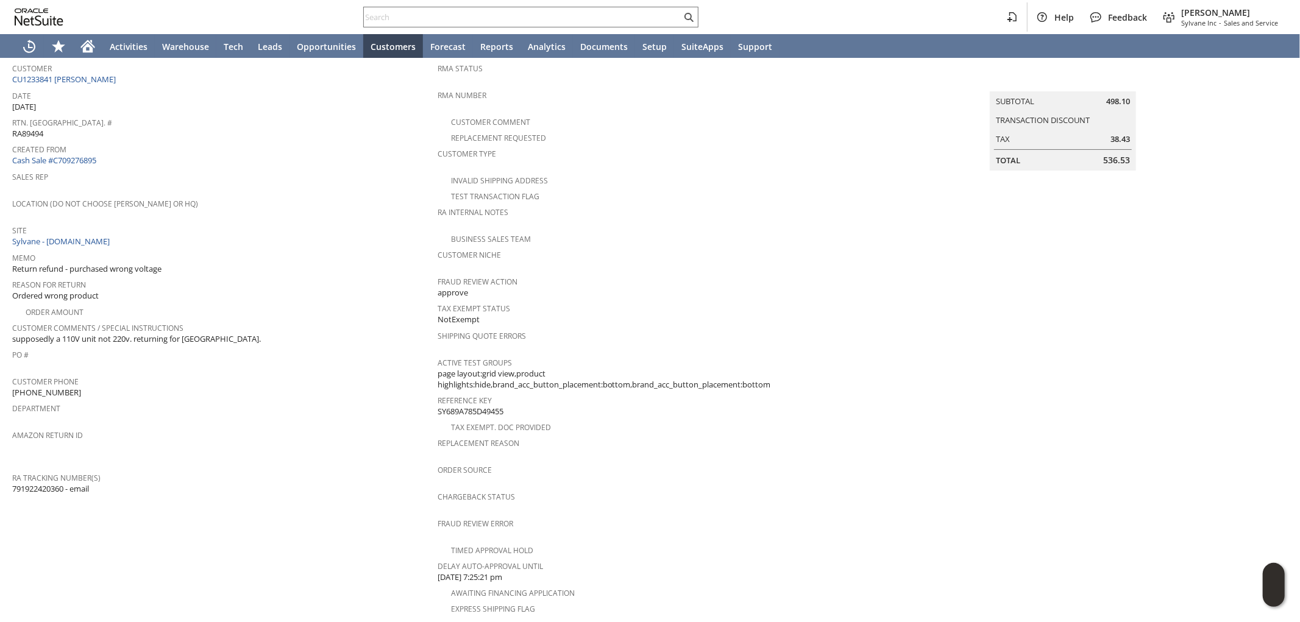
scroll to position [135, 0]
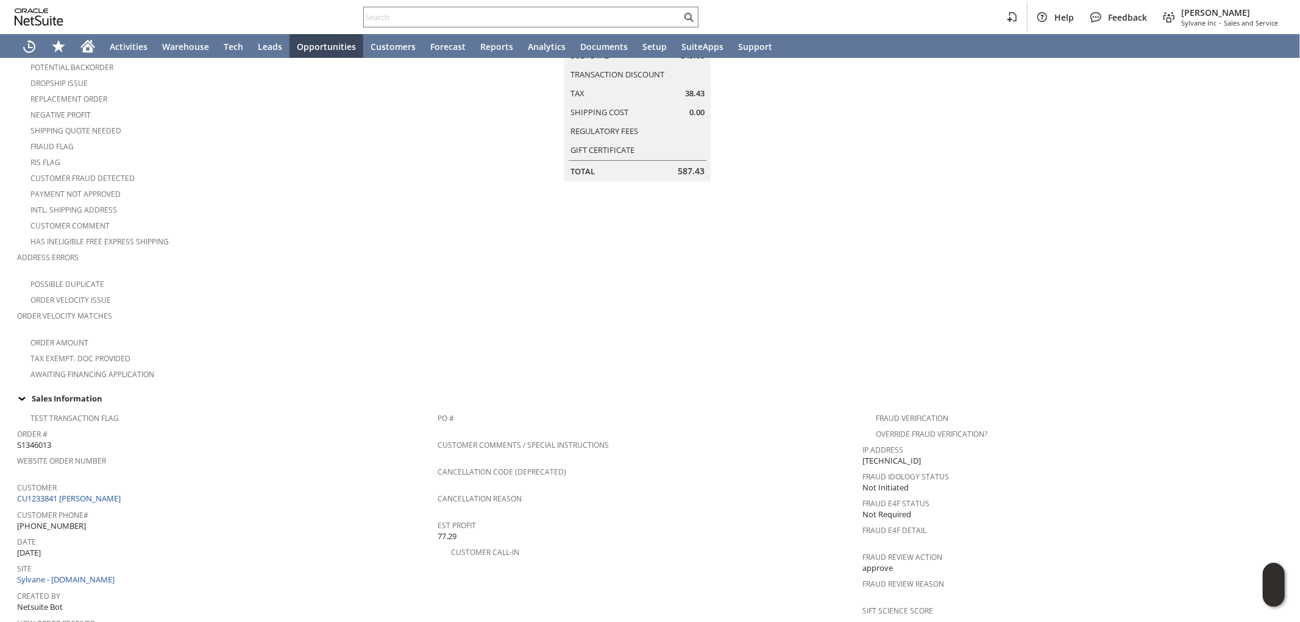
scroll to position [338, 0]
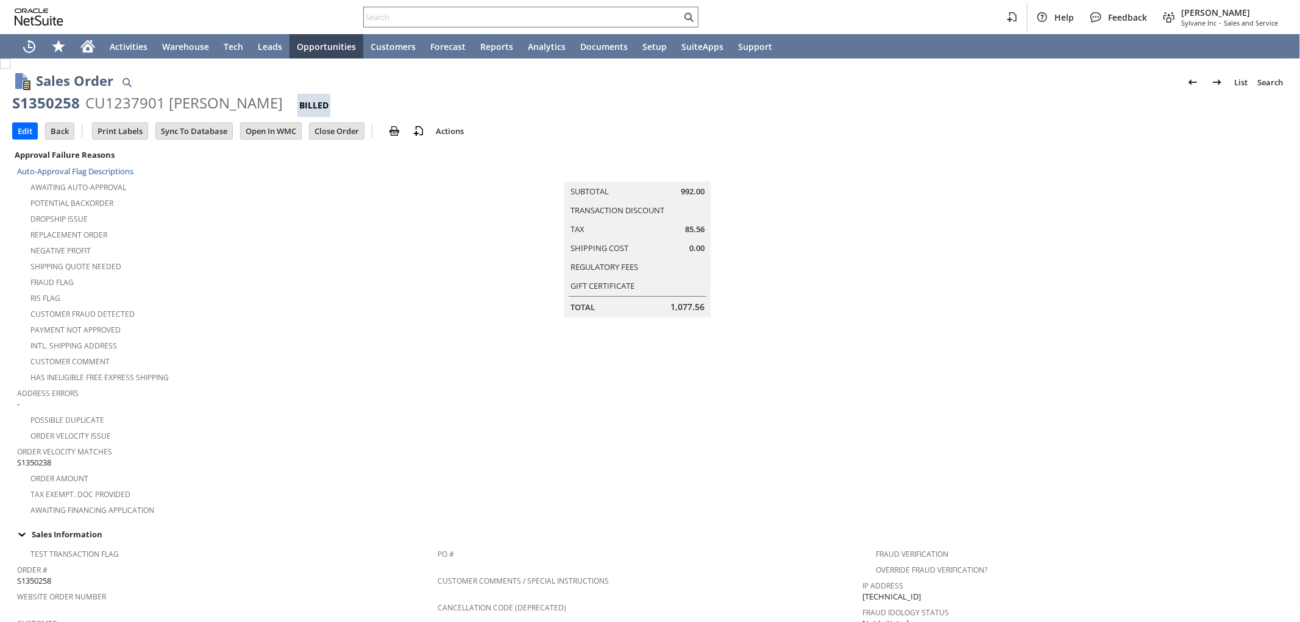
scroll to position [598, 0]
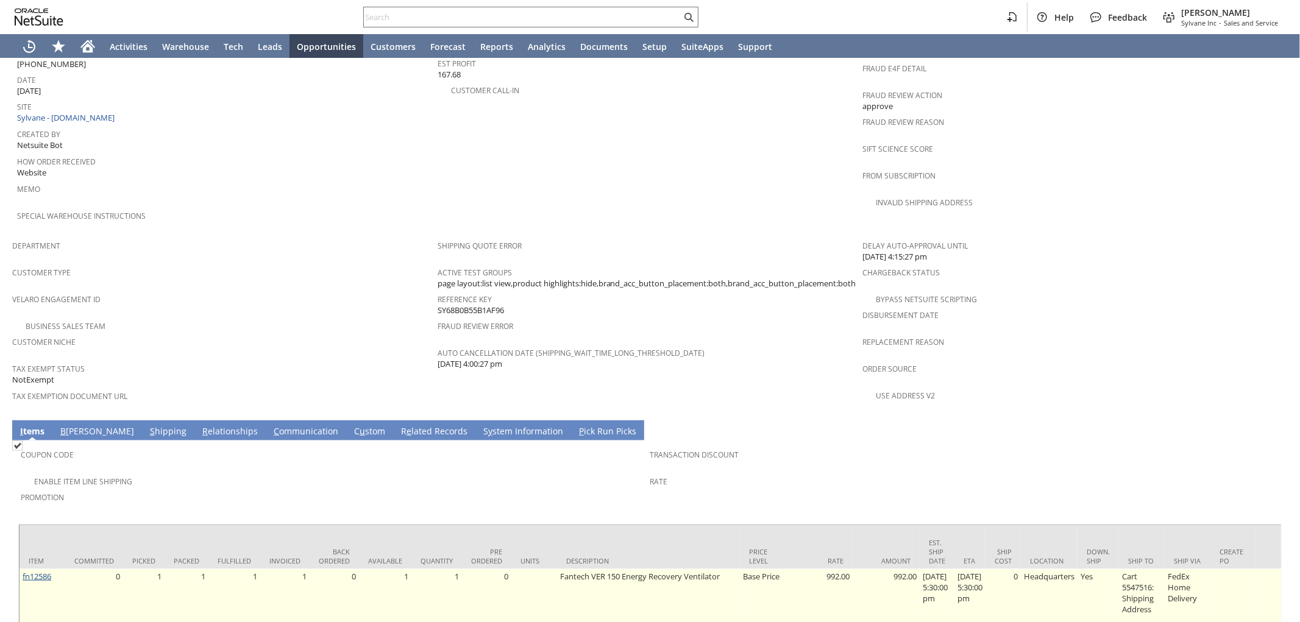
click at [40, 571] on link "fn12586" at bounding box center [37, 576] width 29 height 11
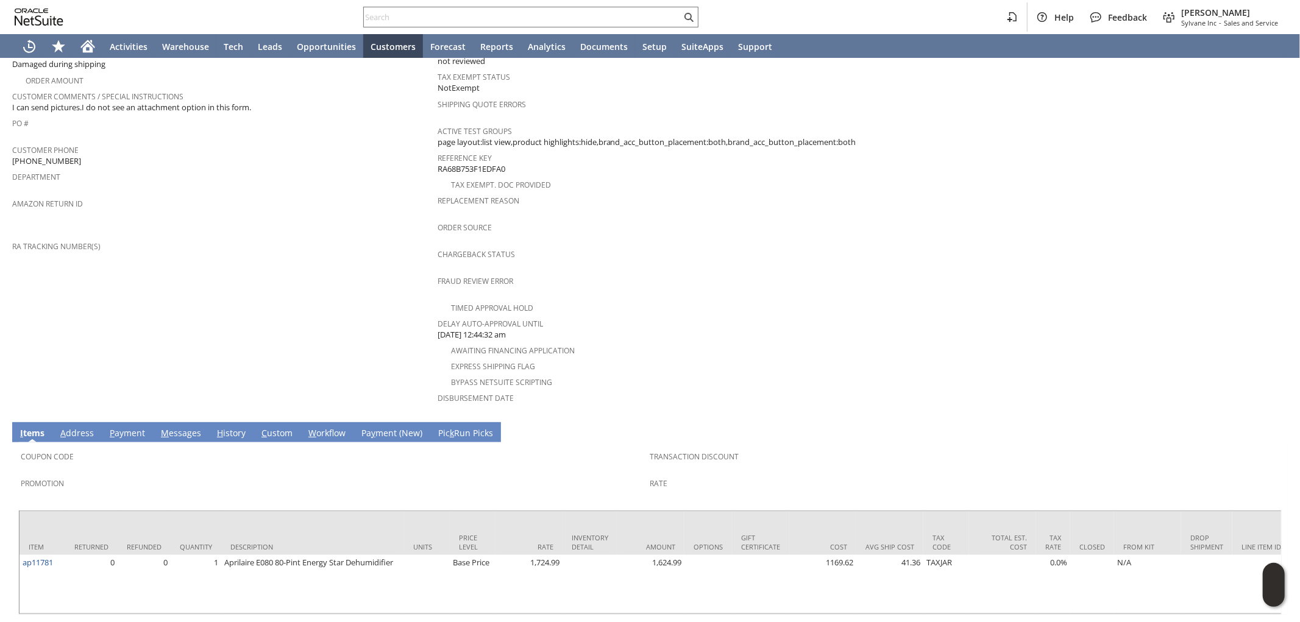
scroll to position [355, 0]
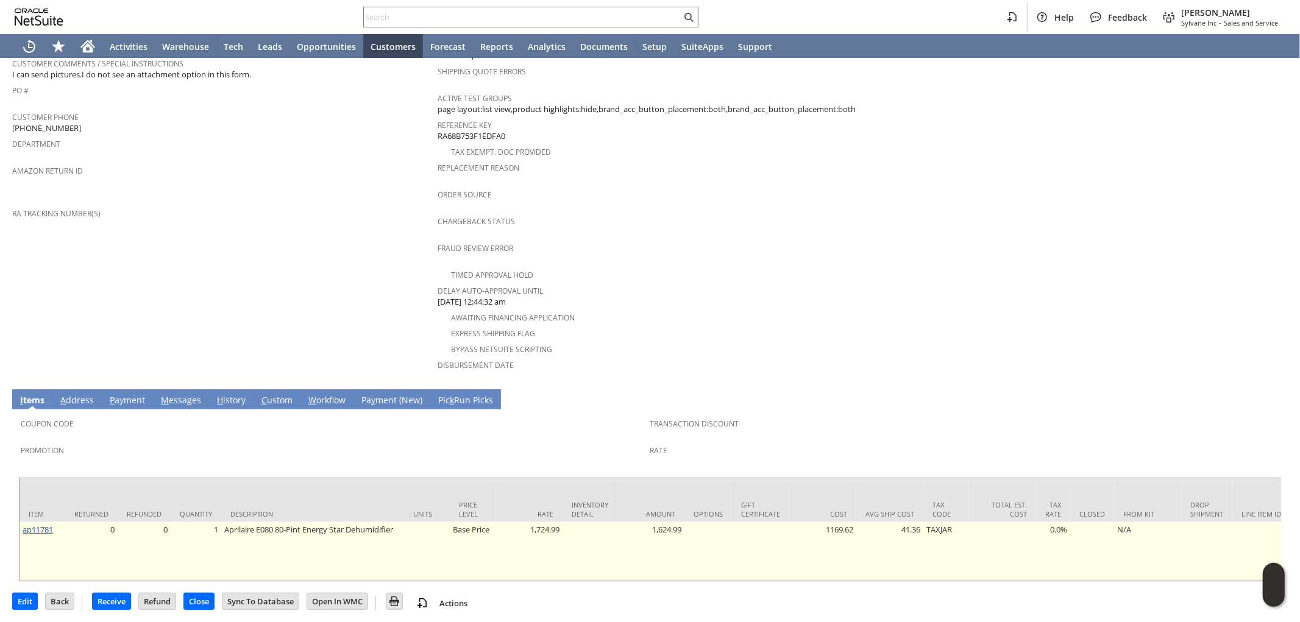
click at [35, 524] on link "ap11781" at bounding box center [38, 529] width 30 height 11
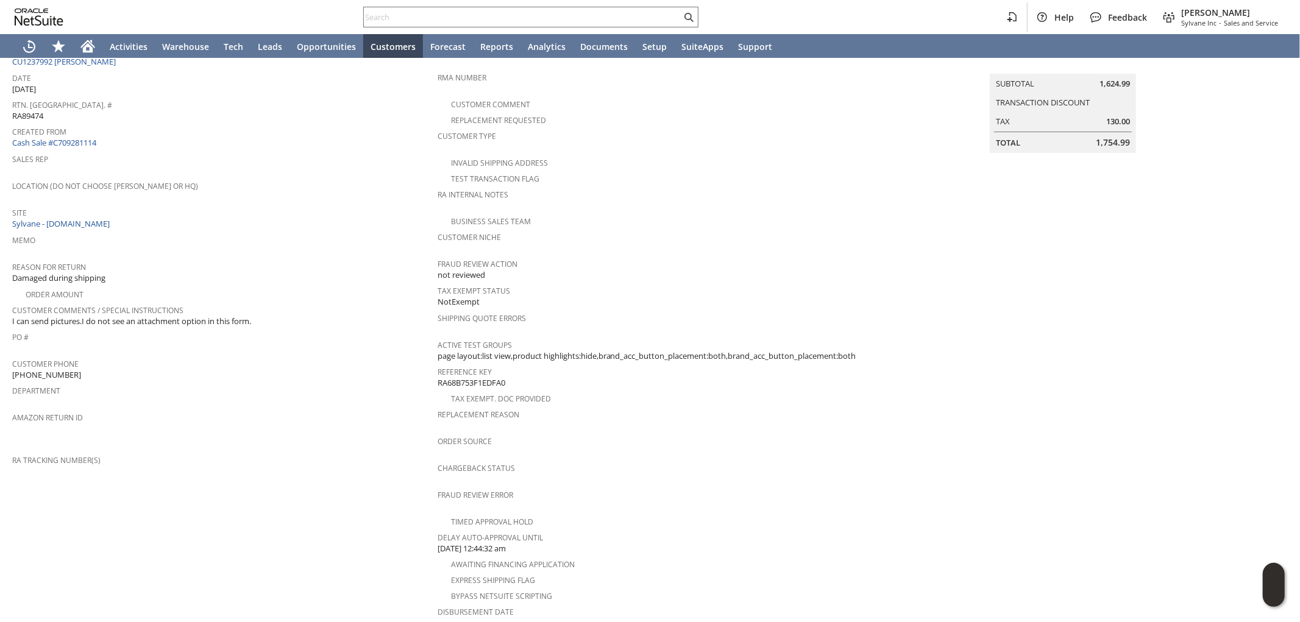
scroll to position [0, 0]
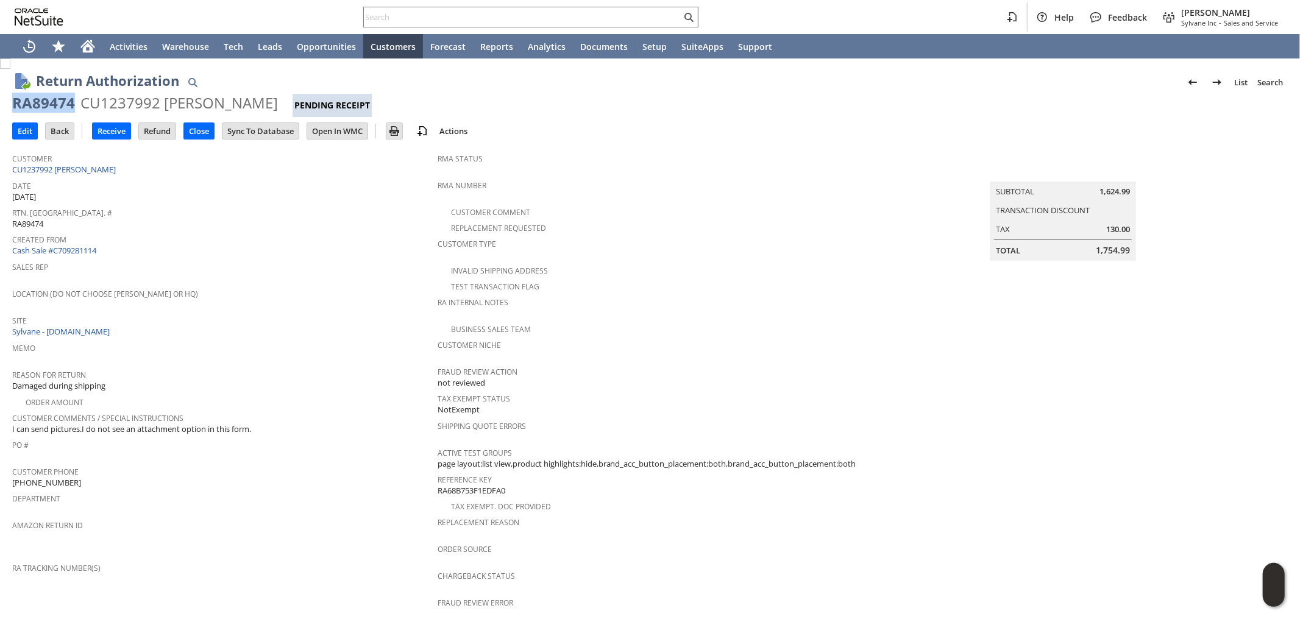
drag, startPoint x: 74, startPoint y: 104, endPoint x: 12, endPoint y: 107, distance: 61.6
click at [12, 107] on div "RA89474 CU1237992 [PERSON_NAME] Pending Receipt" at bounding box center [649, 105] width 1275 height 24
copy div "RA89474"
click at [27, 134] on input "Edit" at bounding box center [25, 131] width 24 height 16
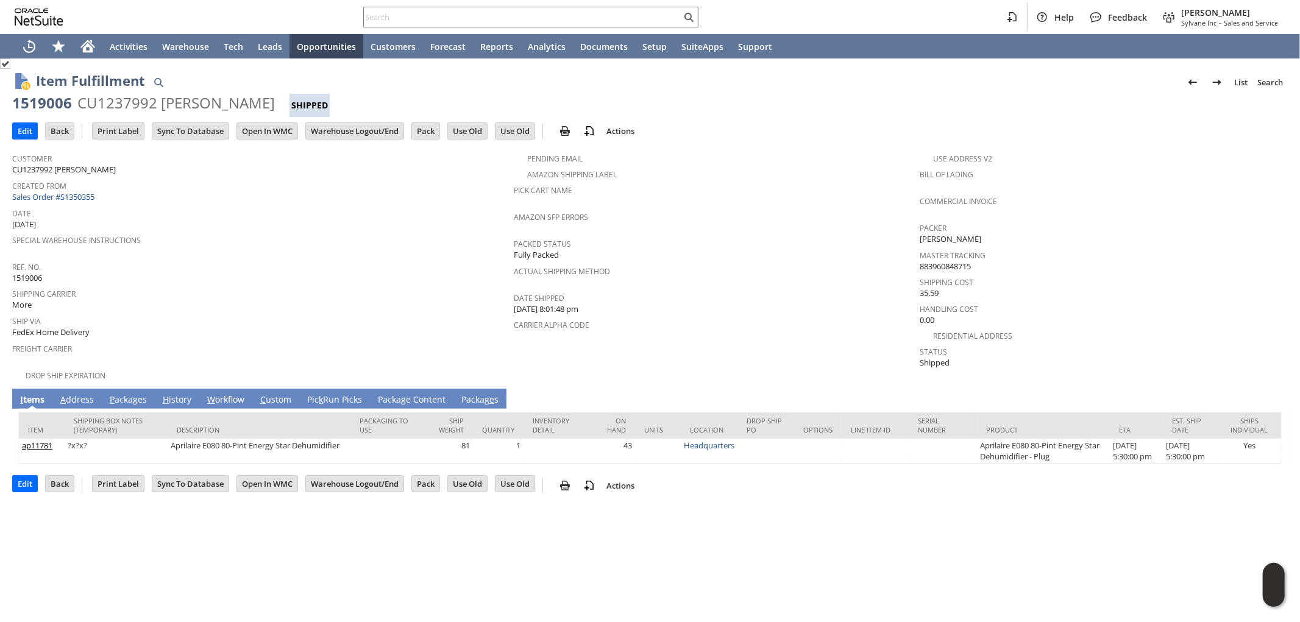
click at [92, 394] on link "A ddress" at bounding box center [77, 400] width 40 height 13
drag, startPoint x: 74, startPoint y: 394, endPoint x: 80, endPoint y: 389, distance: 7.8
click at [76, 394] on link "A ddress" at bounding box center [77, 400] width 40 height 13
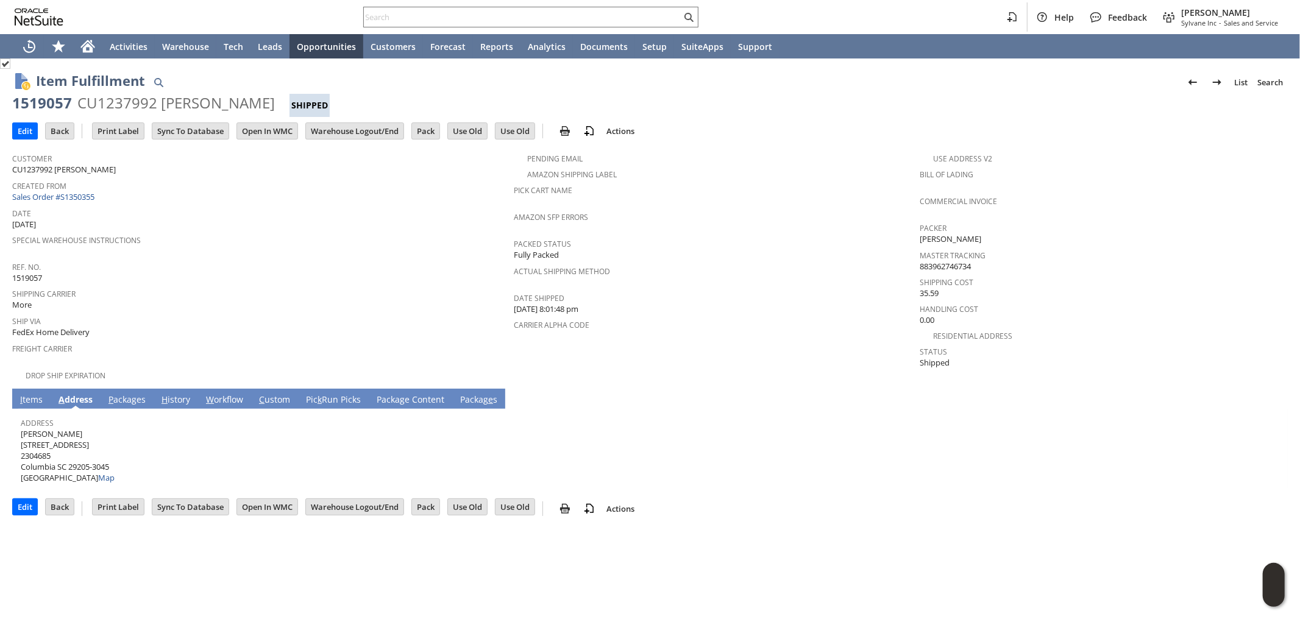
drag, startPoint x: 95, startPoint y: 424, endPoint x: 74, endPoint y: 400, distance: 31.5
click at [21, 428] on span "George Androulakis 316 Wateree Ave 2304685 Columbia SC 29205-3045 United States…" at bounding box center [68, 455] width 94 height 55
copy span "[PERSON_NAME]"
click at [93, 436] on span "George Androulakis 316 Wateree Ave 2304685 Columbia SC 29205-3045 United States…" at bounding box center [68, 455] width 94 height 55
drag, startPoint x: 82, startPoint y: 433, endPoint x: 22, endPoint y: 433, distance: 60.3
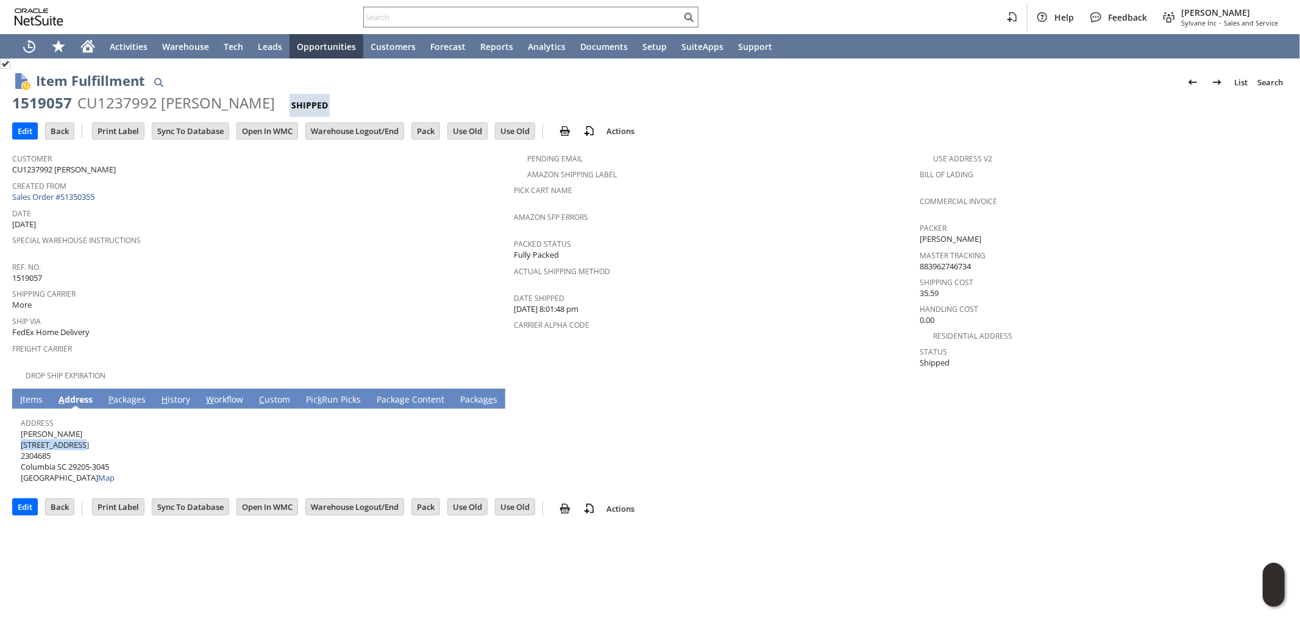
click at [22, 433] on span "George Androulakis 316 Wateree Ave 2304685 Columbia SC 29205-3045 United States…" at bounding box center [68, 455] width 94 height 55
copy span "[STREET_ADDRESS]"
click at [73, 440] on span "George Androulakis 316 Wateree Ave 2304685 Columbia SC 29205-3045 United States…" at bounding box center [68, 455] width 94 height 55
drag, startPoint x: 70, startPoint y: 453, endPoint x: 90, endPoint y: 452, distance: 19.6
click at [90, 452] on span "George Androulakis 316 Wateree Ave 2304685 Columbia SC 29205-3045 United States…" at bounding box center [68, 455] width 94 height 55
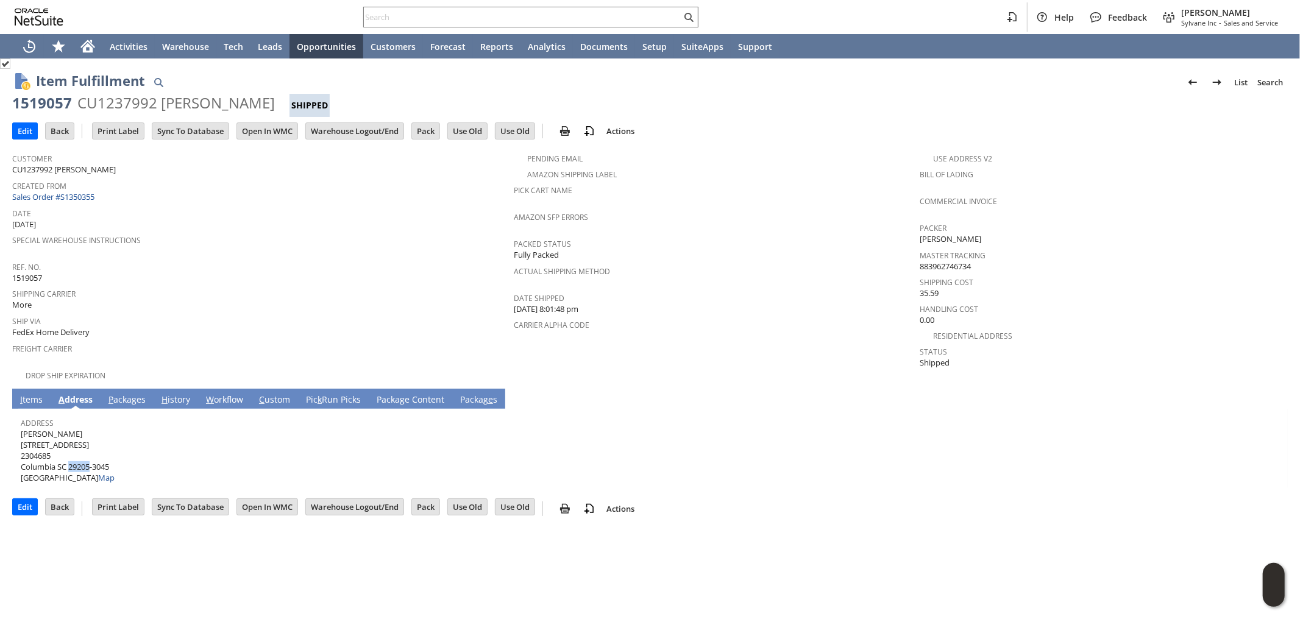
copy span "29205"
drag, startPoint x: 56, startPoint y: 456, endPoint x: 149, endPoint y: 414, distance: 101.5
click at [21, 458] on span "George Androulakis 316 Wateree Ave 2304685 Columbia SC 29205-3045 United States…" at bounding box center [68, 455] width 94 height 55
copy span "Columbia"
drag, startPoint x: 138, startPoint y: 391, endPoint x: 124, endPoint y: 406, distance: 19.8
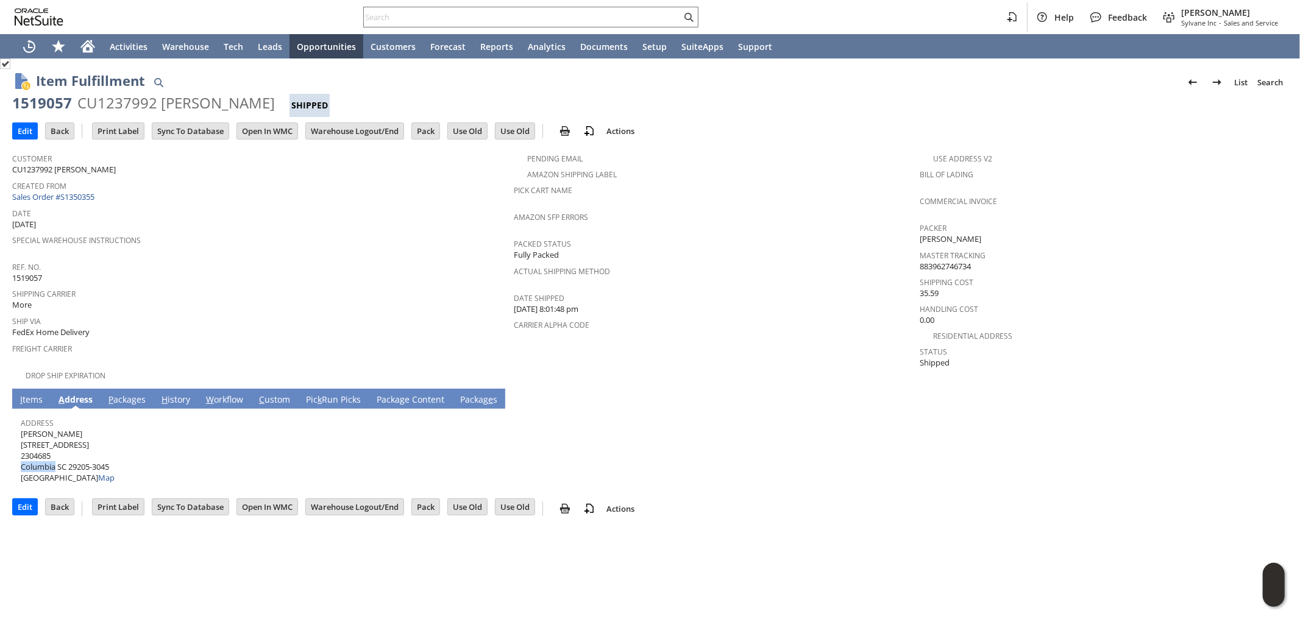
click at [137, 394] on link "P ackages" at bounding box center [126, 400] width 43 height 13
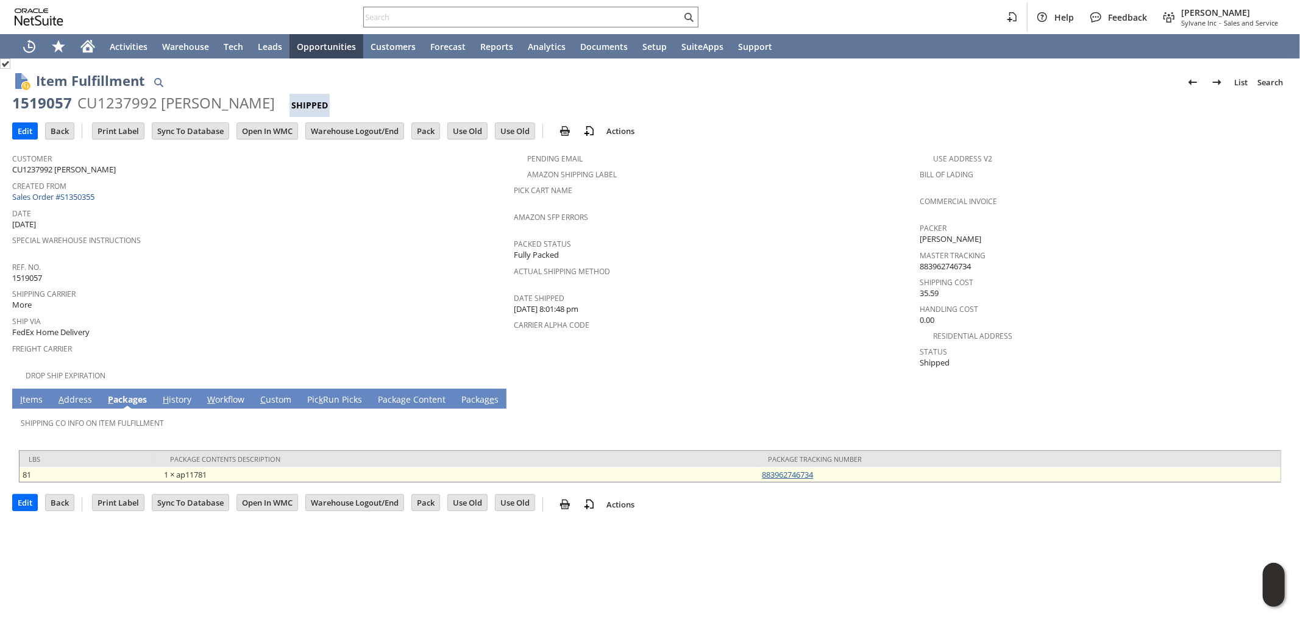
click at [804, 469] on link "883962746734" at bounding box center [787, 474] width 51 height 11
click at [798, 469] on link "883962746734" at bounding box center [787, 474] width 51 height 11
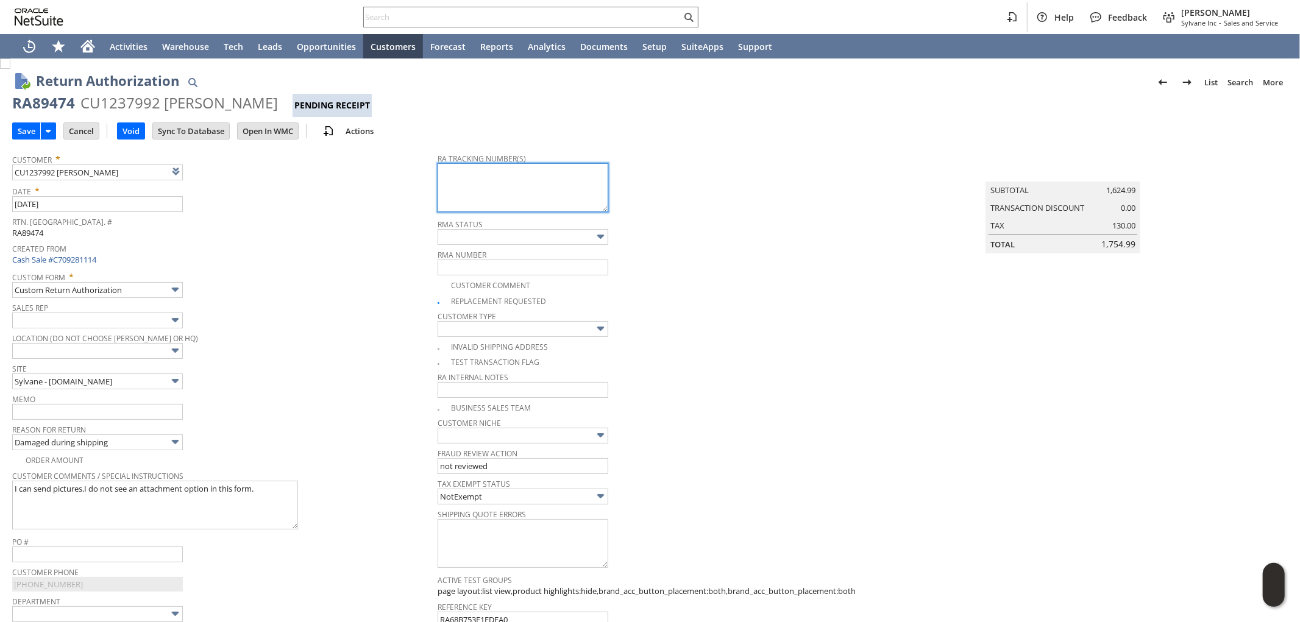
click at [534, 199] on textarea at bounding box center [523, 187] width 171 height 49
paste textarea "791922854895"
click at [513, 173] on textarea "791922854895 - em ail" at bounding box center [523, 187] width 171 height 49
type textarea "791922854895 - email"
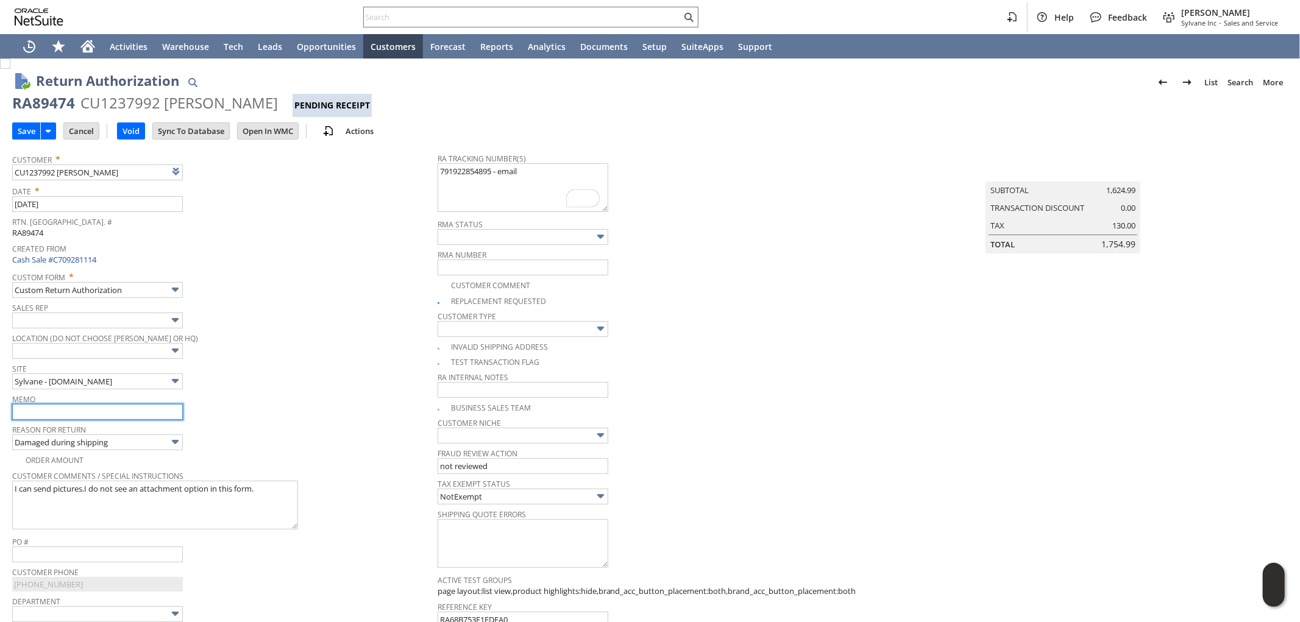
click at [86, 416] on input "text" at bounding box center [97, 412] width 171 height 16
type input "processing replacement . damage claim filed"
click at [32, 131] on input "Save" at bounding box center [26, 131] width 27 height 16
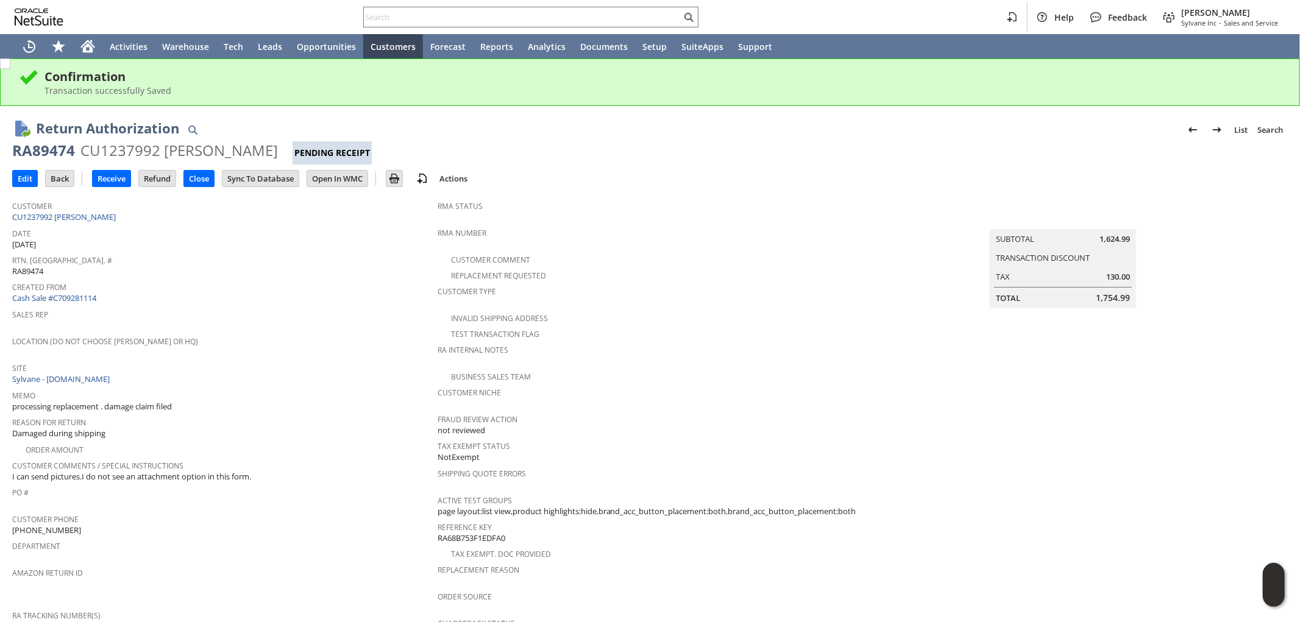
drag, startPoint x: 264, startPoint y: 153, endPoint x: 178, endPoint y: 161, distance: 86.9
click at [131, 151] on div "CU1237992 [PERSON_NAME]" at bounding box center [178, 151] width 197 height 20
click at [297, 150] on div "RA89474 CU1237992 [PERSON_NAME] Pending Receipt" at bounding box center [649, 153] width 1275 height 24
drag, startPoint x: 296, startPoint y: 152, endPoint x: 16, endPoint y: 144, distance: 279.8
click at [15, 144] on div "RA89474 CU1237992 George Androulakis Pending Receipt" at bounding box center [649, 153] width 1275 height 24
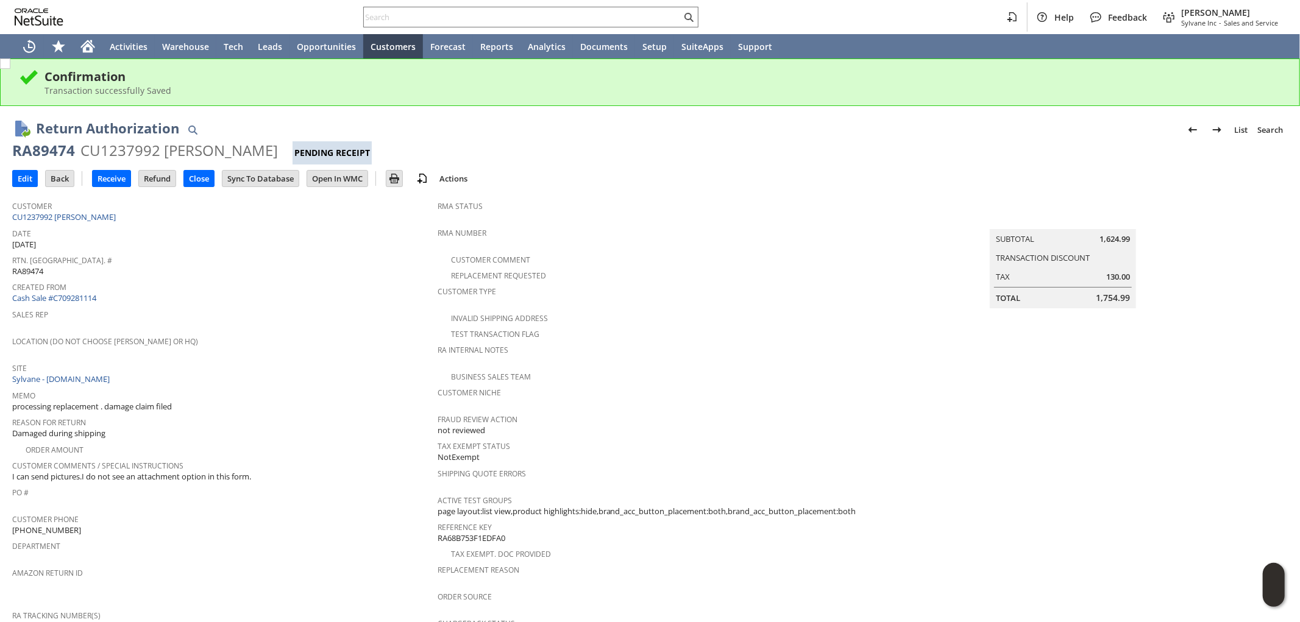
copy div "RA89474 CU1237992 George Androulakis"
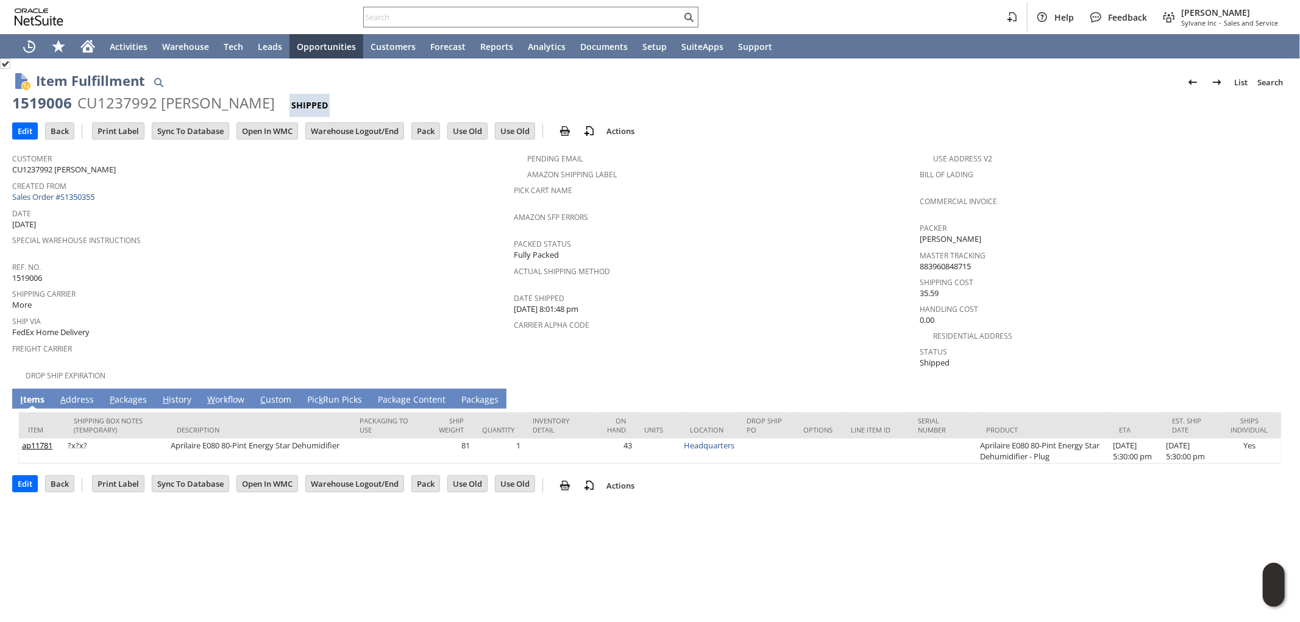
click at [130, 394] on link "P ackages" at bounding box center [128, 400] width 43 height 13
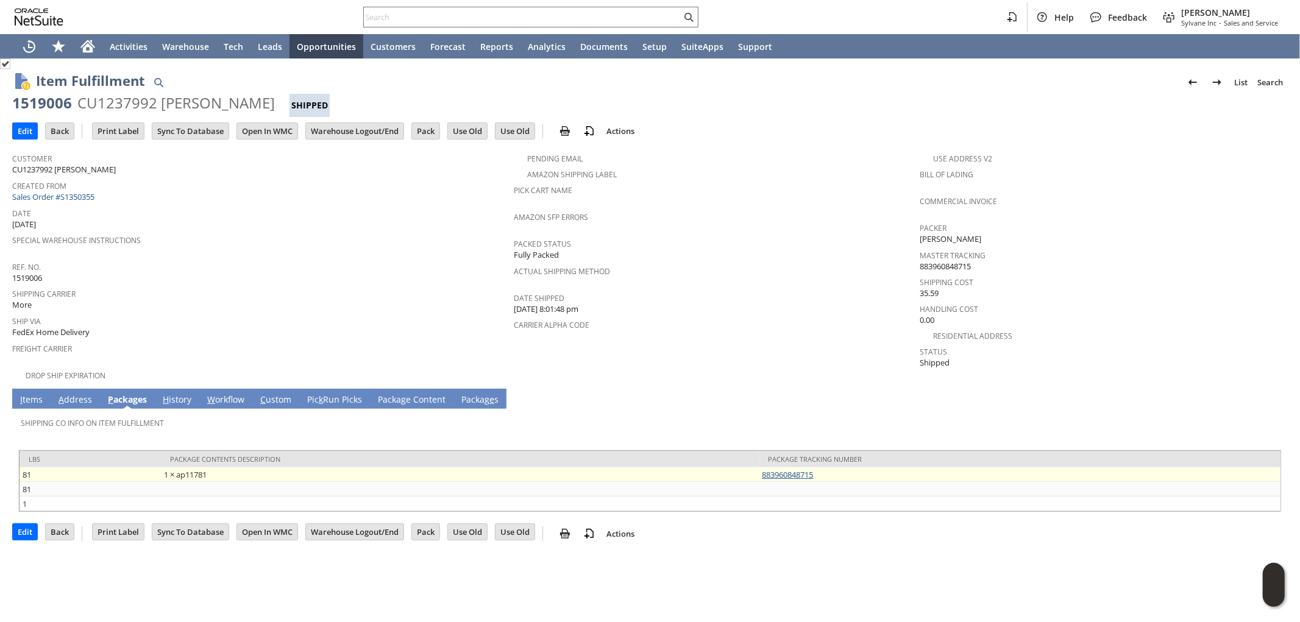
click at [794, 469] on link "883960848715" at bounding box center [787, 474] width 51 height 11
click at [784, 469] on link "883960848715" at bounding box center [787, 474] width 51 height 11
drag, startPoint x: 826, startPoint y: 466, endPoint x: 779, endPoint y: 466, distance: 46.9
click at [759, 467] on td "883960848715" at bounding box center [1020, 474] width 522 height 15
copy link "883960848715"
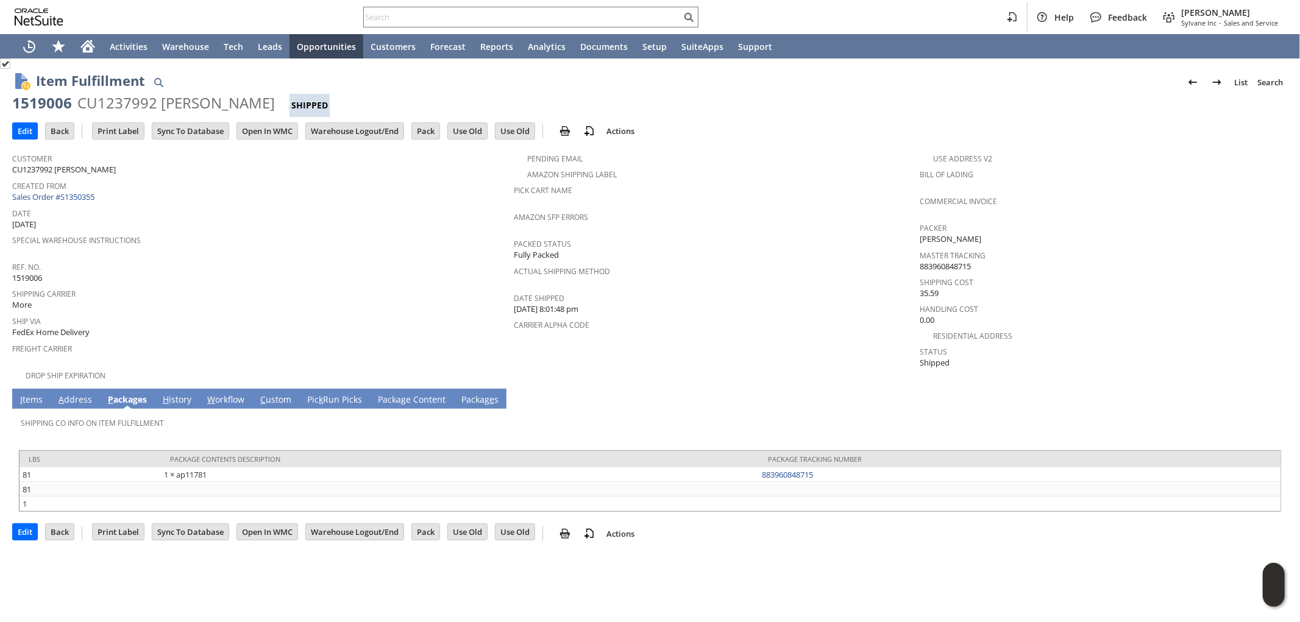
drag, startPoint x: 26, startPoint y: 380, endPoint x: 28, endPoint y: 387, distance: 7.1
click at [26, 389] on td "I tems" at bounding box center [31, 399] width 38 height 20
click at [28, 394] on link "I tems" at bounding box center [31, 400] width 29 height 13
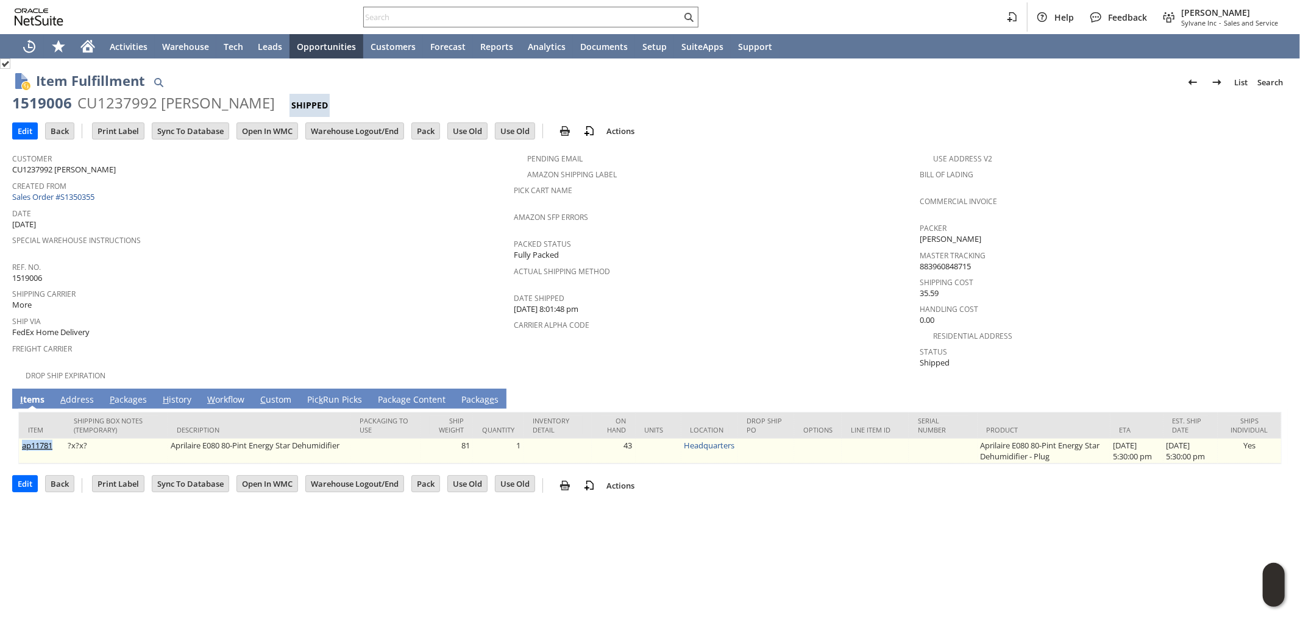
drag, startPoint x: 55, startPoint y: 438, endPoint x: 23, endPoint y: 438, distance: 31.7
click at [23, 439] on td "ap11781" at bounding box center [42, 451] width 46 height 25
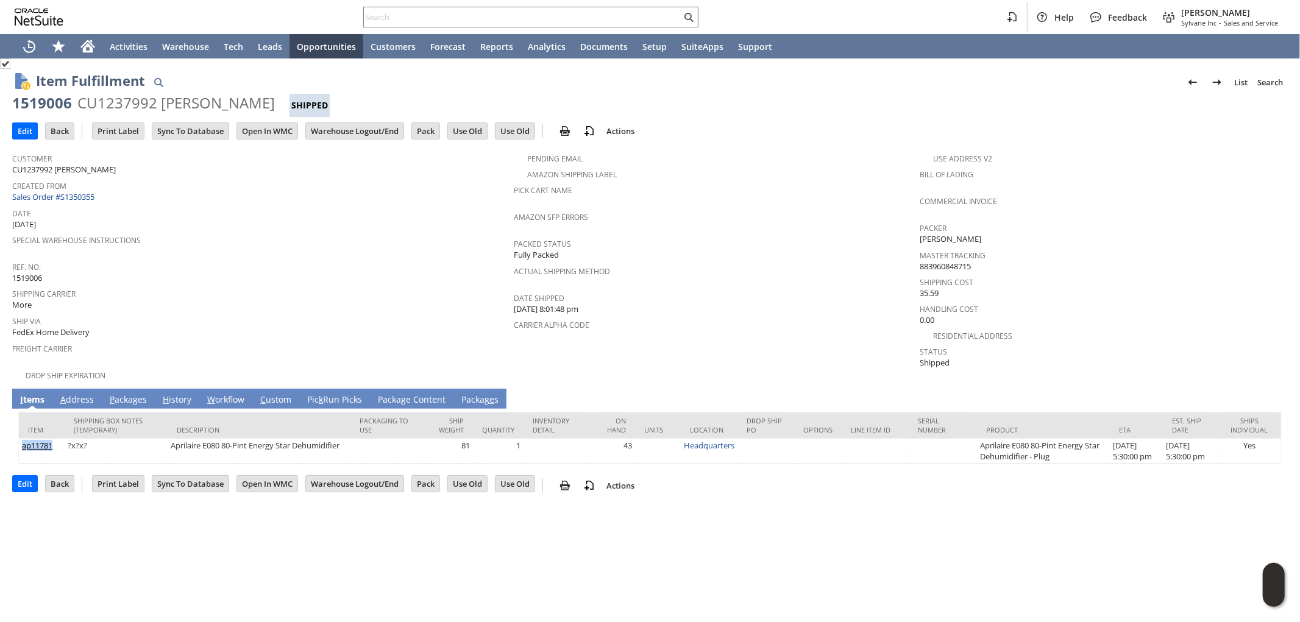
copy link "ap11781"
click at [567, 21] on input "text" at bounding box center [522, 17] width 317 height 15
paste input "P219161"
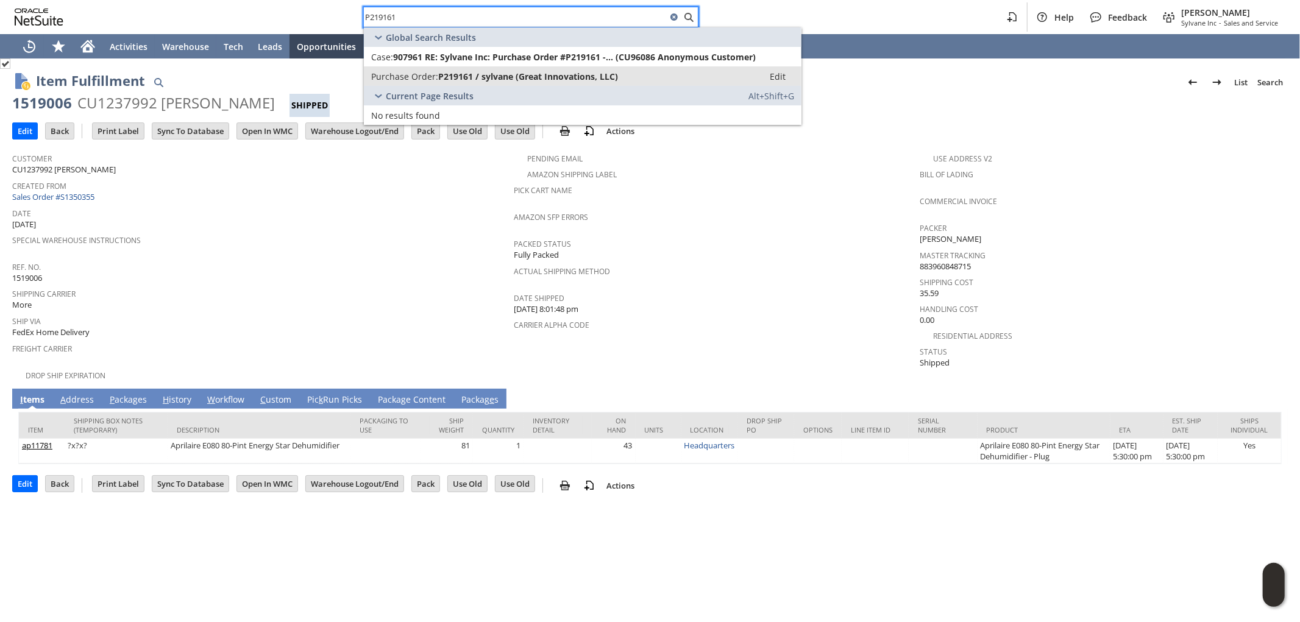
type input "P219161"
click at [480, 71] on span "P219161 / sylvane (Great Innovations, LLC)" at bounding box center [528, 77] width 180 height 12
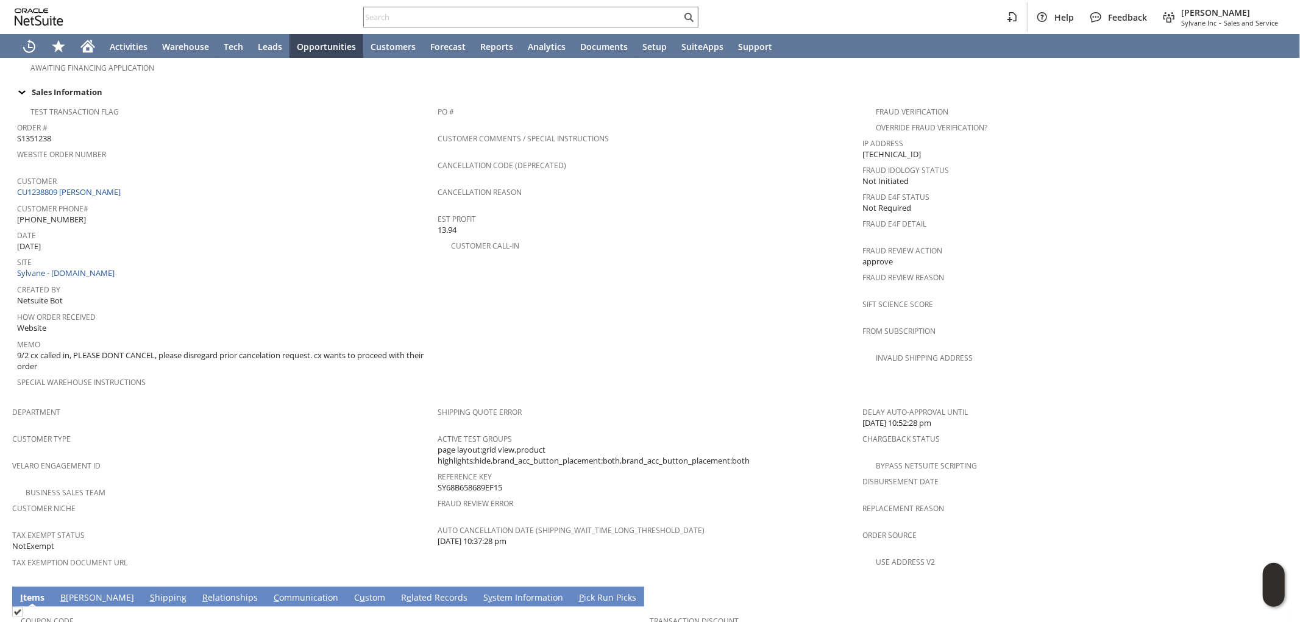
scroll to position [473, 0]
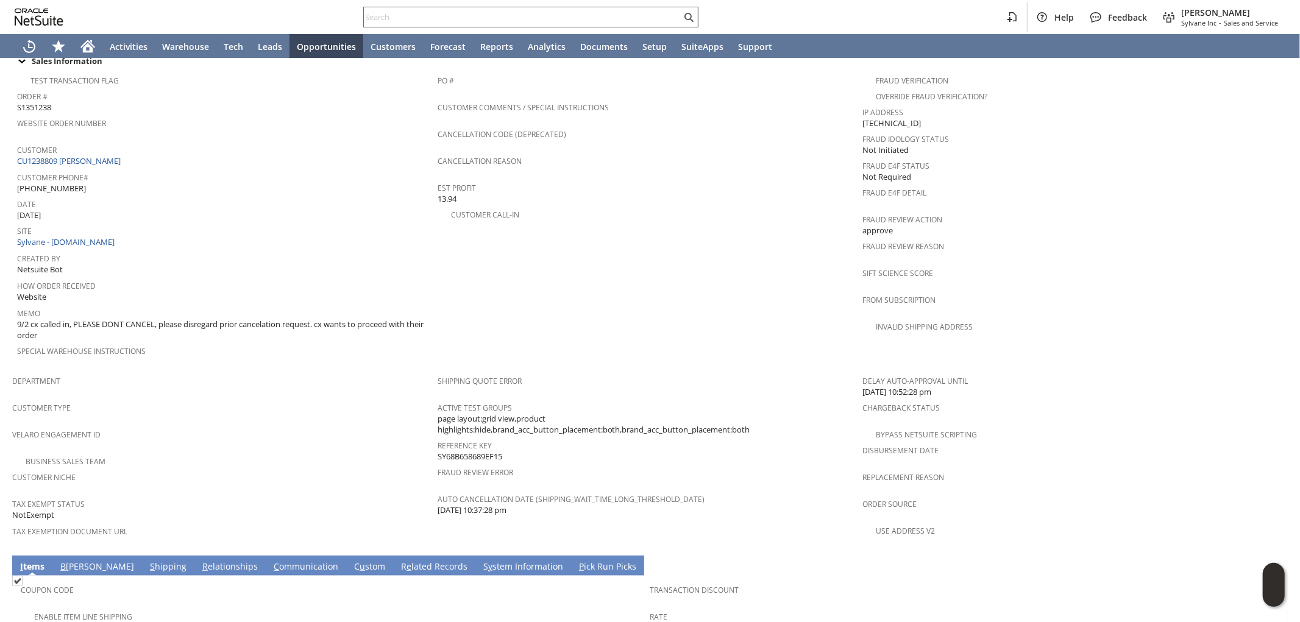
click at [597, 21] on input "text" at bounding box center [522, 17] width 317 height 15
paste input "SY68B5C05FB2433%3Fsecurit"
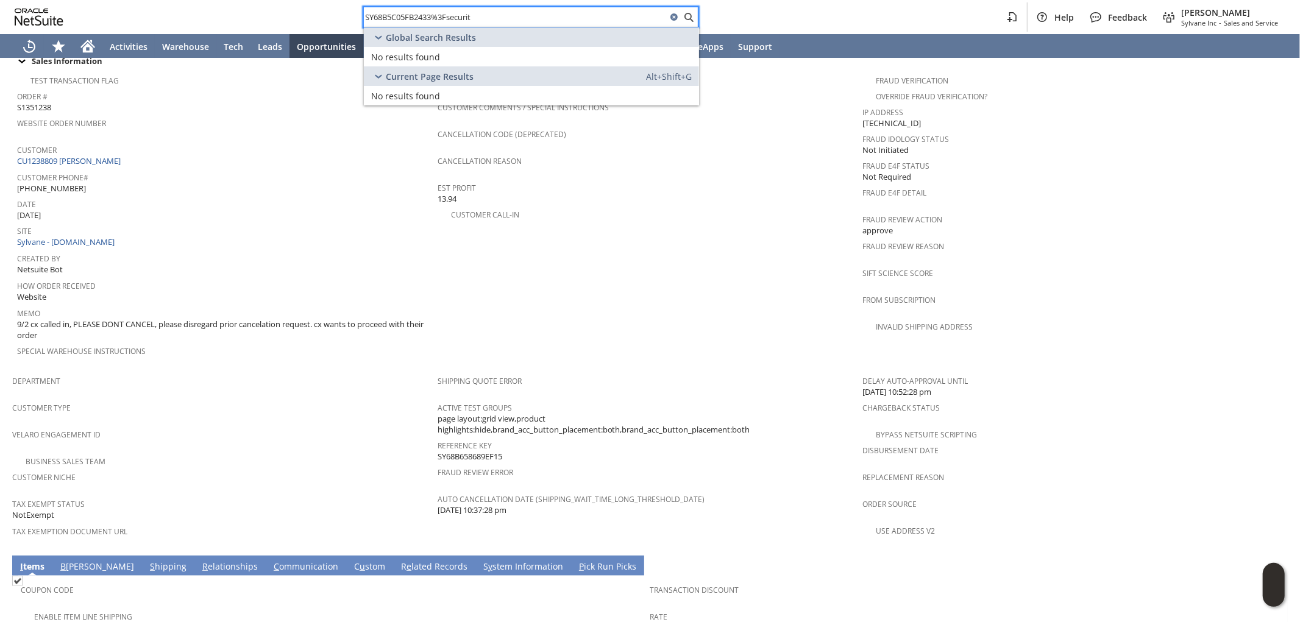
drag, startPoint x: 435, startPoint y: 13, endPoint x: 567, endPoint y: 16, distance: 132.3
click at [555, 16] on input "SY68B5C05FB2433%3Fsecurit" at bounding box center [515, 17] width 303 height 15
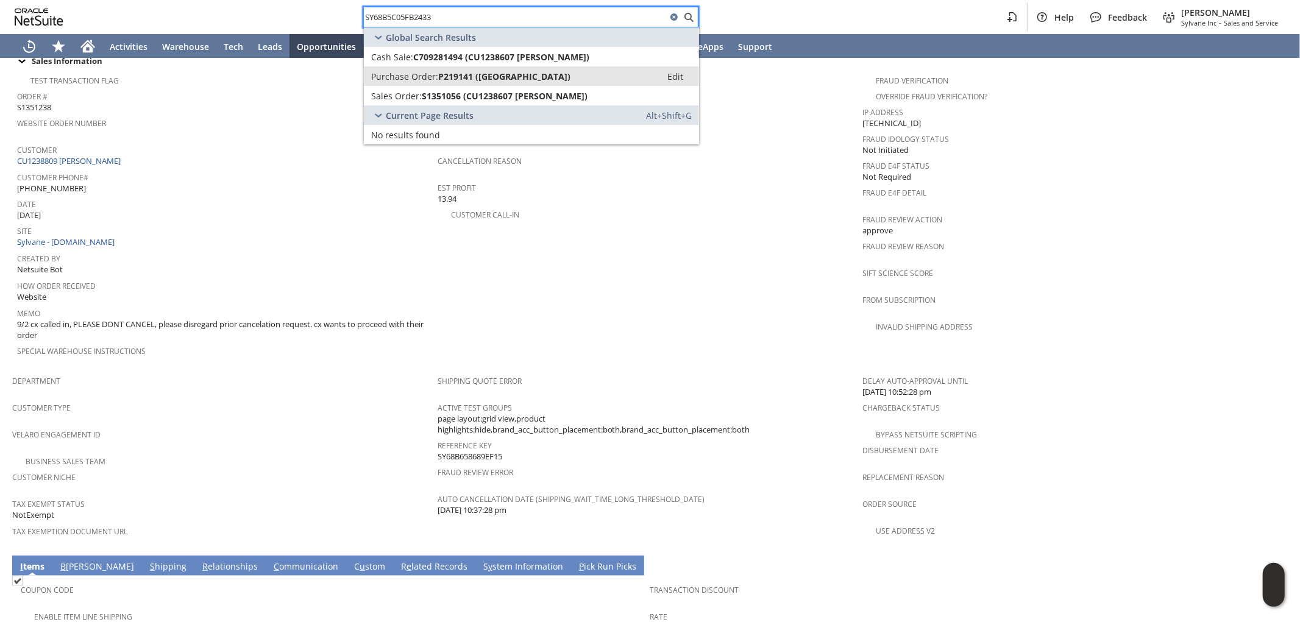
type input "SY68B5C05FB2433"
click at [504, 72] on span "P219141 (Senville)" at bounding box center [504, 77] width 132 height 12
click at [508, 93] on span "S1351056 (CU1238607 Richard Fitch)" at bounding box center [505, 96] width 166 height 12
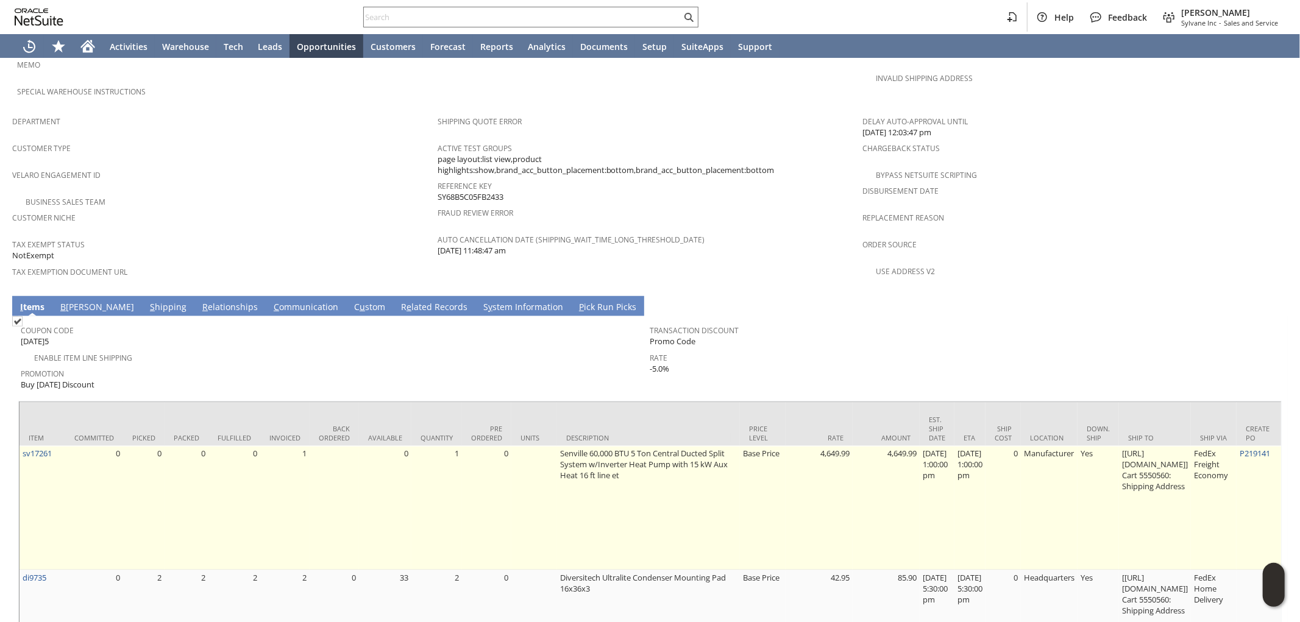
scroll to position [753, 0]
